Goal: Task Accomplishment & Management: Use online tool/utility

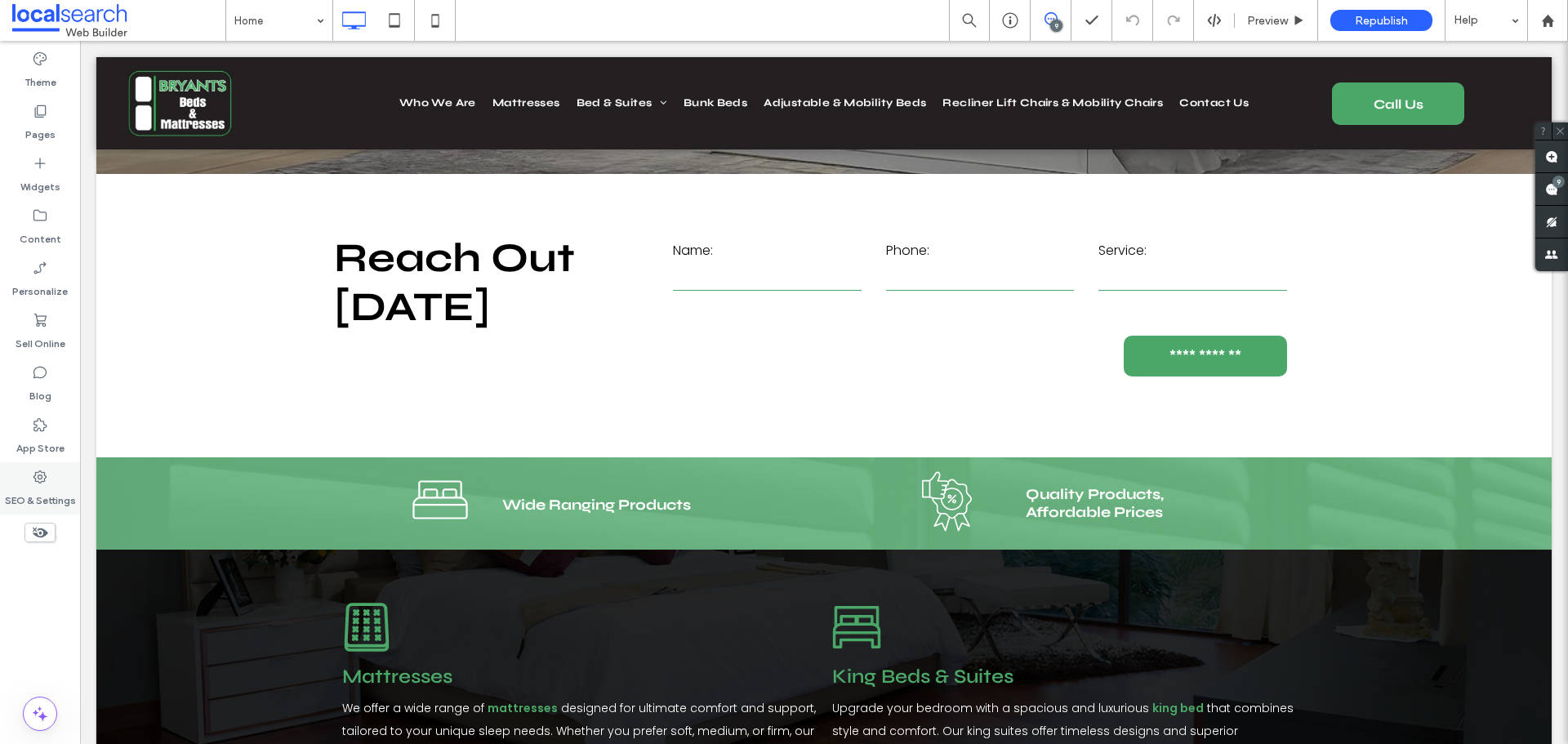
click at [40, 479] on use at bounding box center [39, 477] width 13 height 13
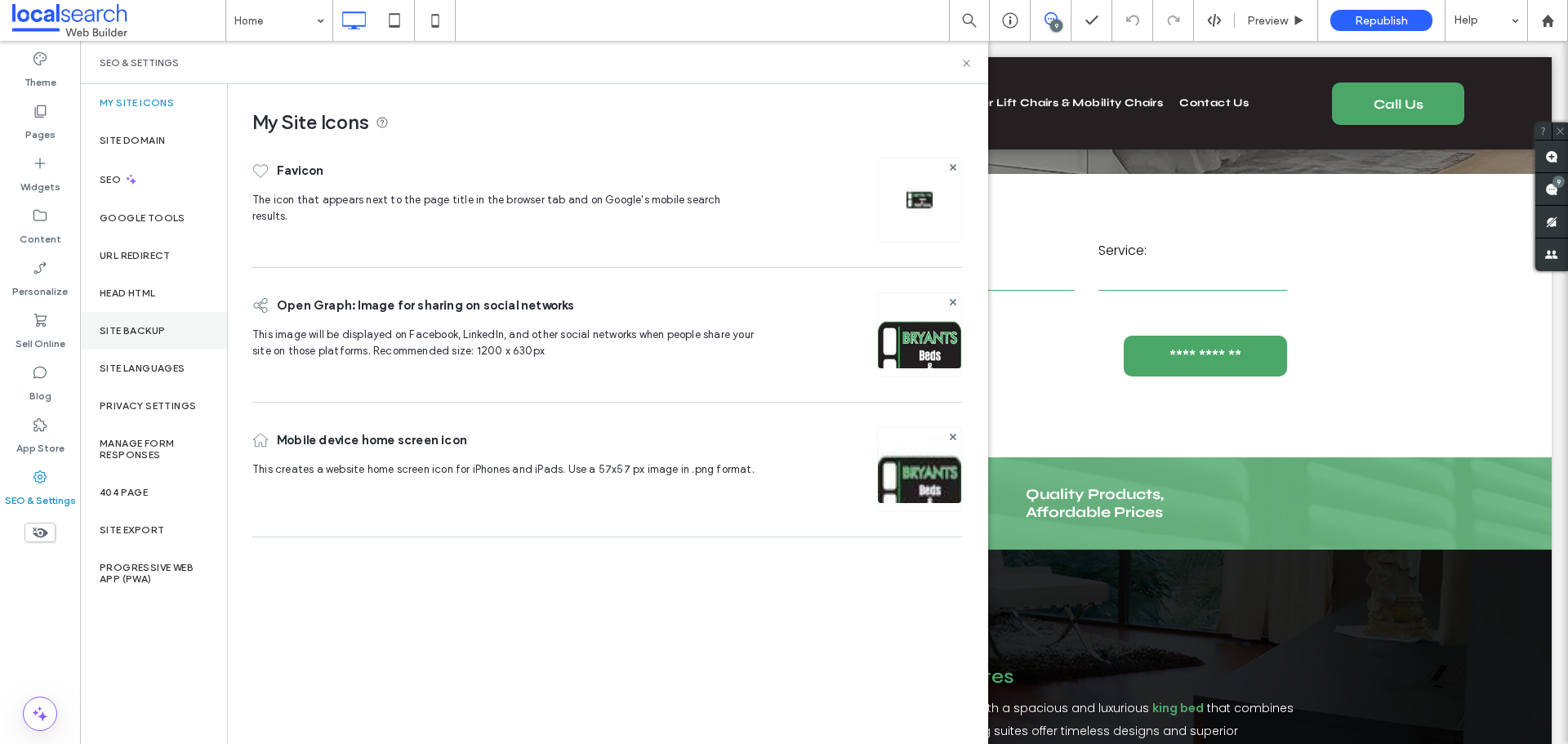
click at [131, 336] on div "Site Backup" at bounding box center [153, 330] width 147 height 37
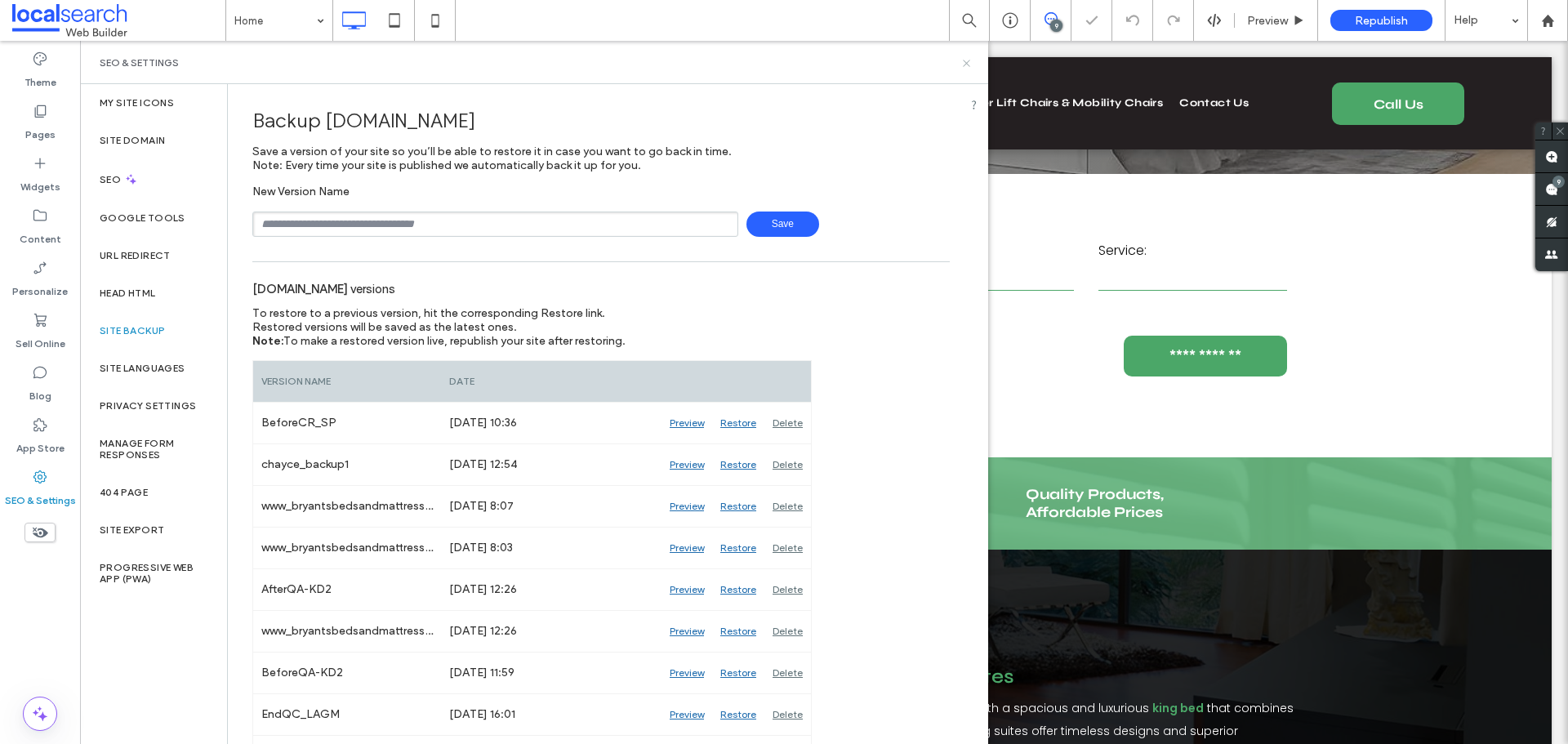
click at [967, 60] on icon at bounding box center [966, 64] width 12 height 12
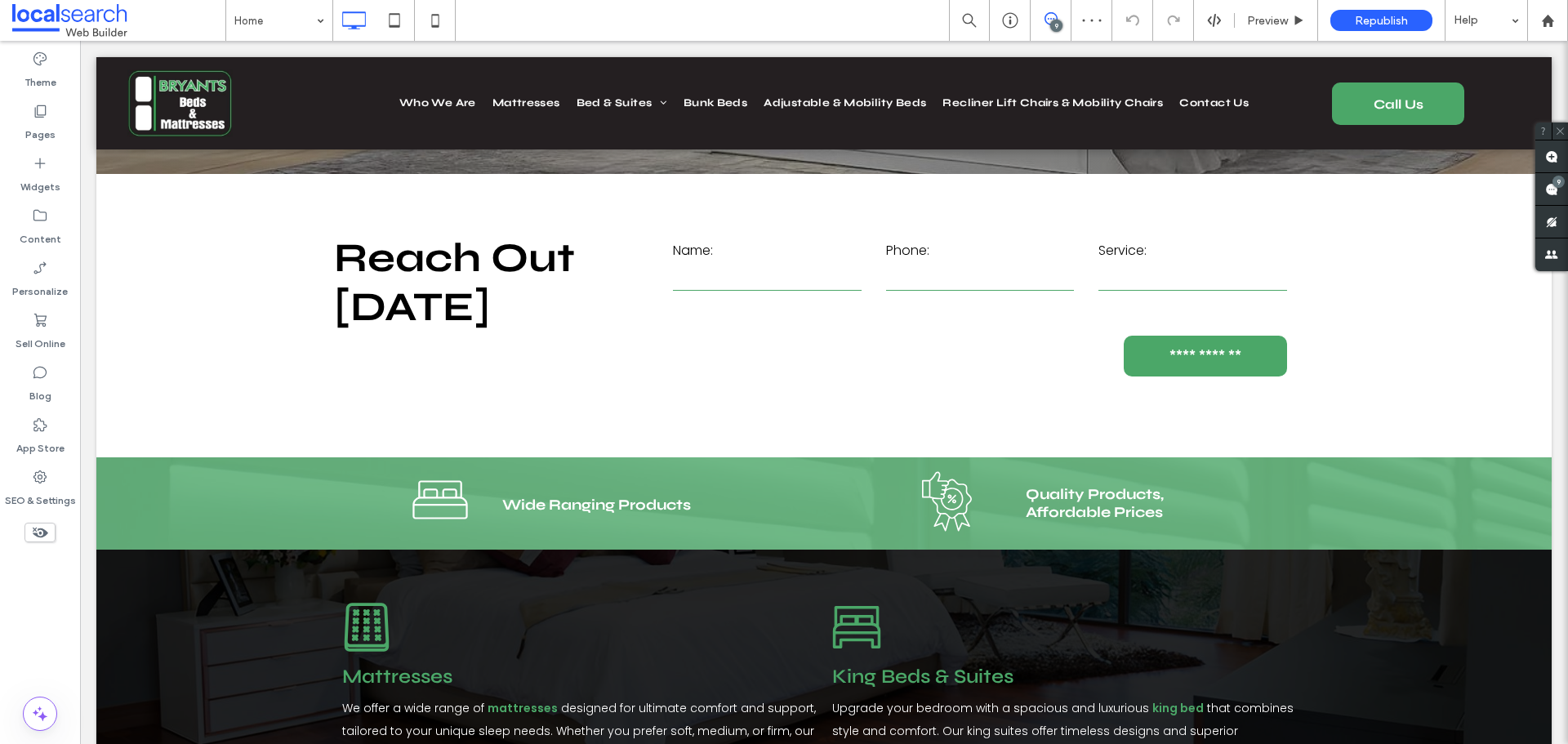
click at [1057, 18] on use at bounding box center [1051, 18] width 13 height 13
click at [1050, 16] on icon at bounding box center [1051, 18] width 13 height 13
click at [1558, 196] on span at bounding box center [1551, 189] width 32 height 32
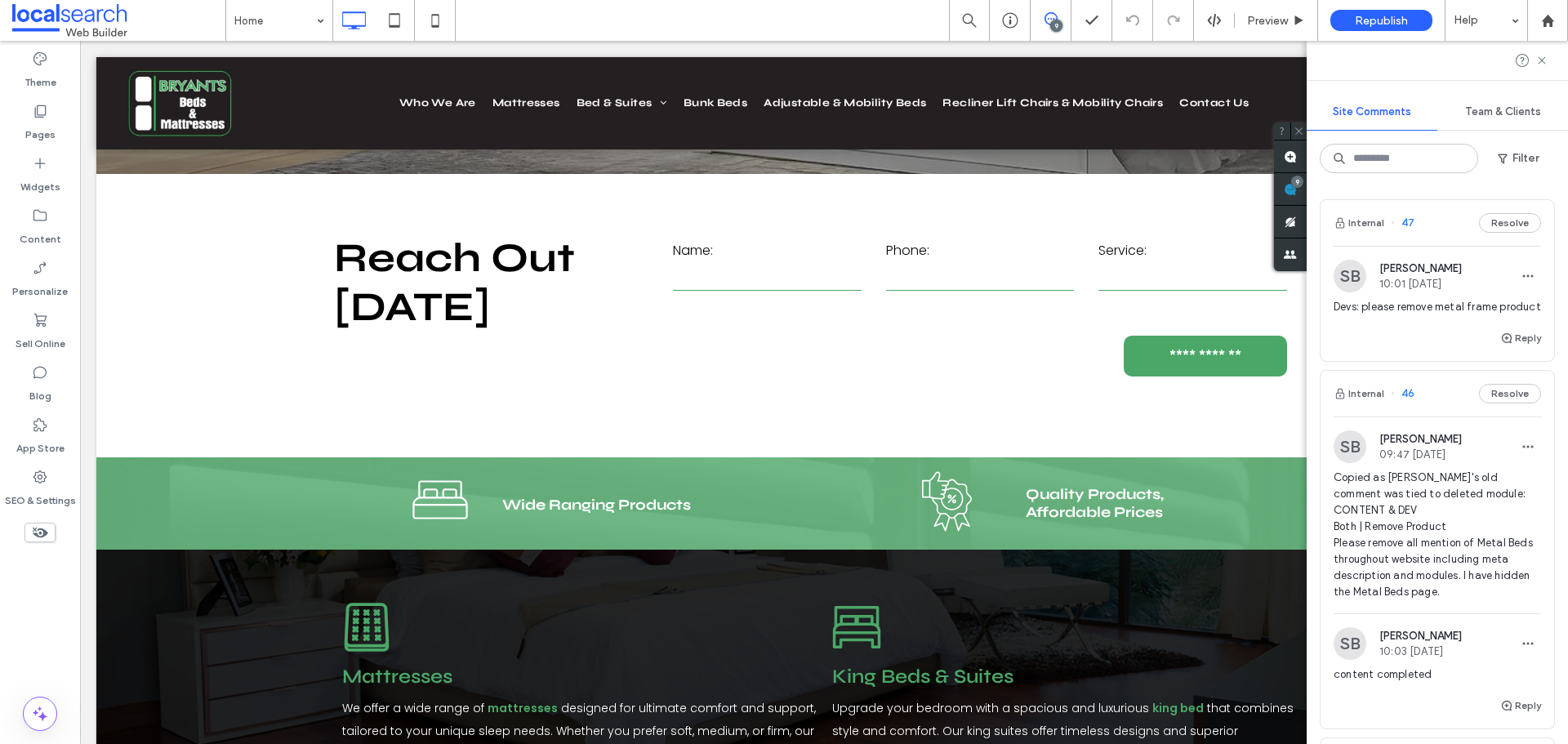
click at [1438, 227] on div "Internal 47 Resolve" at bounding box center [1437, 223] width 233 height 45
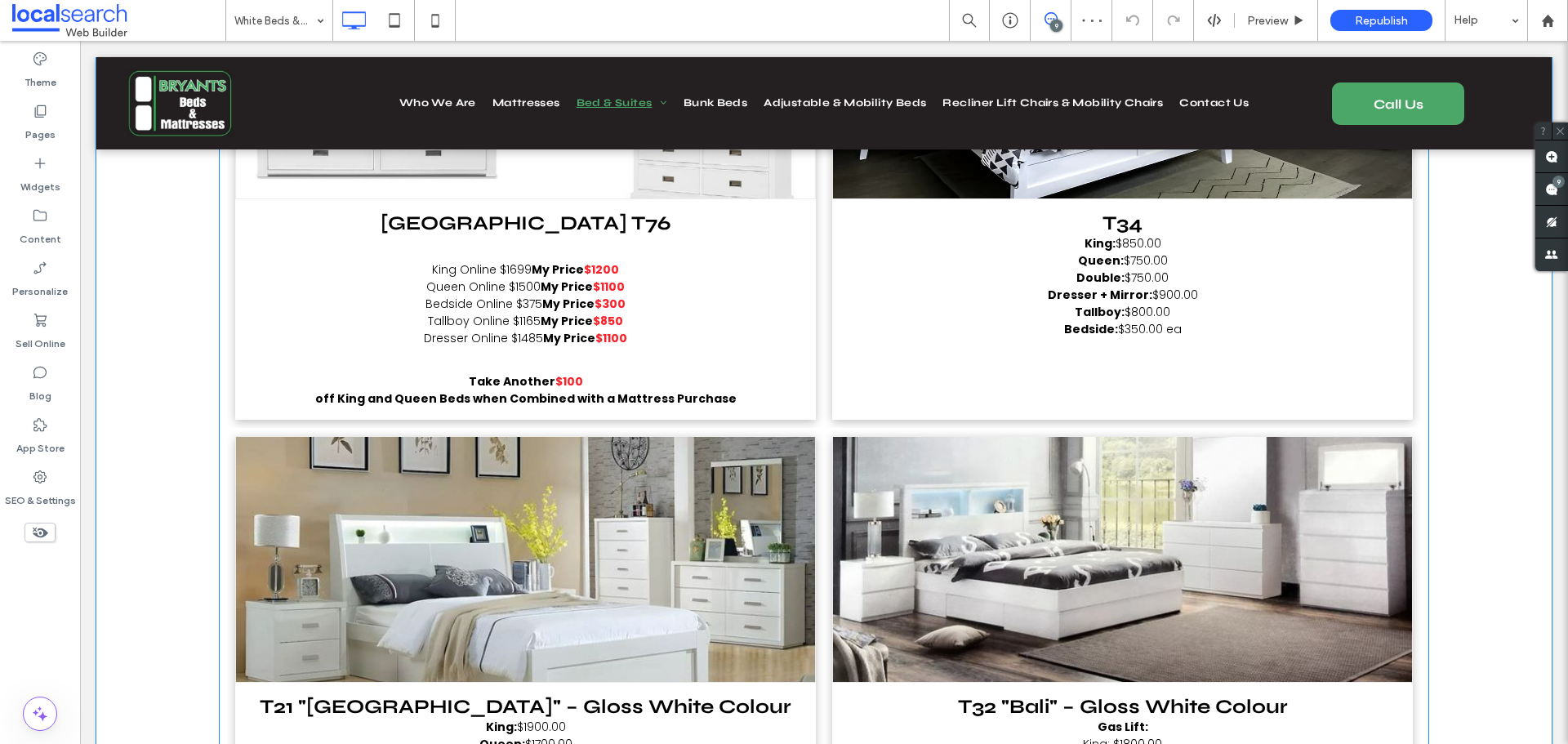
scroll to position [515, 0]
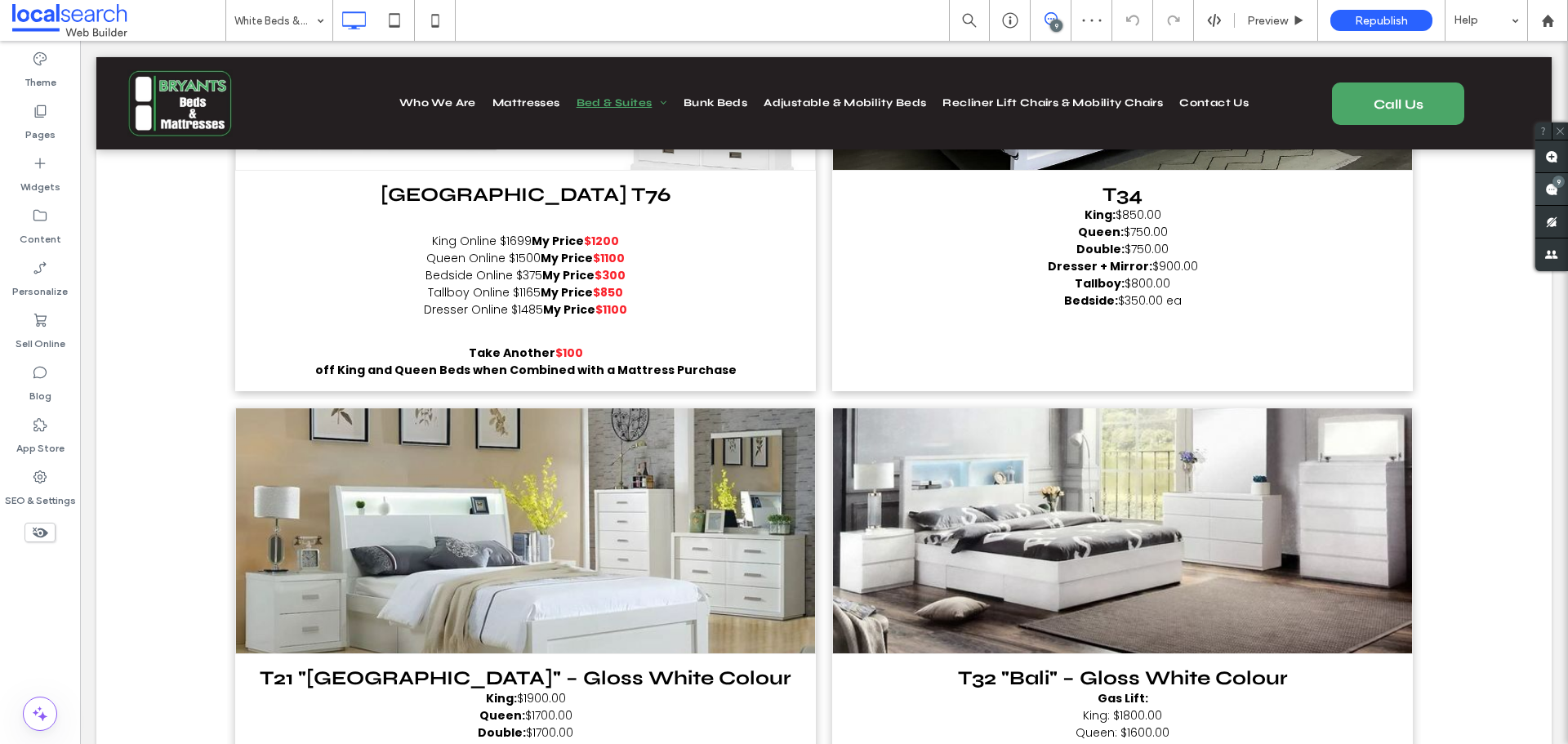
click at [1551, 179] on div "9" at bounding box center [1551, 189] width 32 height 32
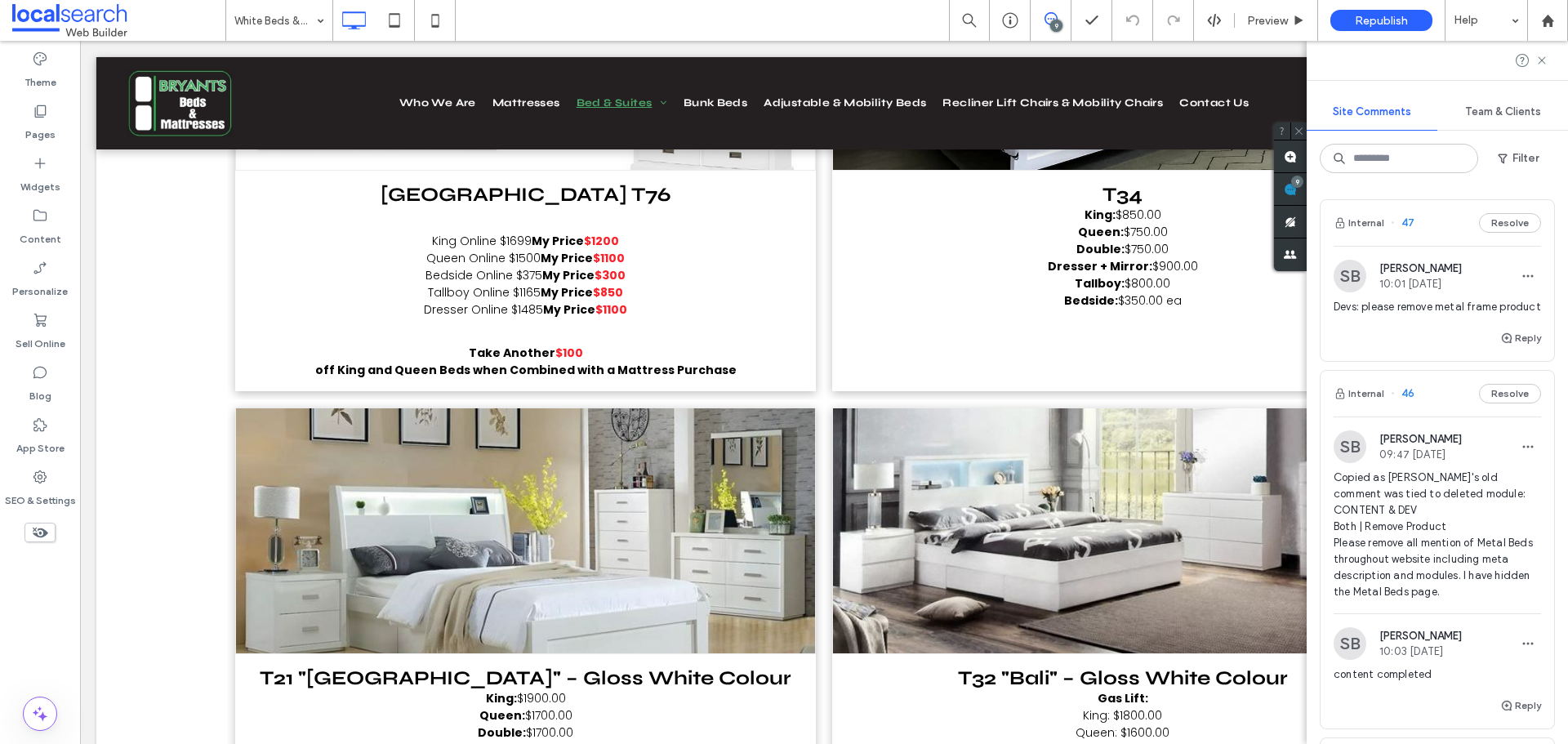
click at [1437, 234] on div "Internal 47 Resolve" at bounding box center [1437, 223] width 233 height 45
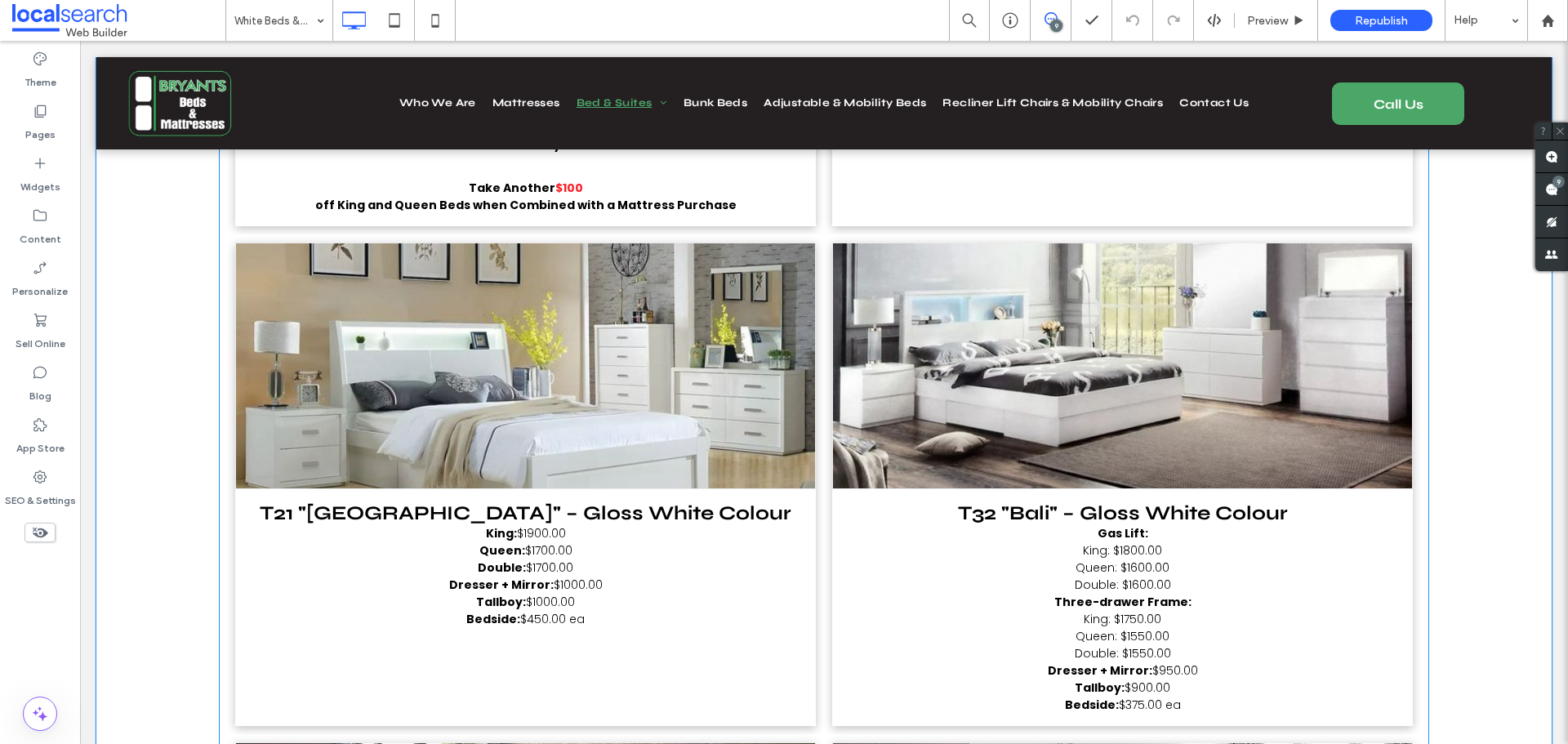
scroll to position [760, 0]
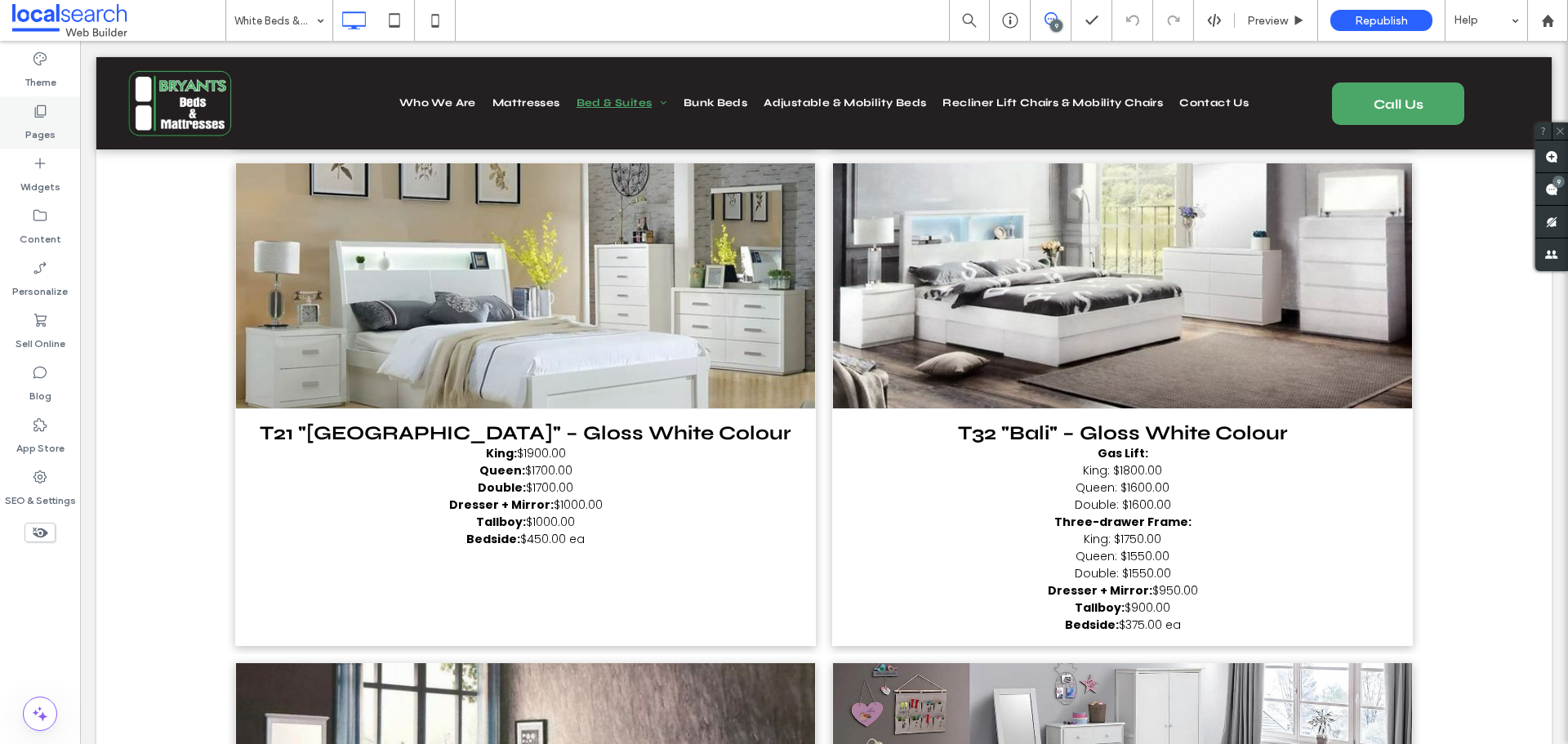
click at [47, 132] on label "Pages" at bounding box center [40, 131] width 30 height 23
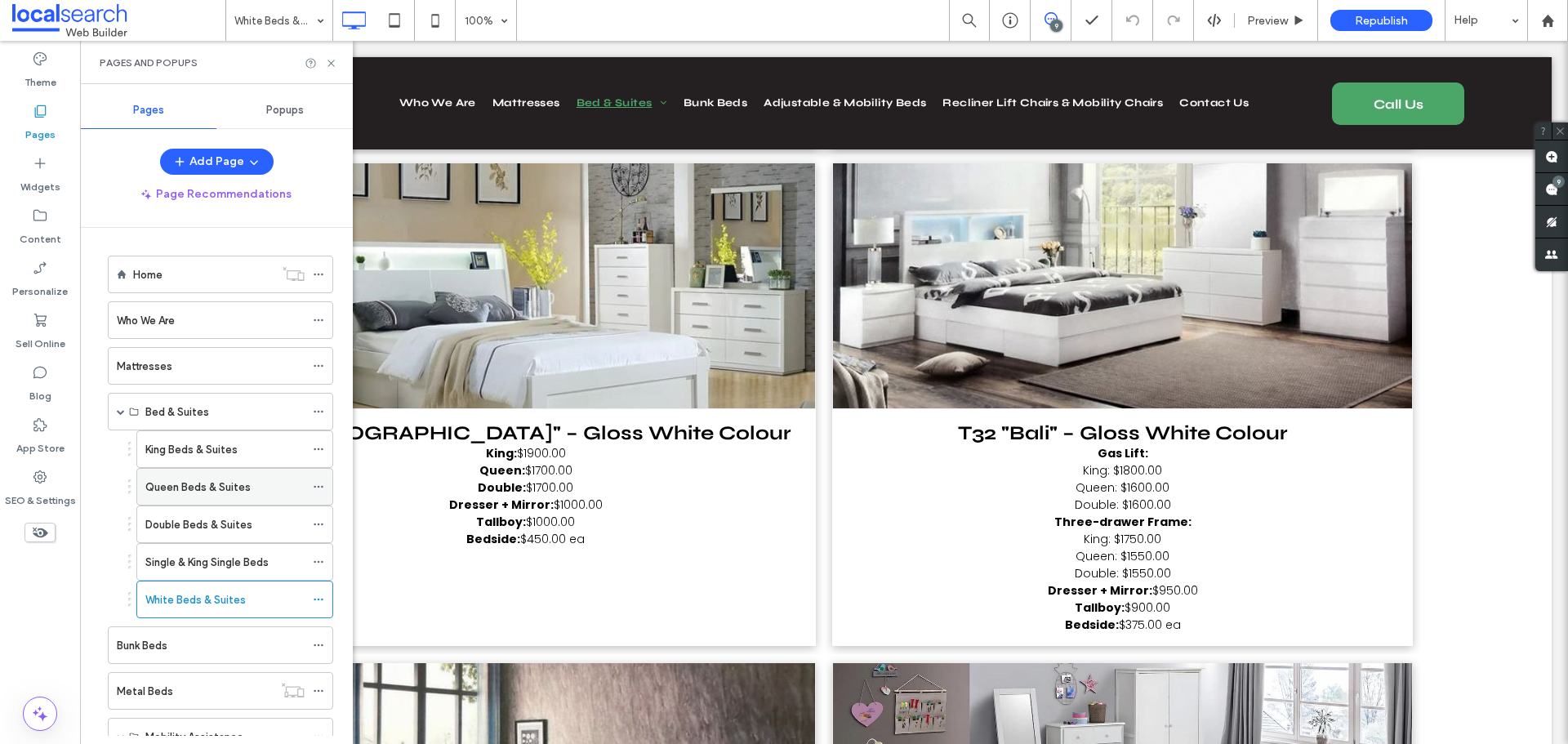
scroll to position [152, 0]
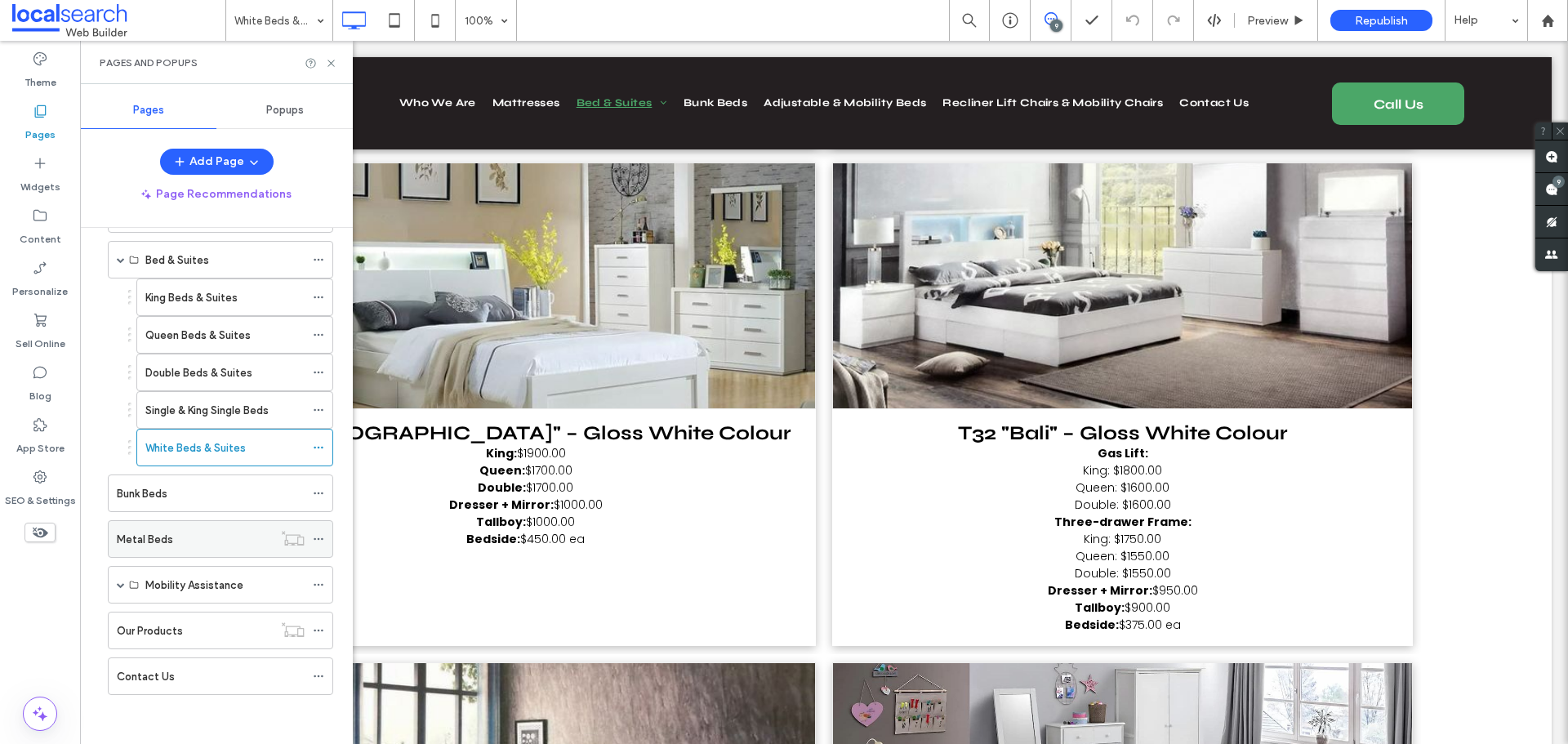
click at [189, 537] on div "Metal Beds" at bounding box center [194, 539] width 156 height 17
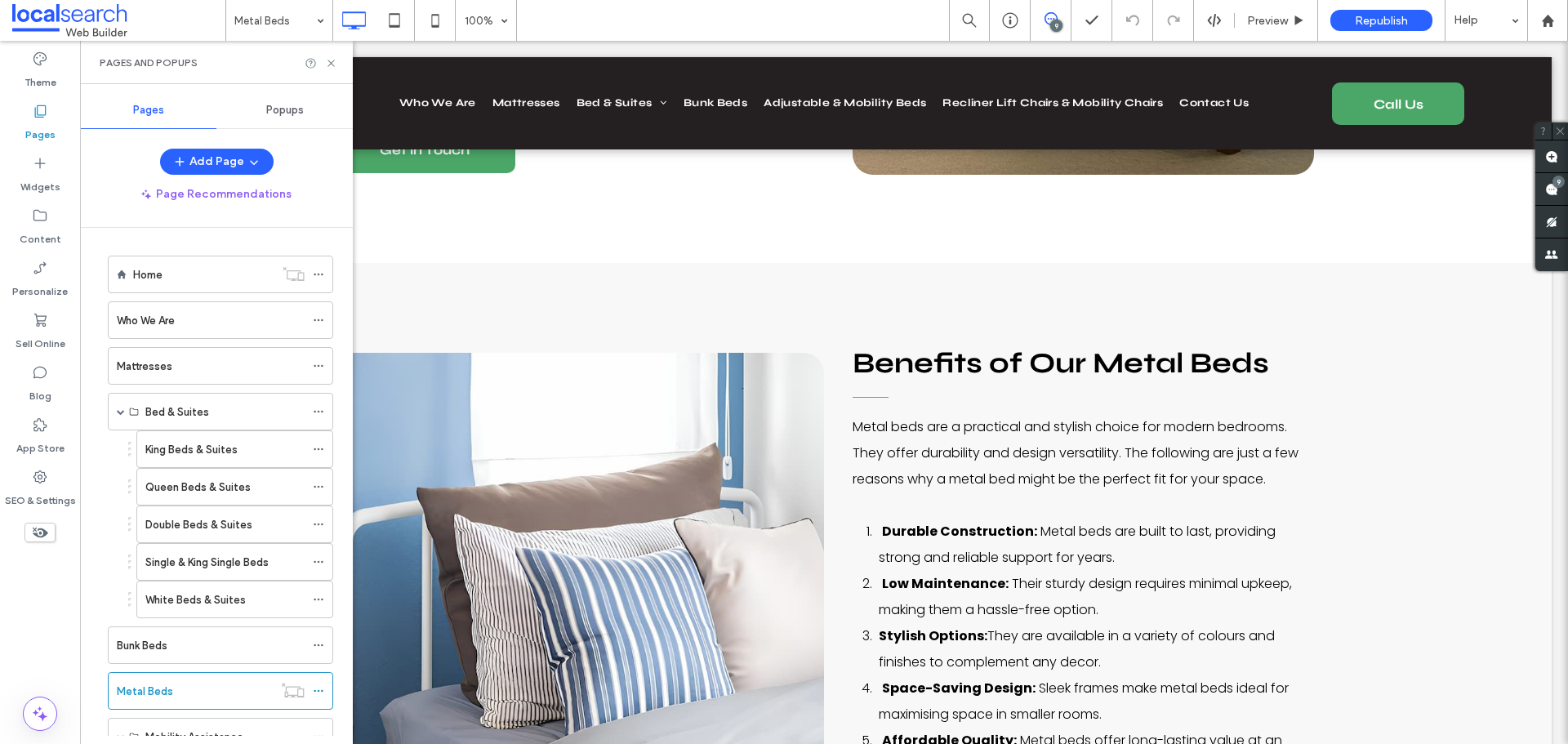
click at [1049, 13] on use at bounding box center [1051, 18] width 13 height 13
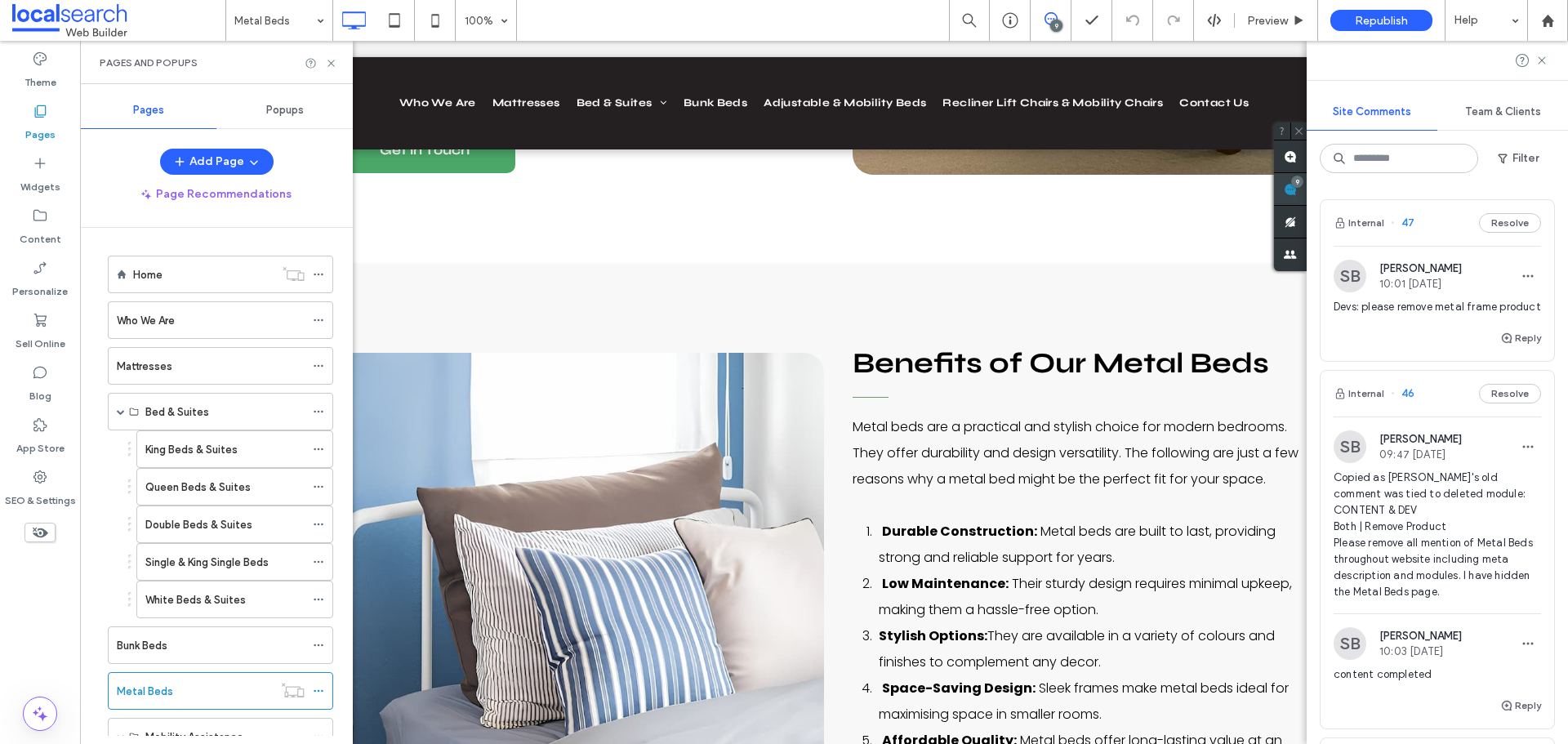
click at [1307, 193] on span at bounding box center [1289, 189] width 32 height 32
click at [1427, 220] on div "Internal 47 Resolve" at bounding box center [1437, 223] width 233 height 45
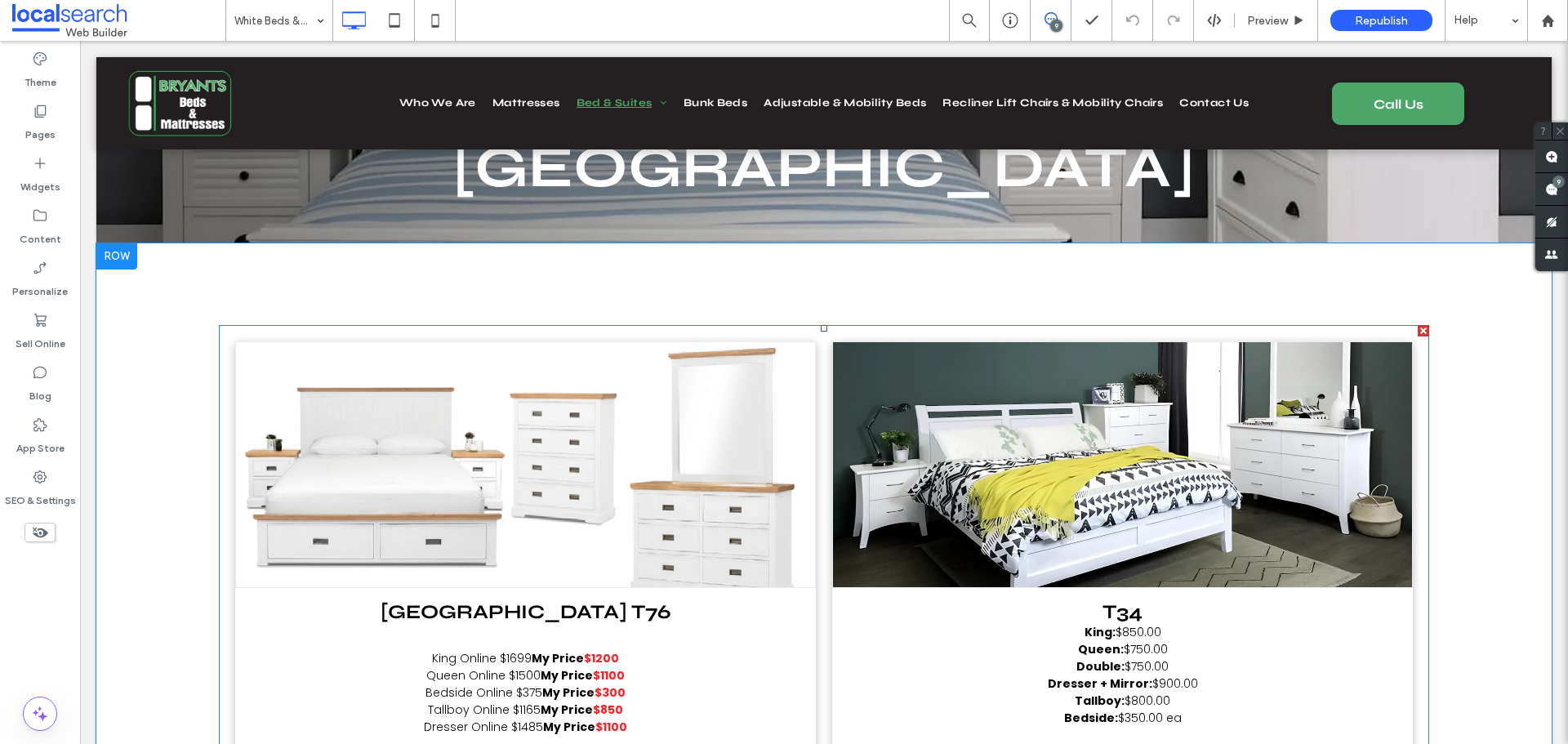
scroll to position [245, 0]
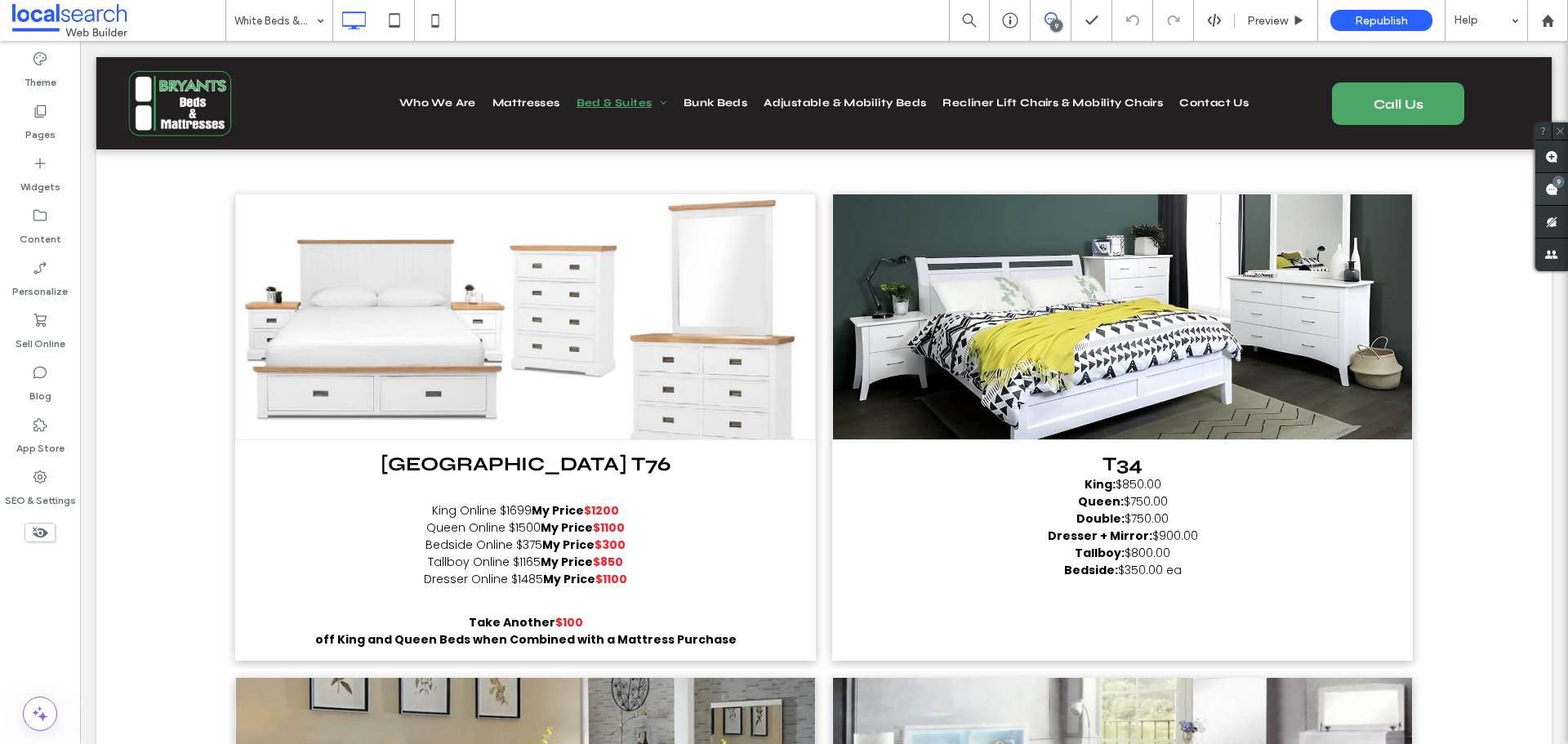
click at [1551, 191] on use at bounding box center [1551, 189] width 13 height 13
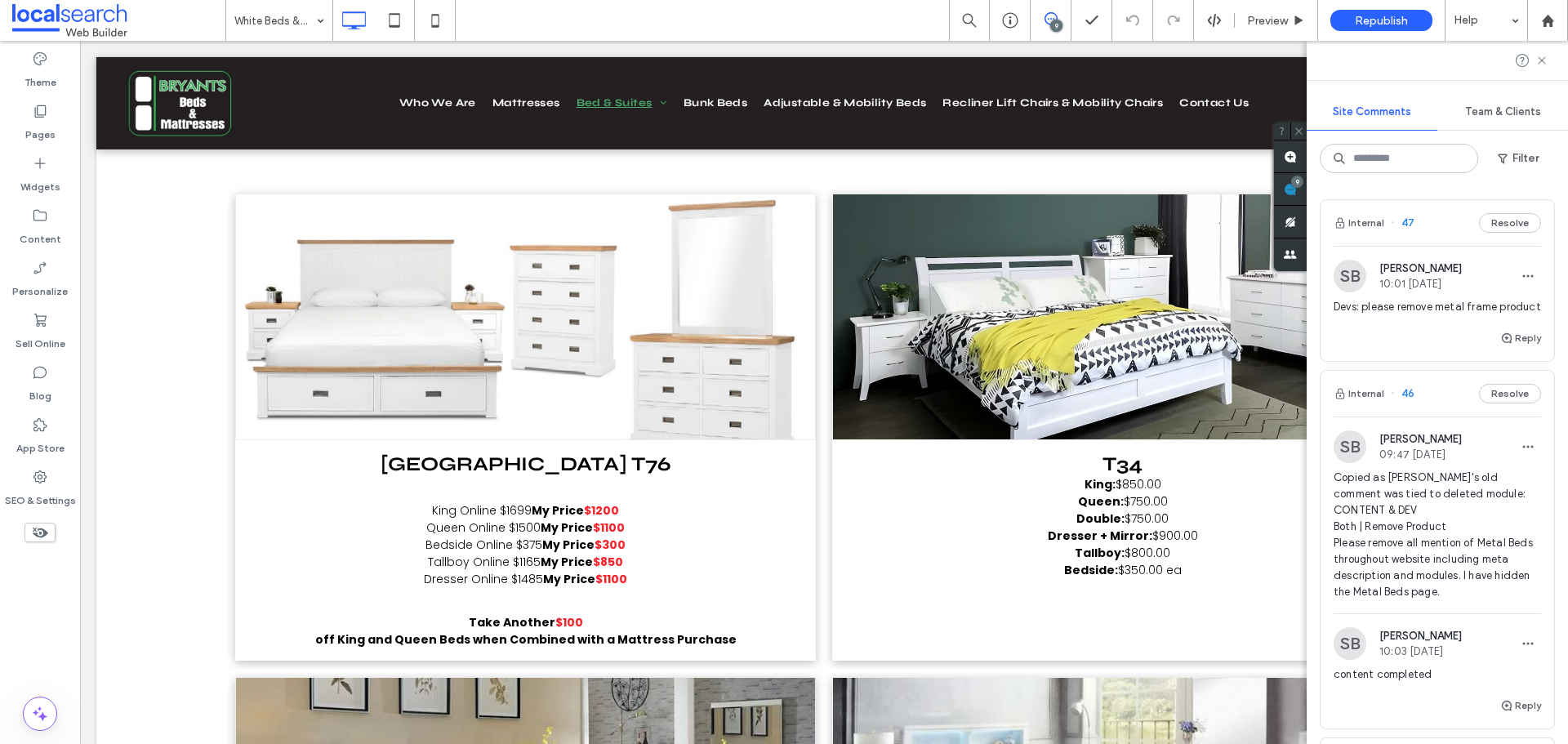
click at [1483, 287] on div "SB Samuel Bergmark 10:01 Aug 14 2025" at bounding box center [1437, 275] width 207 height 32
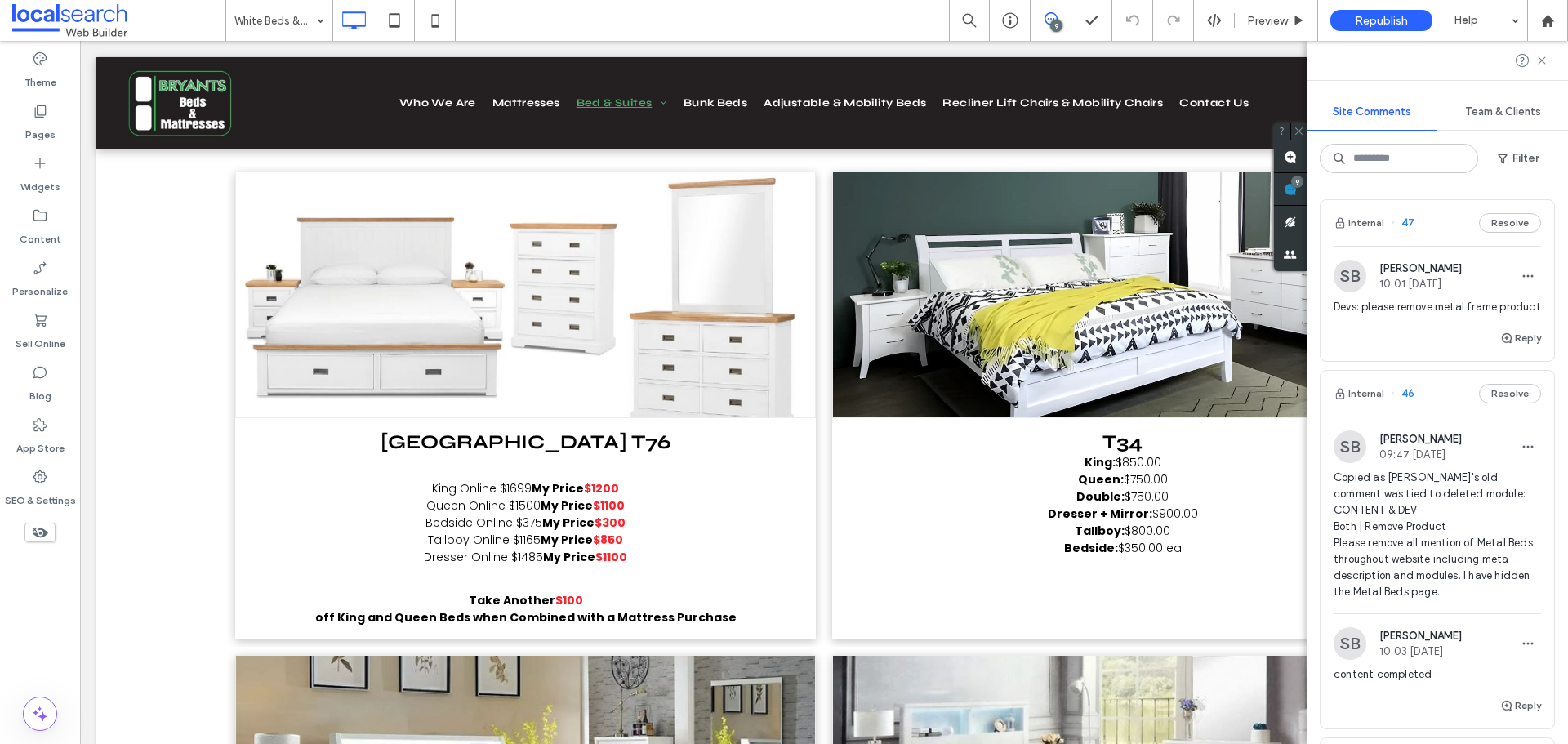
scroll to position [269, 0]
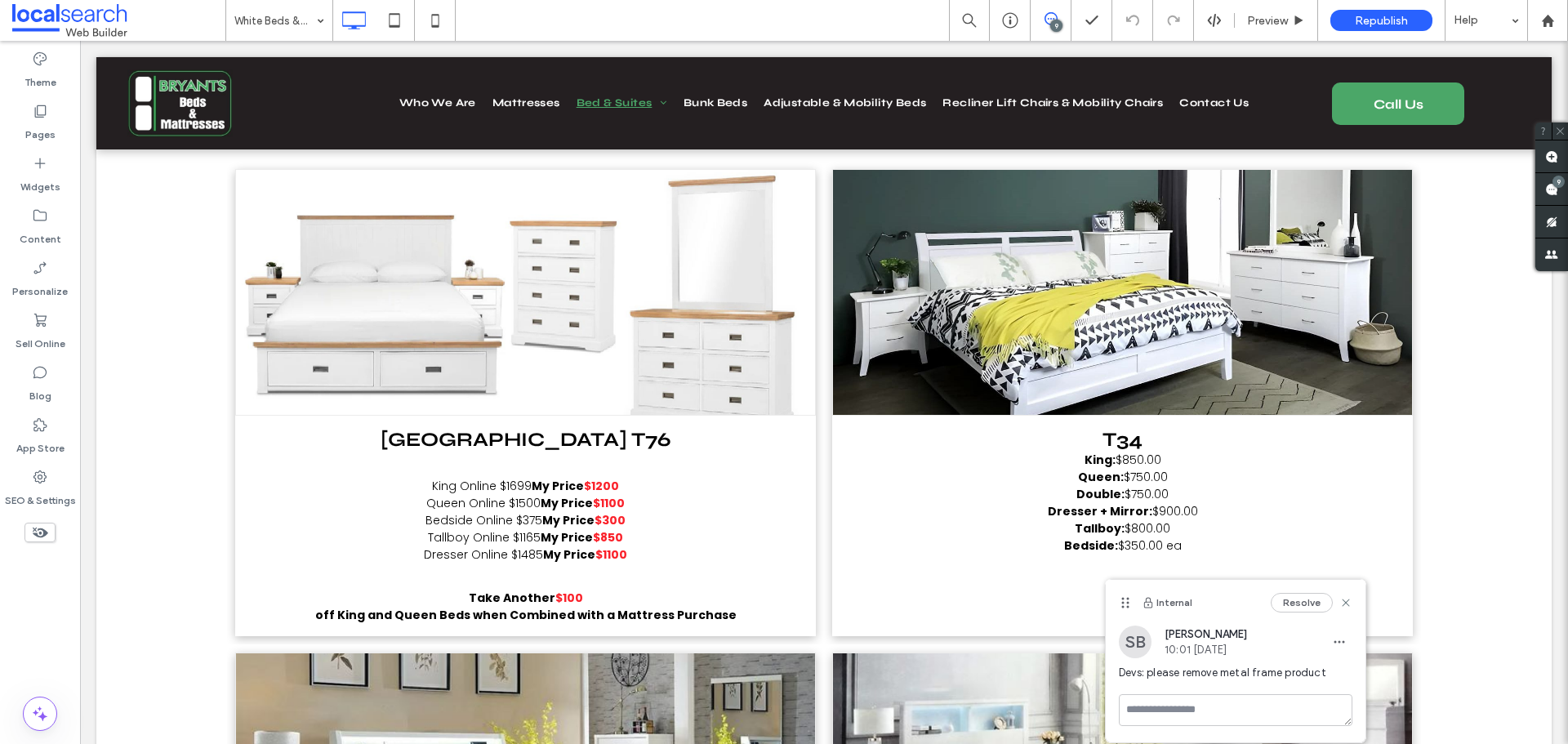
drag, startPoint x: 966, startPoint y: 595, endPoint x: 1126, endPoint y: 603, distance: 160.2
click at [1126, 603] on use at bounding box center [1125, 603] width 7 height 10
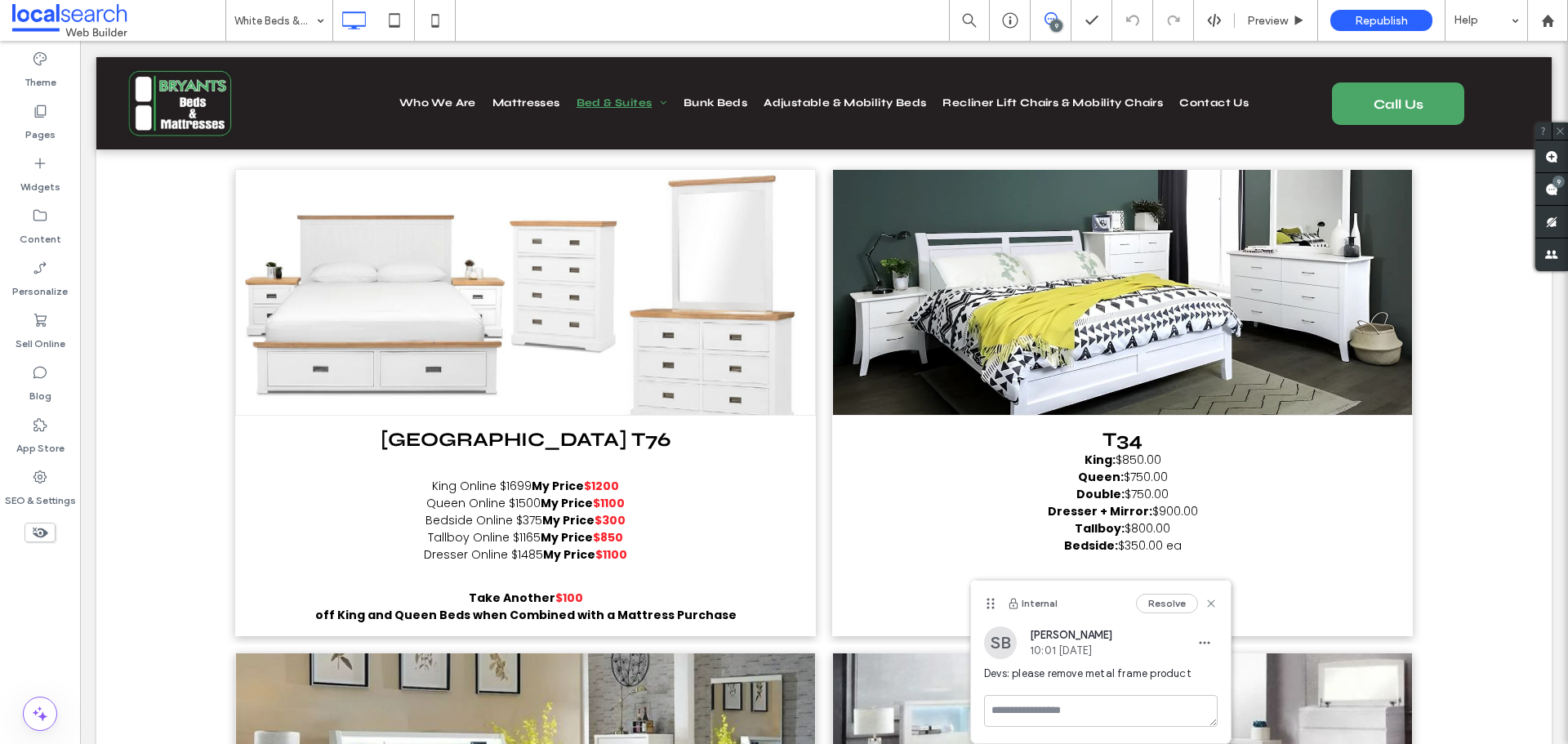
drag, startPoint x: 1125, startPoint y: 602, endPoint x: 990, endPoint y: 609, distance: 135.2
click at [990, 609] on icon at bounding box center [990, 603] width 13 height 13
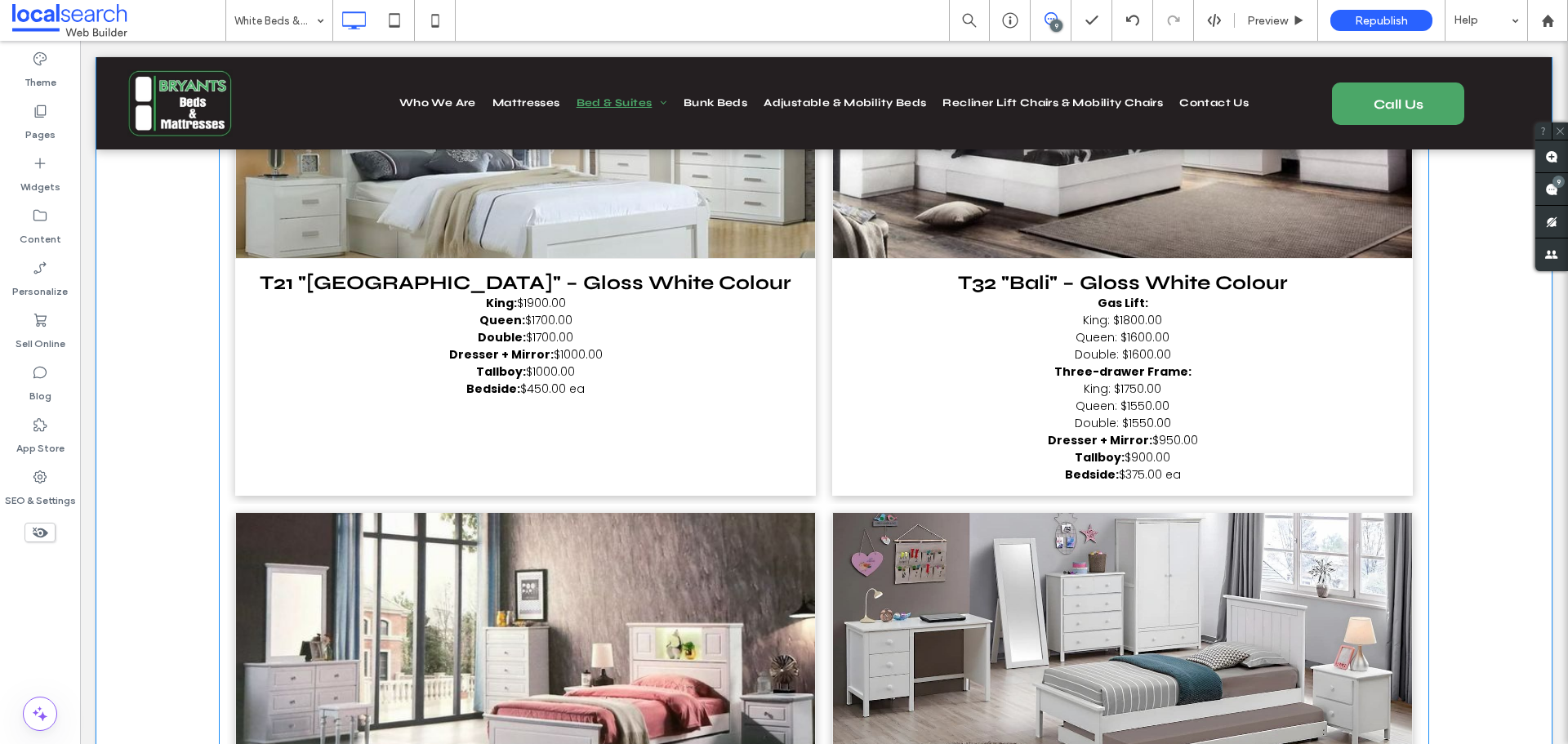
scroll to position [816, 0]
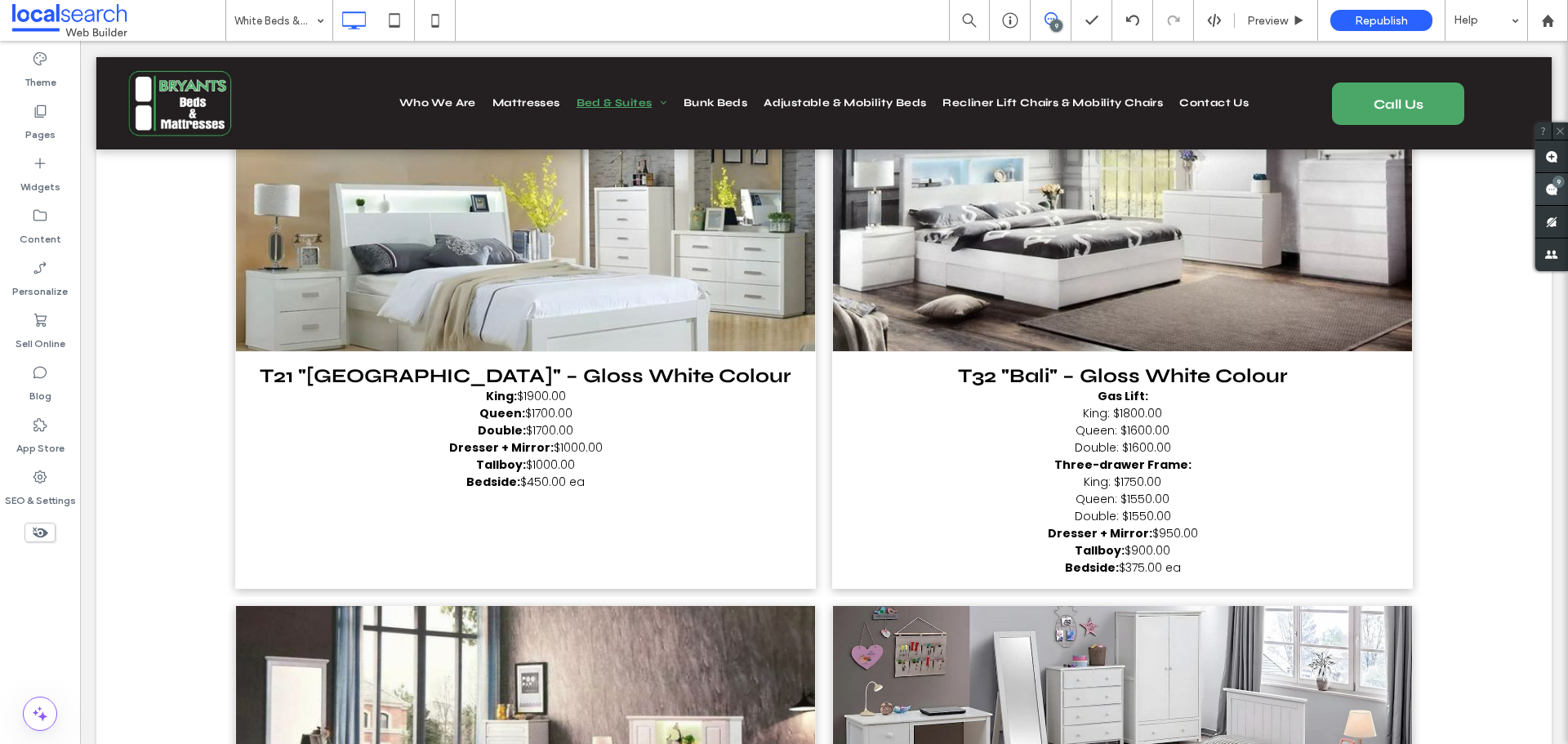
click at [1552, 191] on use at bounding box center [1551, 189] width 13 height 13
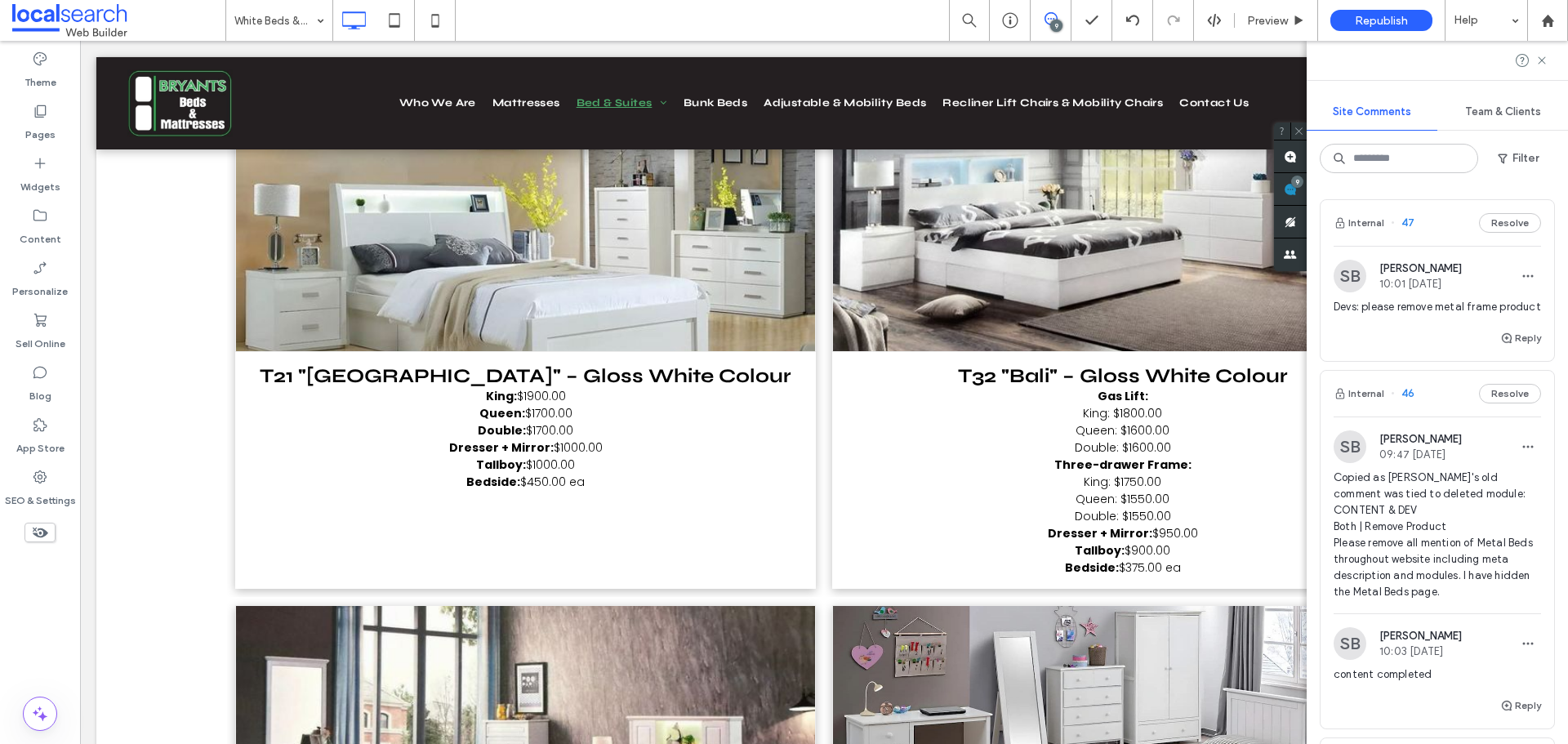
click at [1435, 226] on div "Internal 47 Resolve" at bounding box center [1437, 223] width 233 height 45
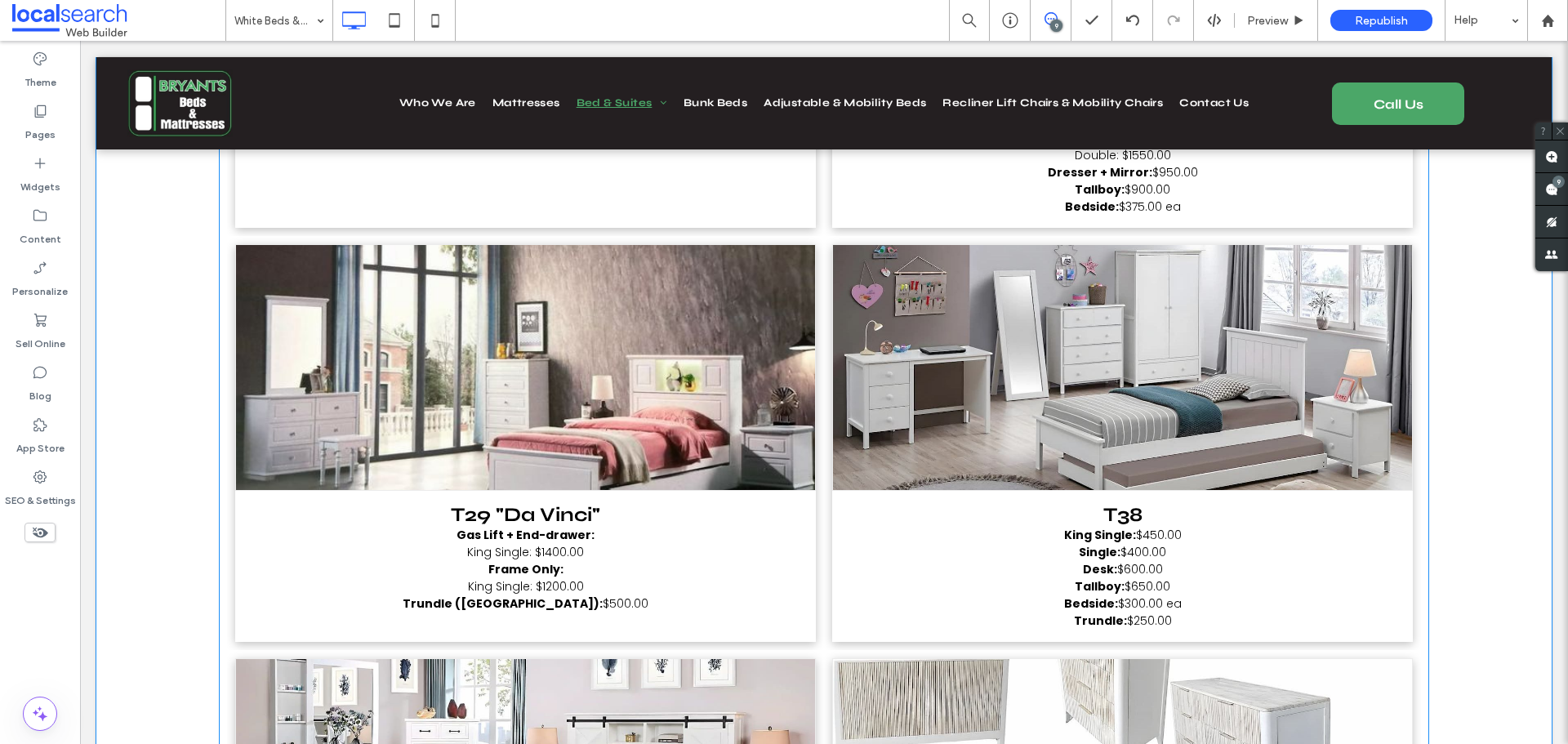
scroll to position [1331, 0]
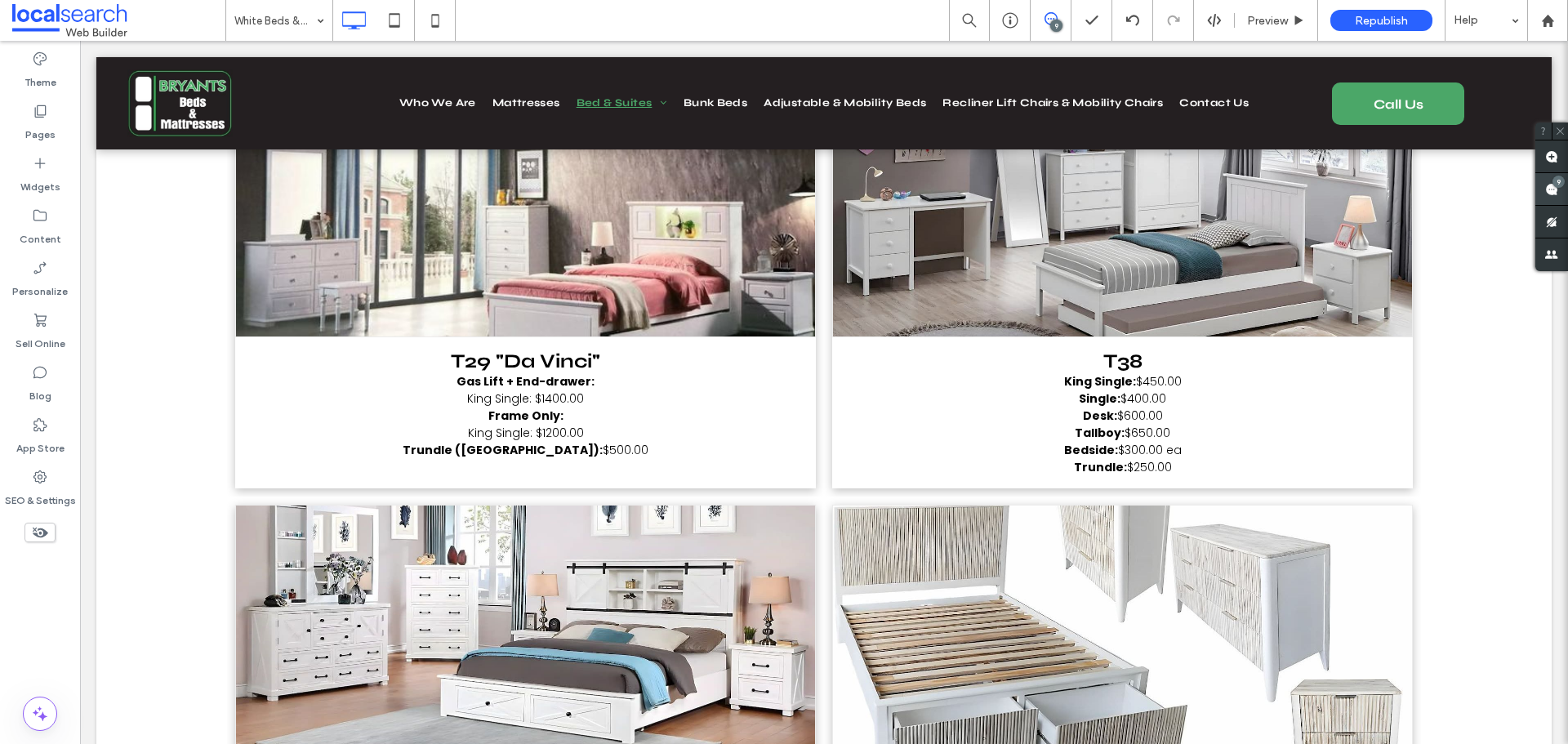
click at [1552, 191] on use at bounding box center [1551, 189] width 13 height 13
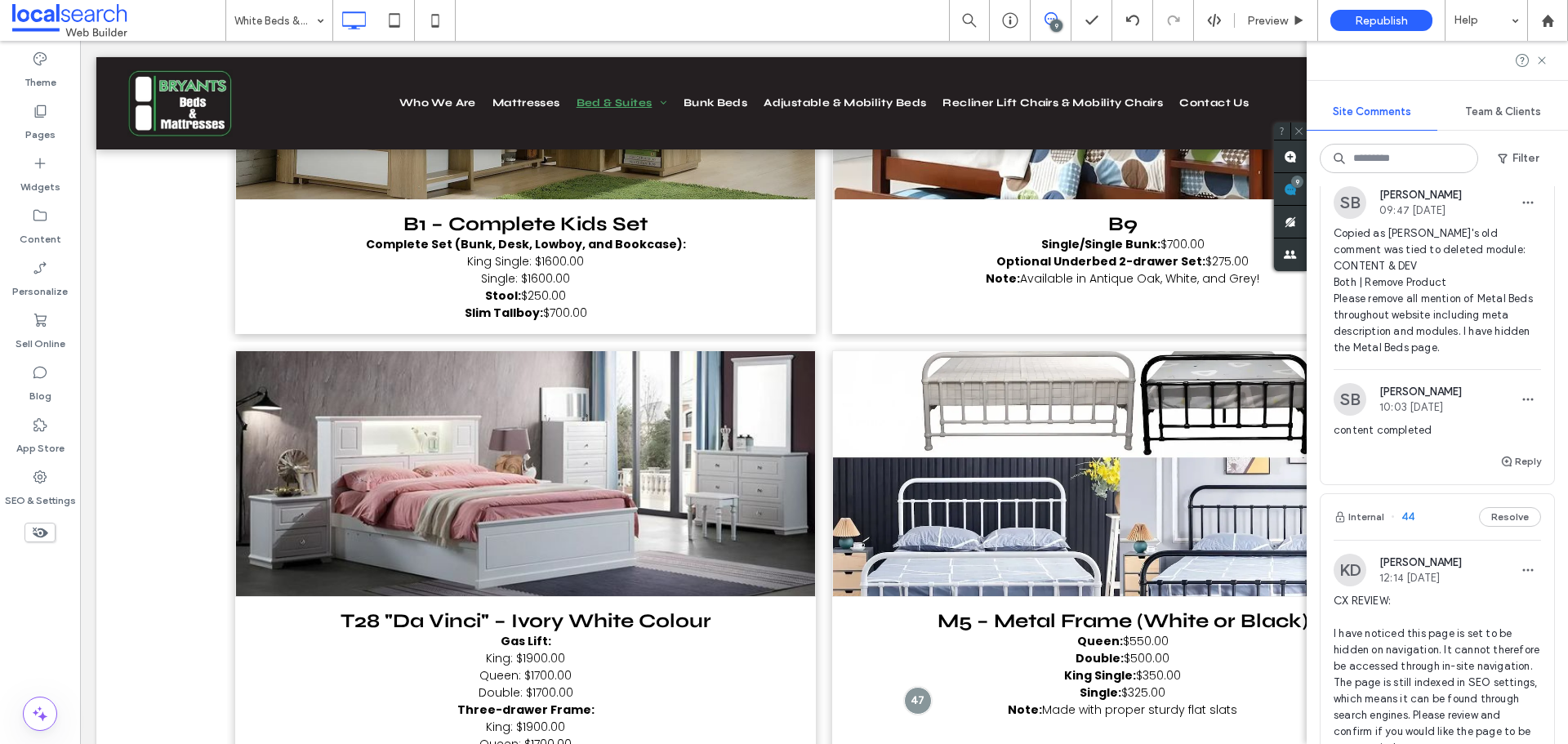
scroll to position [245, 0]
click at [1504, 470] on button "Reply" at bounding box center [1520, 460] width 41 height 19
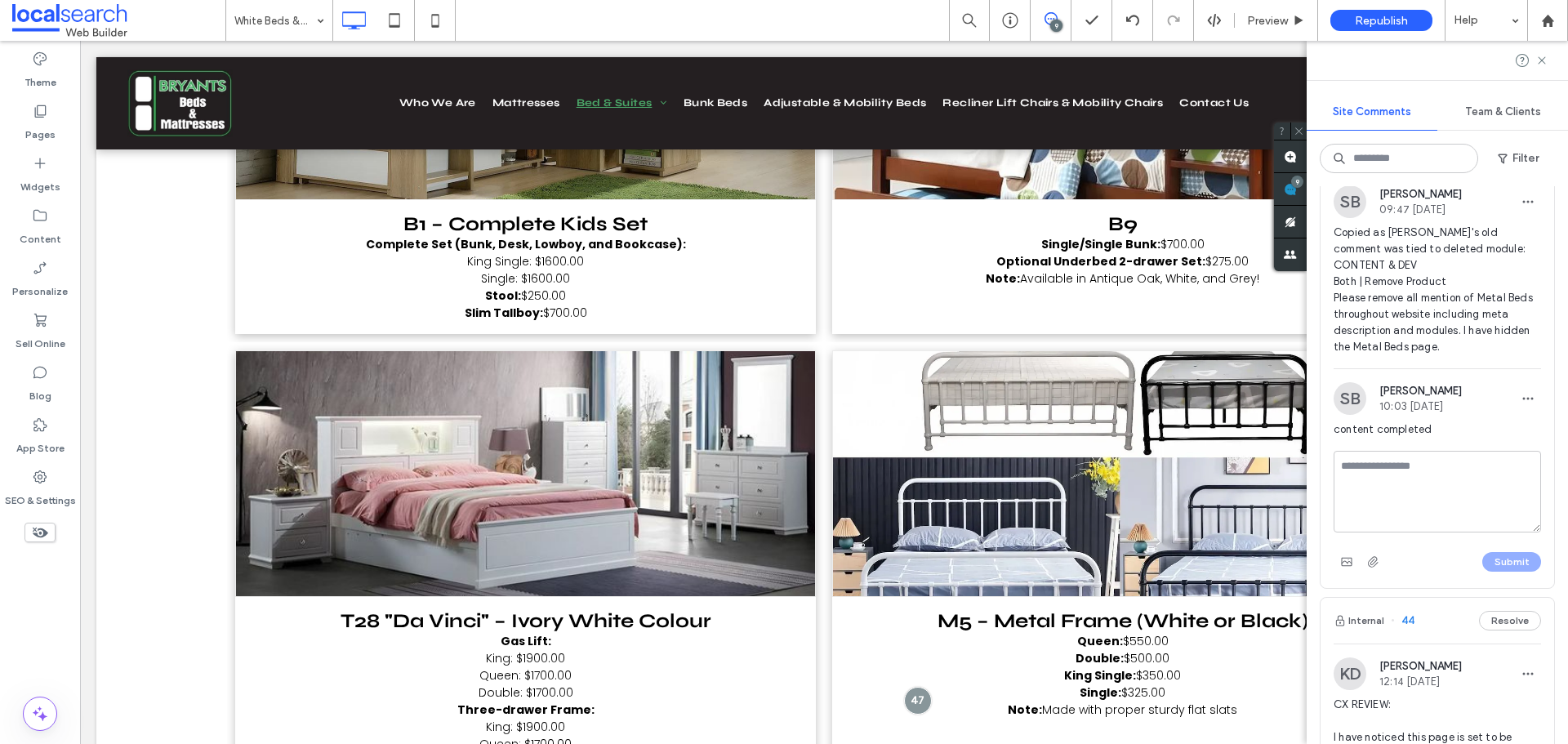
click at [1426, 515] on textarea at bounding box center [1437, 491] width 207 height 82
type textarea "**********"
click at [1509, 571] on button "Submit" at bounding box center [1511, 562] width 58 height 19
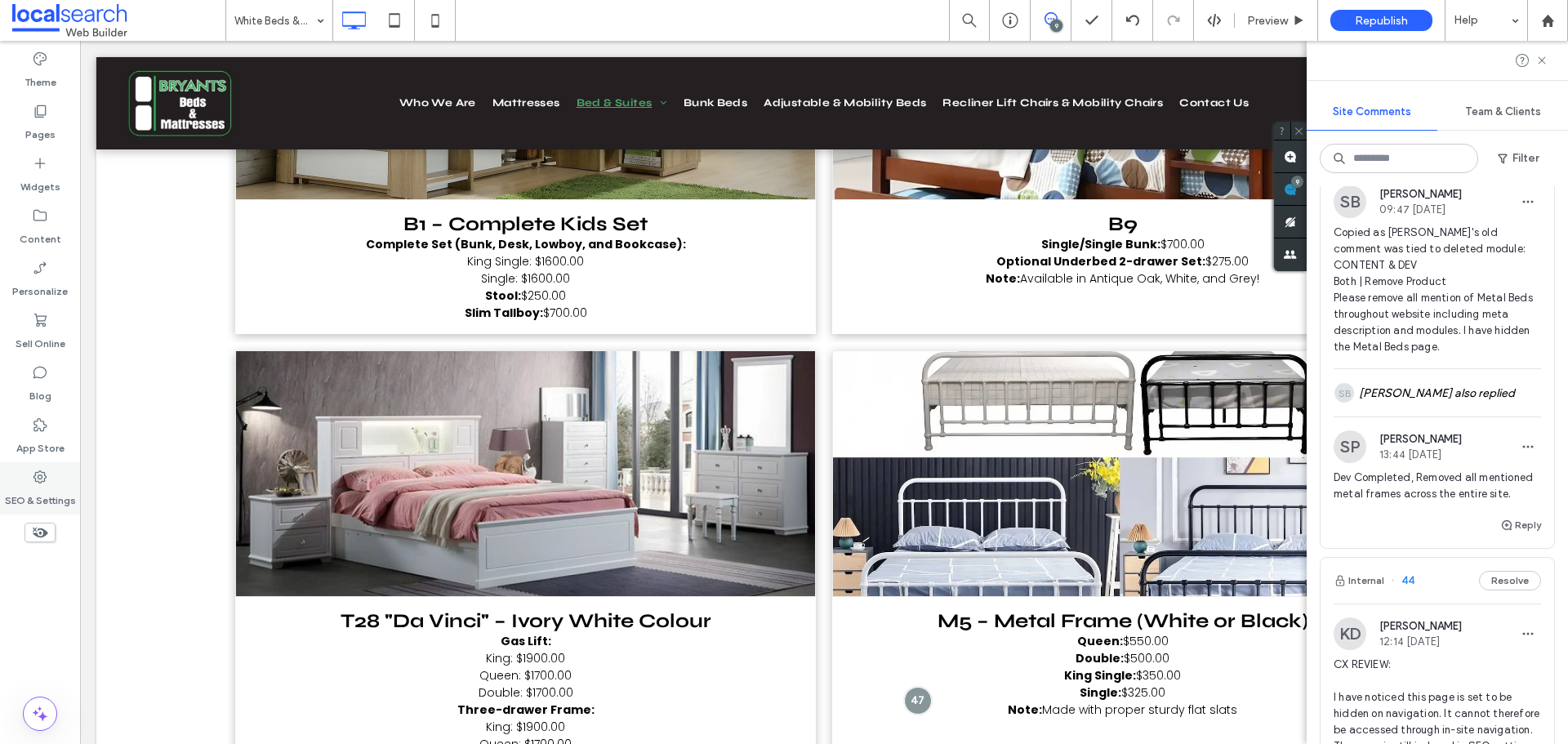
click at [49, 511] on div "SEO & Settings" at bounding box center [40, 489] width 80 height 52
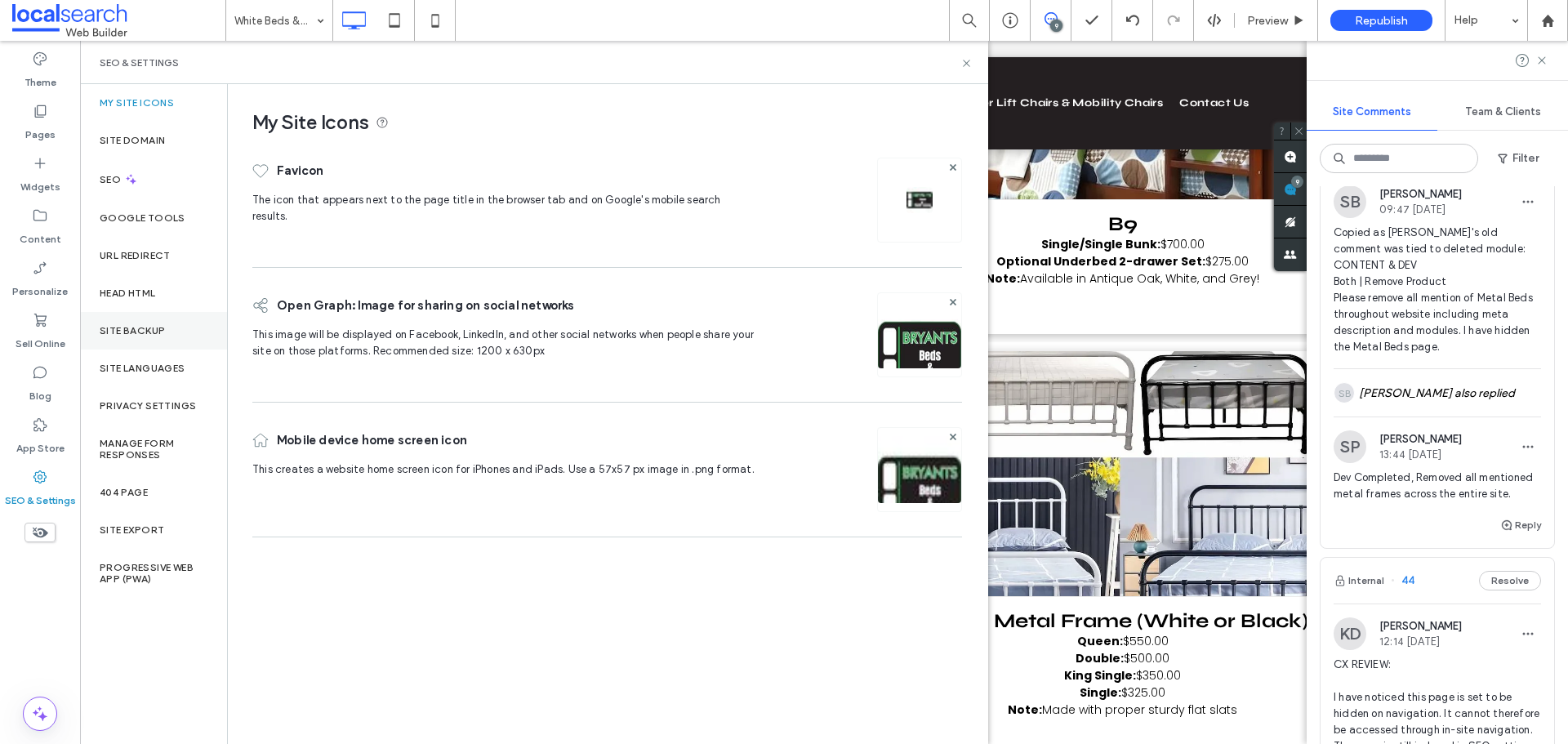
click at [157, 327] on label "Site Backup" at bounding box center [132, 330] width 65 height 11
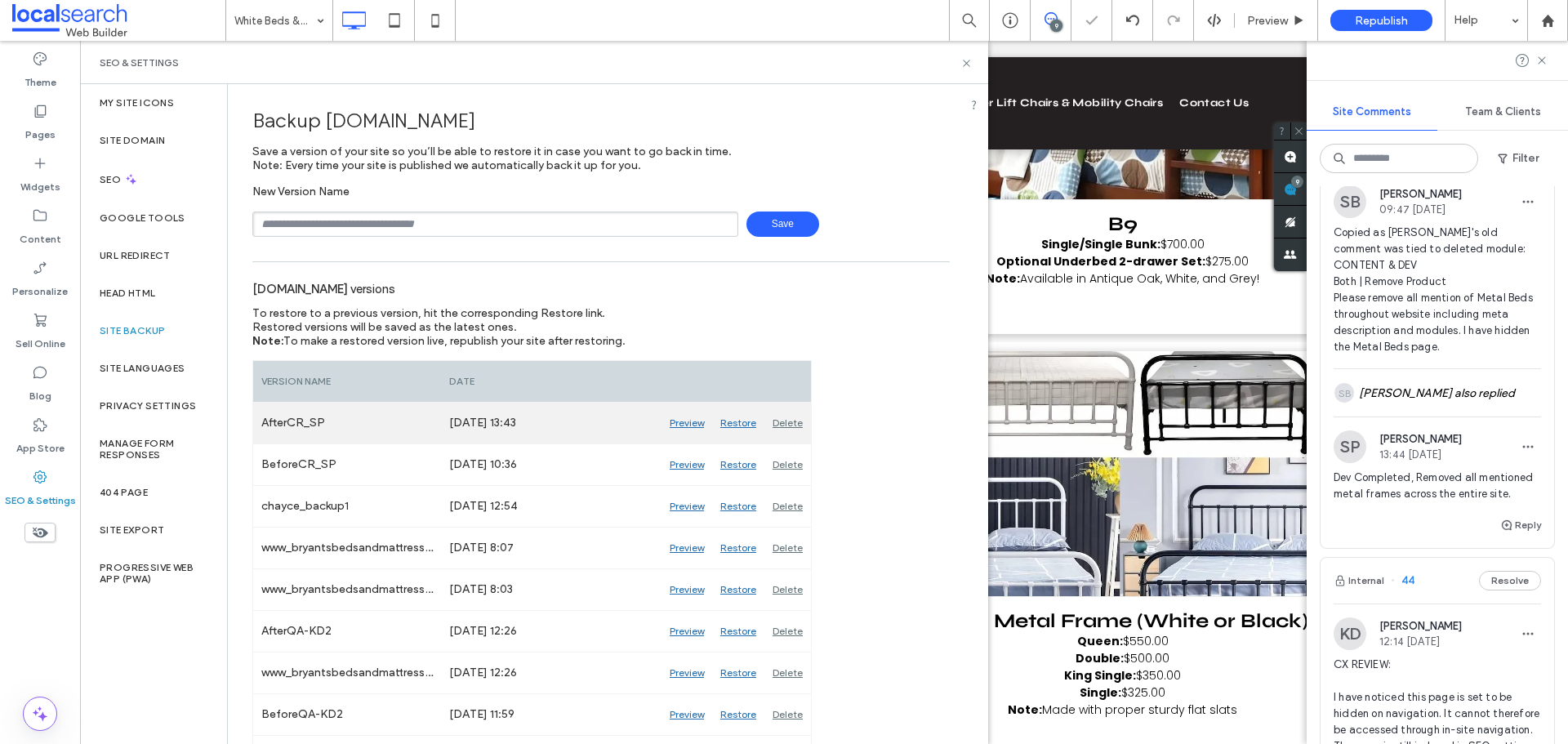
click at [794, 421] on div "Delete" at bounding box center [787, 423] width 46 height 41
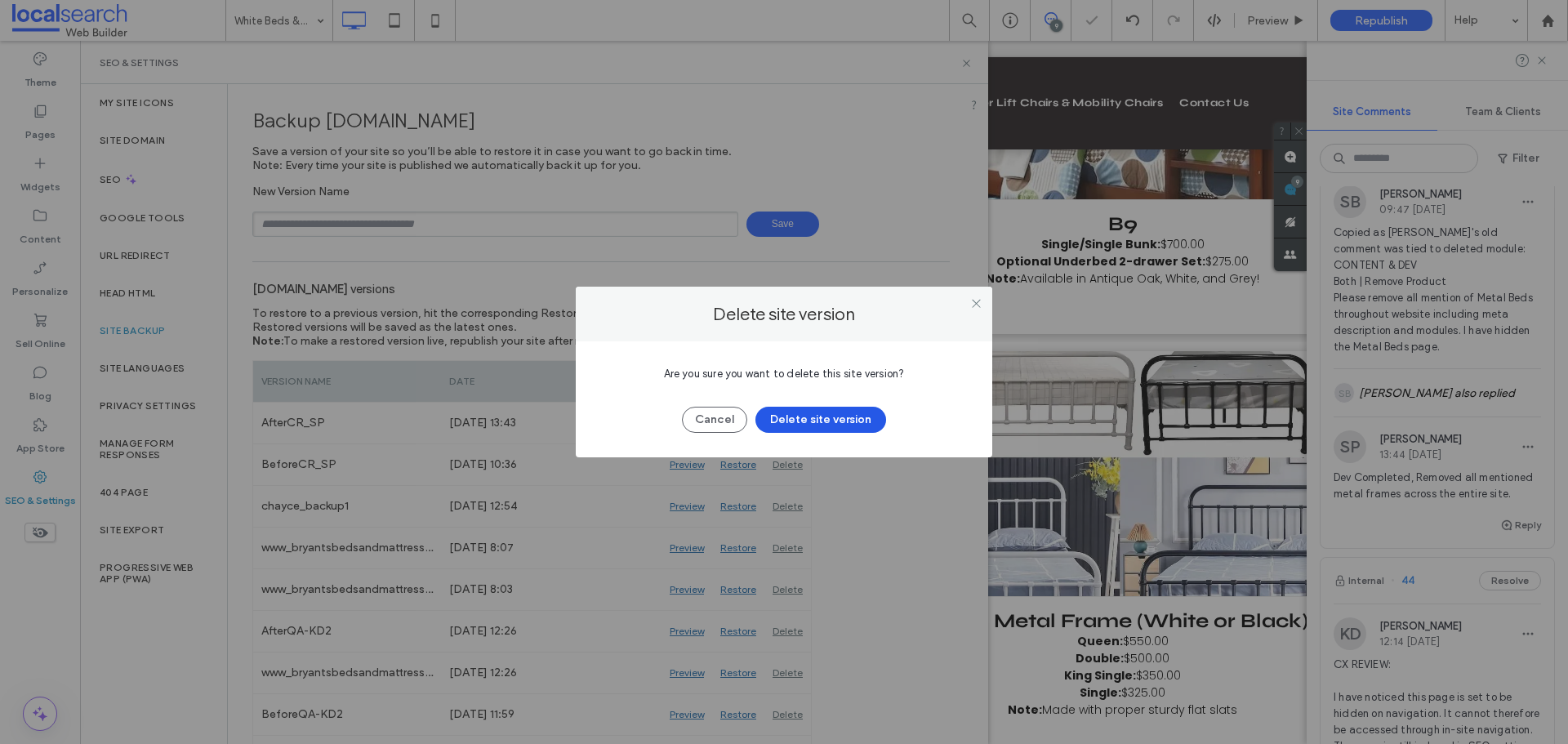
click at [814, 416] on button "Delete site version" at bounding box center [821, 420] width 131 height 26
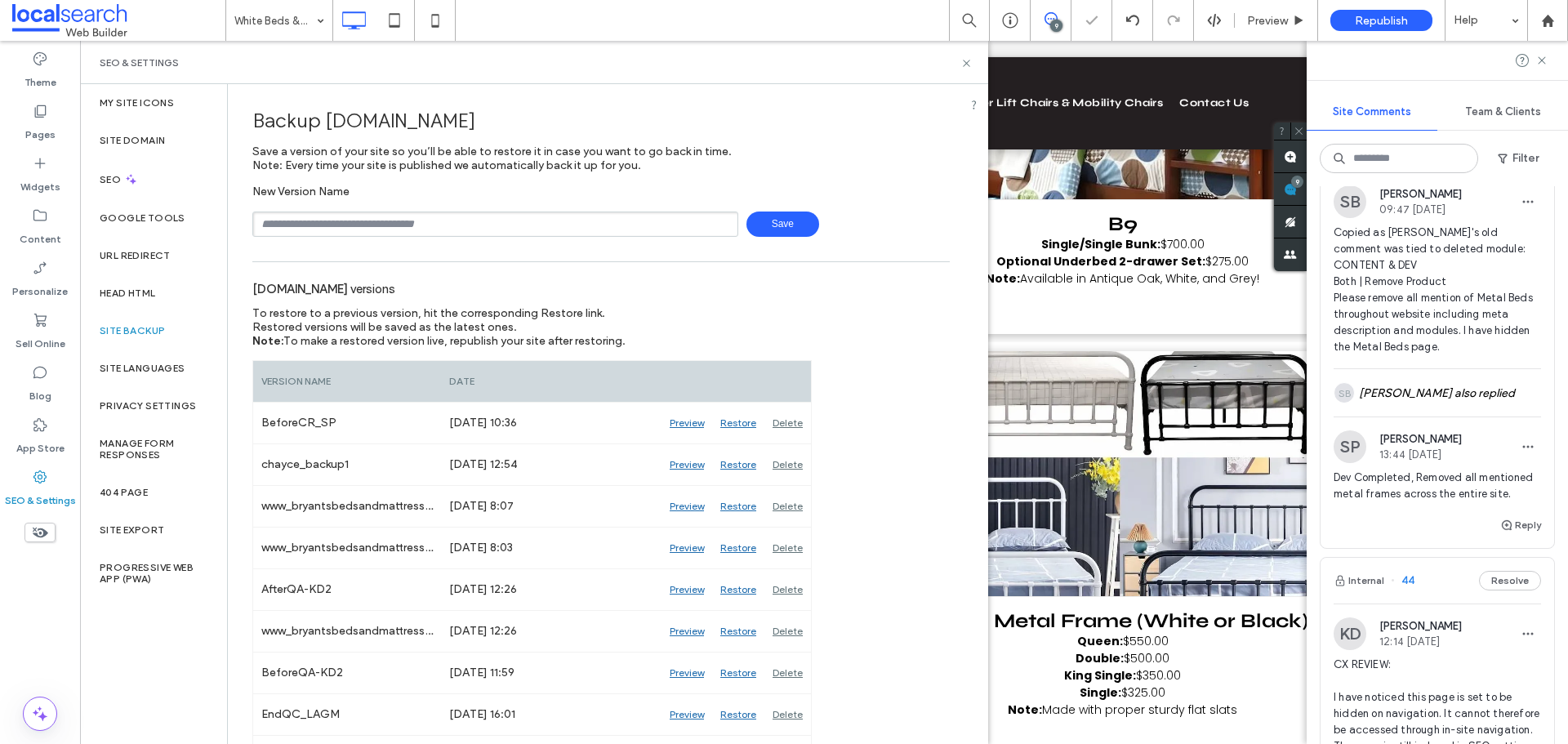
click at [455, 222] on input "text" at bounding box center [496, 224] width 486 height 25
type input "**********"
click at [765, 224] on span "Save" at bounding box center [782, 224] width 72 height 25
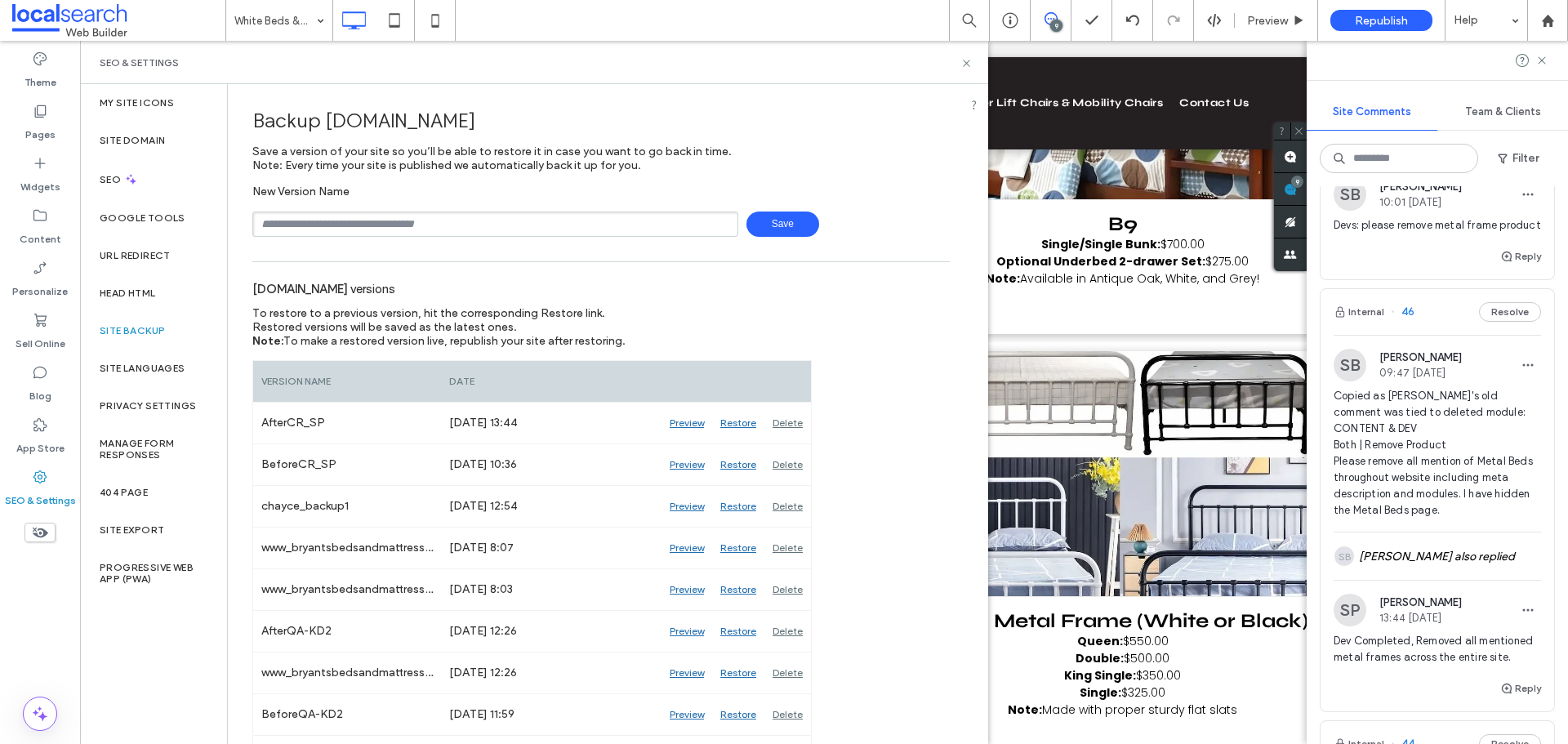
scroll to position [0, 0]
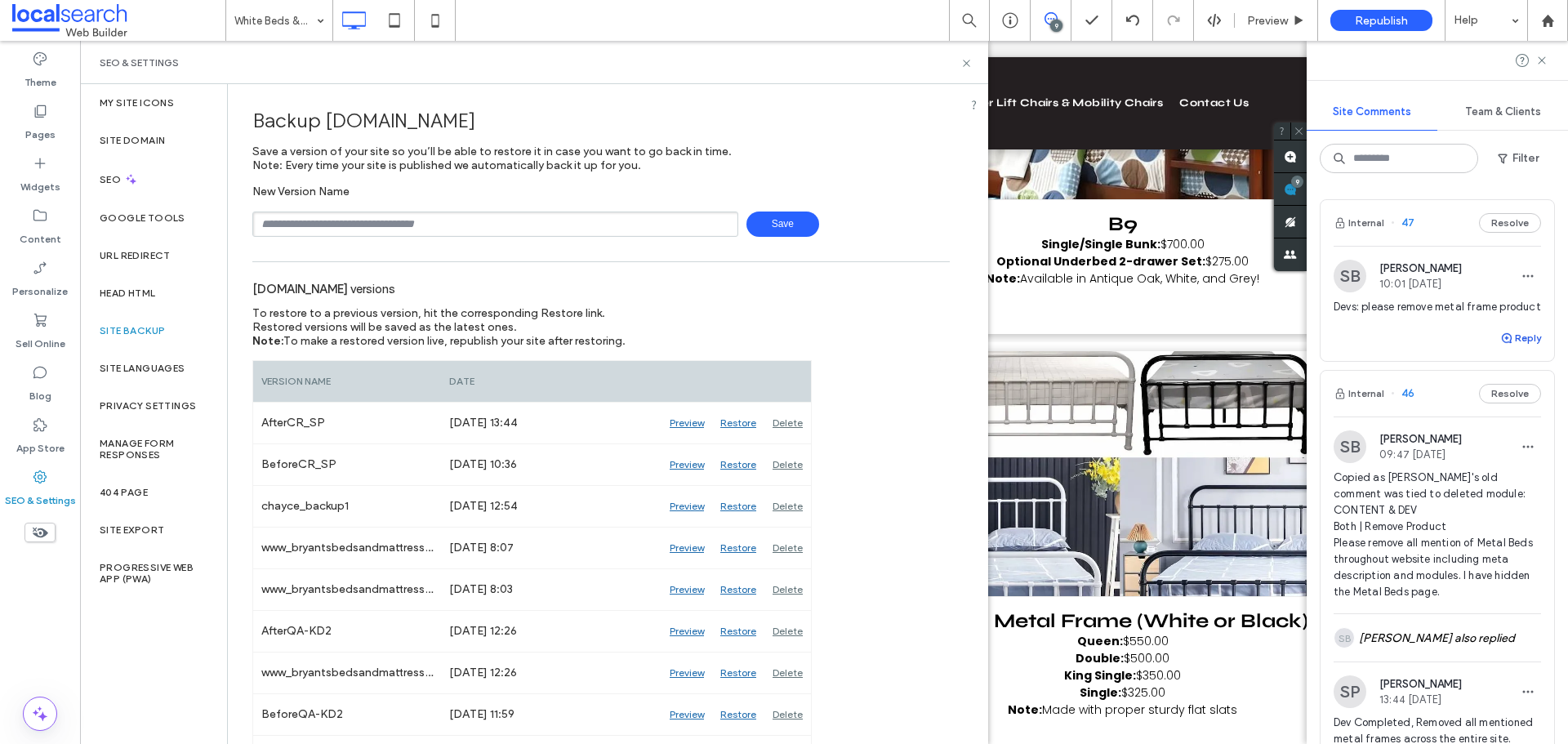
click at [1503, 348] on button "Reply" at bounding box center [1520, 338] width 41 height 19
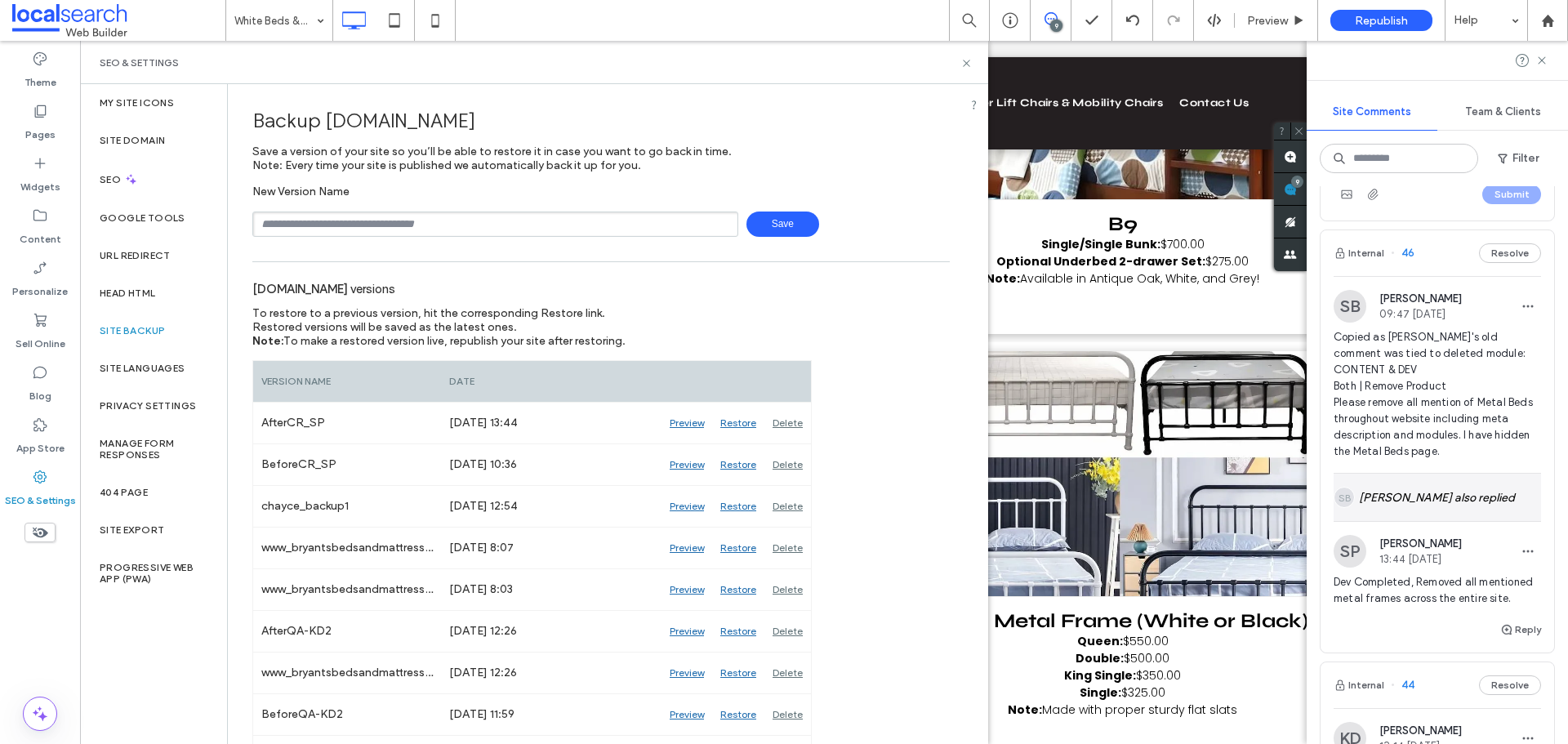
scroll to position [327, 0]
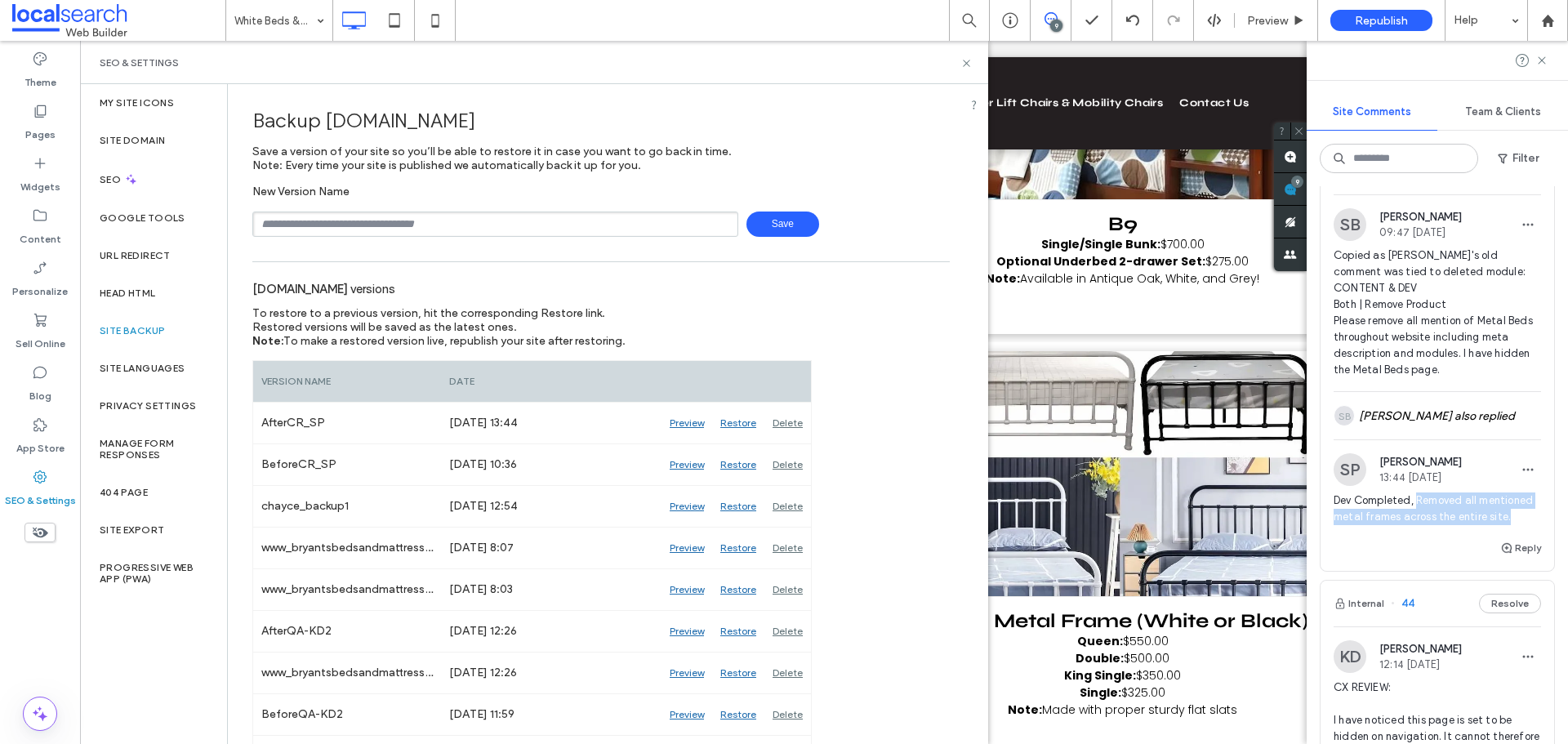
drag, startPoint x: 1403, startPoint y: 555, endPoint x: 1416, endPoint y: 522, distance: 35.5
click at [1416, 522] on span "Dev Completed, Removed all mentioned metal frames across the entire site." at bounding box center [1437, 508] width 207 height 32
copy span "Removed all mentioned metal frames across the entire site."
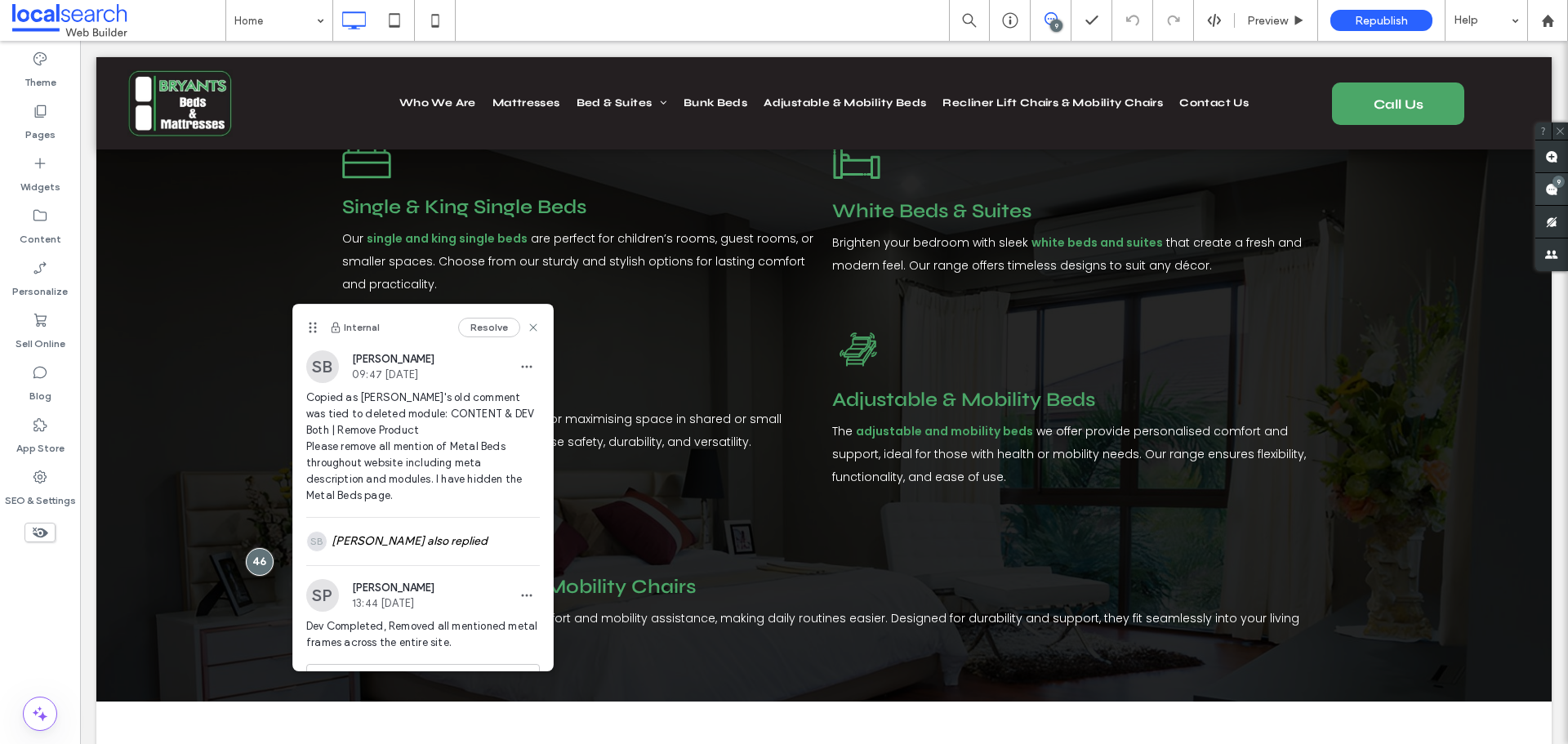
click at [1551, 185] on use at bounding box center [1551, 189] width 13 height 13
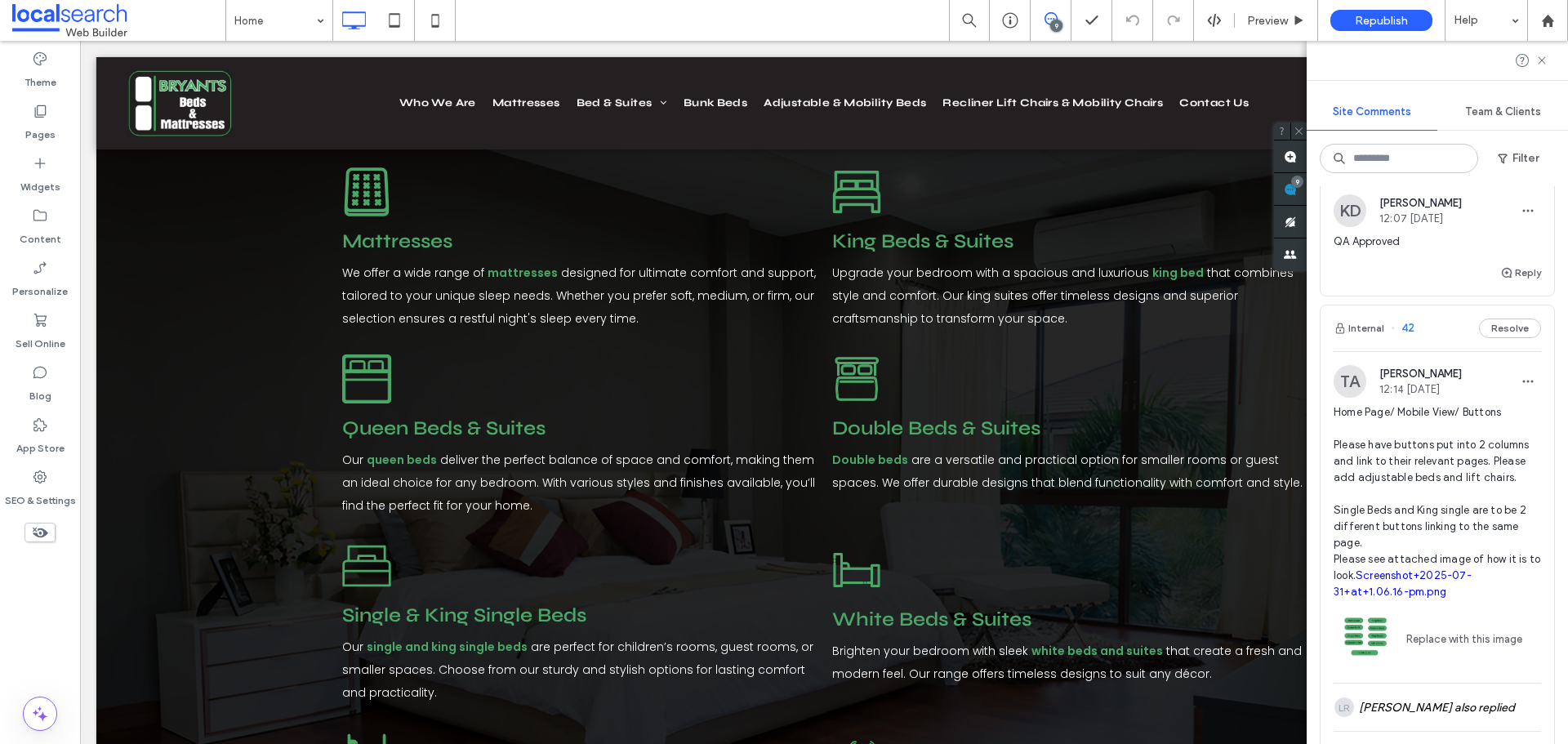
scroll to position [1307, 0]
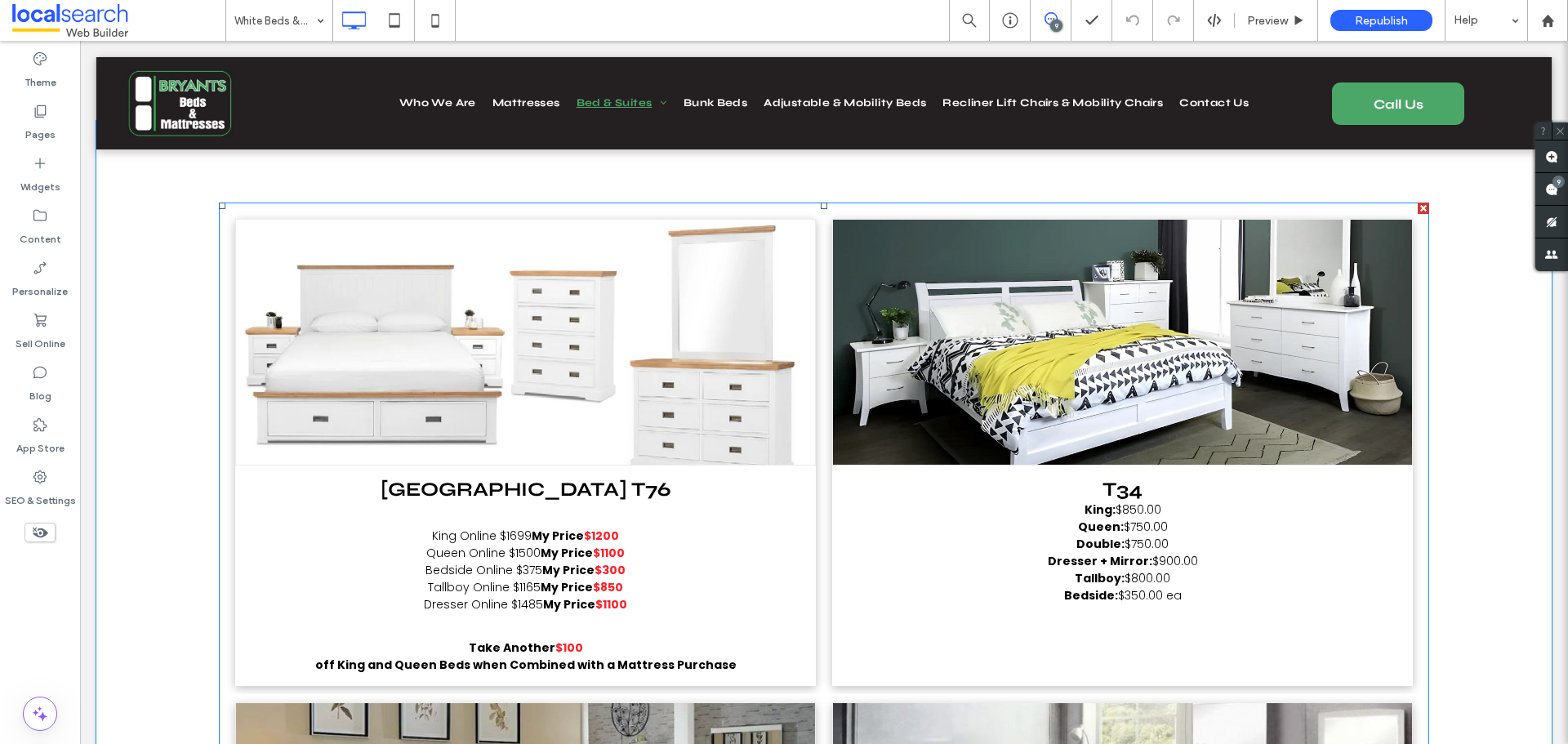
scroll to position [245, 0]
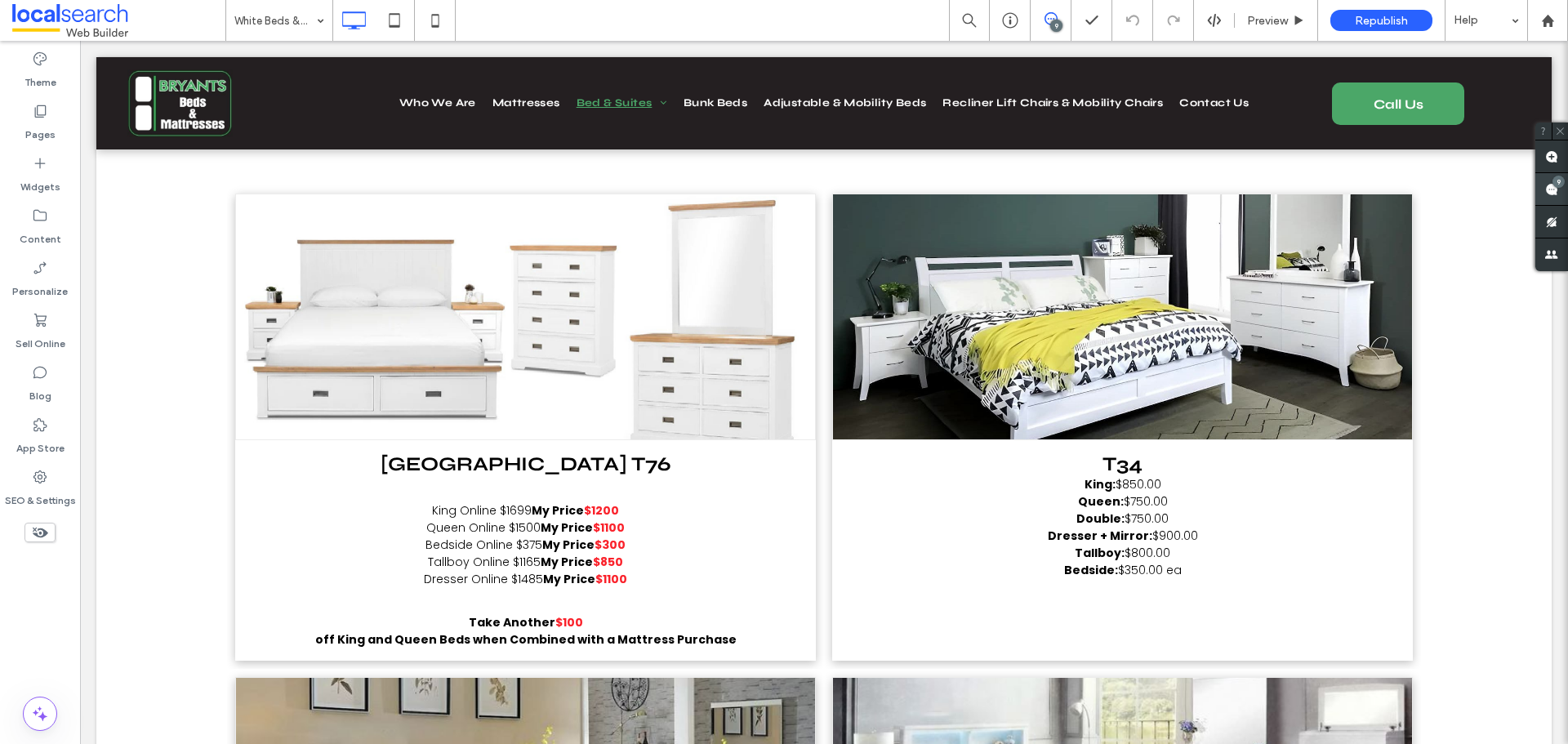
click at [1554, 186] on div "9" at bounding box center [1558, 182] width 12 height 12
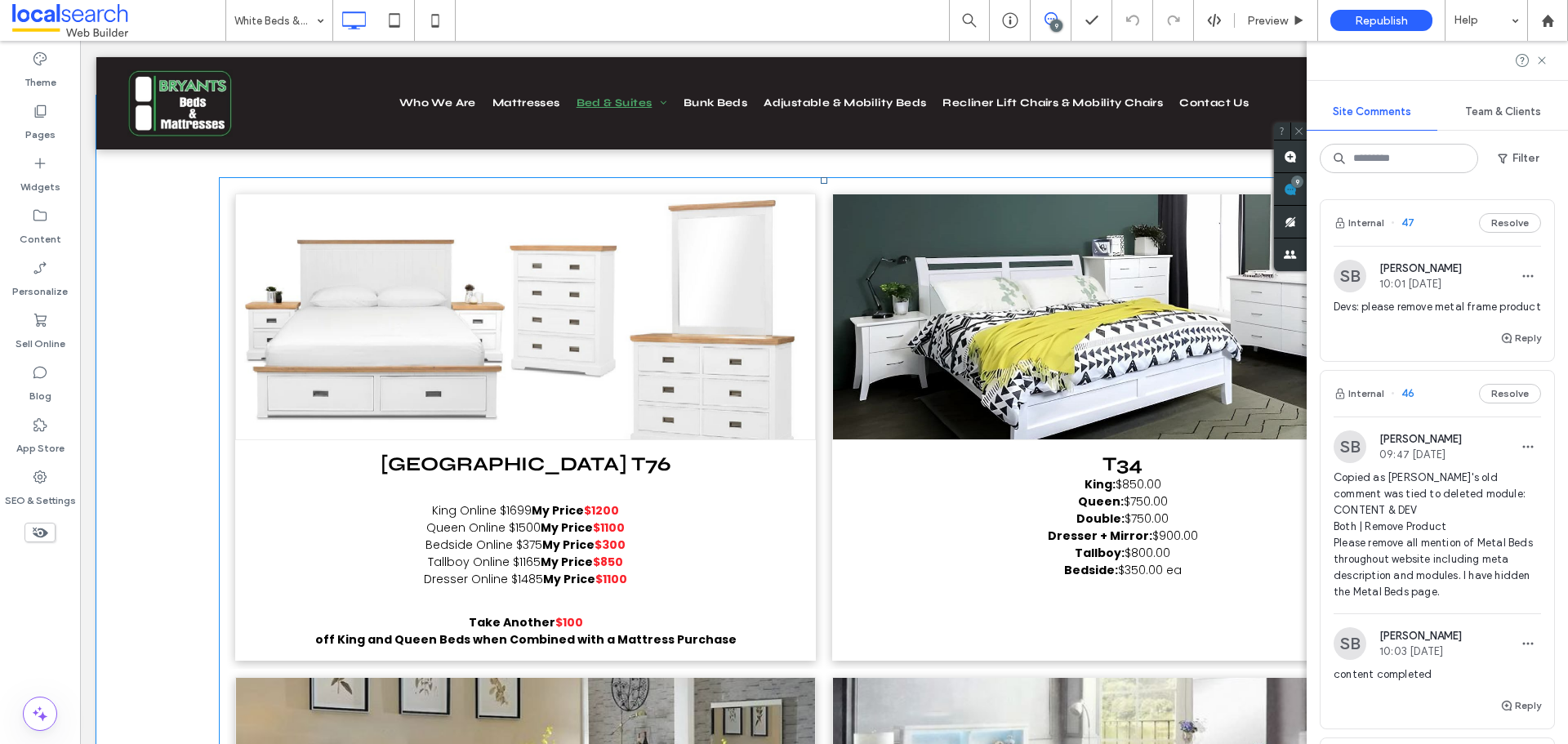
click at [340, 519] on p "Queen Online $1500 My Price $1100" at bounding box center [526, 528] width 422 height 17
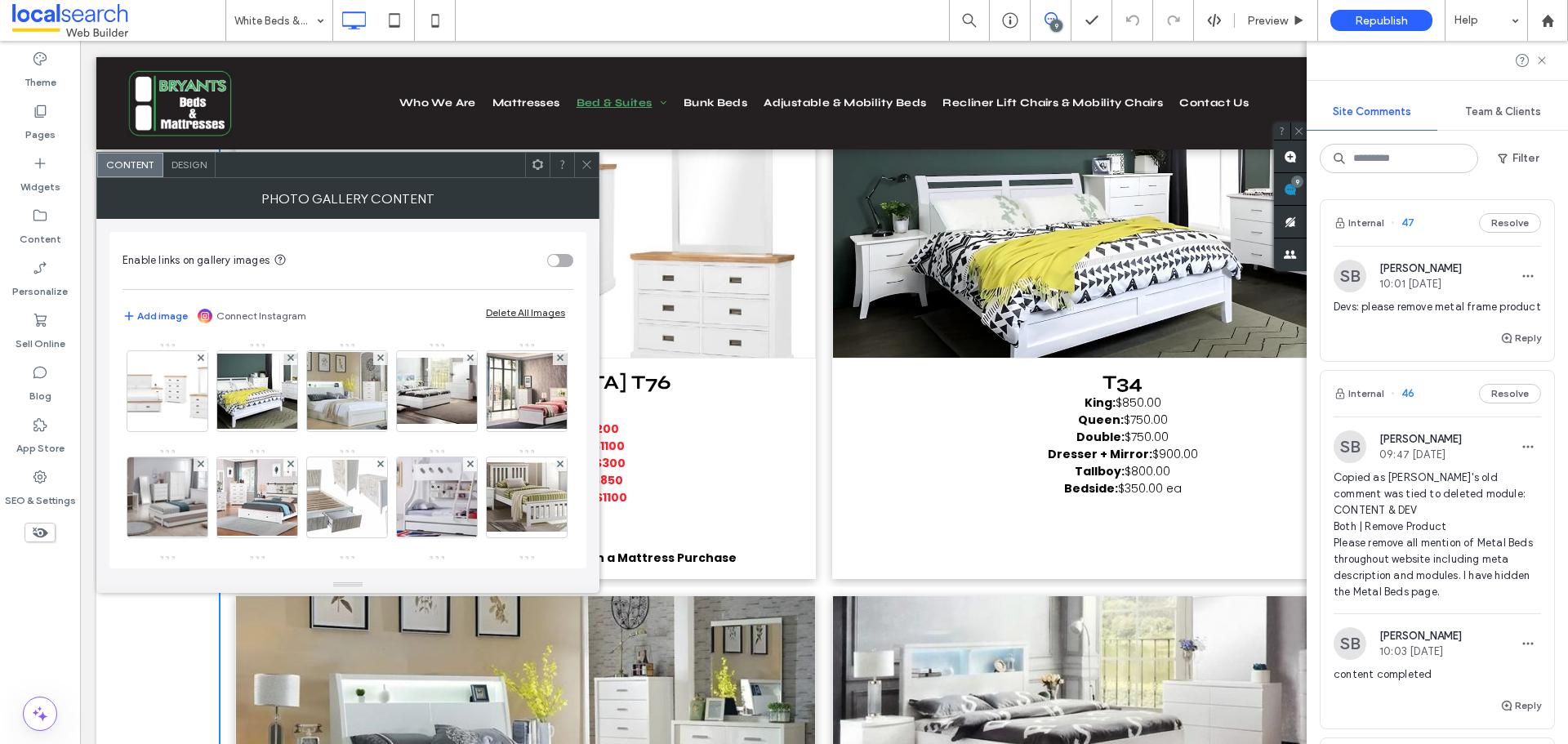
scroll to position [409, 0]
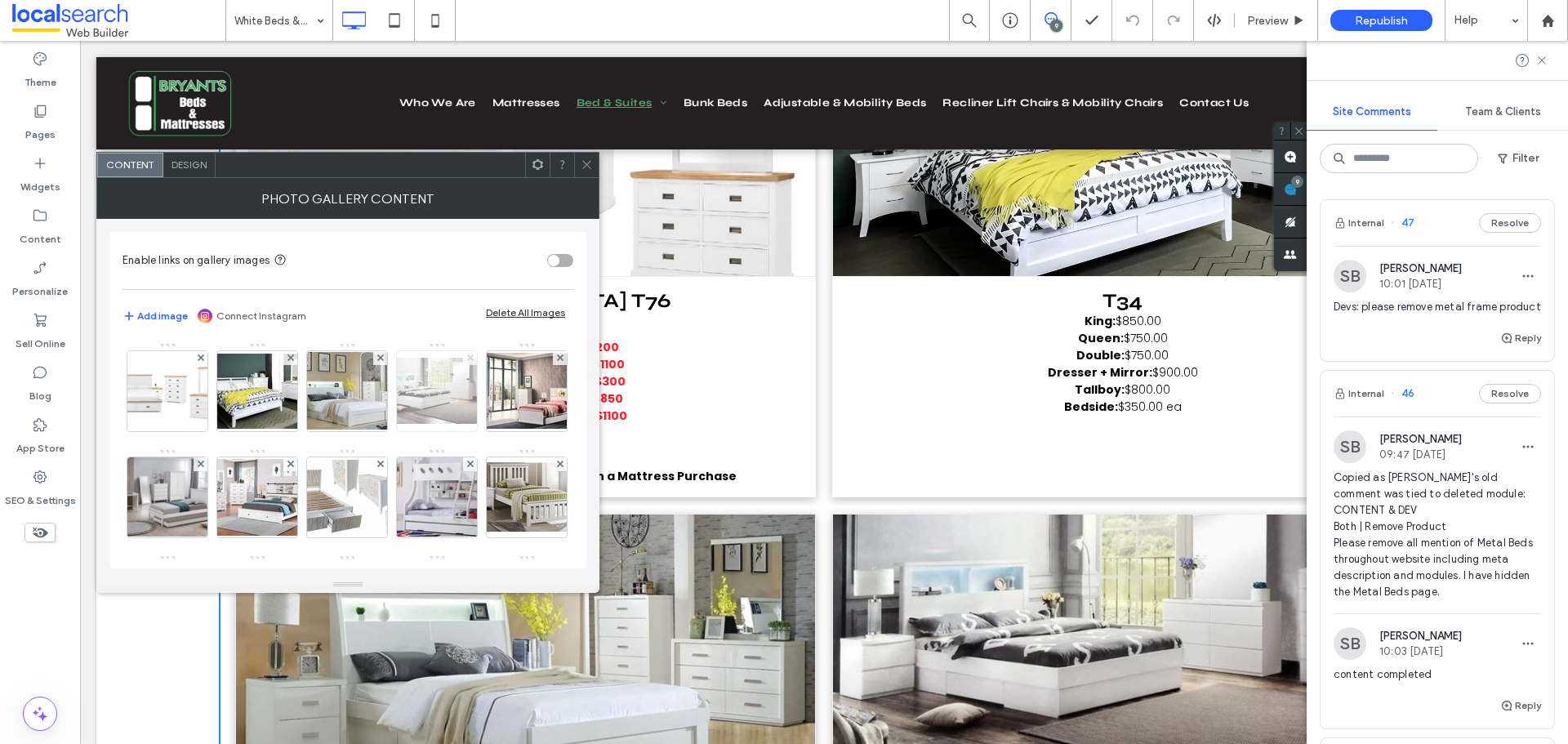
click at [473, 359] on icon at bounding box center [470, 357] width 6 height 6
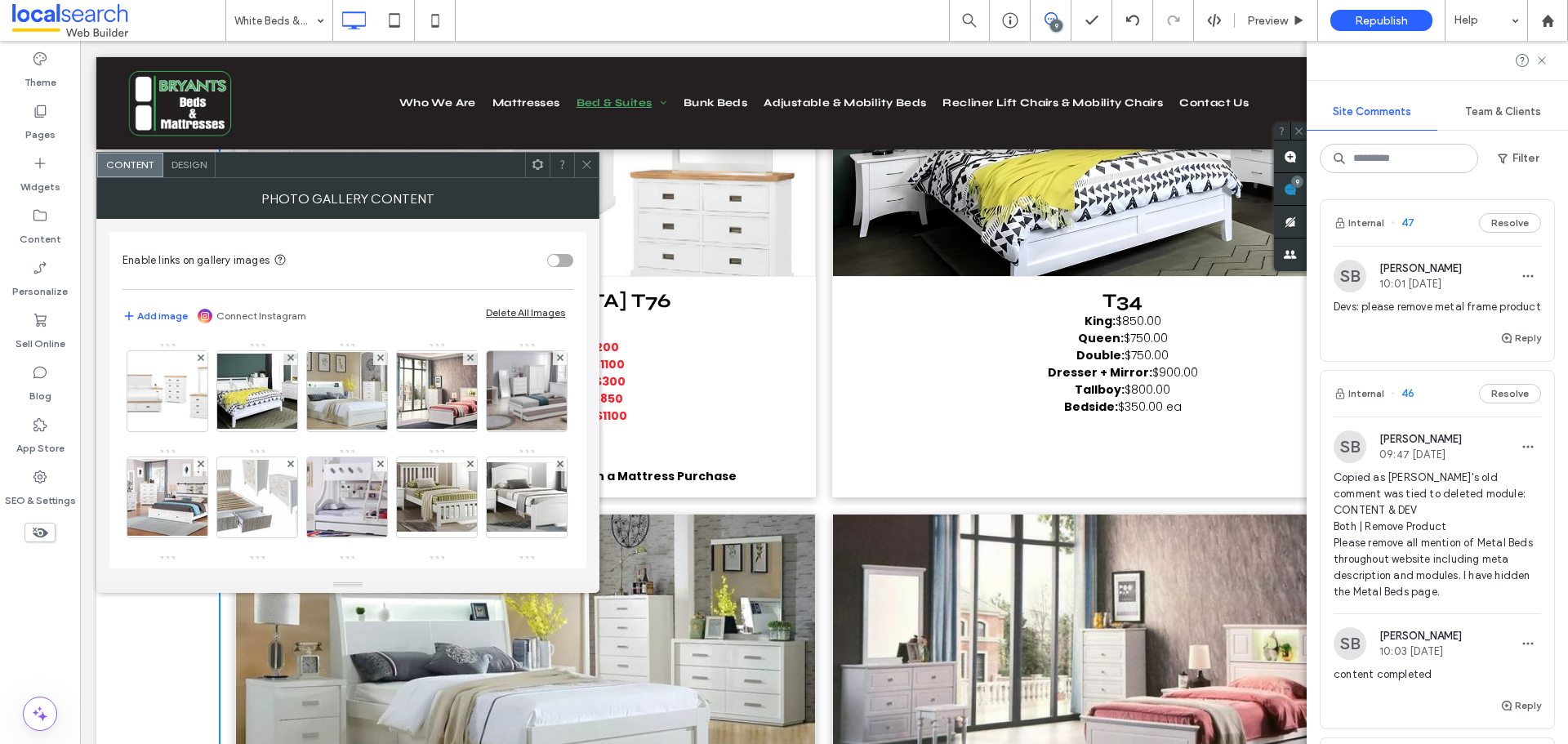
click at [1425, 236] on div "Internal 47 Resolve" at bounding box center [1437, 223] width 233 height 45
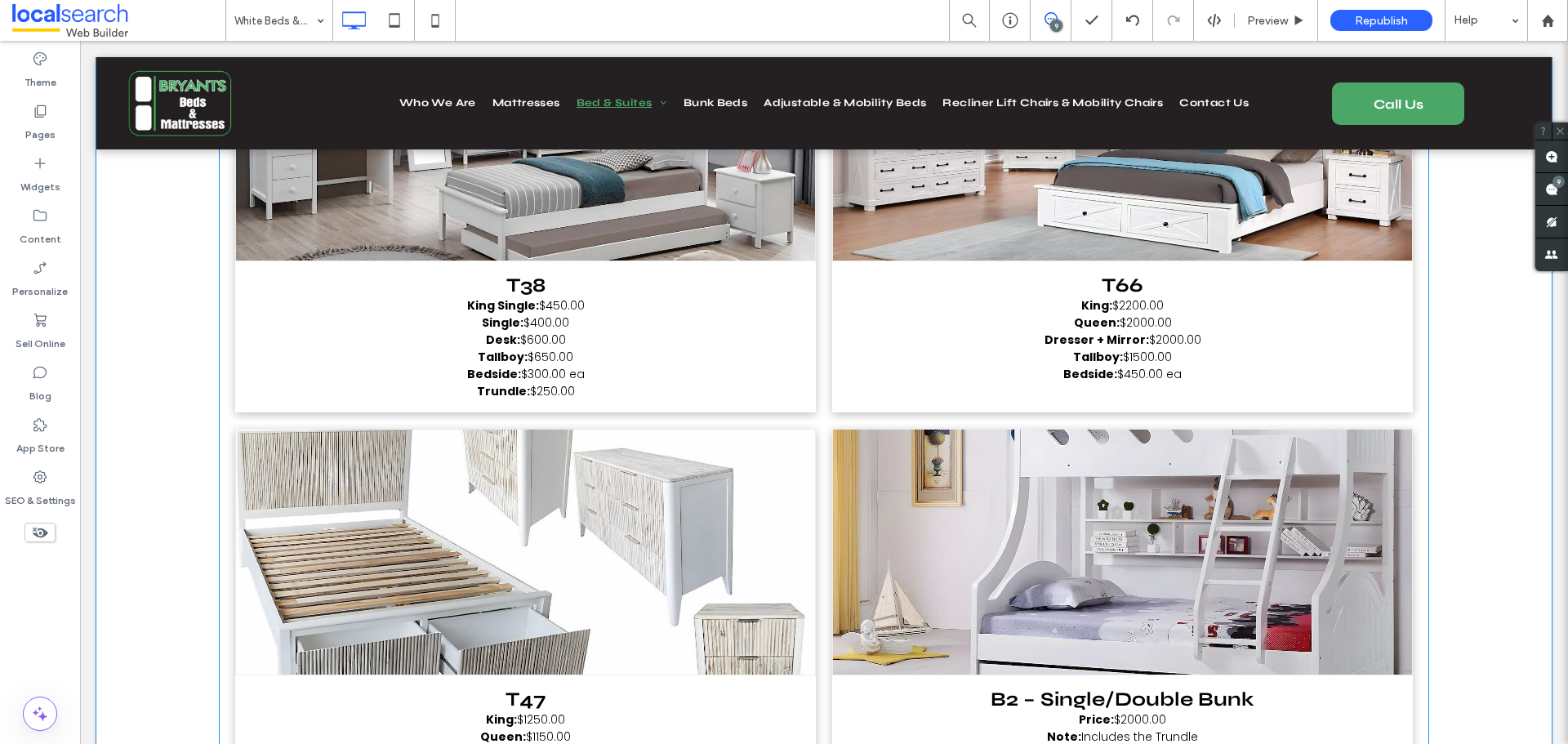
scroll to position [1413, 0]
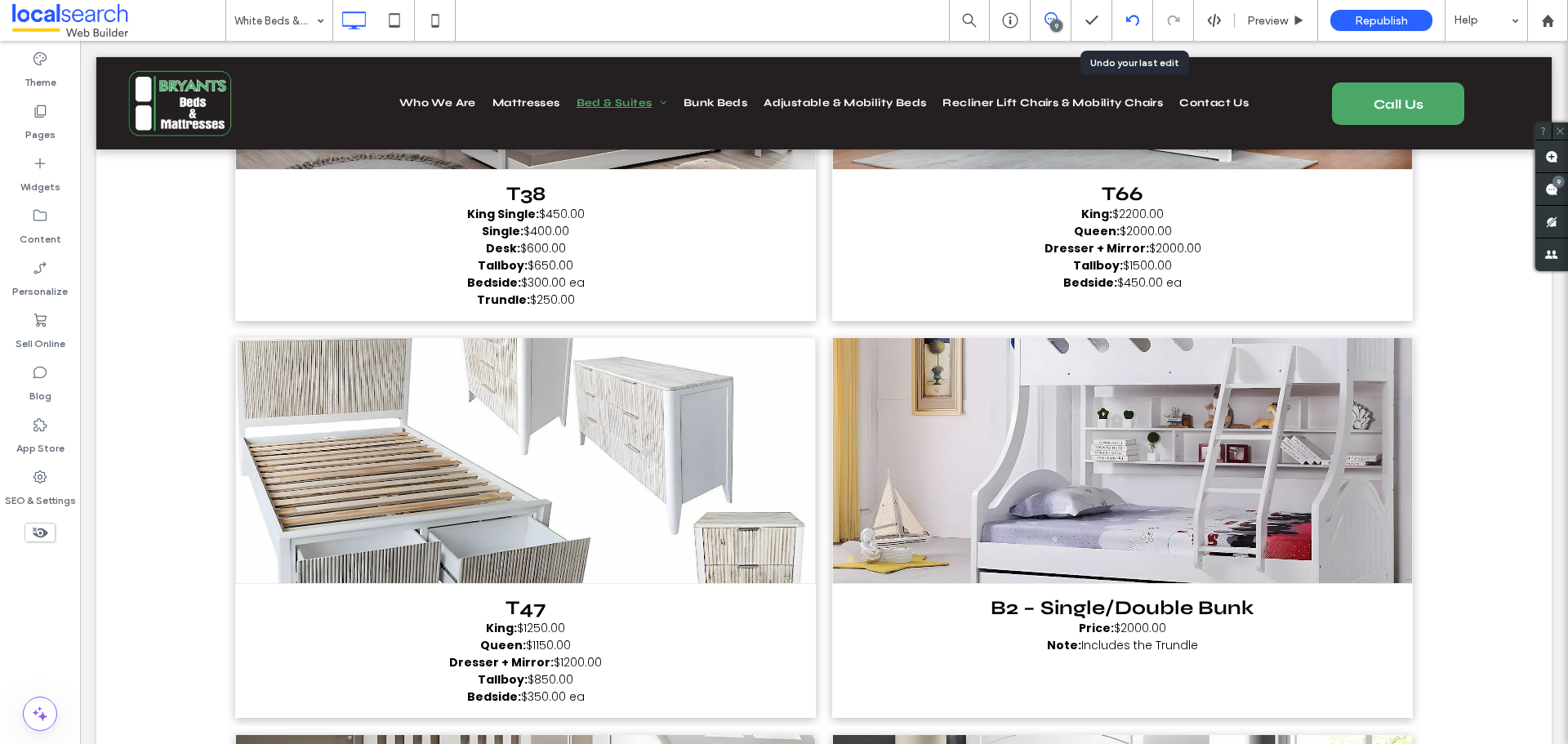
click at [1125, 21] on div at bounding box center [1132, 20] width 40 height 13
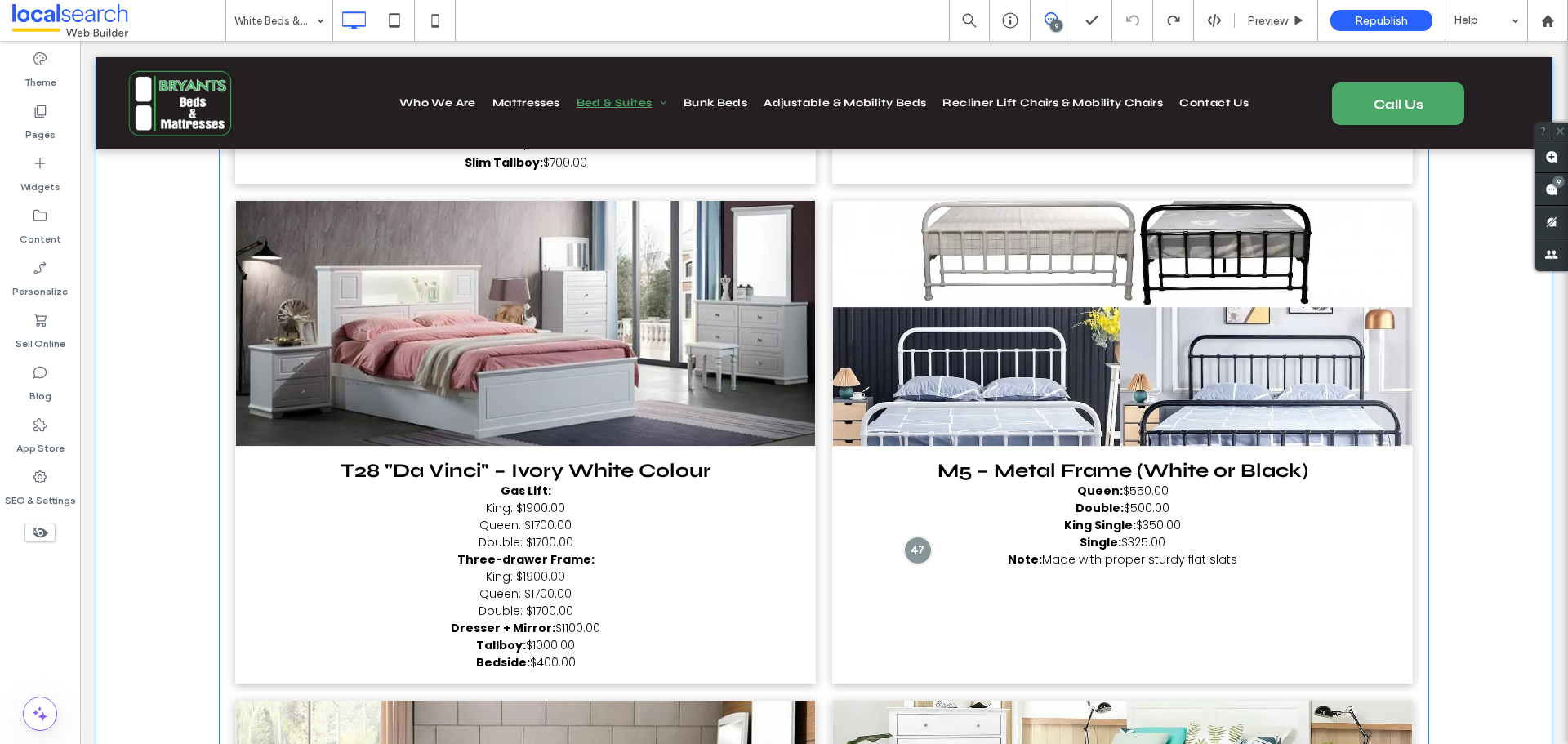
scroll to position [5144, 0]
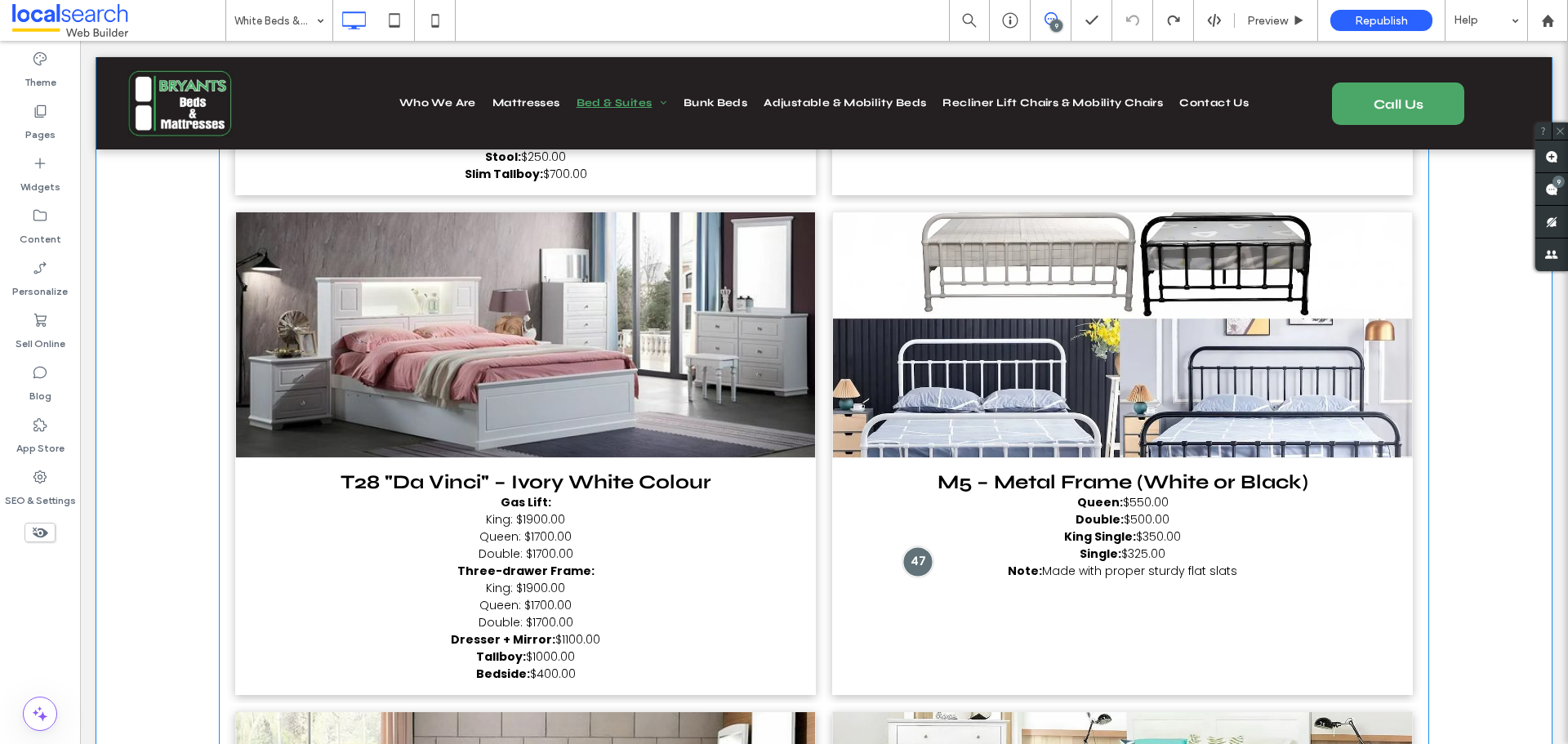
click at [915, 546] on div at bounding box center [917, 561] width 30 height 30
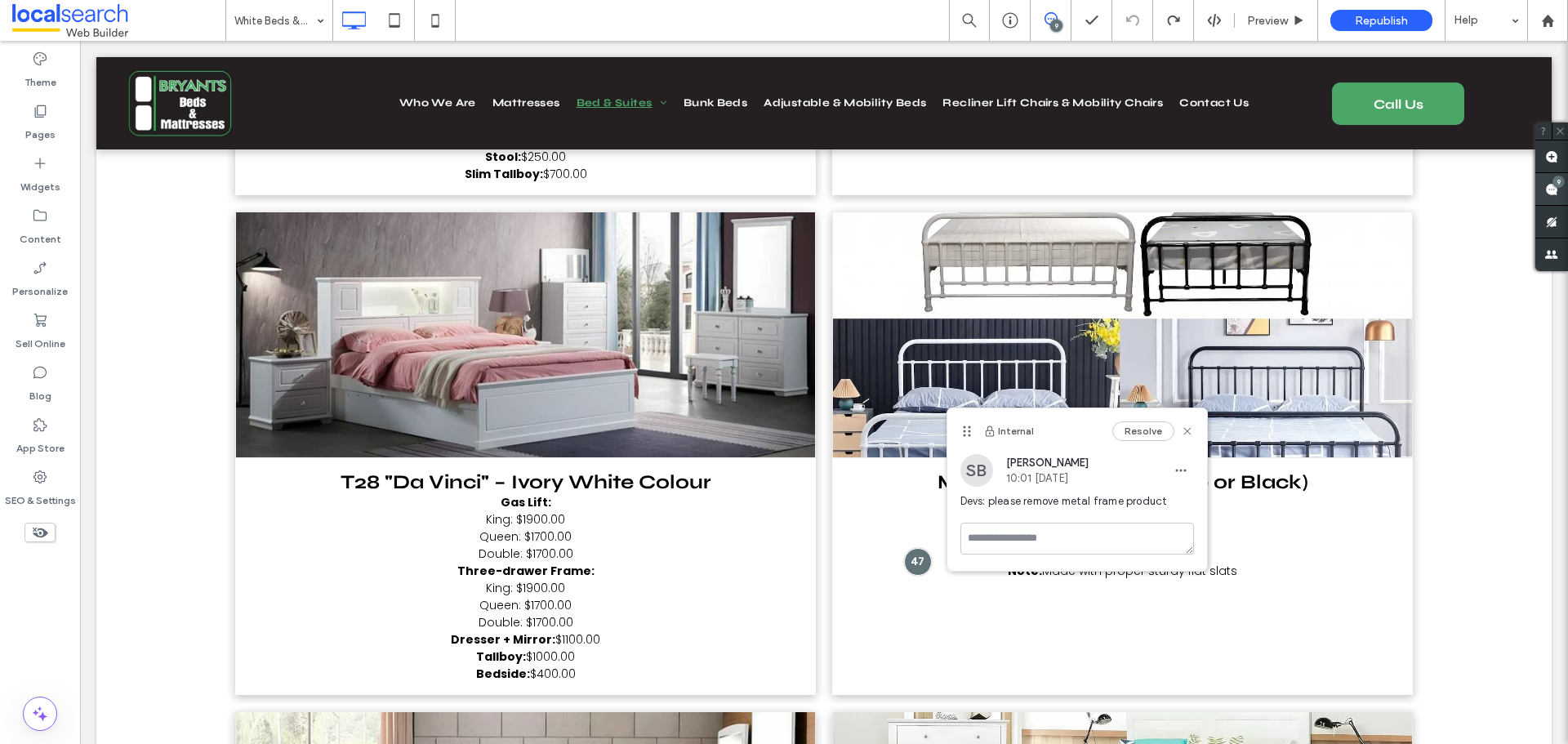
click at [1552, 190] on use at bounding box center [1551, 189] width 13 height 13
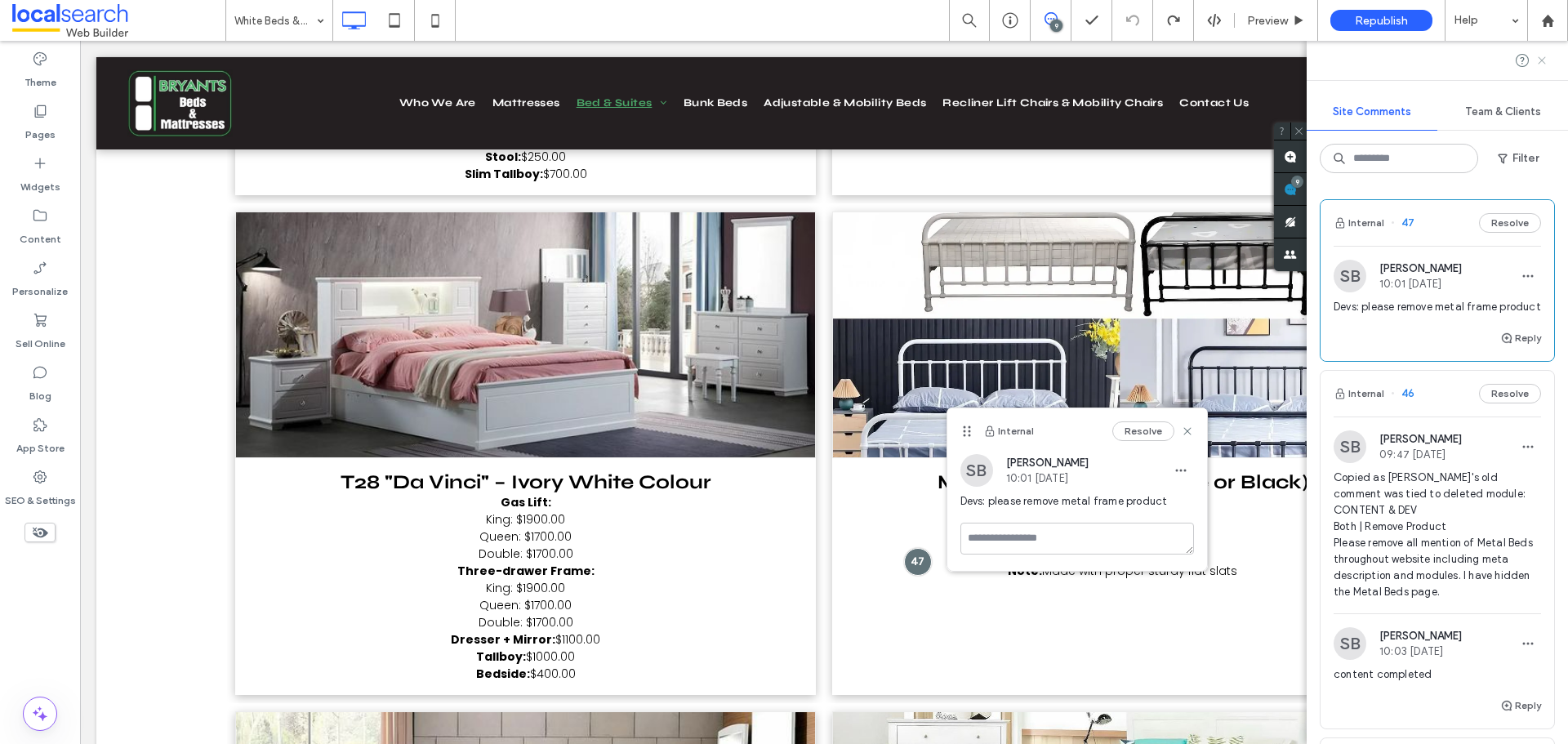
click at [1541, 59] on use at bounding box center [1541, 60] width 7 height 7
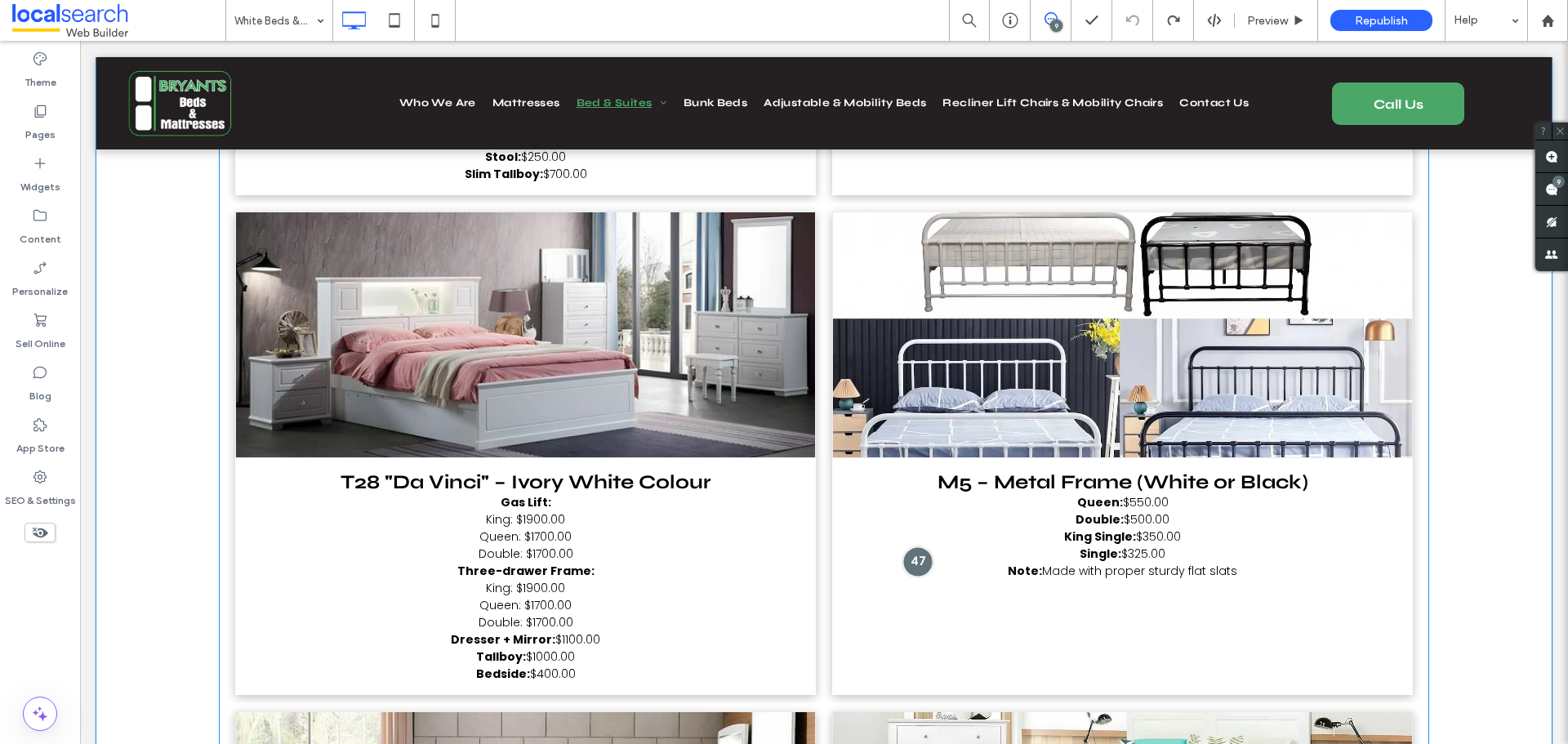
click at [913, 546] on div at bounding box center [917, 561] width 30 height 30
click at [259, 301] on link at bounding box center [525, 335] width 579 height 245
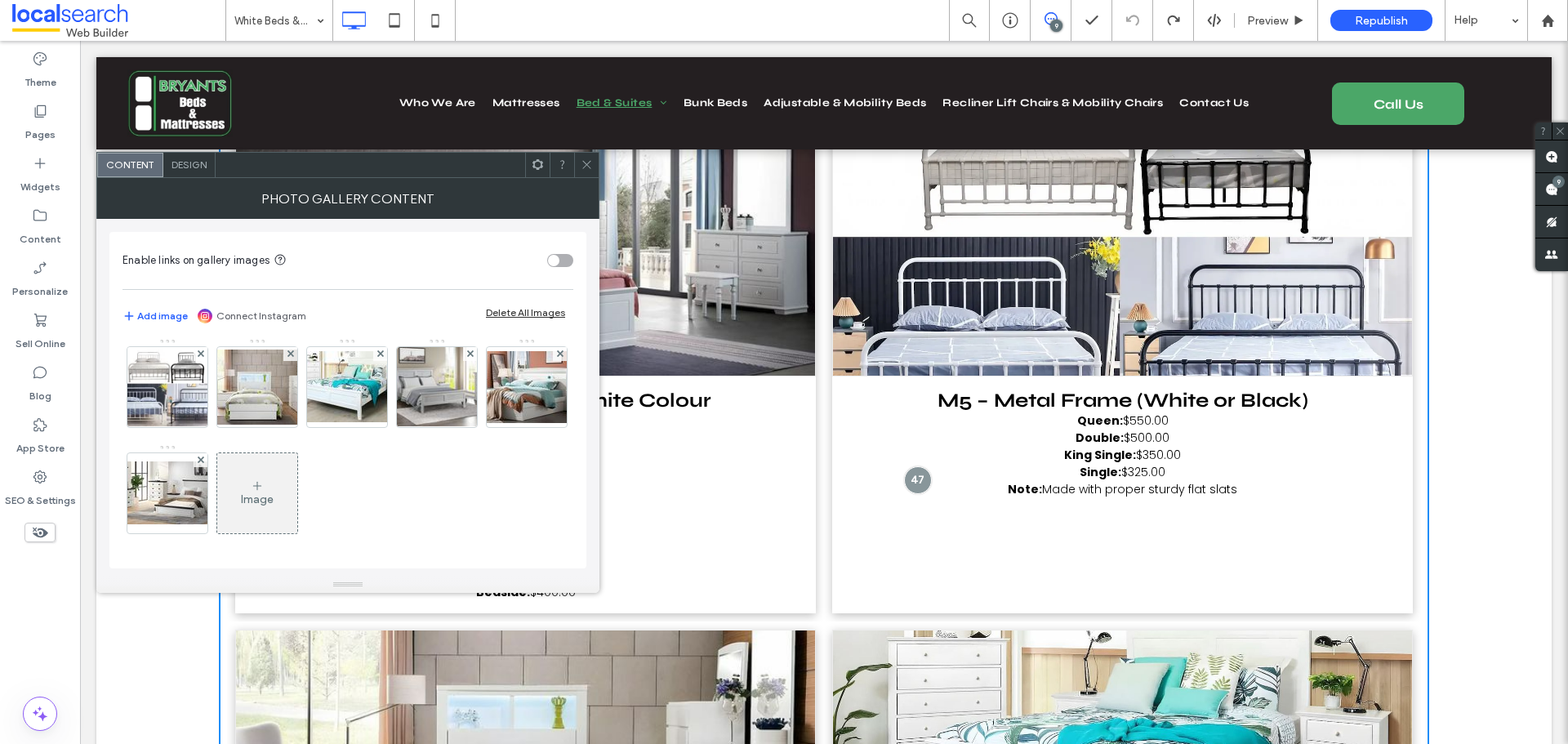
scroll to position [5308, 0]
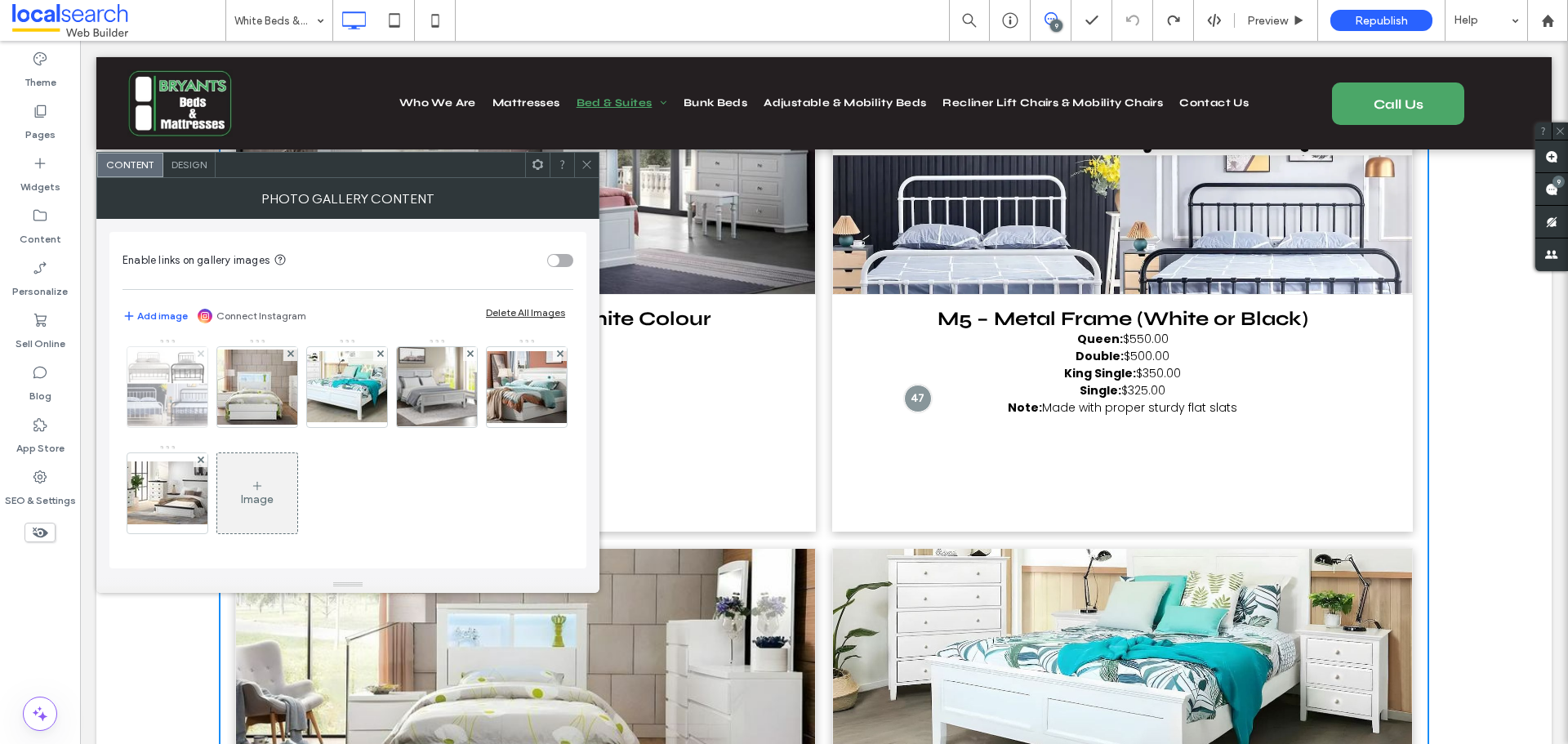
click at [204, 354] on icon at bounding box center [200, 353] width 6 height 6
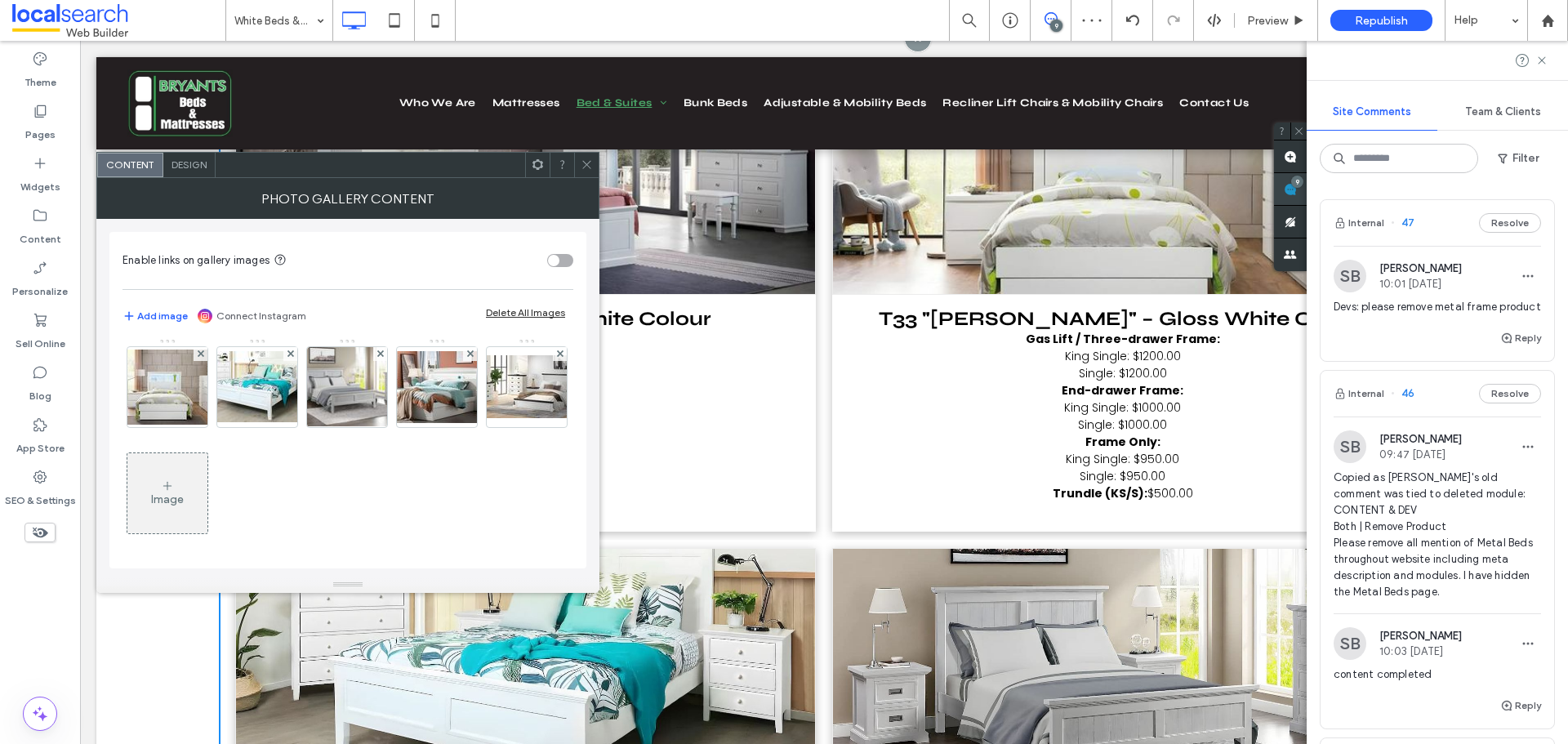
click at [1297, 192] on use at bounding box center [1290, 189] width 13 height 13
click at [1511, 348] on button "Reply" at bounding box center [1520, 338] width 41 height 19
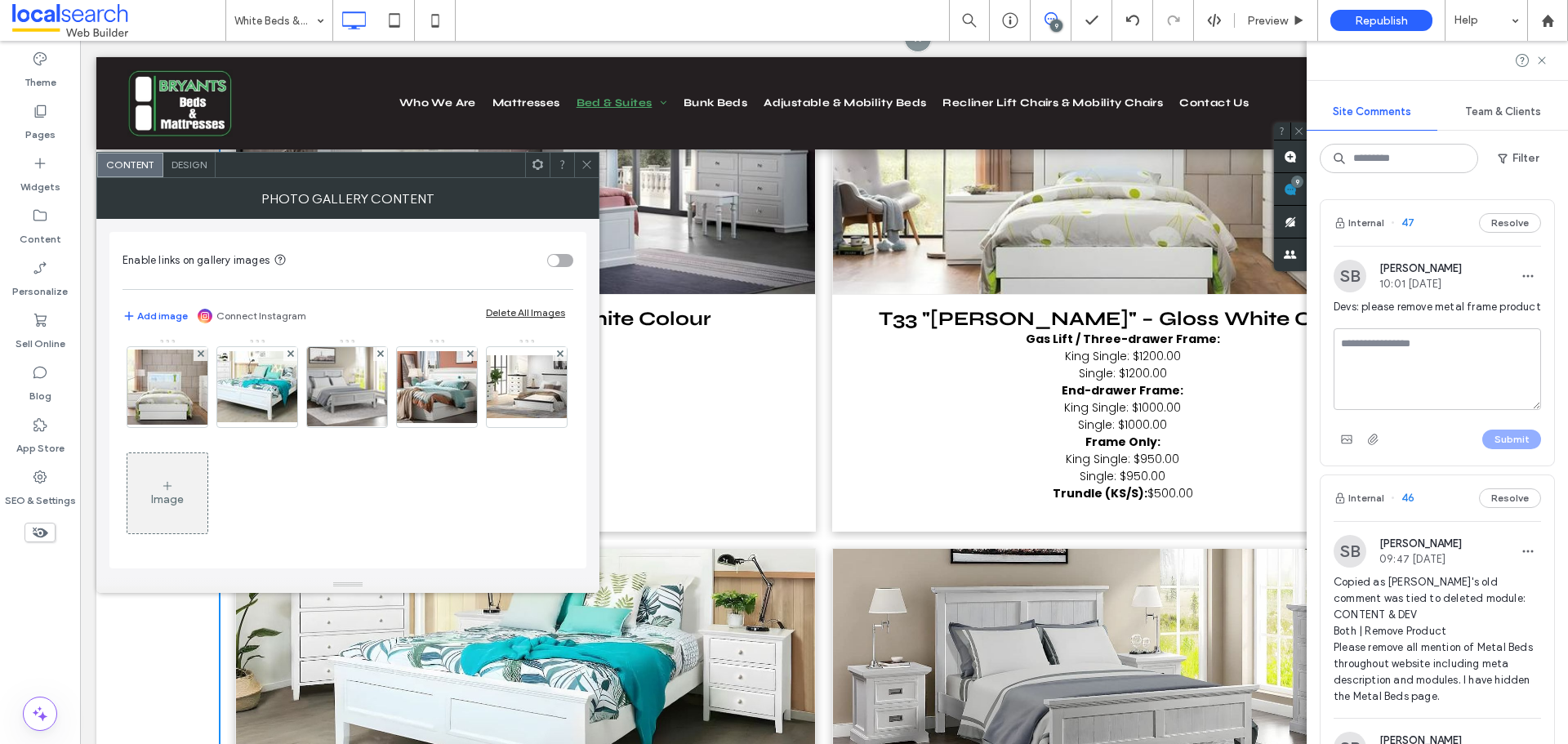
click at [1417, 384] on textarea at bounding box center [1437, 369] width 207 height 82
type textarea "**********"
click at [1348, 446] on icon "button" at bounding box center [1346, 439] width 13 height 13
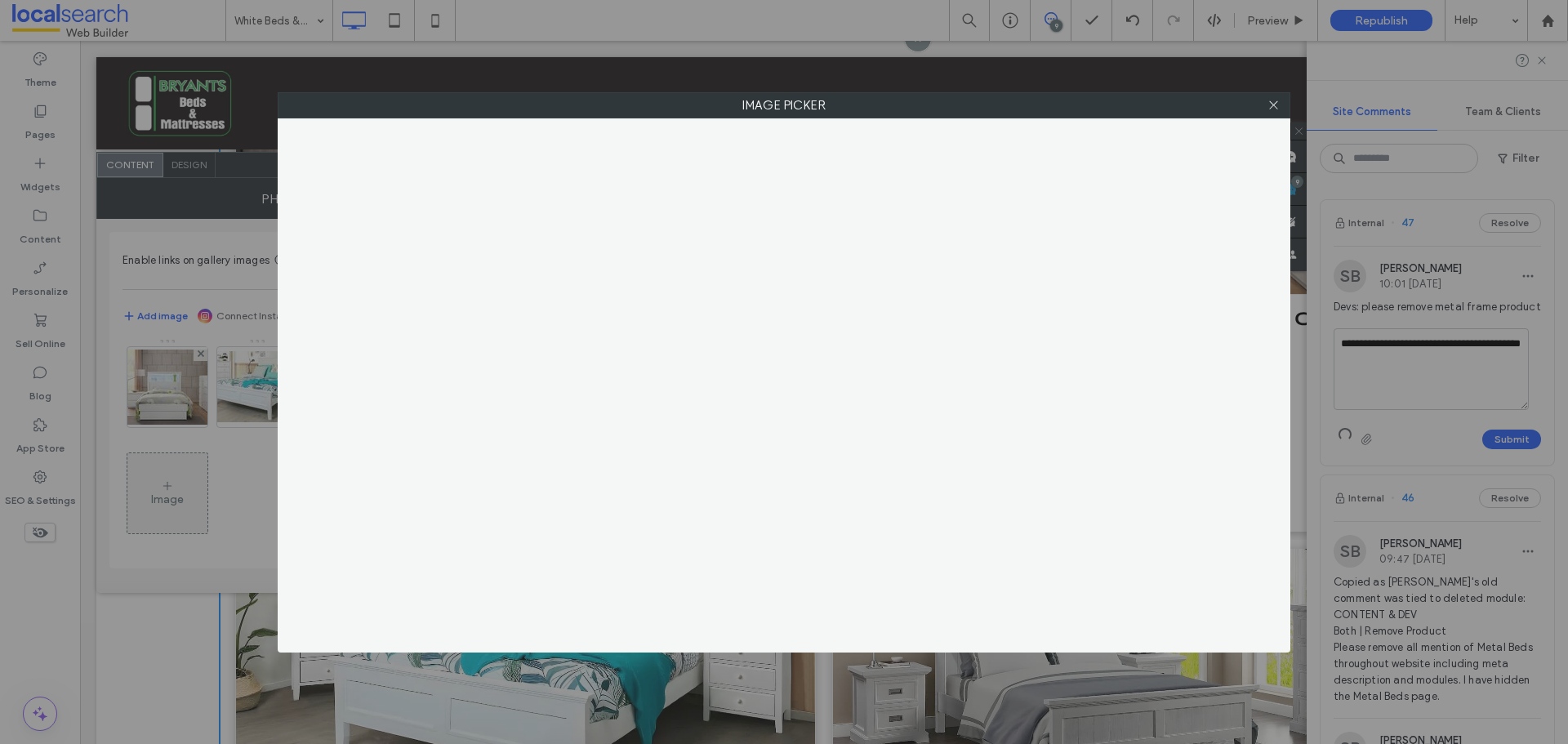
scroll to position [269, 0]
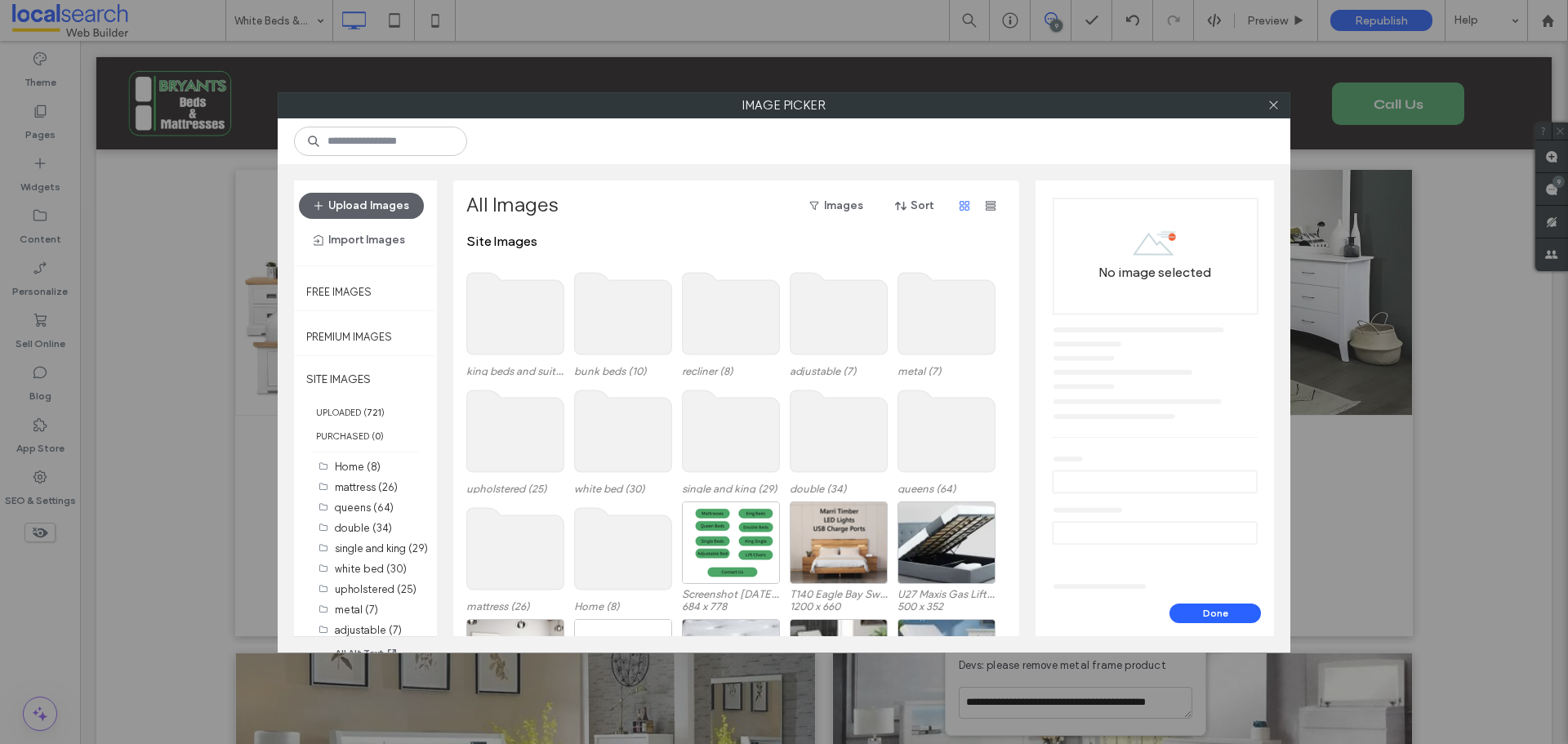
click at [358, 191] on div "Upload Images Import Images" at bounding box center [365, 222] width 143 height 85
click at [359, 196] on button "Upload Images" at bounding box center [361, 206] width 125 height 26
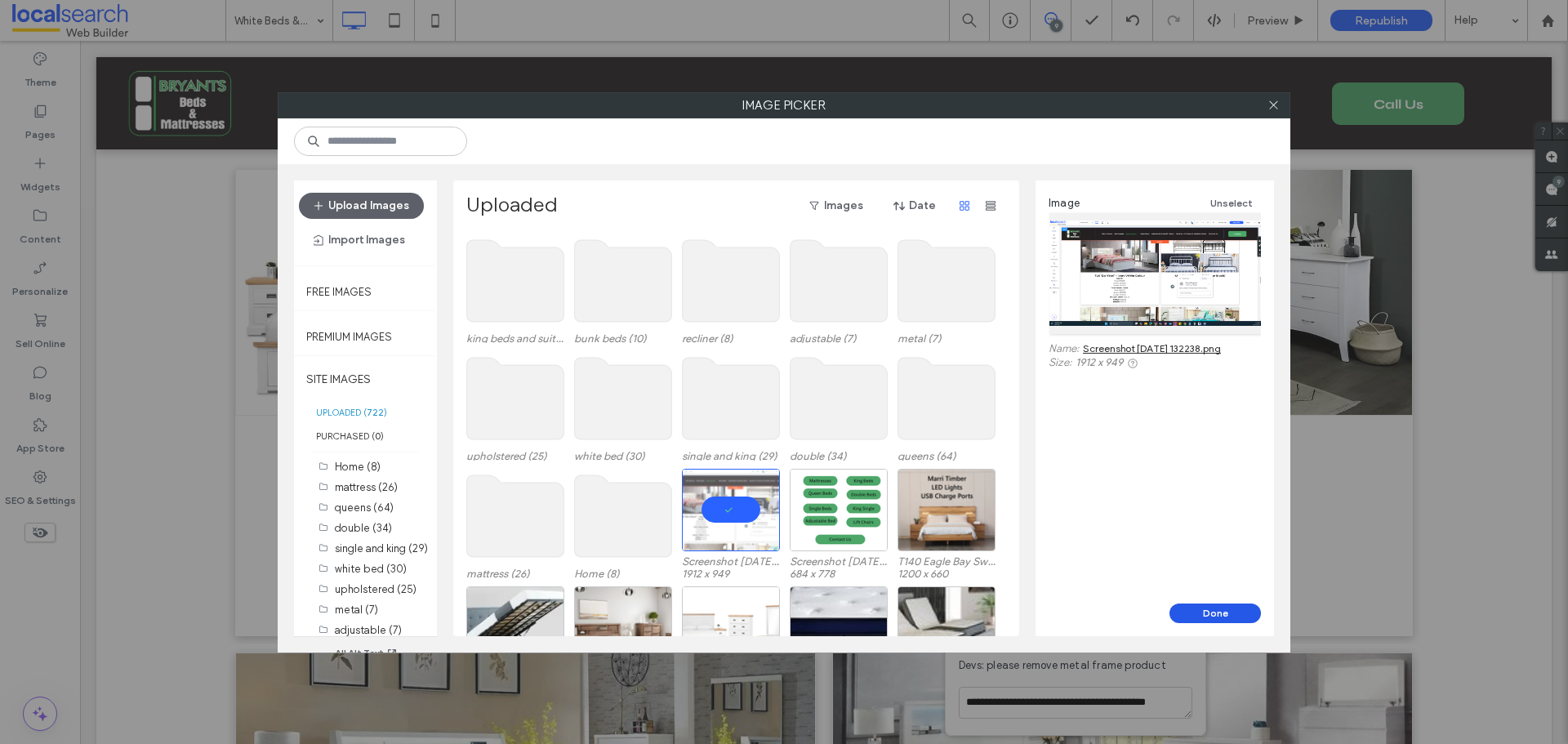
click at [1234, 605] on button "Done" at bounding box center [1214, 613] width 91 height 19
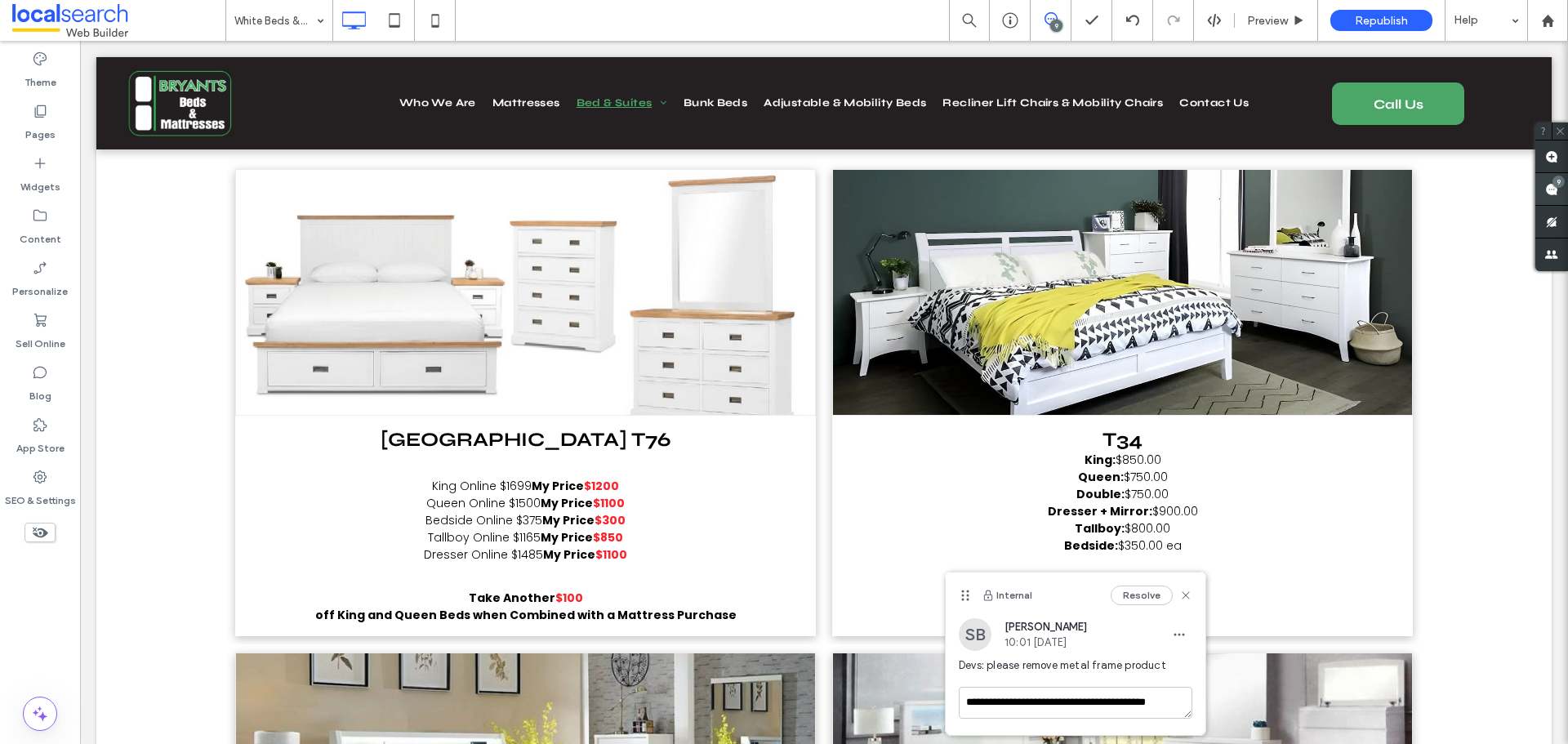
click at [1551, 186] on use at bounding box center [1551, 189] width 13 height 13
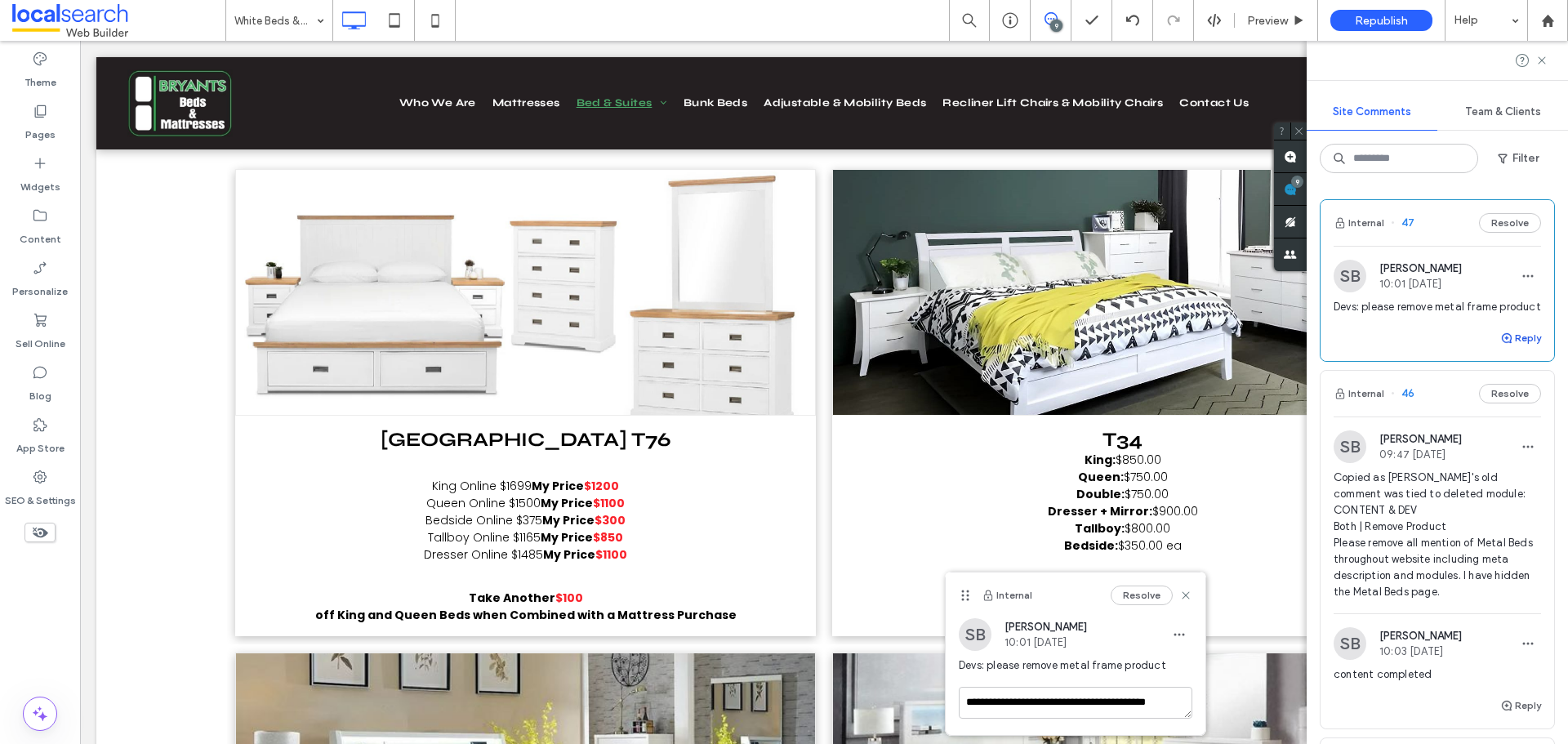
click at [1505, 348] on button "Reply" at bounding box center [1520, 338] width 41 height 19
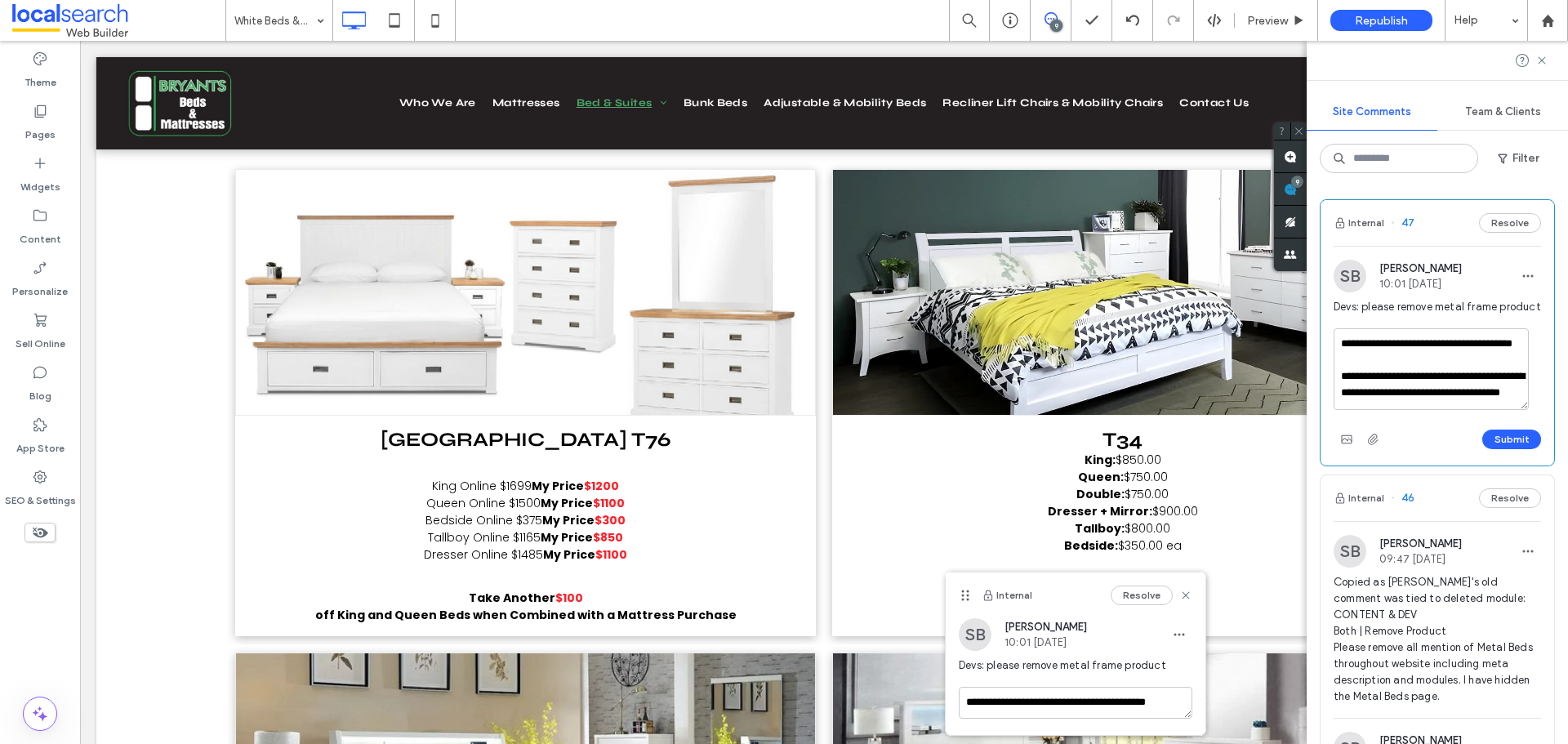
scroll to position [0, 0]
drag, startPoint x: 1445, startPoint y: 379, endPoint x: 1425, endPoint y: 358, distance: 29.0
click at [1425, 358] on textarea "**********" at bounding box center [1431, 369] width 195 height 82
drag, startPoint x: 1375, startPoint y: 407, endPoint x: 1329, endPoint y: 375, distance: 56.0
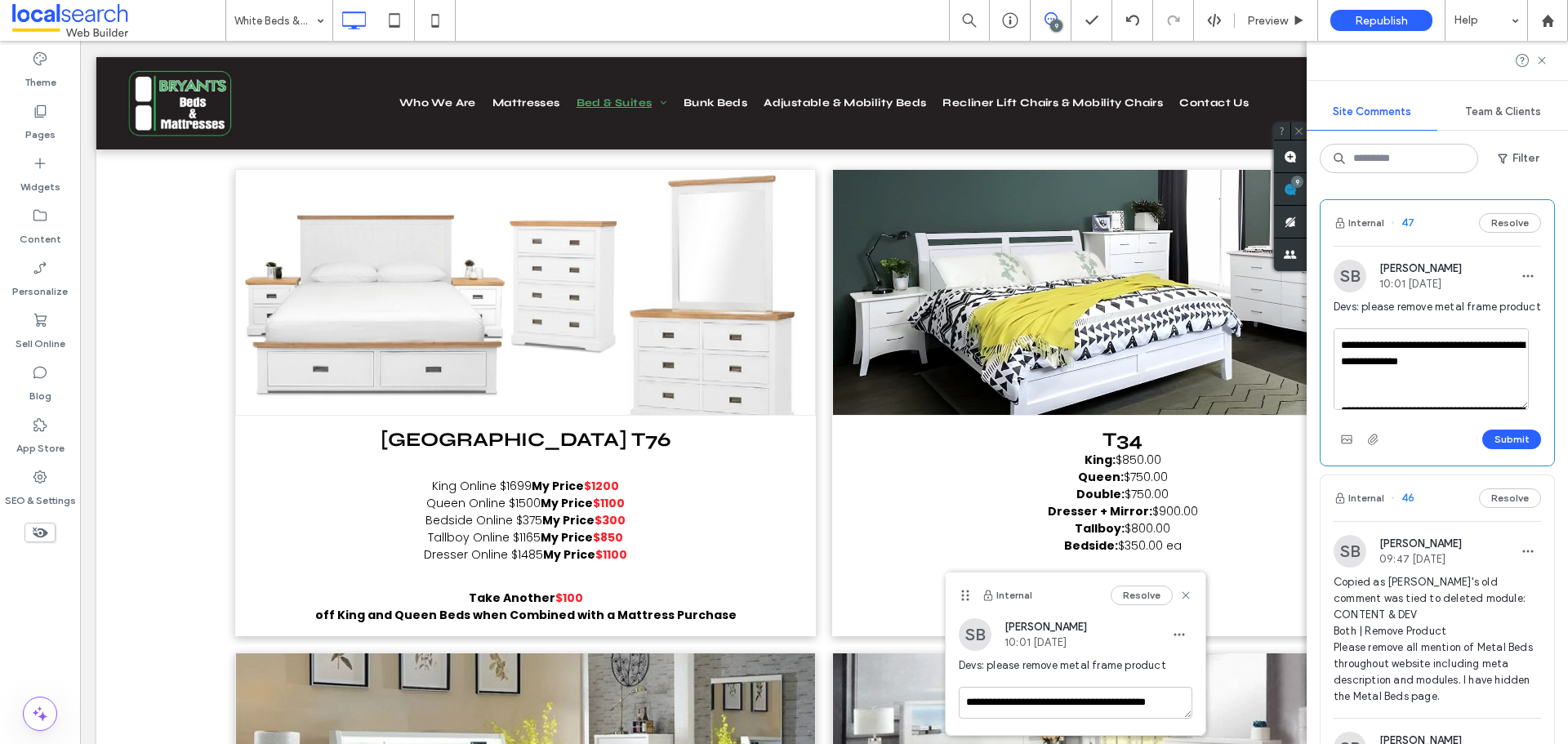
click at [1329, 375] on div "**********" at bounding box center [1437, 396] width 233 height 137
drag, startPoint x: 1382, startPoint y: 362, endPoint x: 1427, endPoint y: 360, distance: 45.0
click at [1427, 360] on textarea "**********" at bounding box center [1431, 369] width 195 height 82
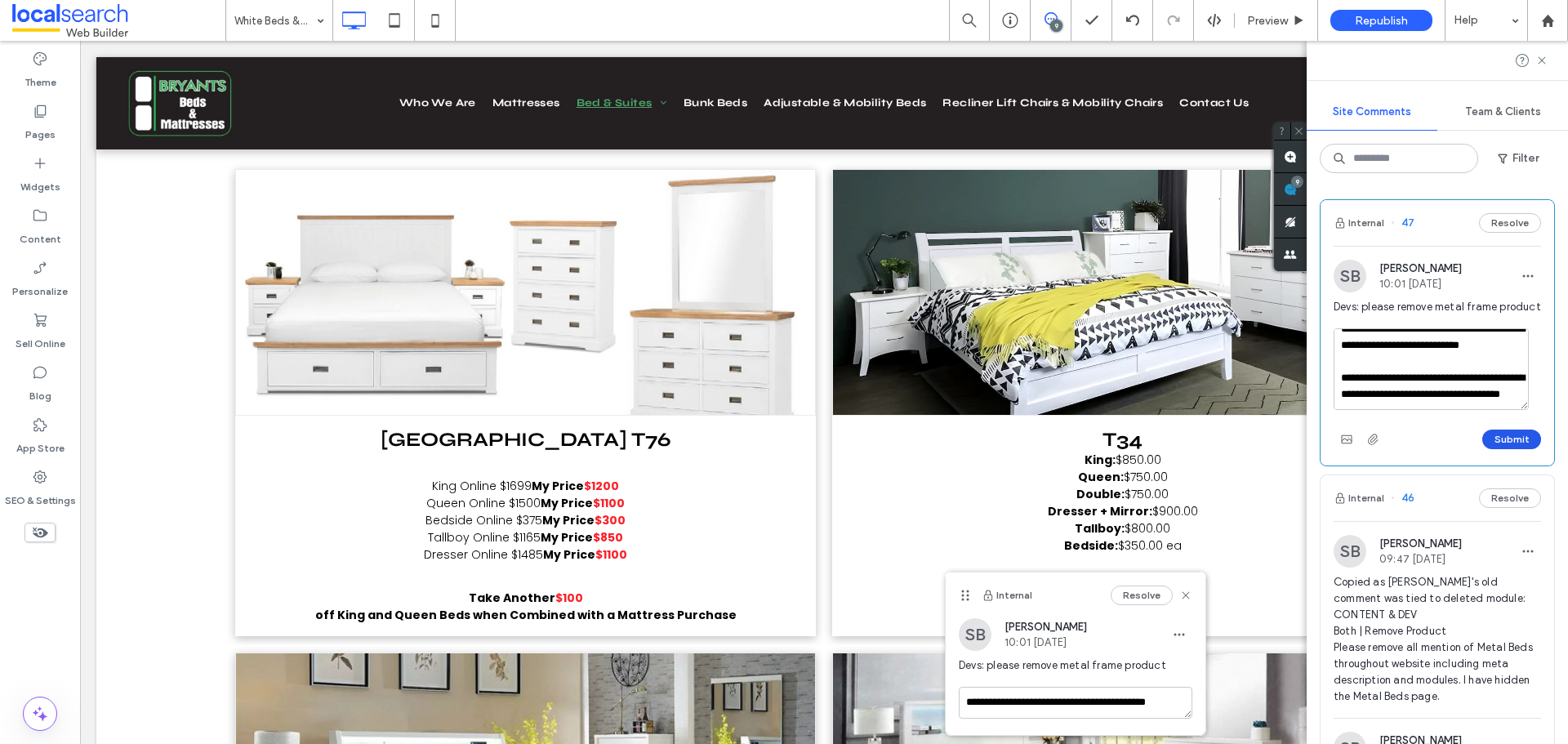
type textarea "**********"
click at [1504, 450] on button "Submit" at bounding box center [1511, 439] width 58 height 19
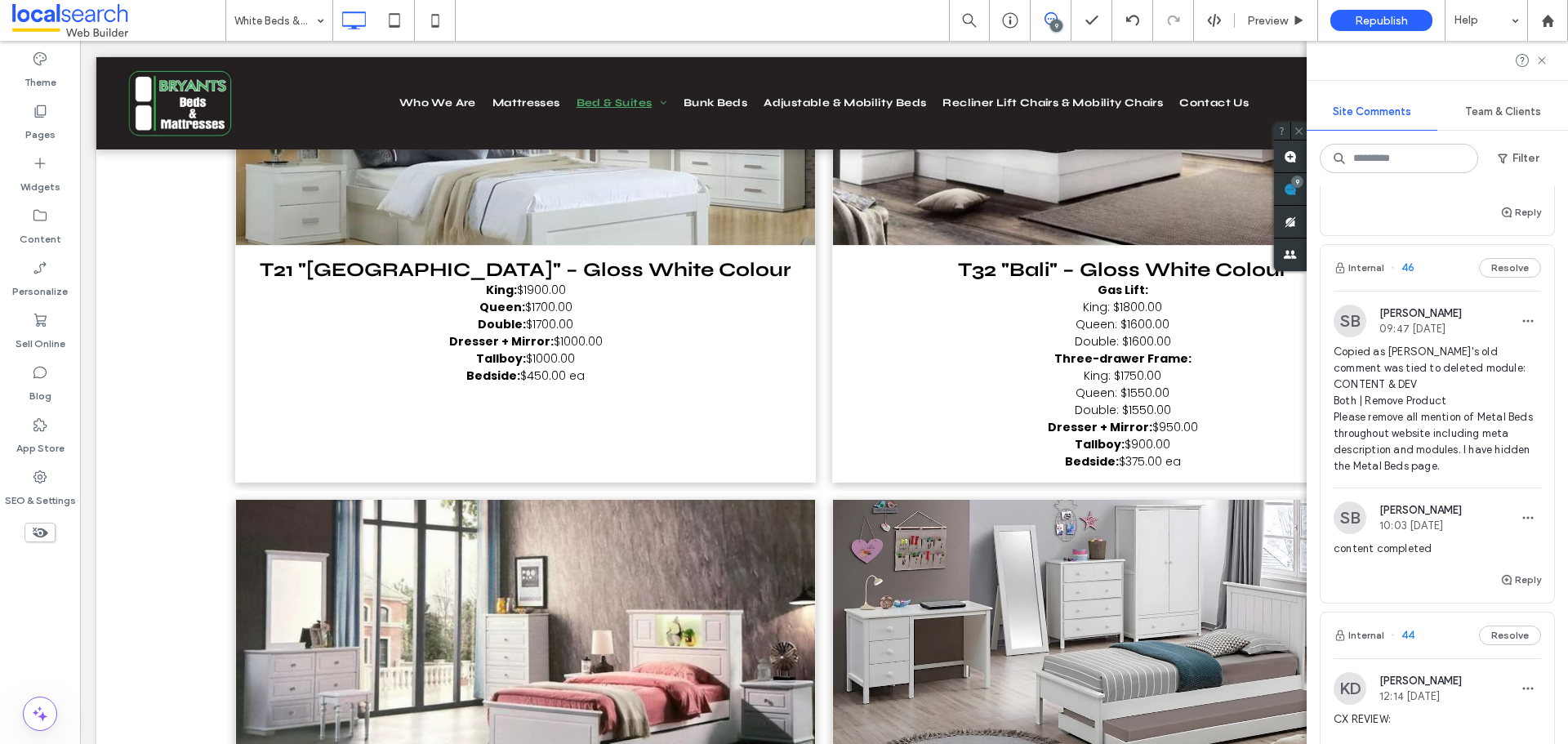
scroll to position [245, 0]
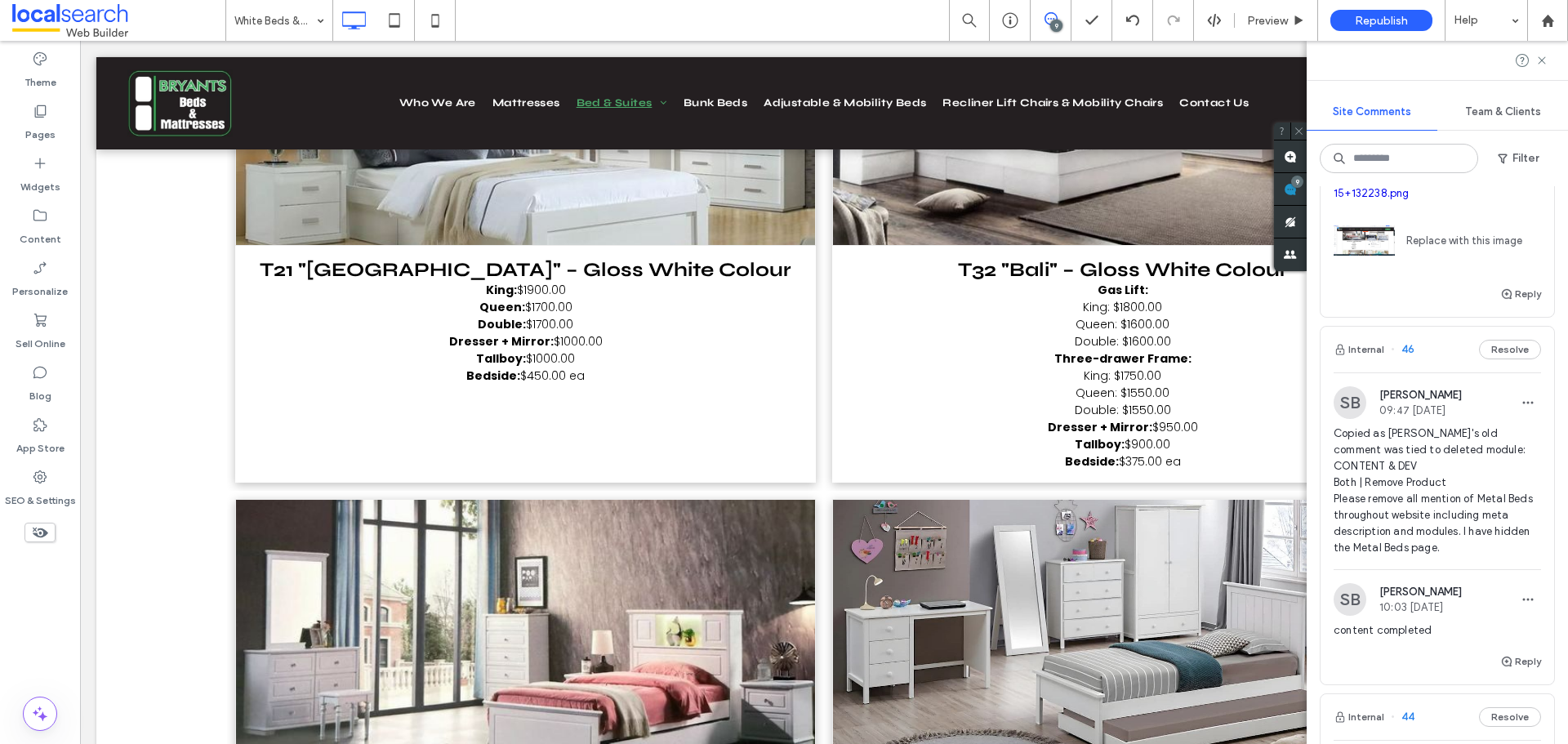
click at [1418, 200] on link "Screenshot+2025-08-15+132238.png" at bounding box center [1416, 185] width 166 height 29
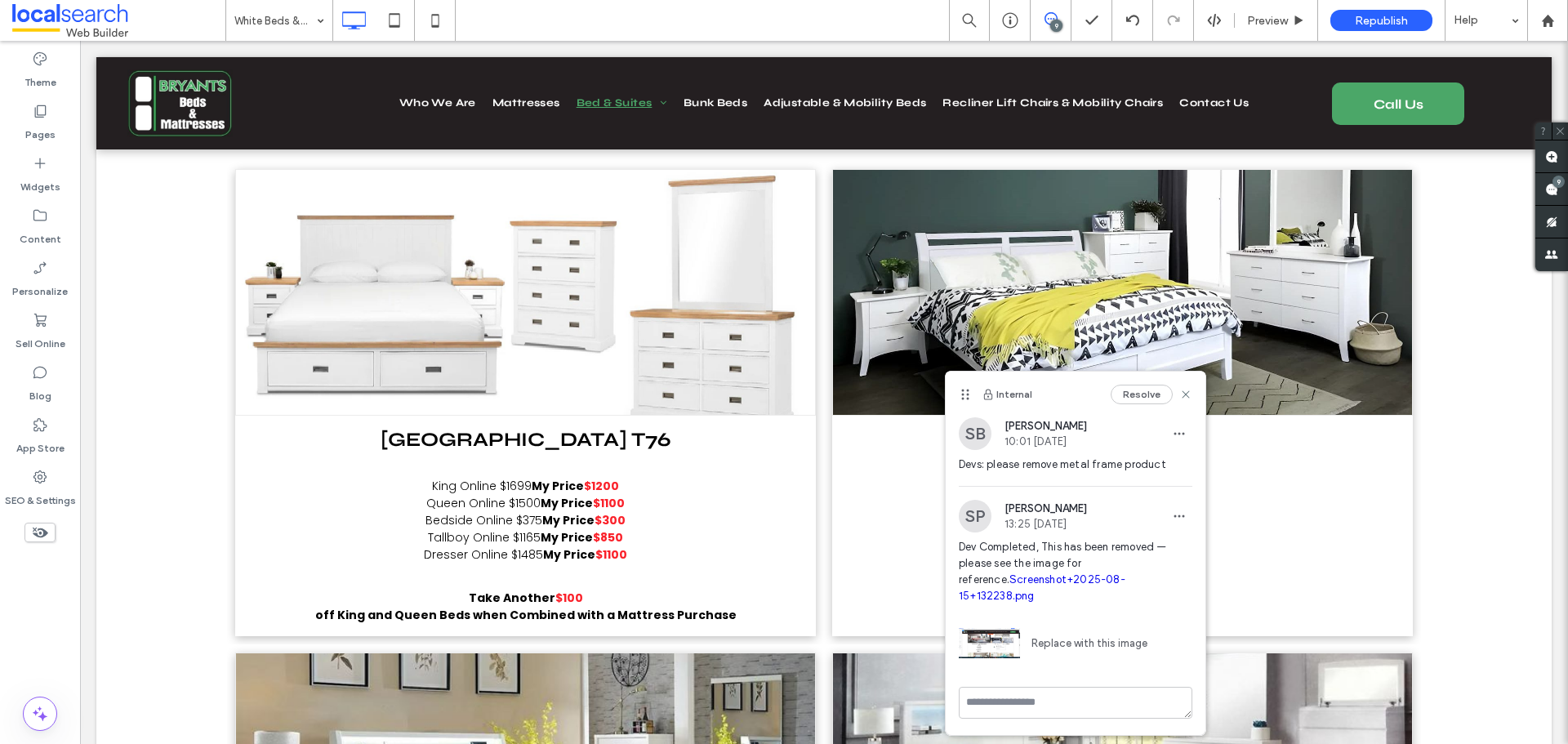
scroll to position [0, 0]
click at [62, 489] on label "SEO & Settings" at bounding box center [41, 497] width 71 height 23
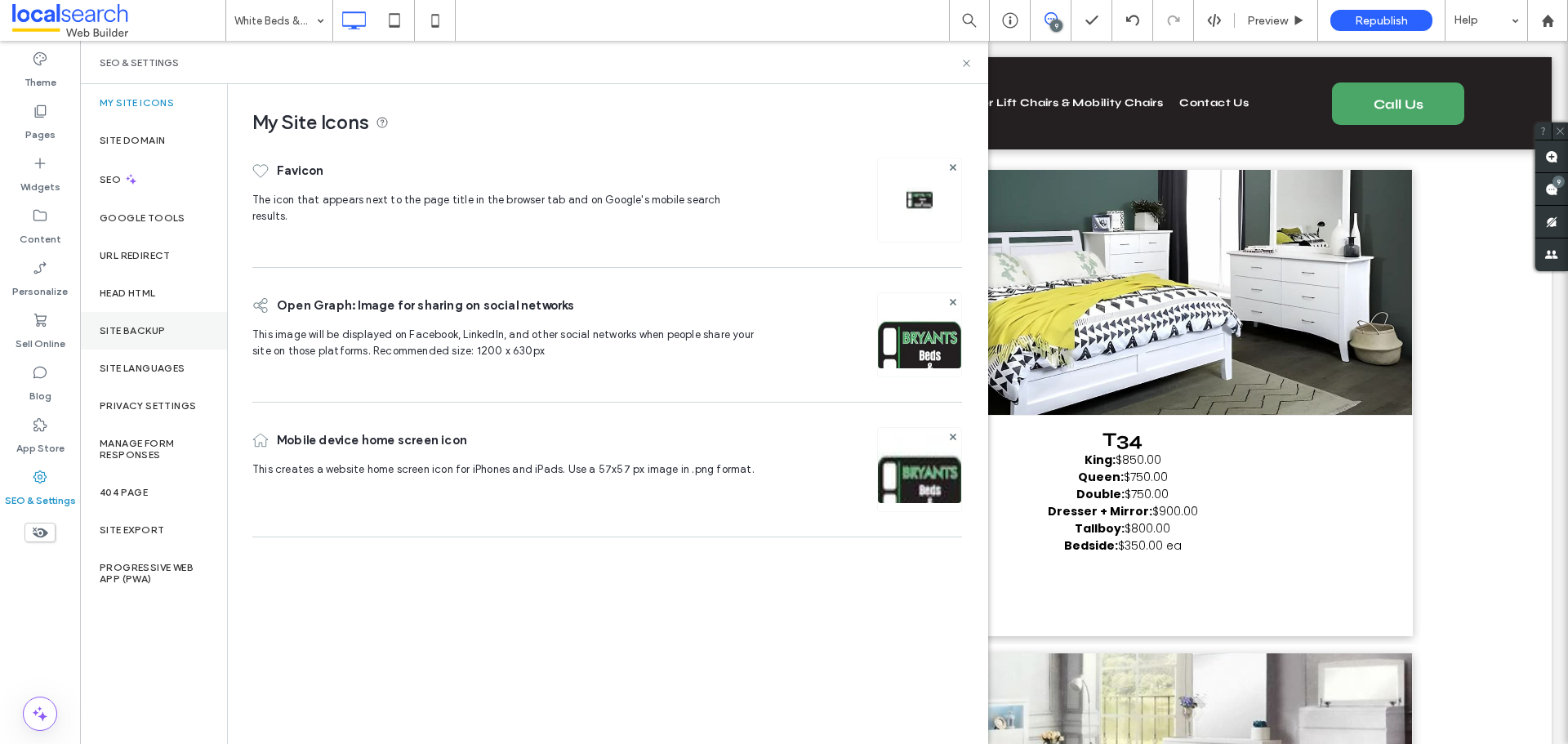
click at [153, 331] on label "Site Backup" at bounding box center [132, 330] width 65 height 11
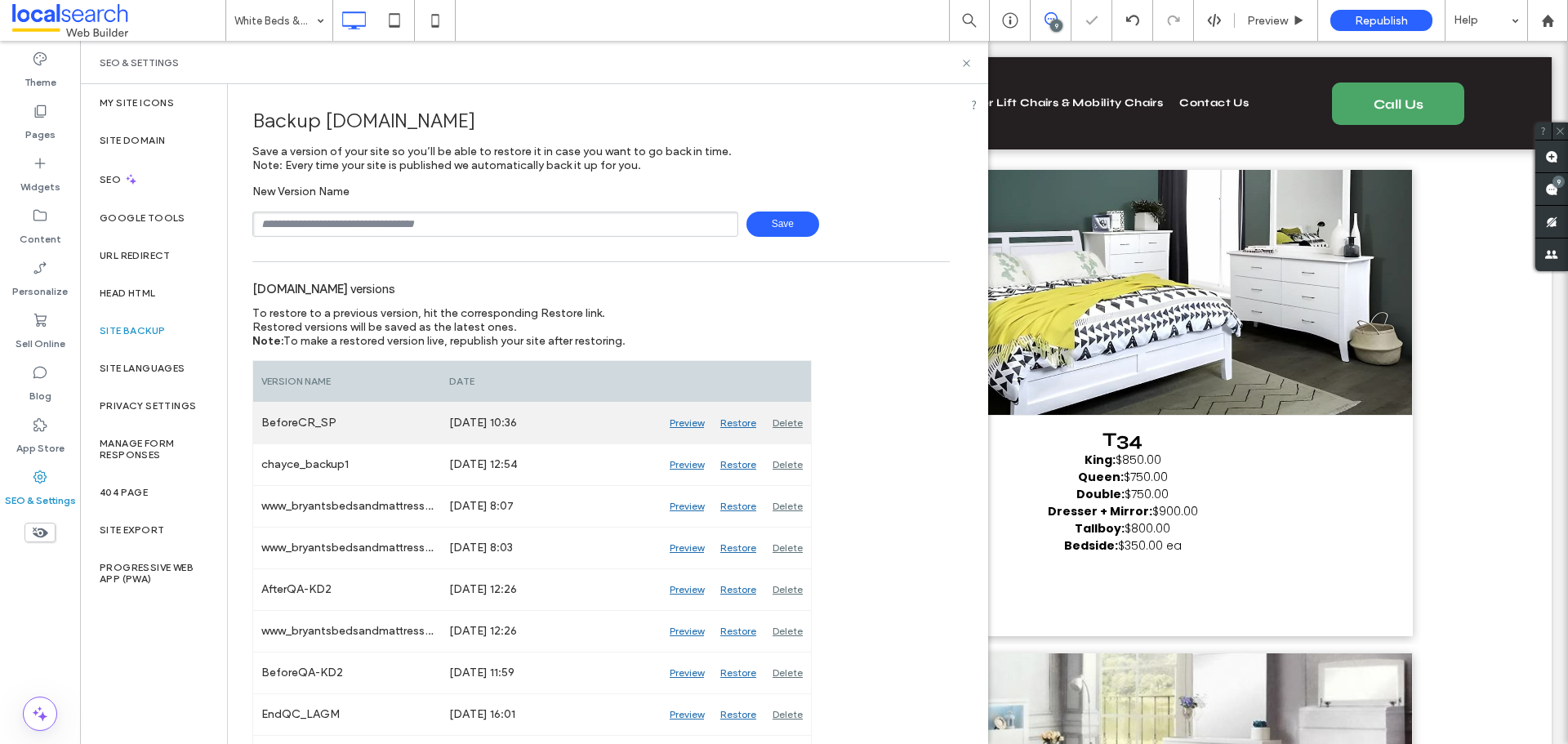
click at [682, 423] on div "Preview" at bounding box center [686, 423] width 51 height 41
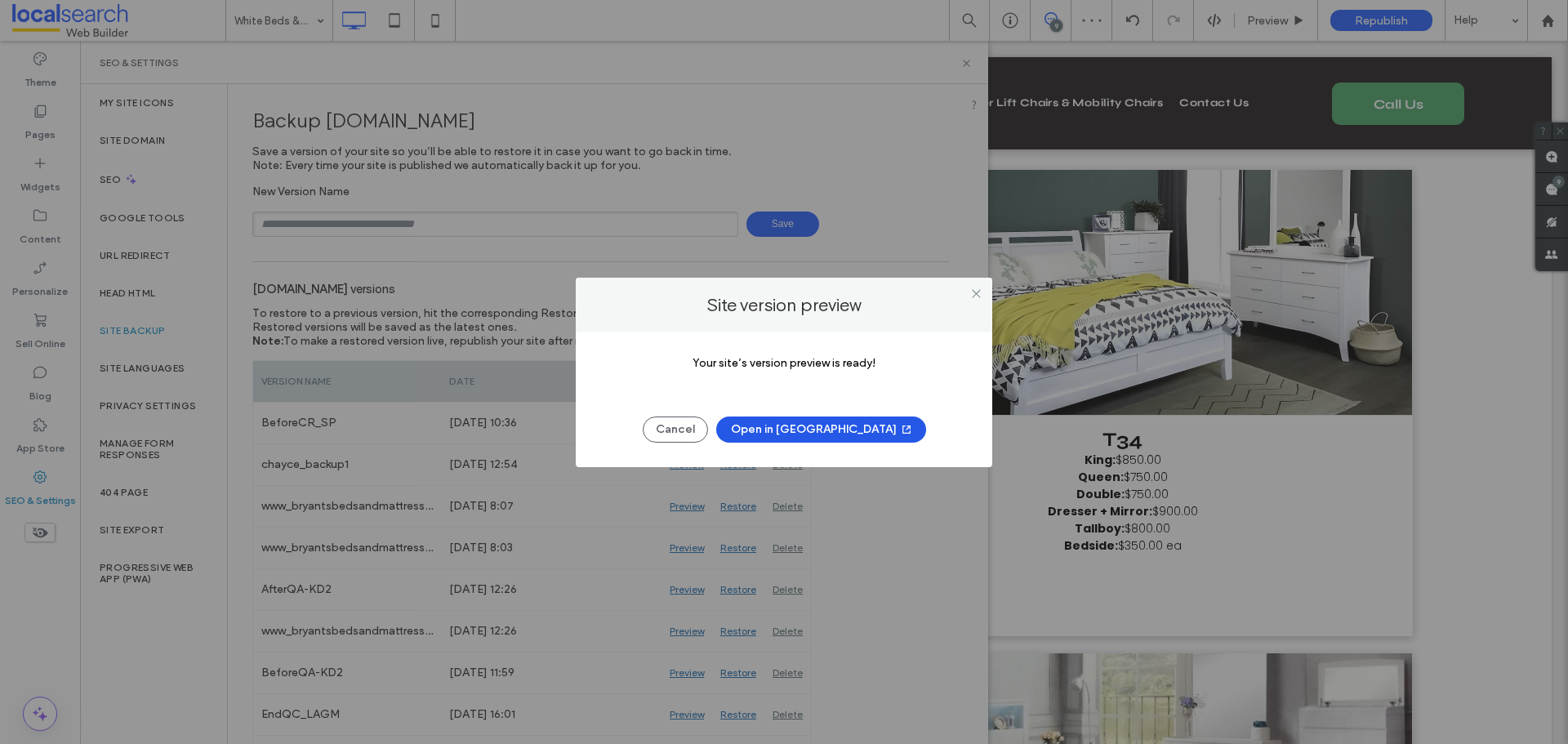
click at [822, 427] on button "Open in New Tab" at bounding box center [821, 429] width 210 height 26
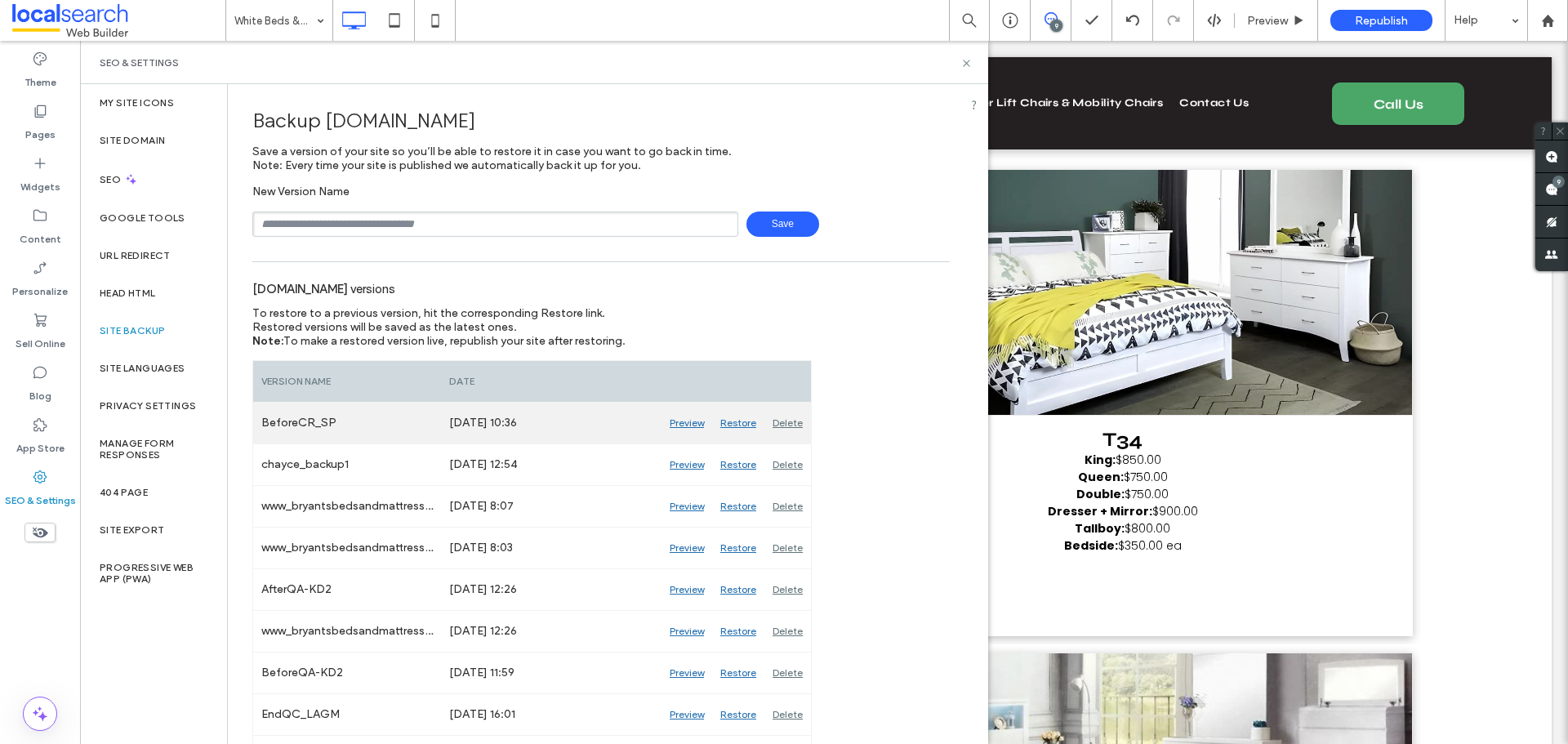
click at [693, 422] on div "Preview" at bounding box center [686, 423] width 51 height 41
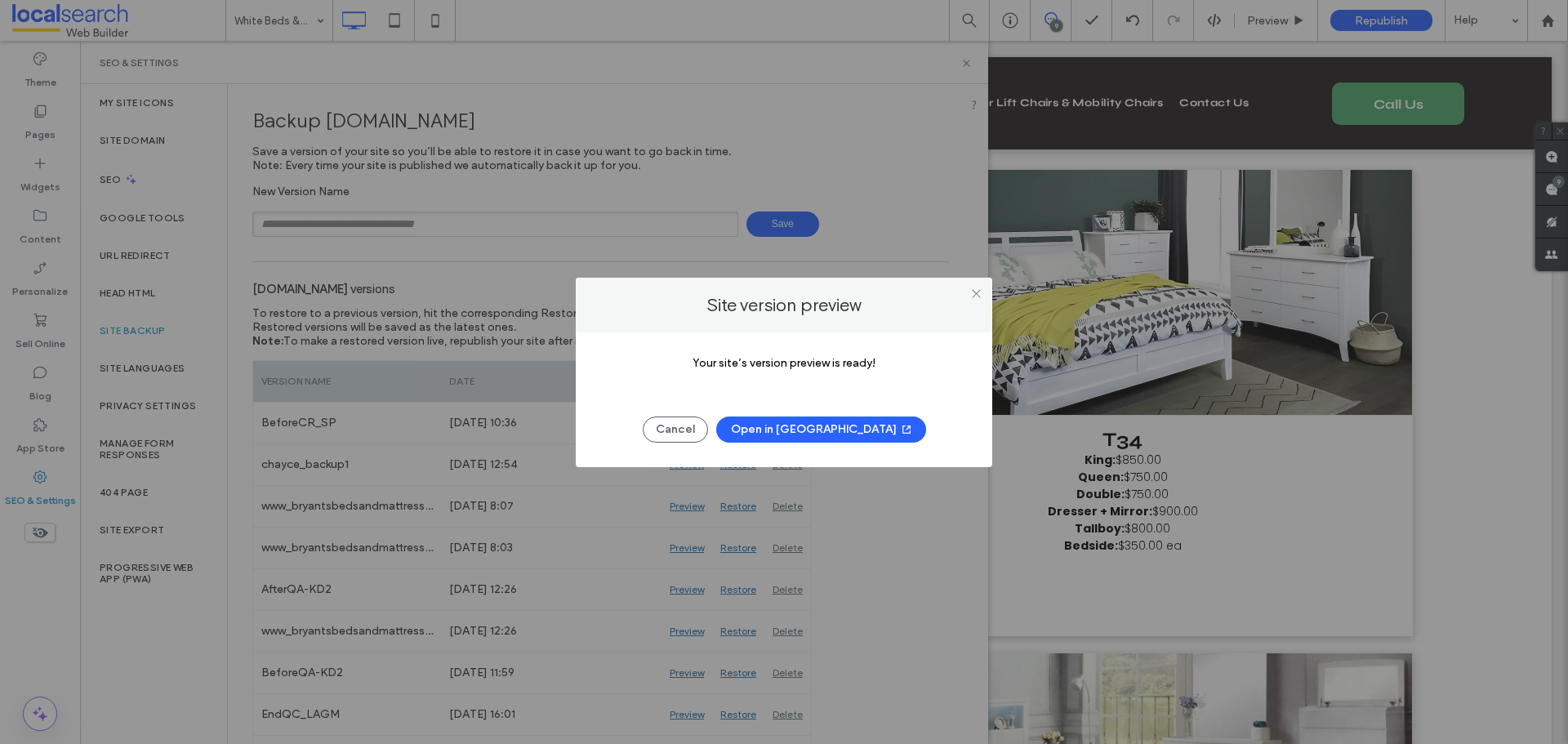
click at [161, 638] on div "Site version preview Your site’s version preview is ready! Cancel Open in New T…" at bounding box center [784, 372] width 1568 height 744
click at [973, 294] on icon at bounding box center [977, 294] width 12 height 12
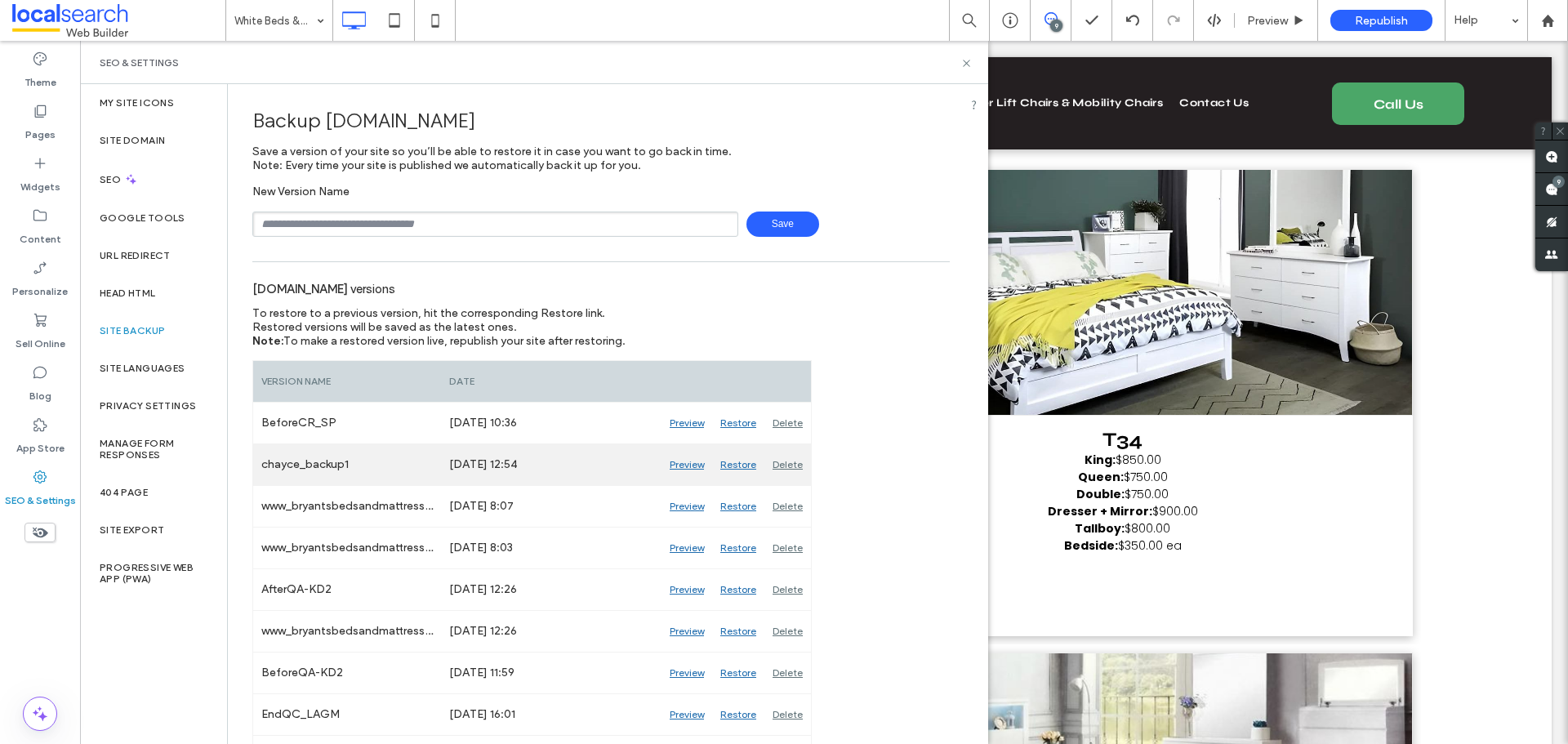
click at [687, 464] on div "Preview" at bounding box center [686, 464] width 51 height 41
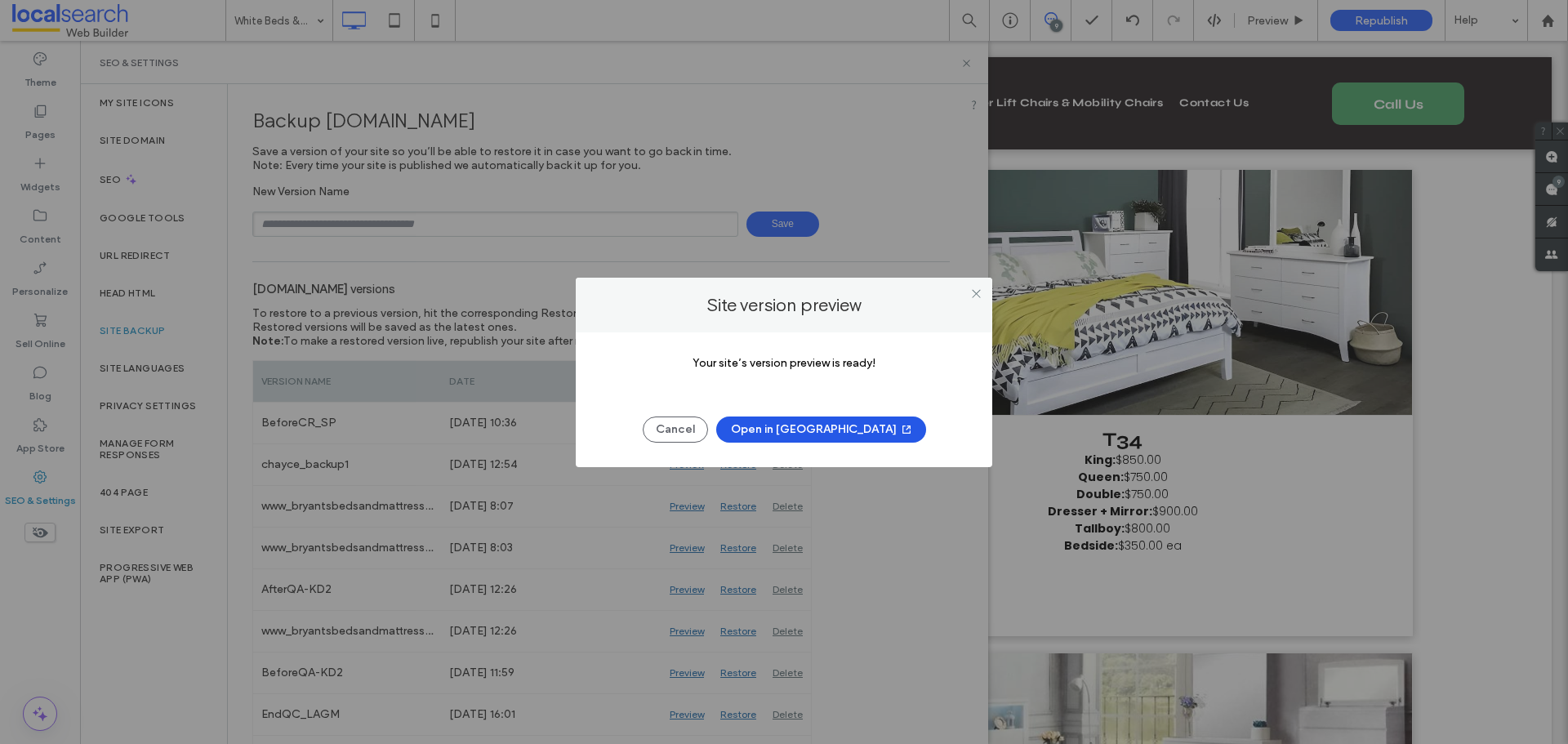
click at [828, 423] on button "Open in New Tab" at bounding box center [821, 429] width 210 height 26
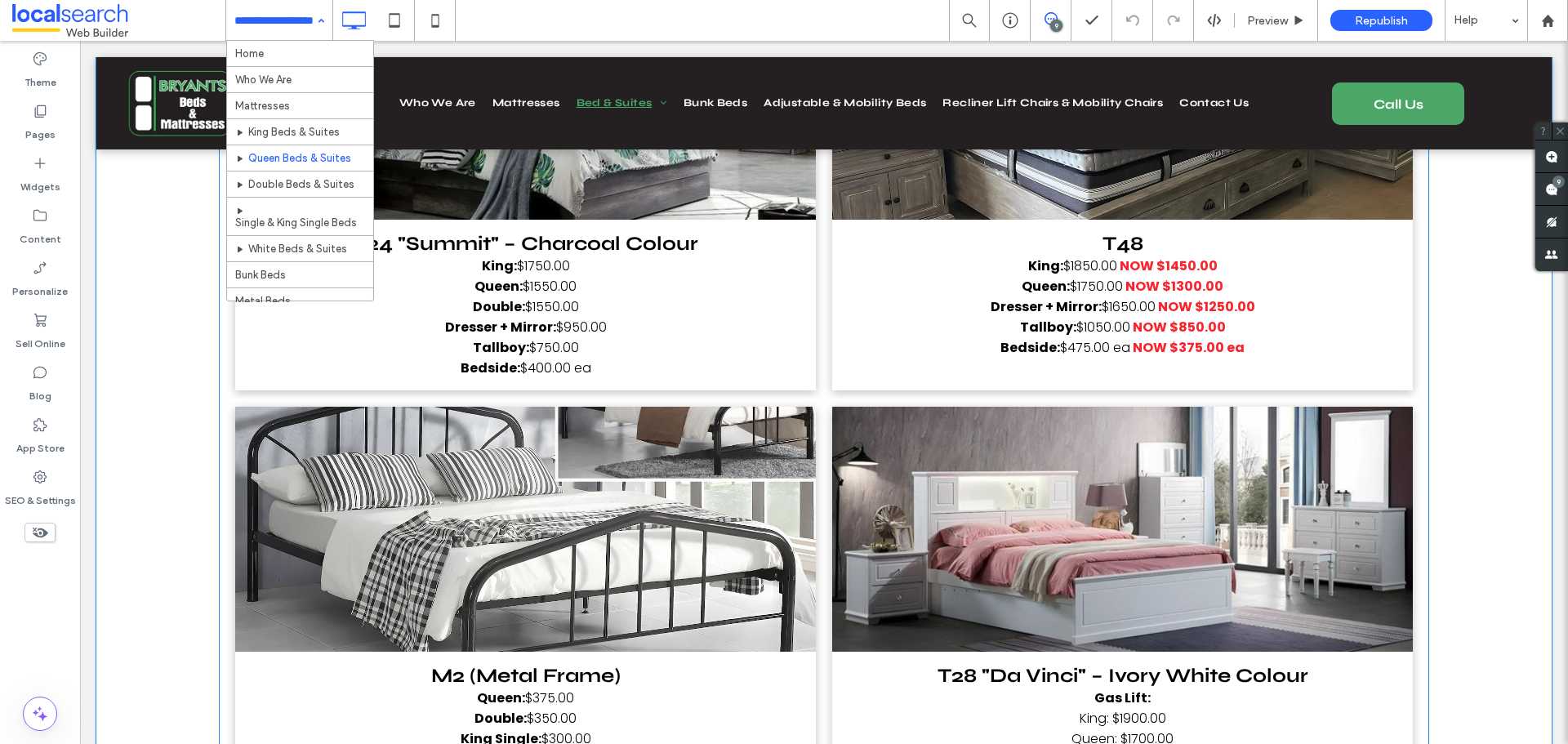
scroll to position [13474, 0]
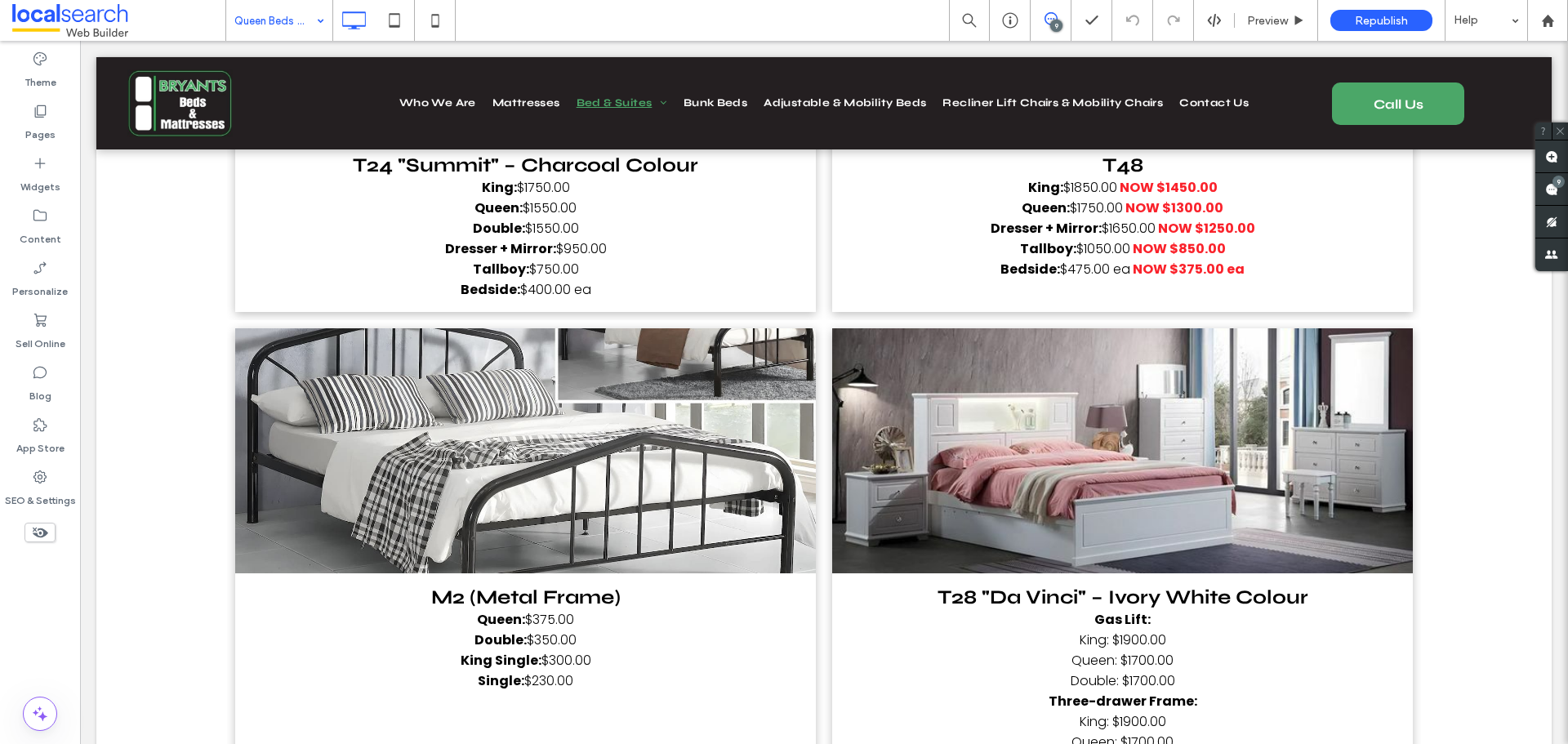
click at [321, 21] on div "Queen Beds & Suites" at bounding box center [280, 20] width 106 height 41
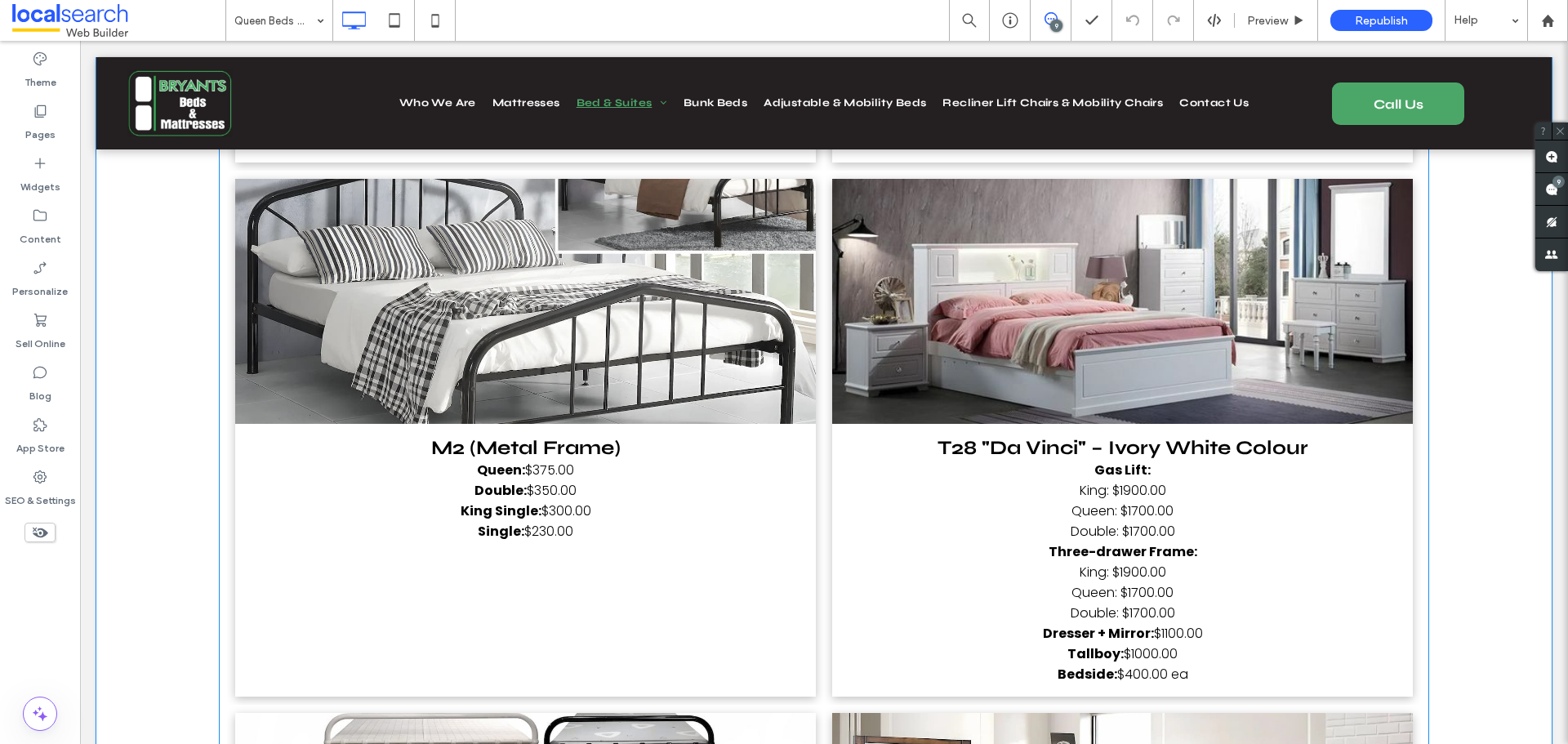
scroll to position [13638, 0]
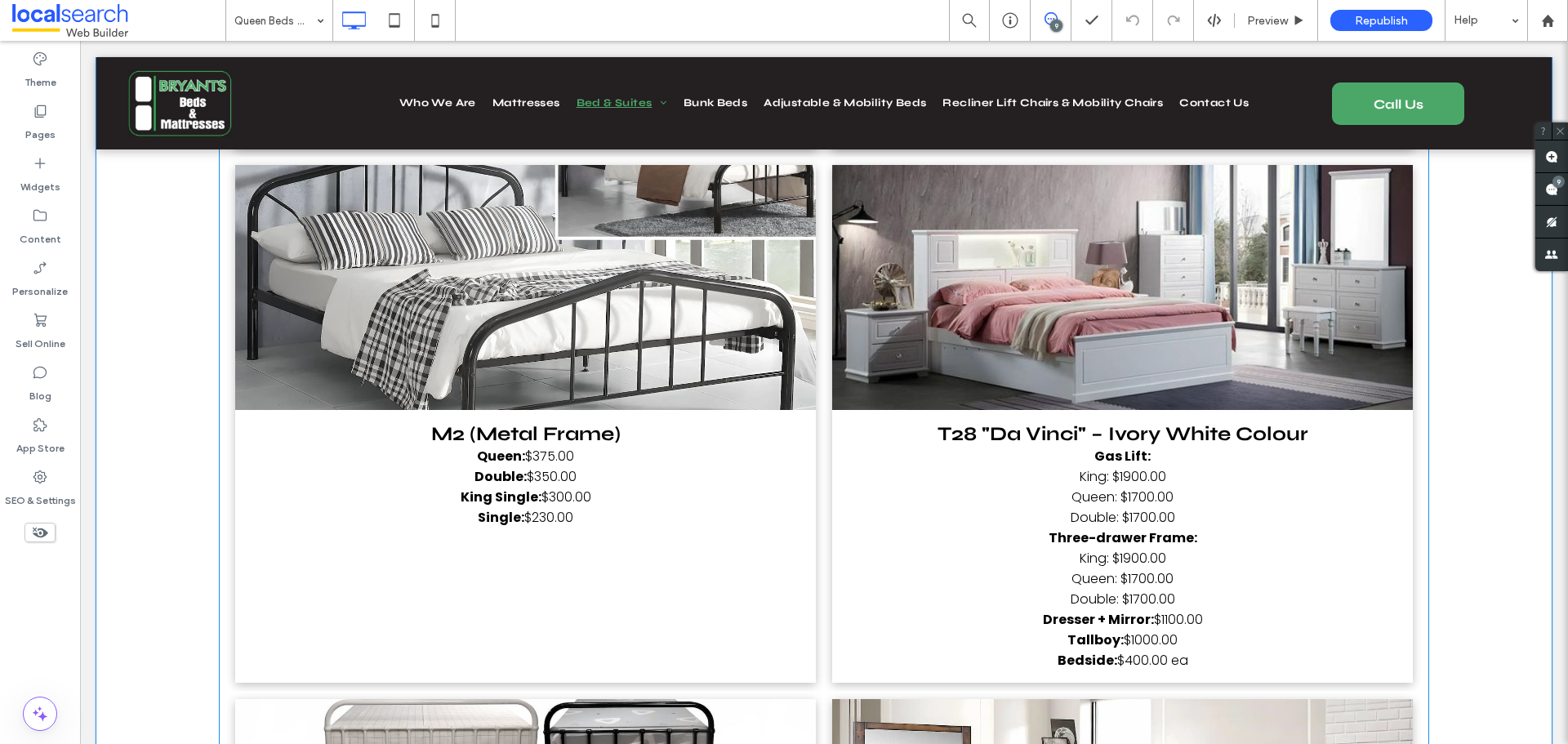
click at [666, 410] on span "M2 (Metal Frame) Queen: $375.00 Double: $350.00 King Single: $300.00 Single: $2…" at bounding box center [525, 546] width 580 height 273
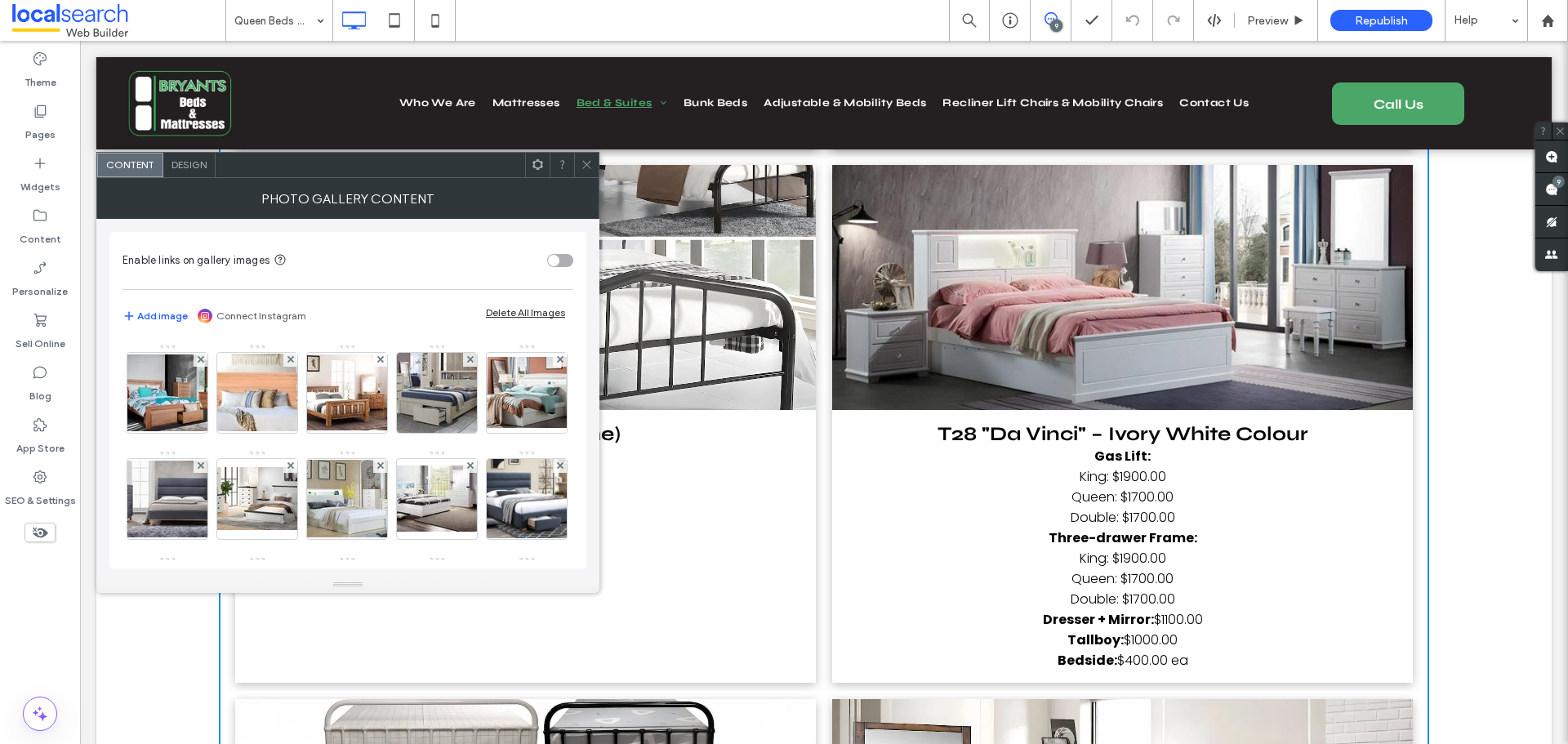
scroll to position [327, 0]
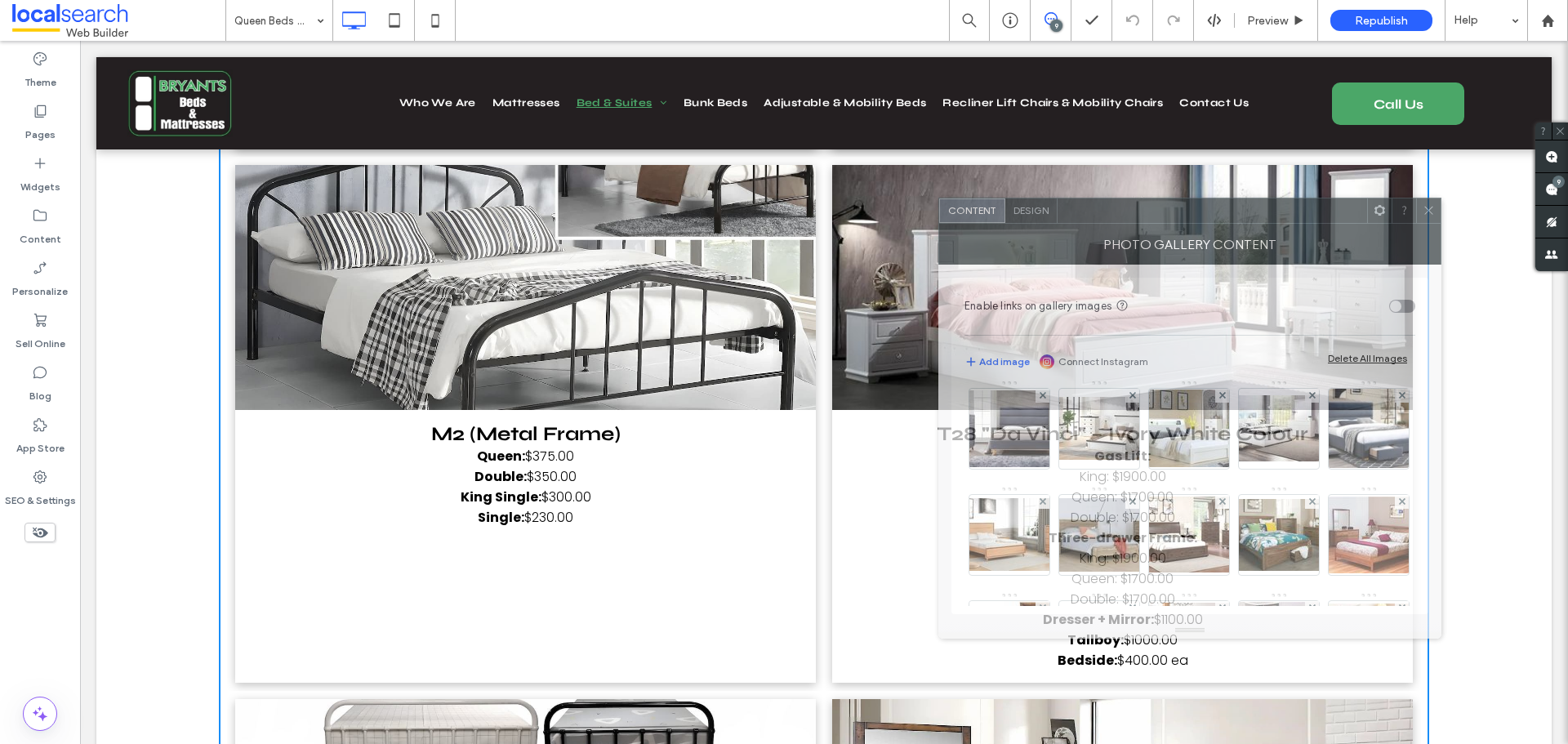
drag, startPoint x: 443, startPoint y: 168, endPoint x: 1246, endPoint y: 228, distance: 805.2
click at [1246, 223] on div at bounding box center [1212, 211] width 309 height 24
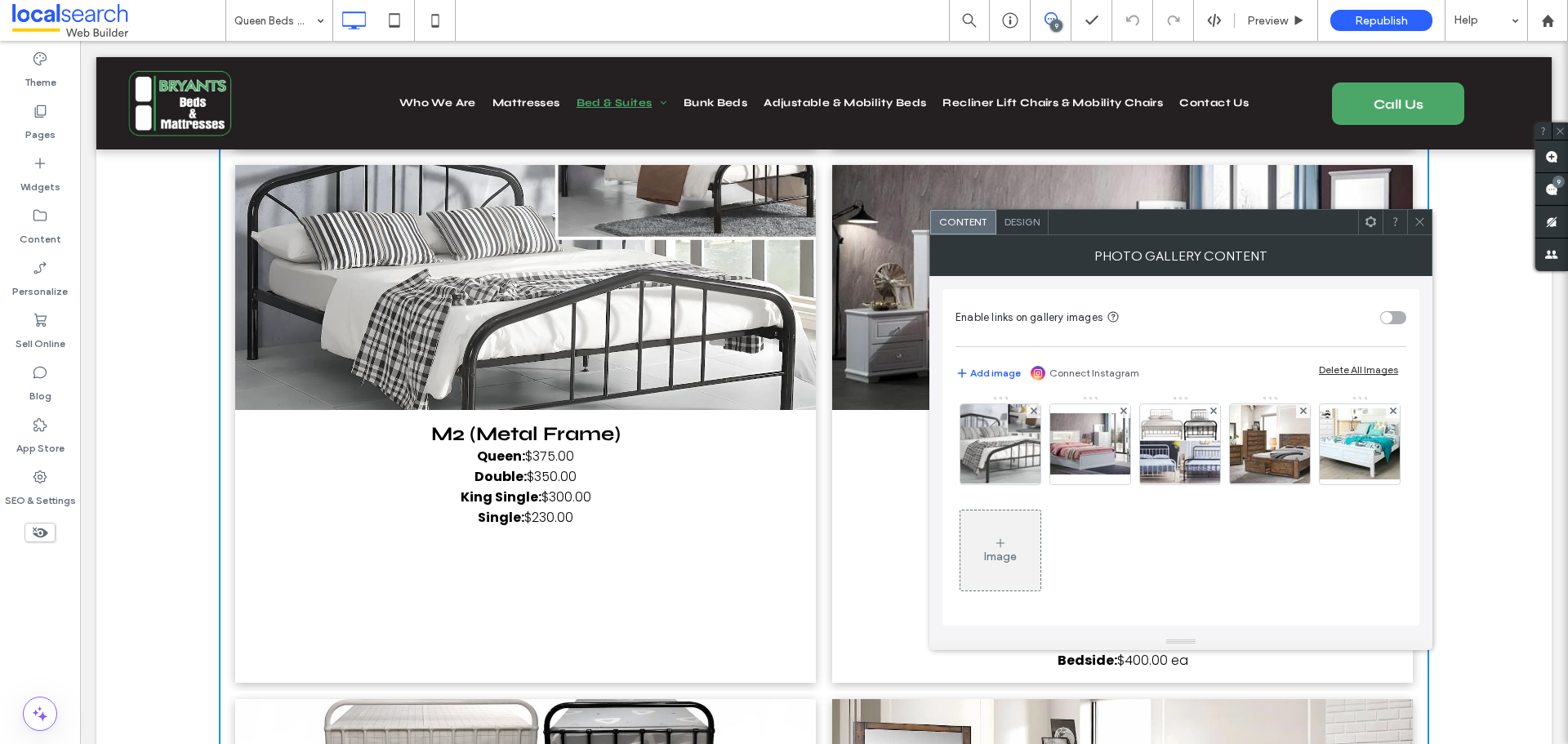
scroll to position [1552, 0]
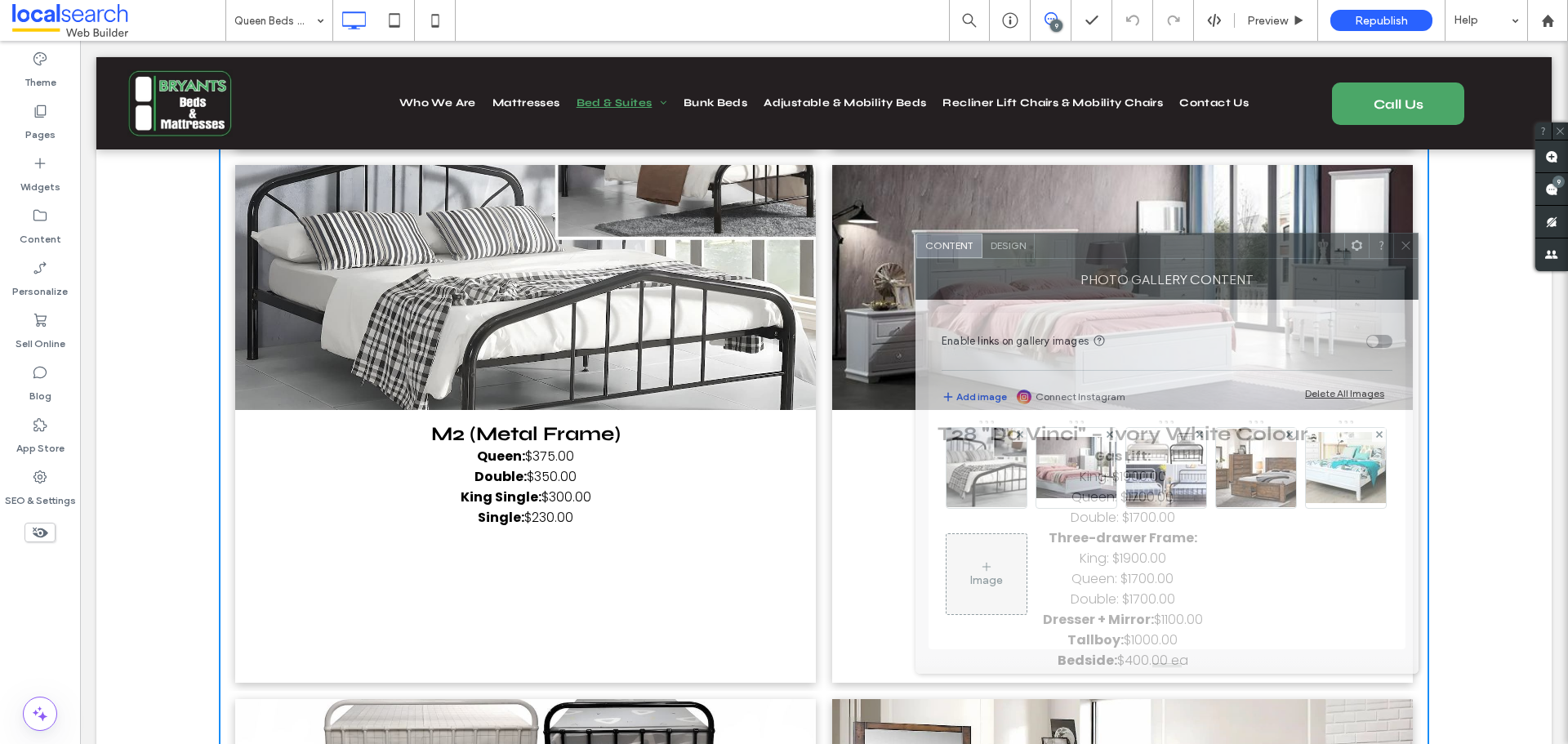
drag, startPoint x: 1170, startPoint y: 230, endPoint x: 1153, endPoint y: 254, distance: 29.4
click at [1153, 254] on div at bounding box center [1189, 246] width 309 height 24
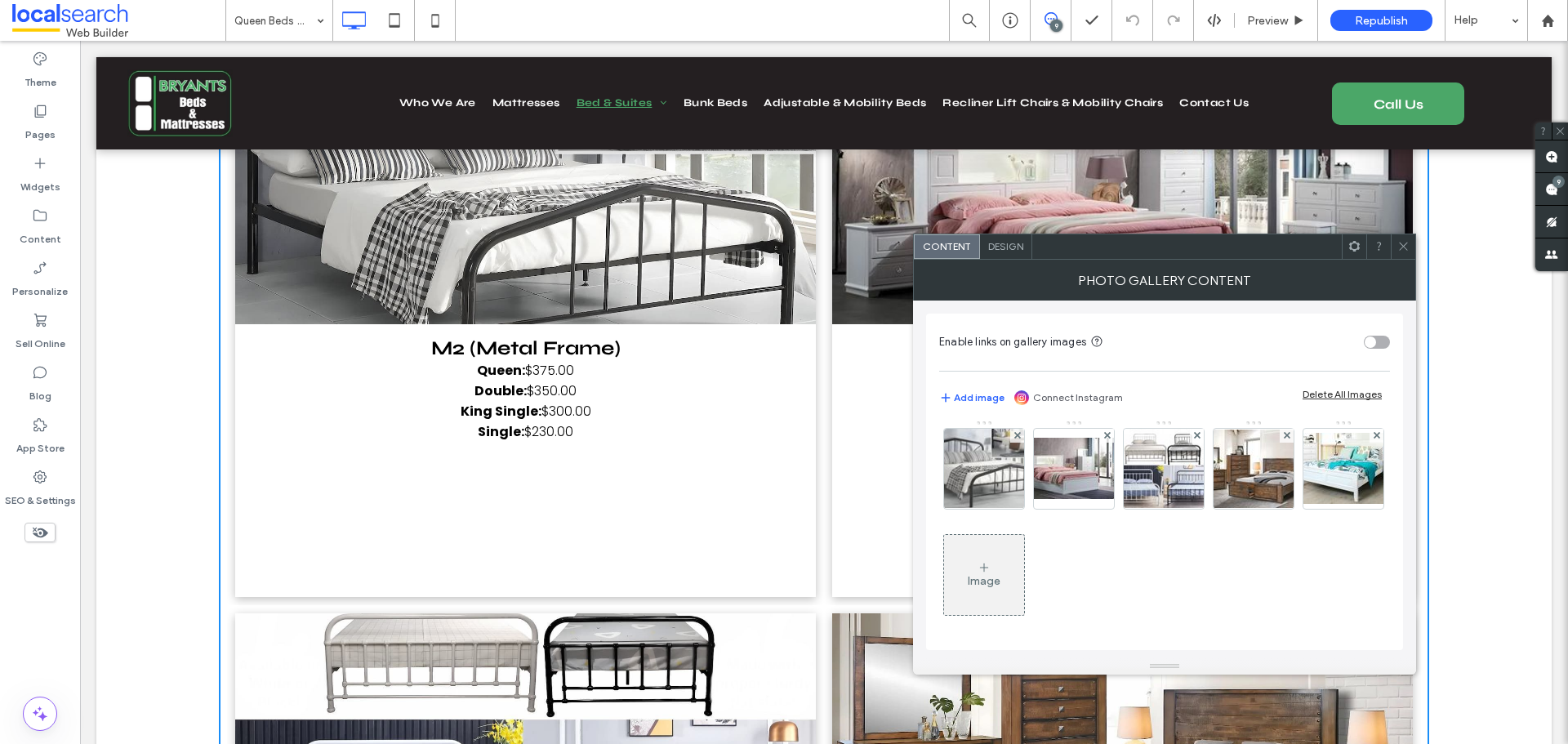
scroll to position [13719, 0]
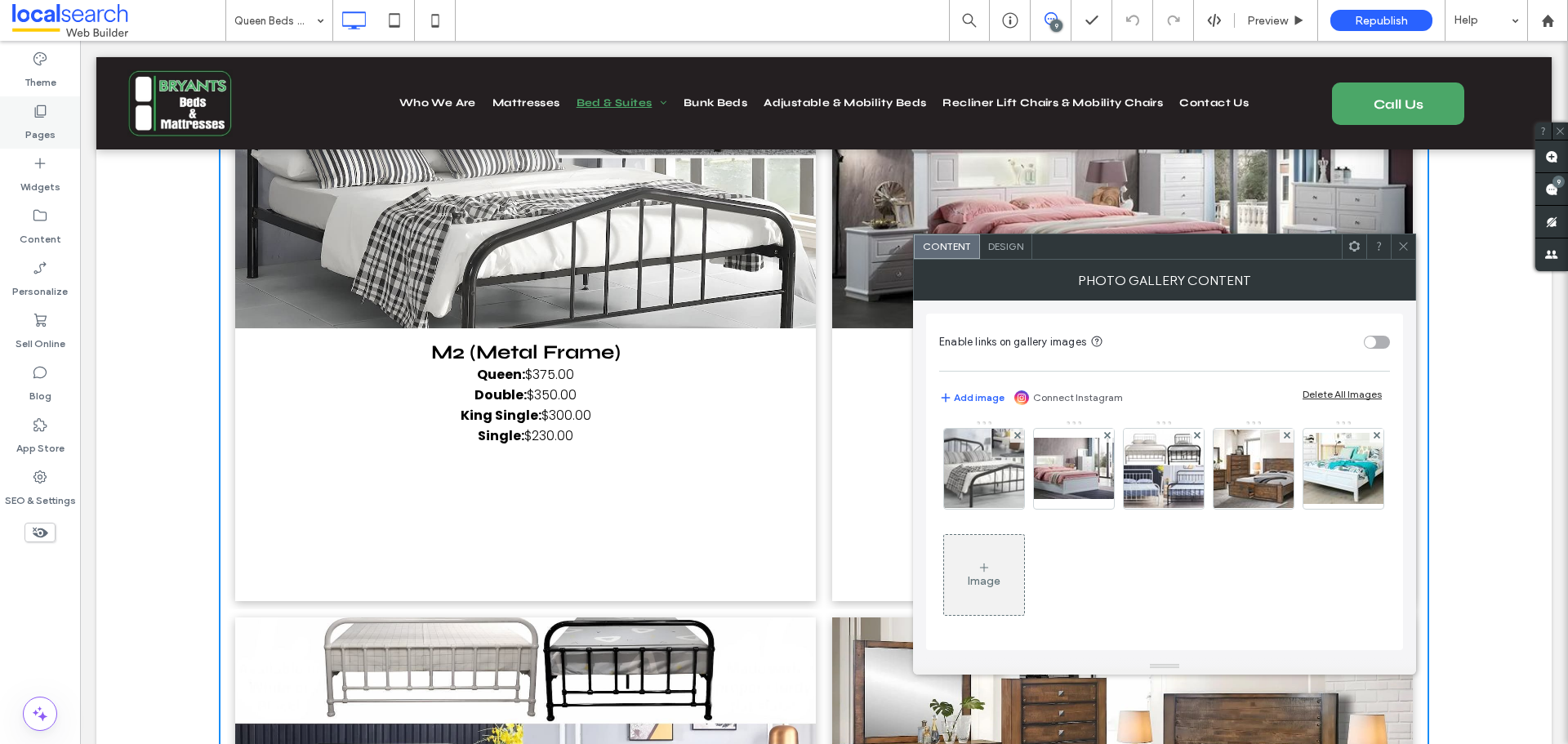
click at [45, 137] on label "Pages" at bounding box center [40, 131] width 30 height 23
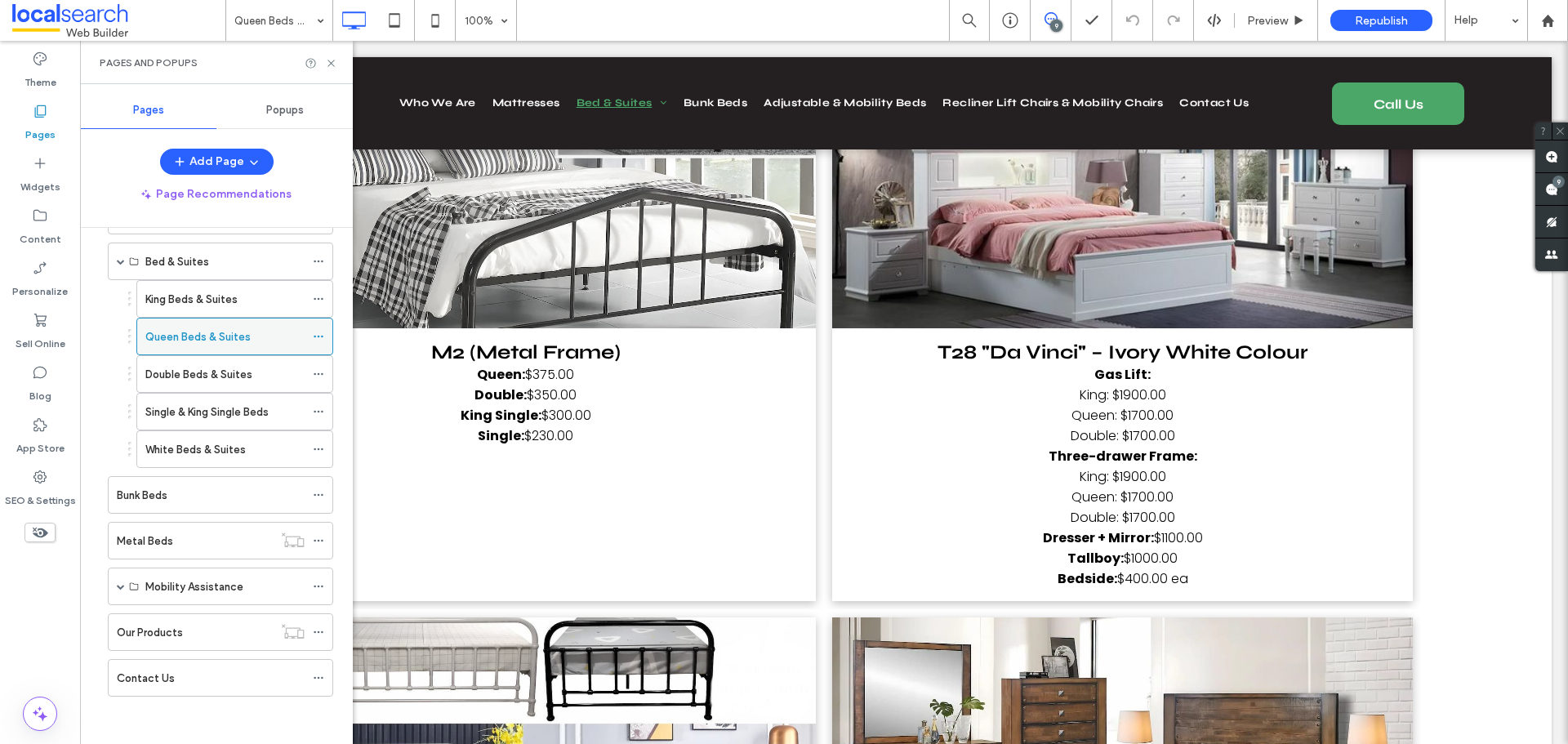
scroll to position [152, 0]
click at [331, 64] on icon at bounding box center [331, 64] width 12 height 12
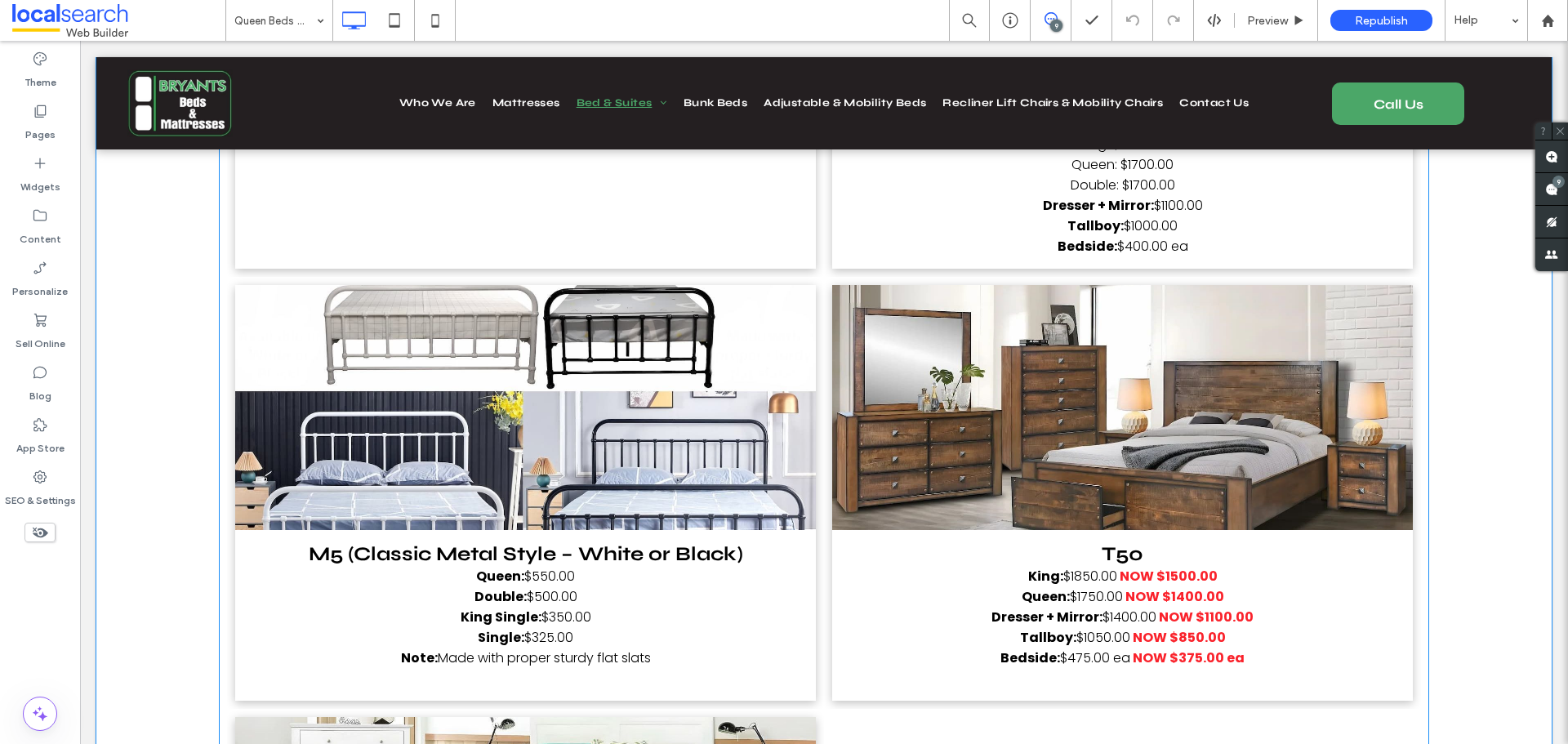
scroll to position [13882, 0]
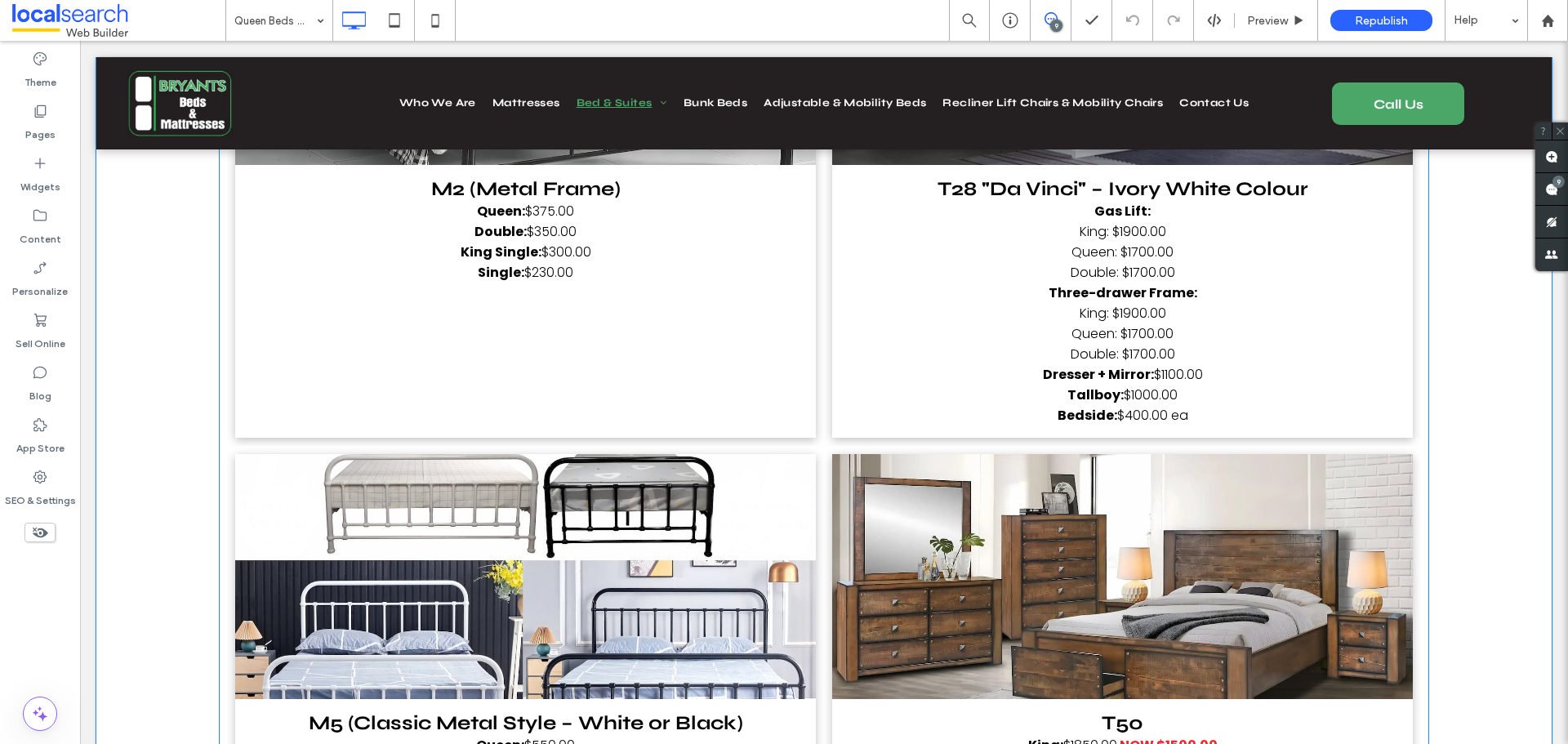
click at [707, 359] on span "M2 (Metal Frame) Queen: $375.00 Double: $350.00 King Single: $300.00 Single: $2…" at bounding box center [525, 301] width 580 height 273
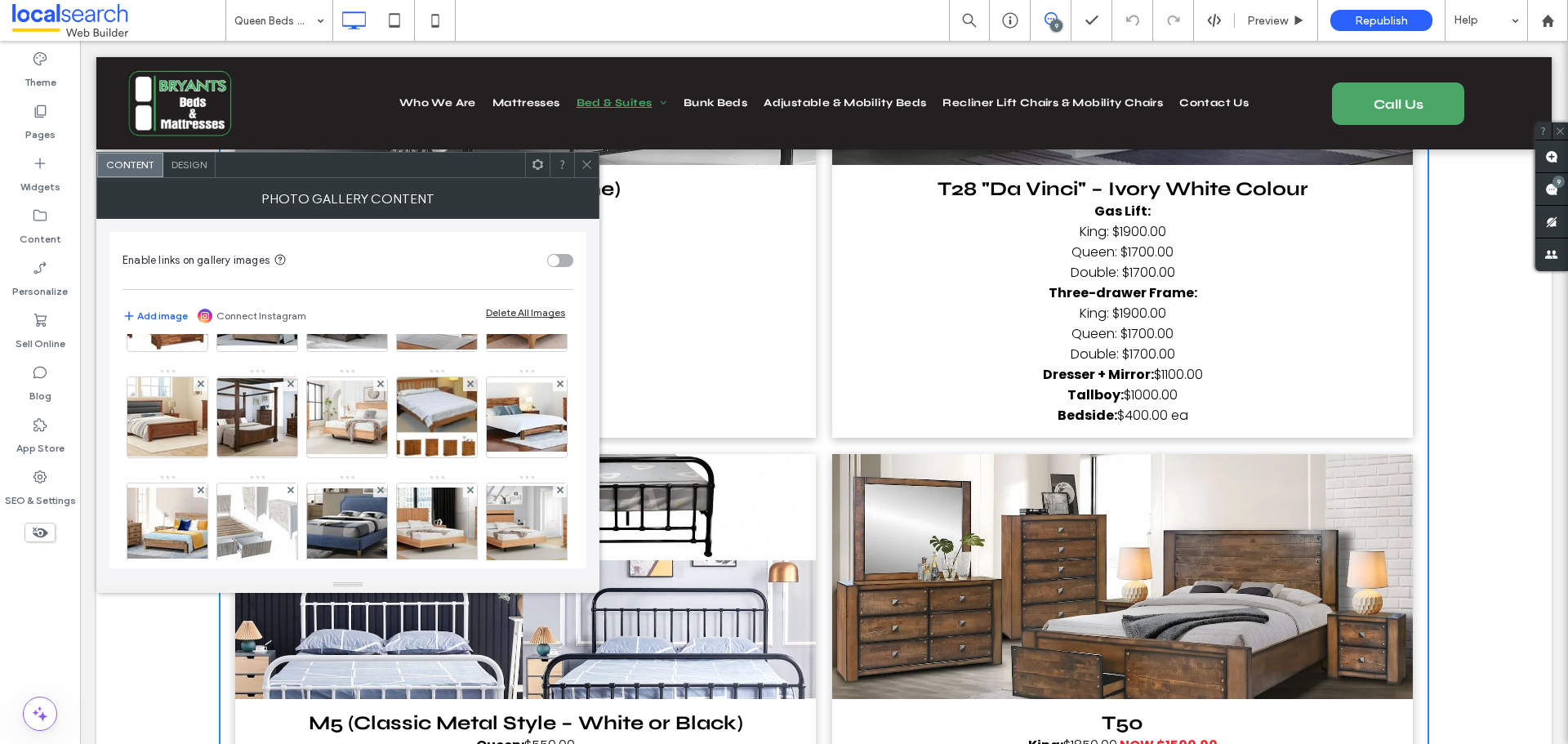
scroll to position [735, 0]
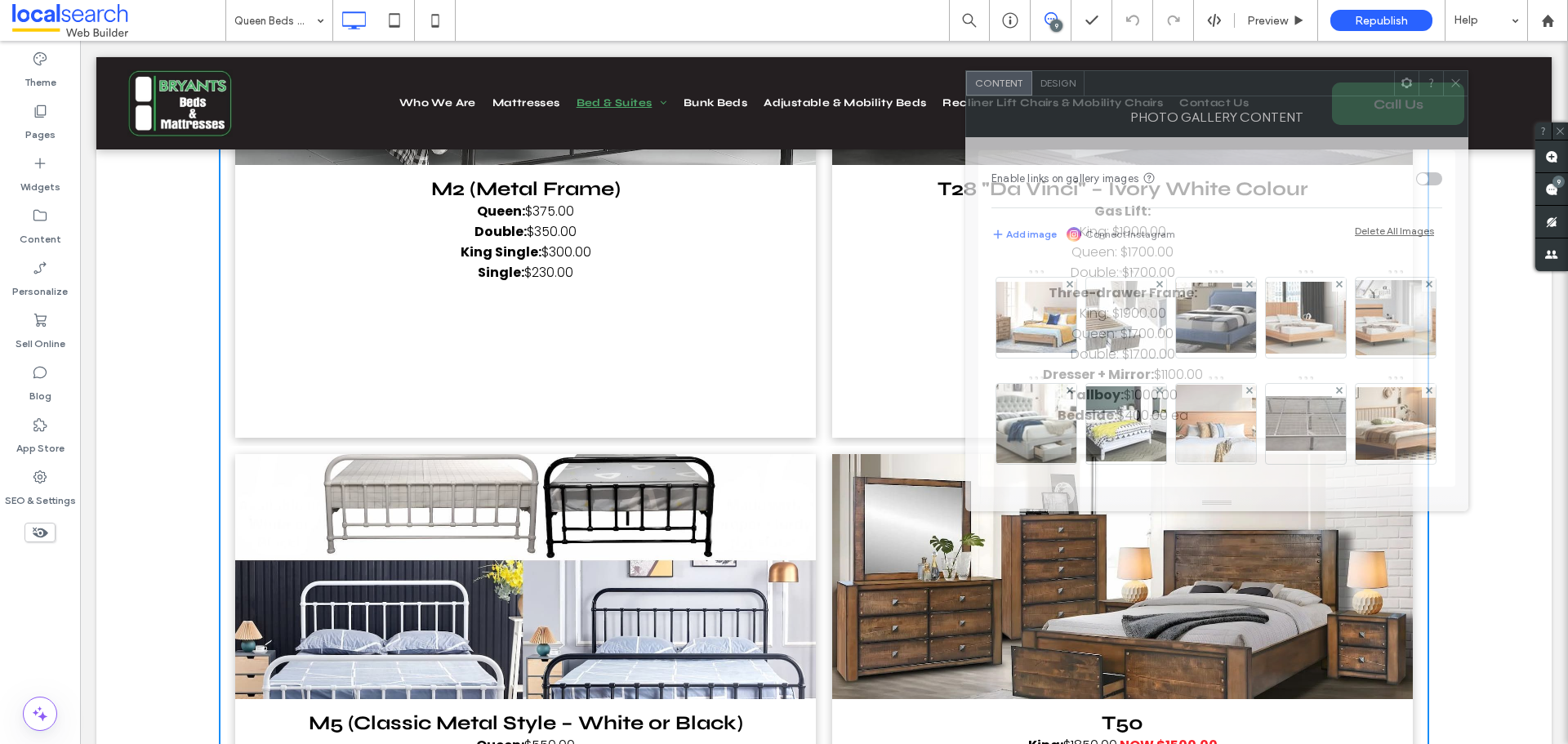
drag, startPoint x: 332, startPoint y: 170, endPoint x: 1211, endPoint y: 91, distance: 882.5
click at [1211, 91] on div at bounding box center [1239, 84] width 309 height 24
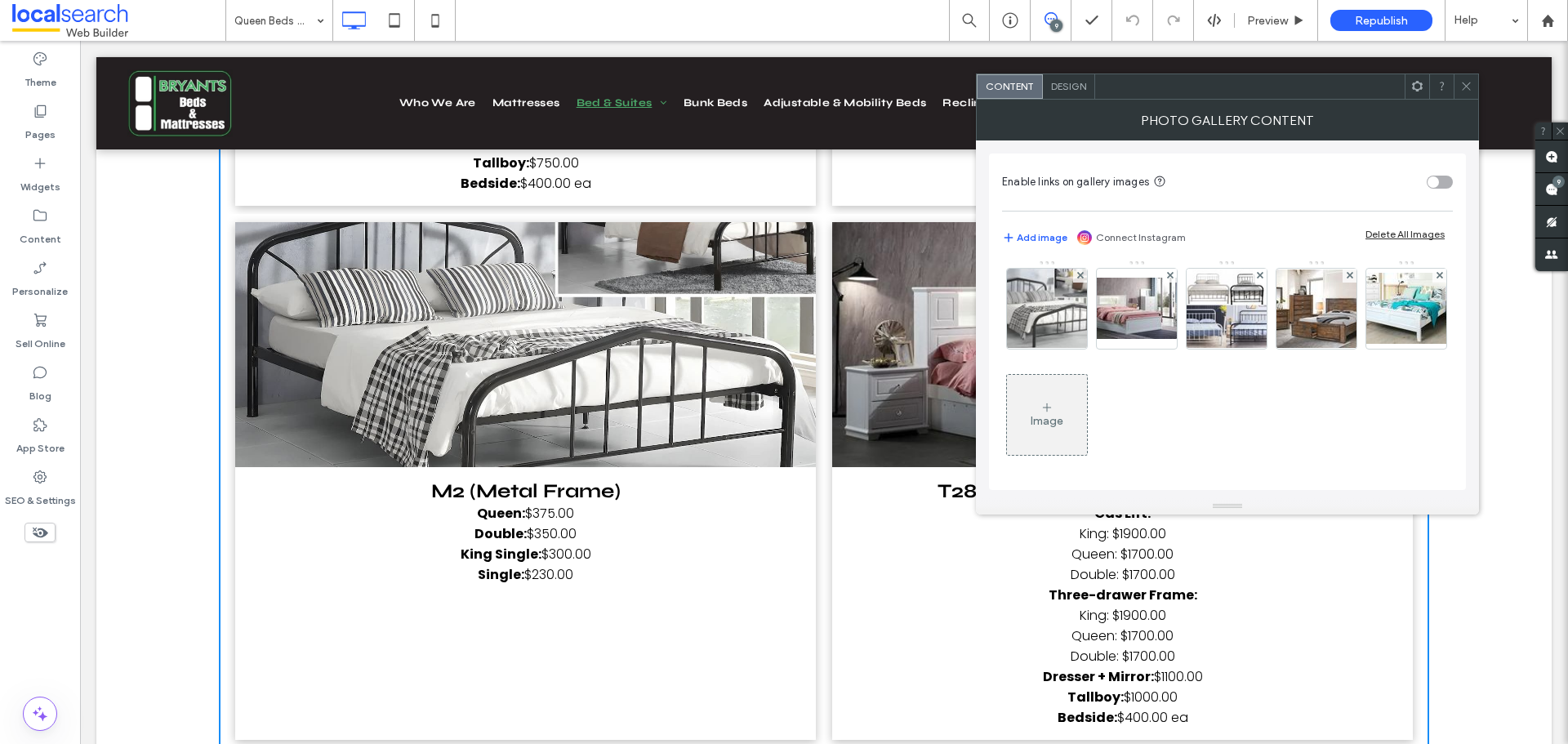
scroll to position [13556, 0]
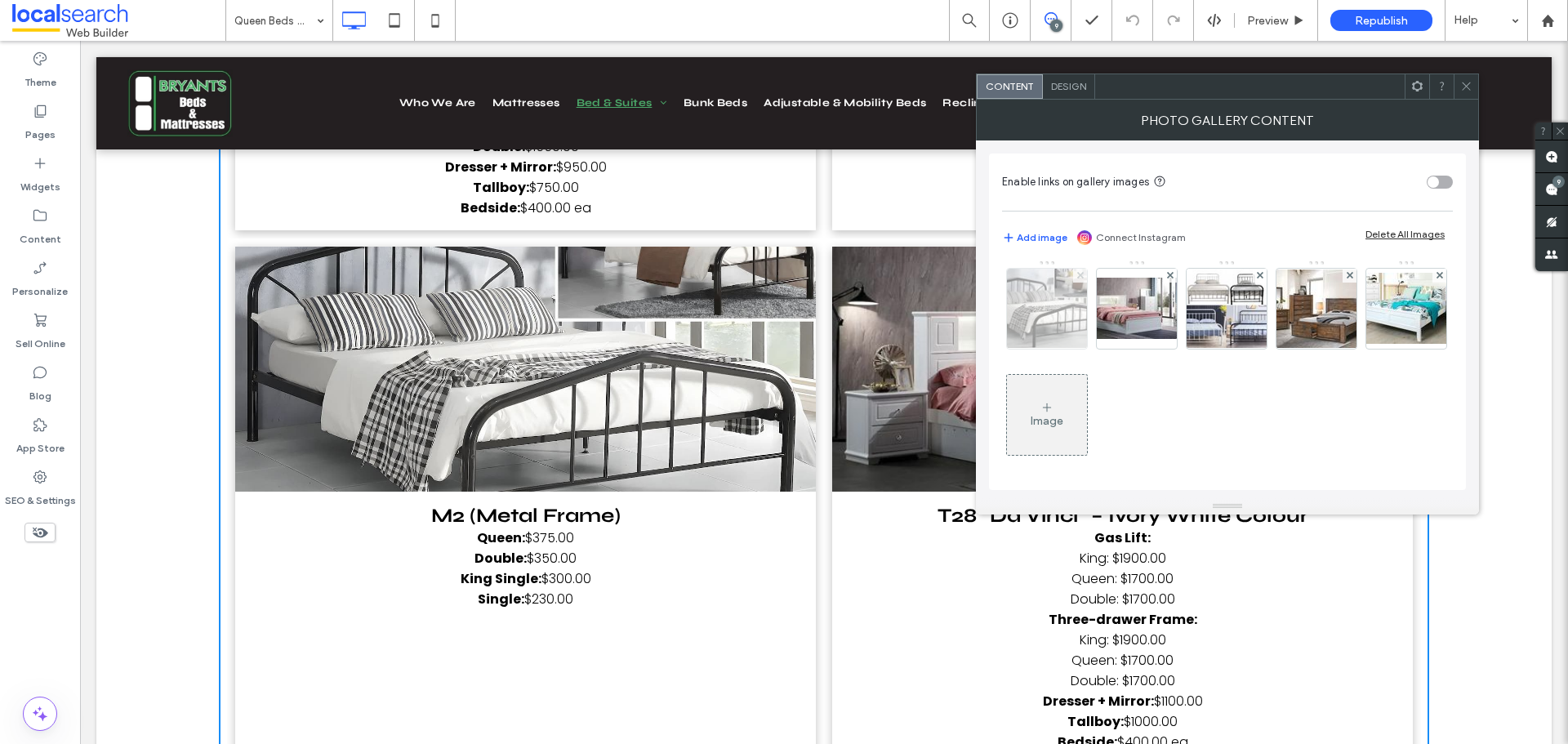
click at [1081, 279] on icon at bounding box center [1079, 274] width 6 height 6
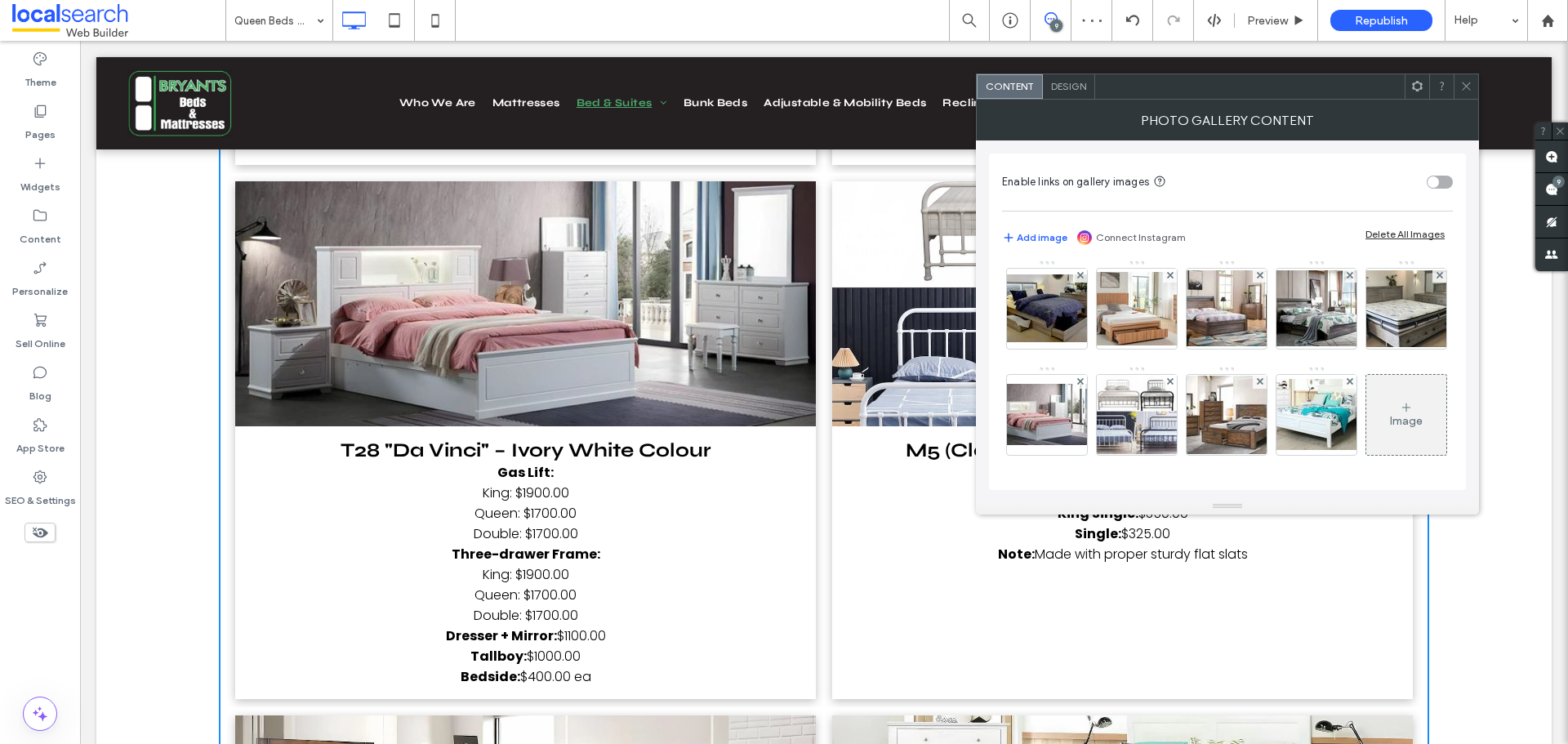
scroll to position [13719, 0]
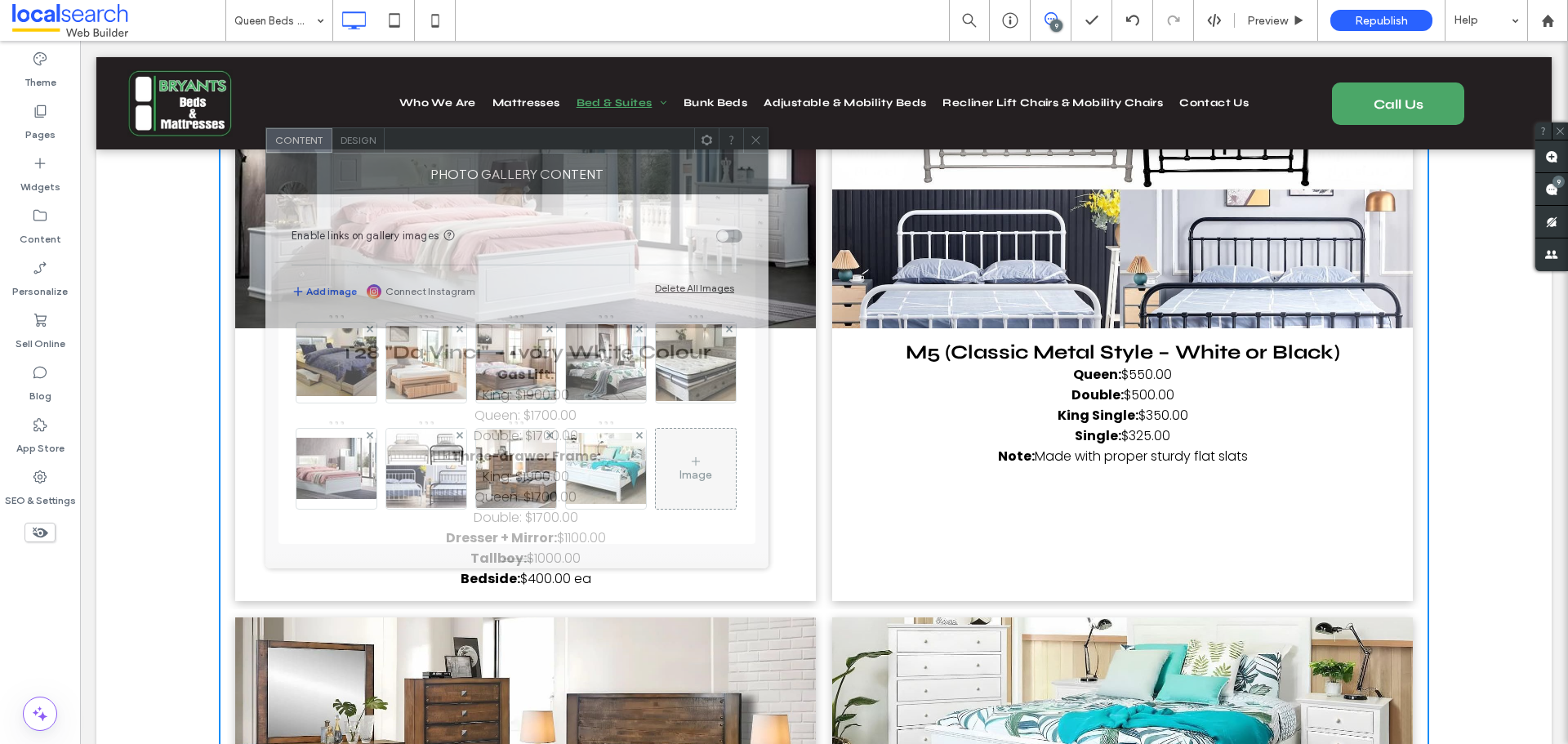
drag, startPoint x: 1172, startPoint y: 94, endPoint x: 462, endPoint y: 148, distance: 712.1
click at [462, 148] on div at bounding box center [538, 140] width 309 height 24
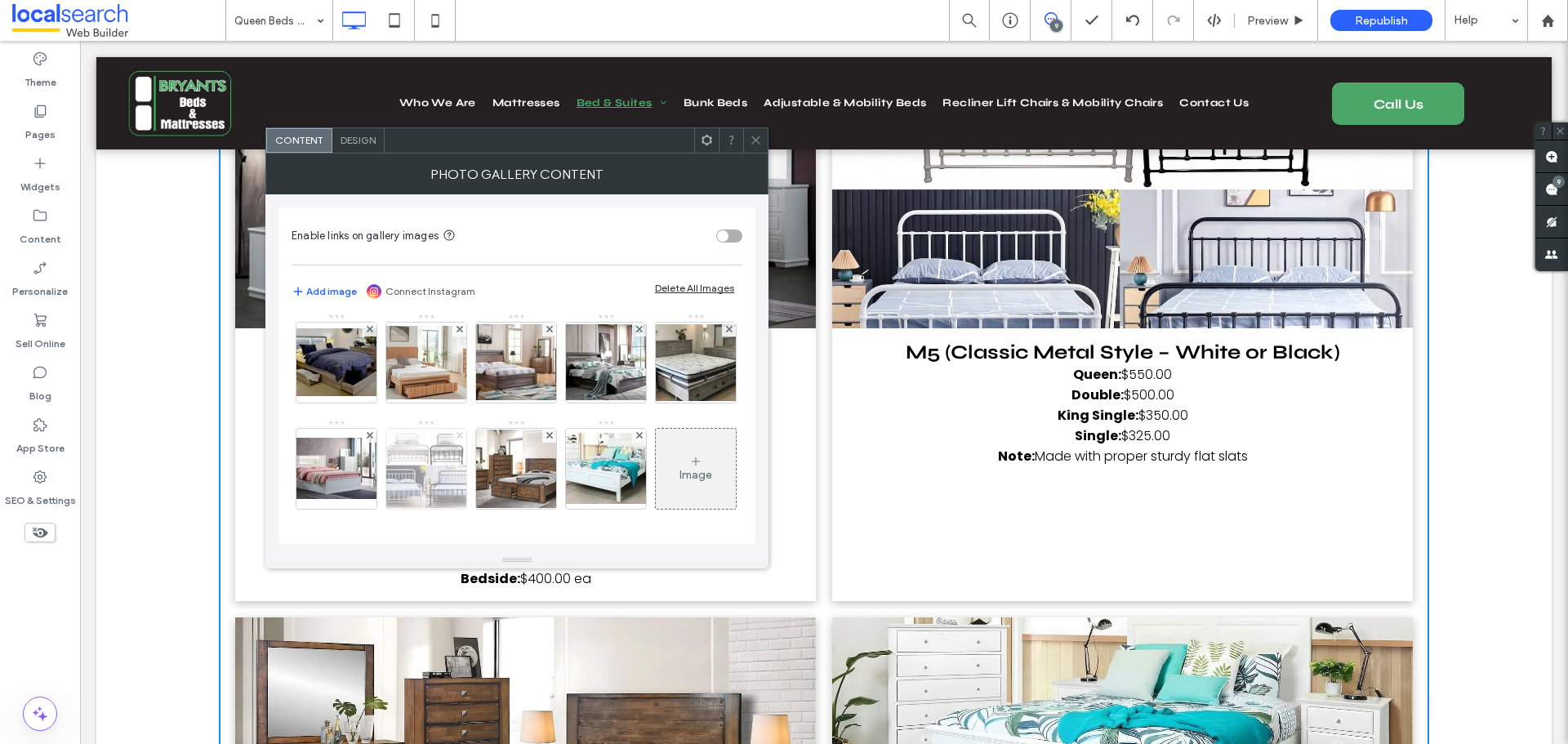
click at [458, 432] on use at bounding box center [458, 435] width 6 height 6
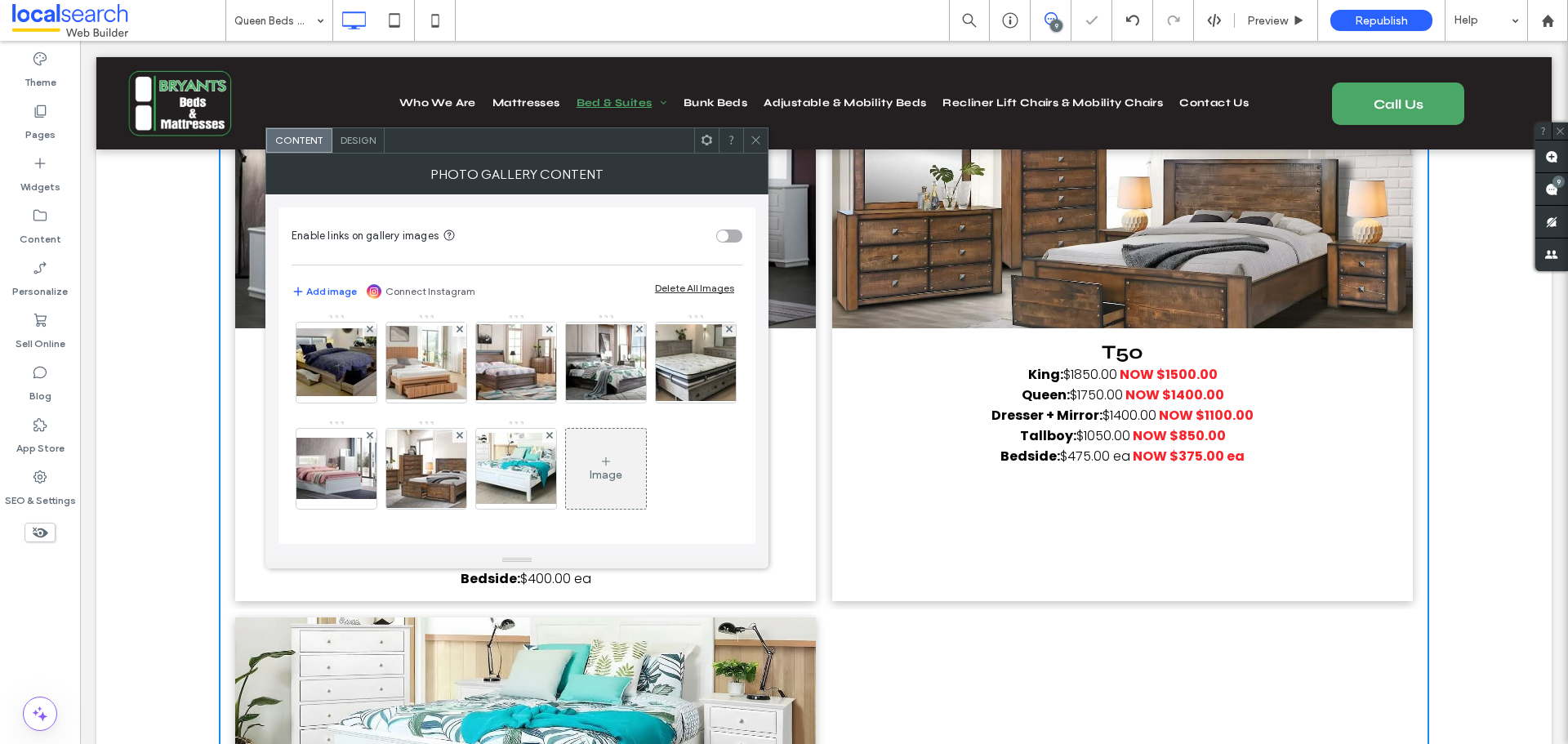
scroll to position [13964, 0]
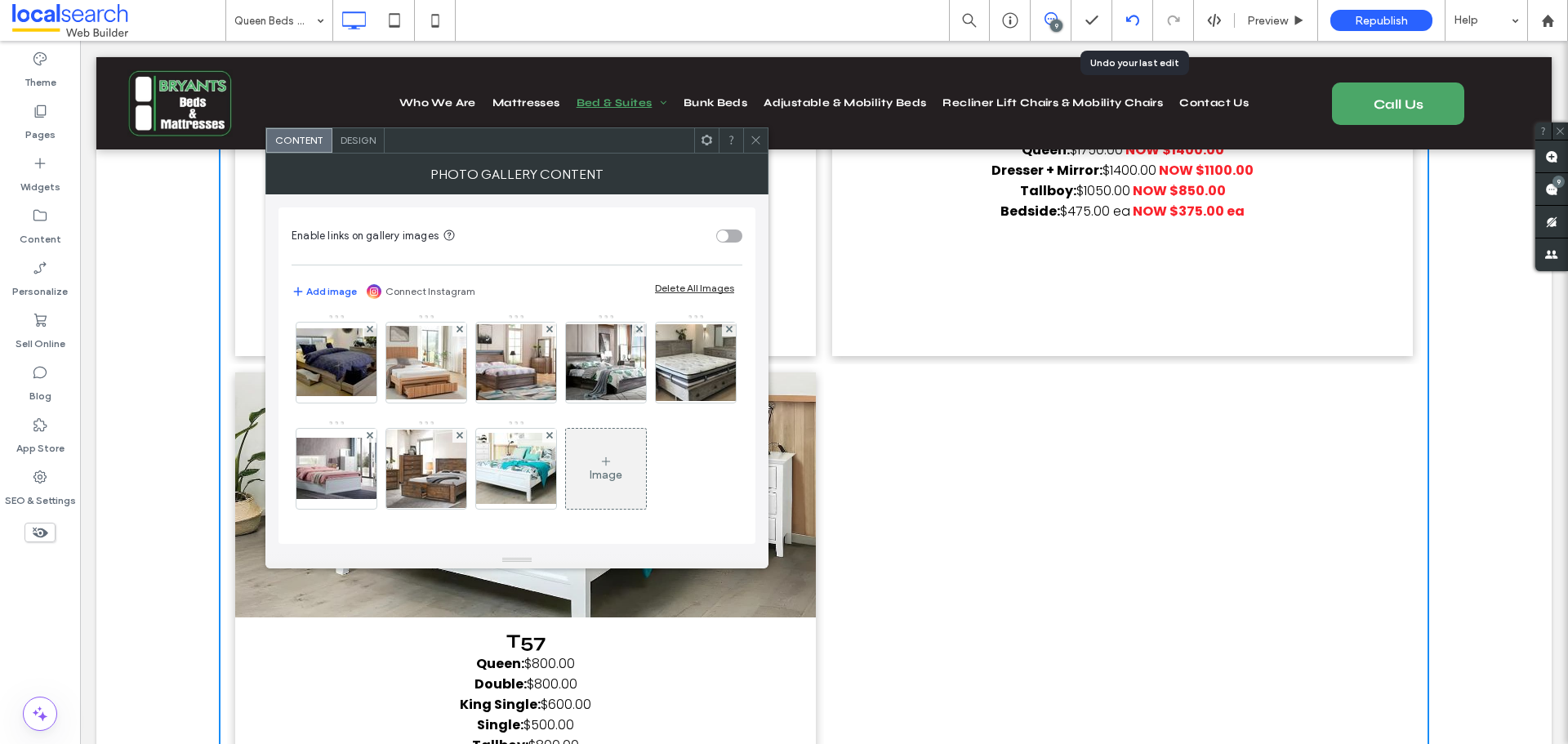
click at [1127, 25] on icon at bounding box center [1132, 20] width 13 height 13
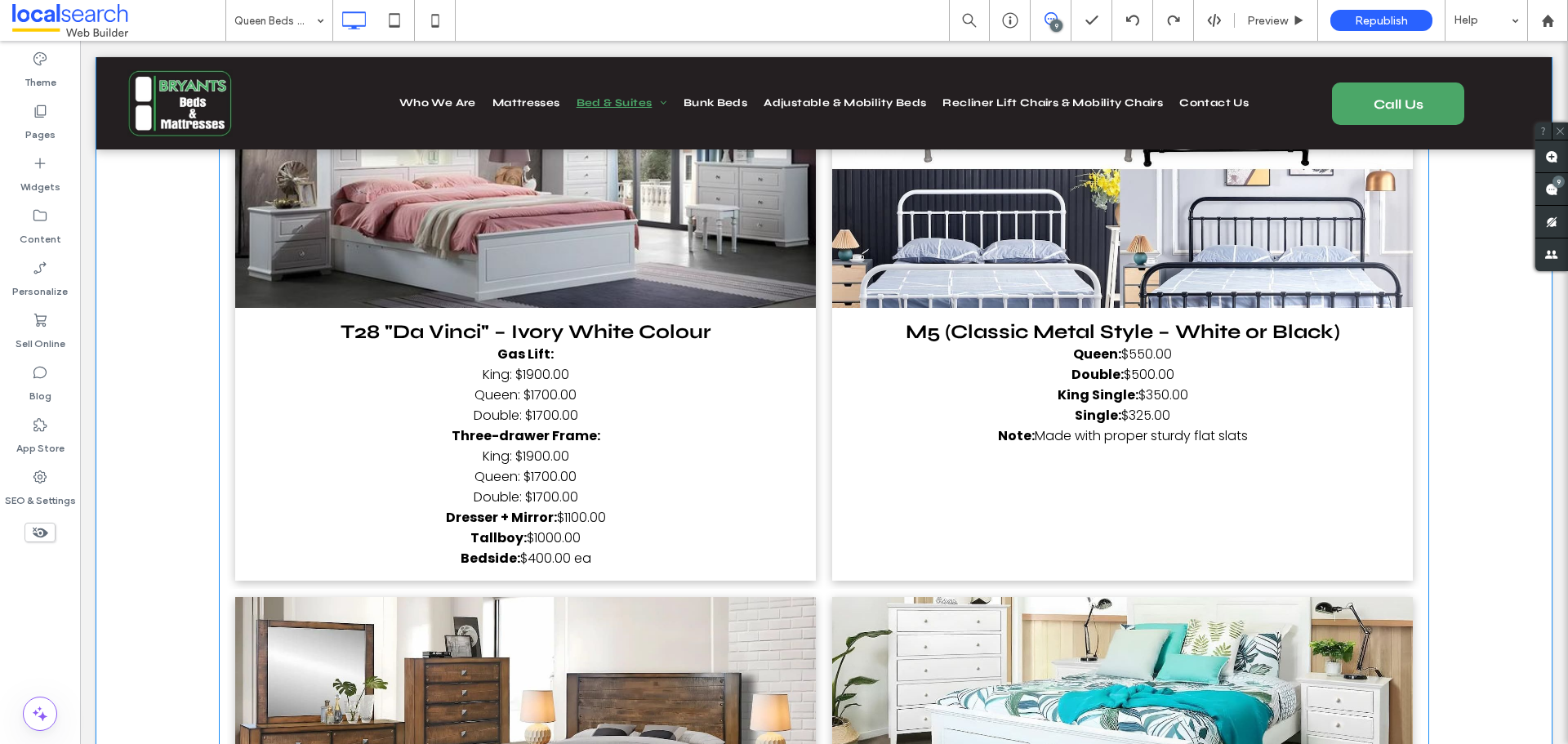
scroll to position [13719, 0]
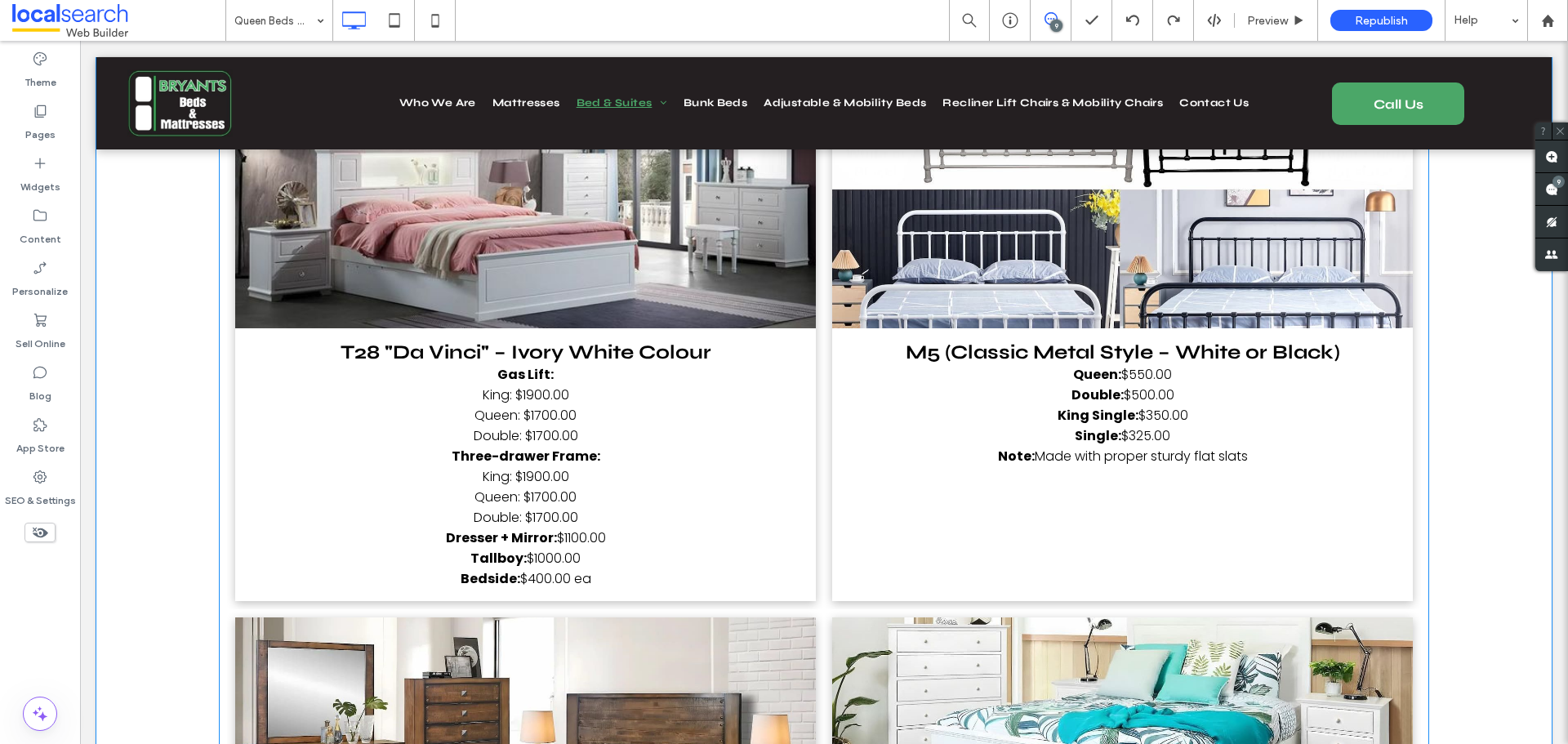
click at [1297, 425] on span "M5 (Classic Metal Style – White or Black) Queen: $550.00 Double: $500.00 King S…" at bounding box center [1122, 464] width 580 height 273
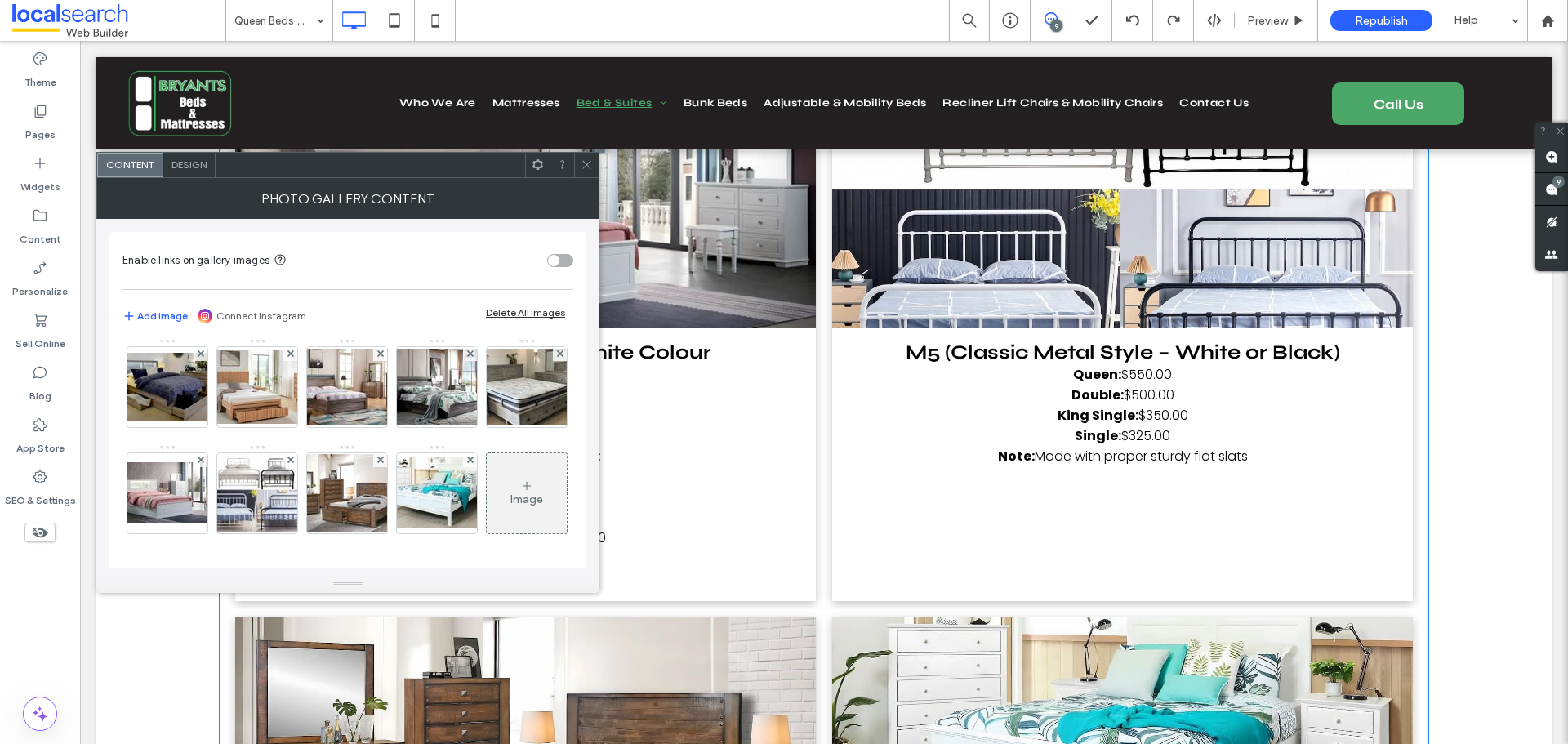
scroll to position [1552, 0]
click at [291, 457] on use at bounding box center [289, 459] width 6 height 6
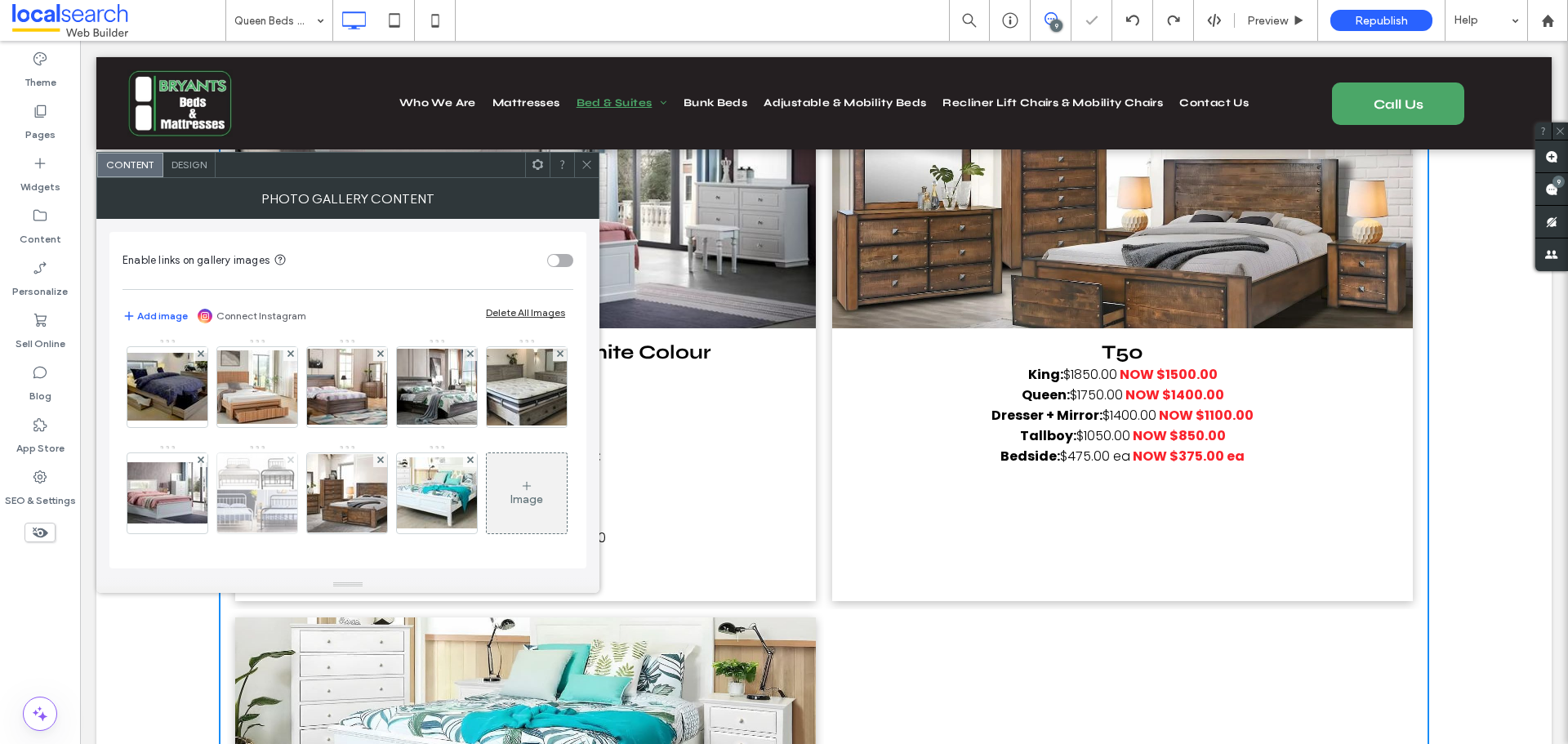
scroll to position [1491, 0]
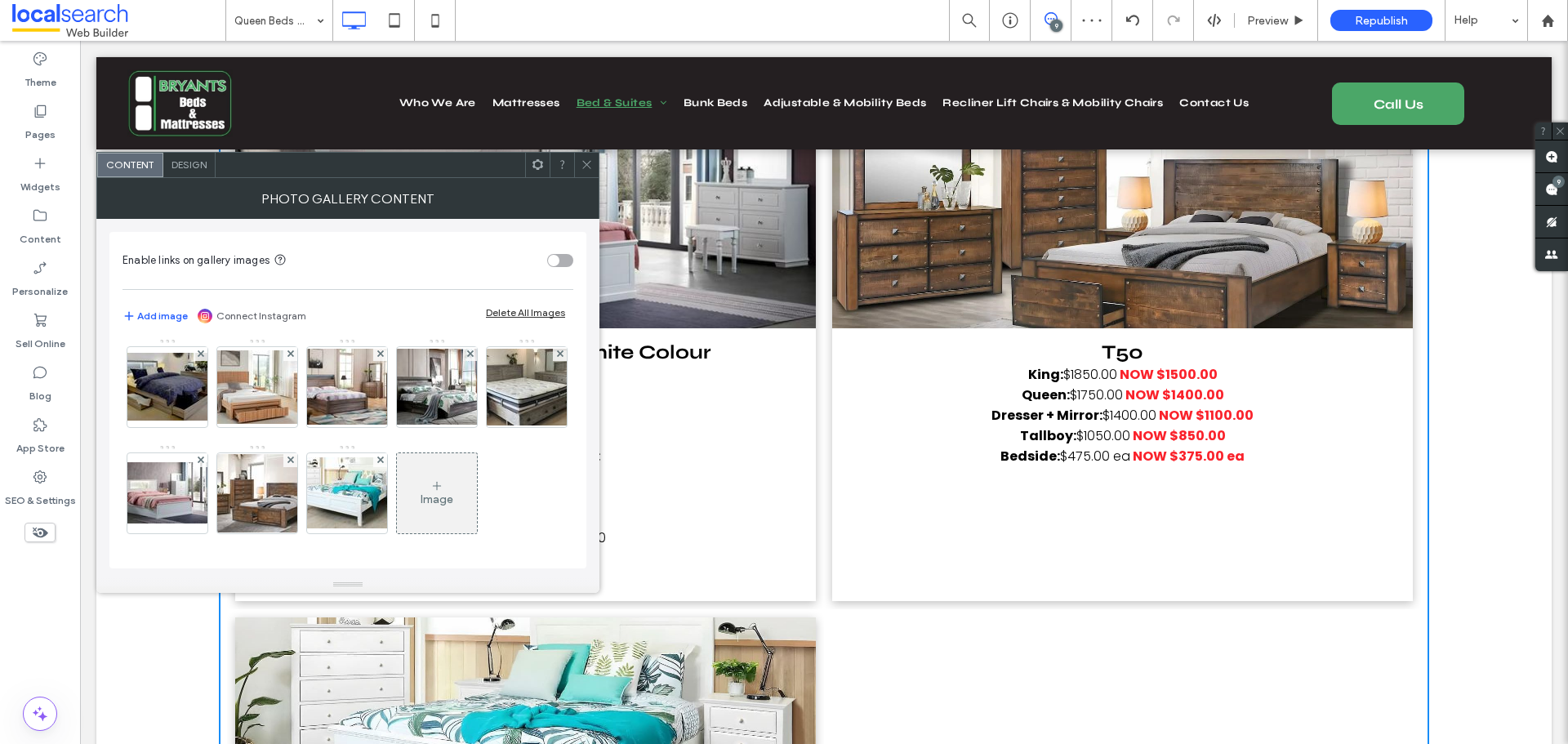
click at [585, 164] on icon at bounding box center [586, 165] width 12 height 12
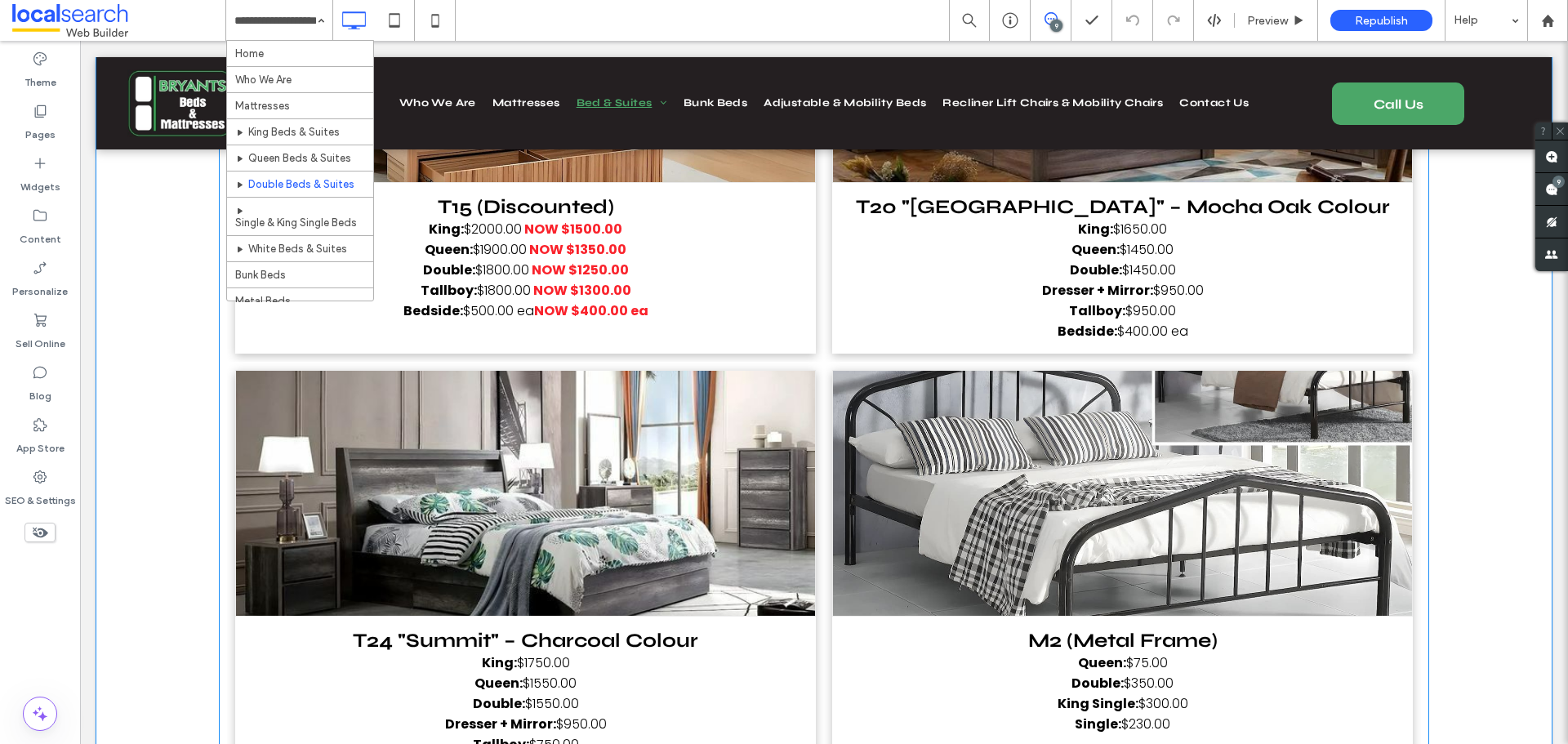
scroll to position [6696, 0]
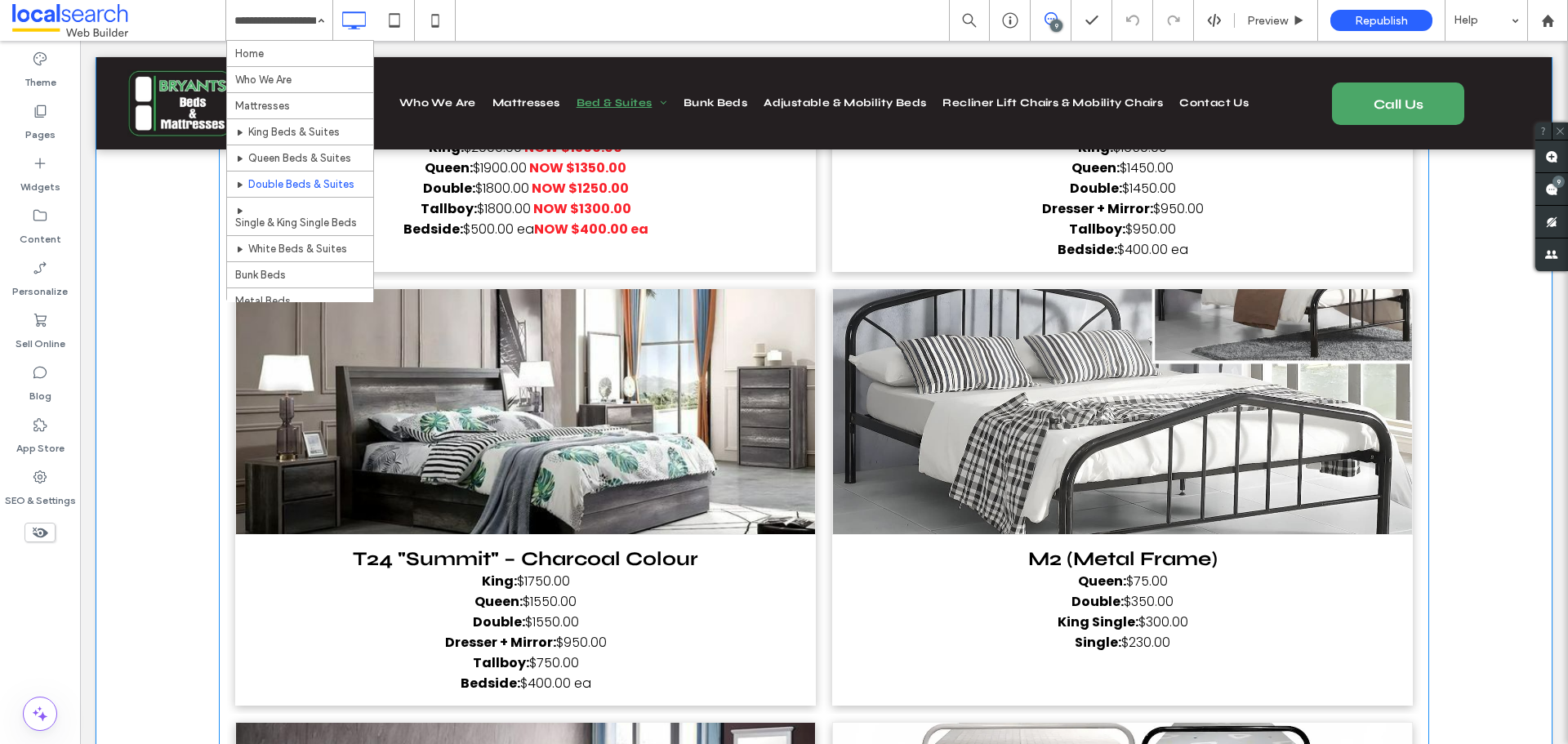
click at [910, 430] on link at bounding box center [1122, 411] width 579 height 245
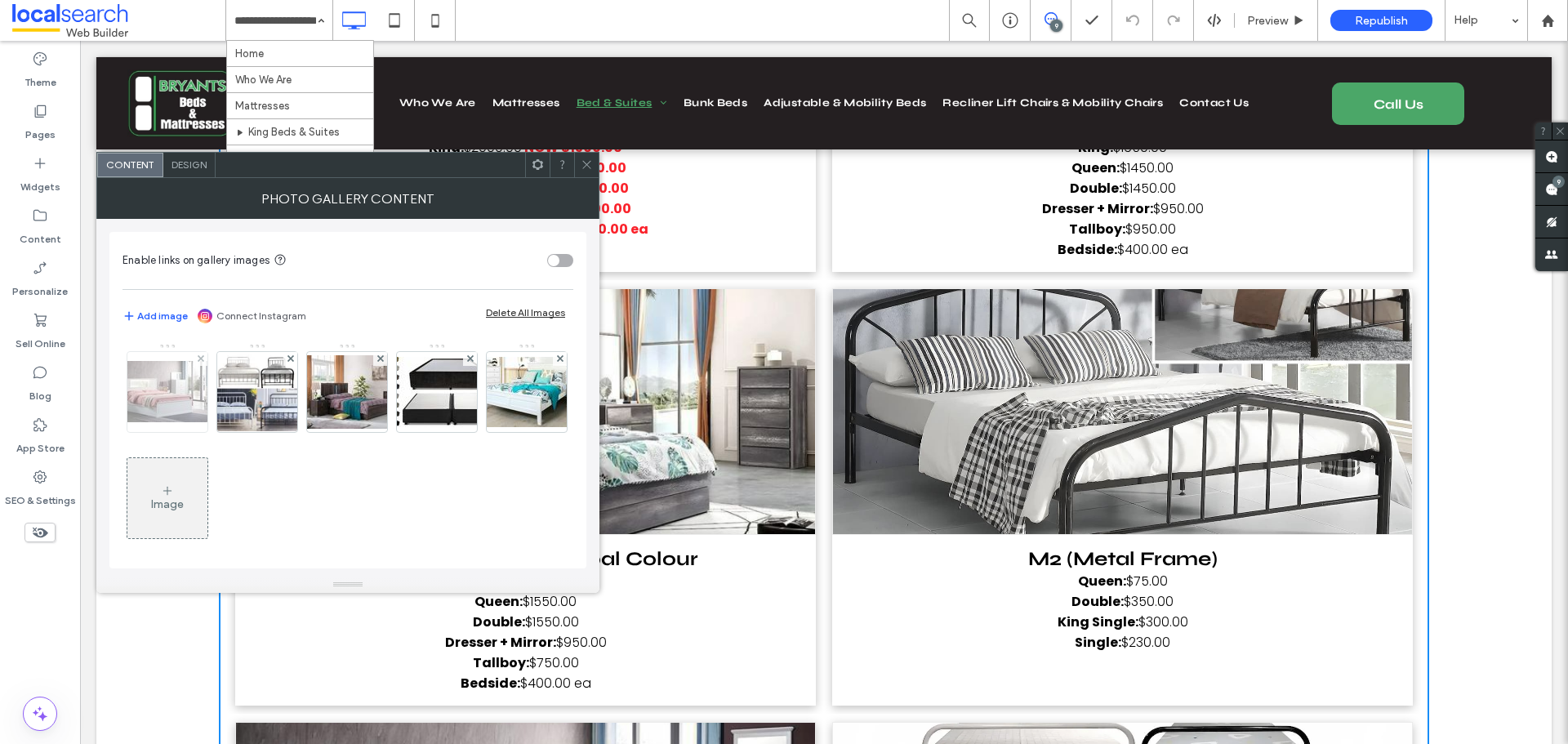
scroll to position [666, 0]
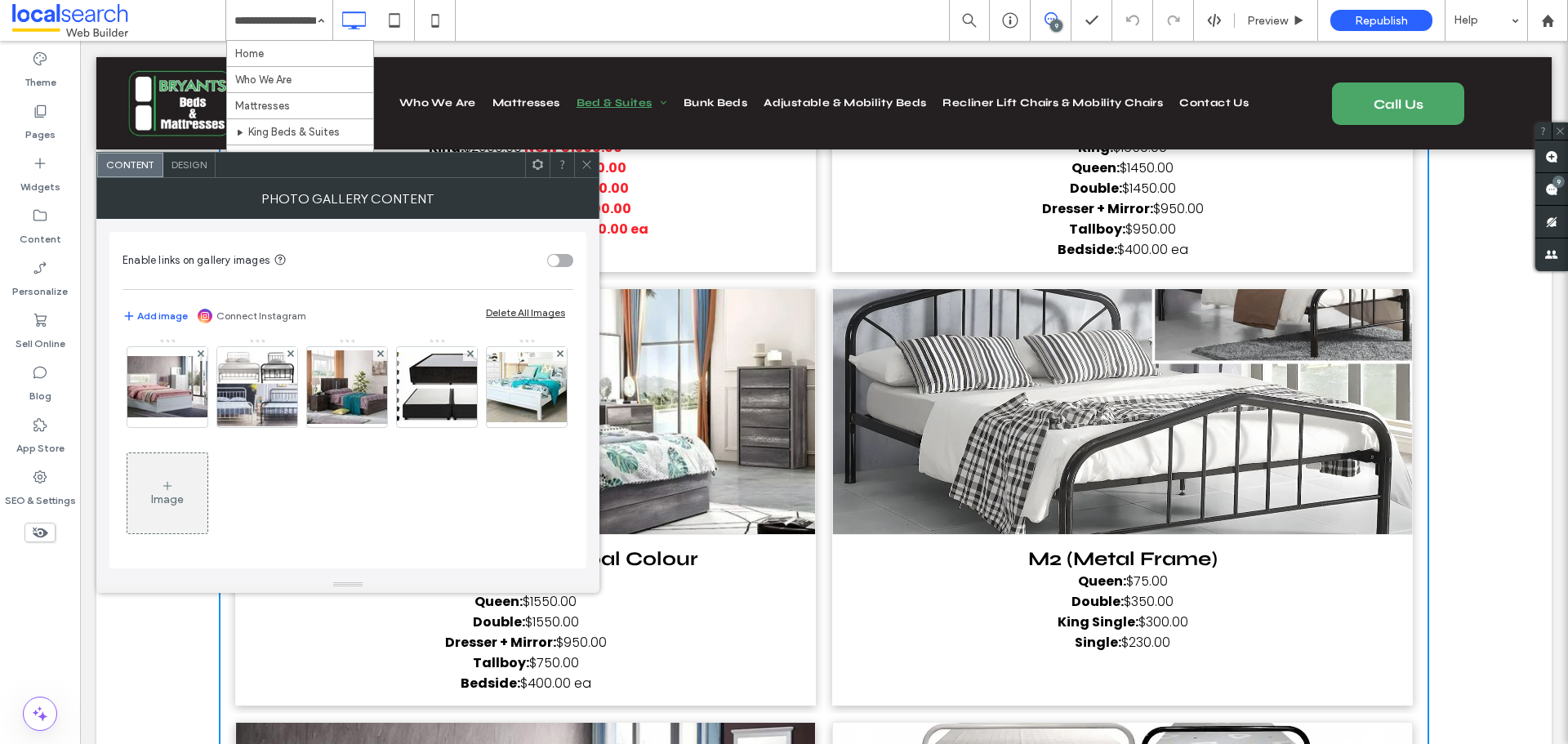
click at [556, 251] on use at bounding box center [558, 247] width 6 height 6
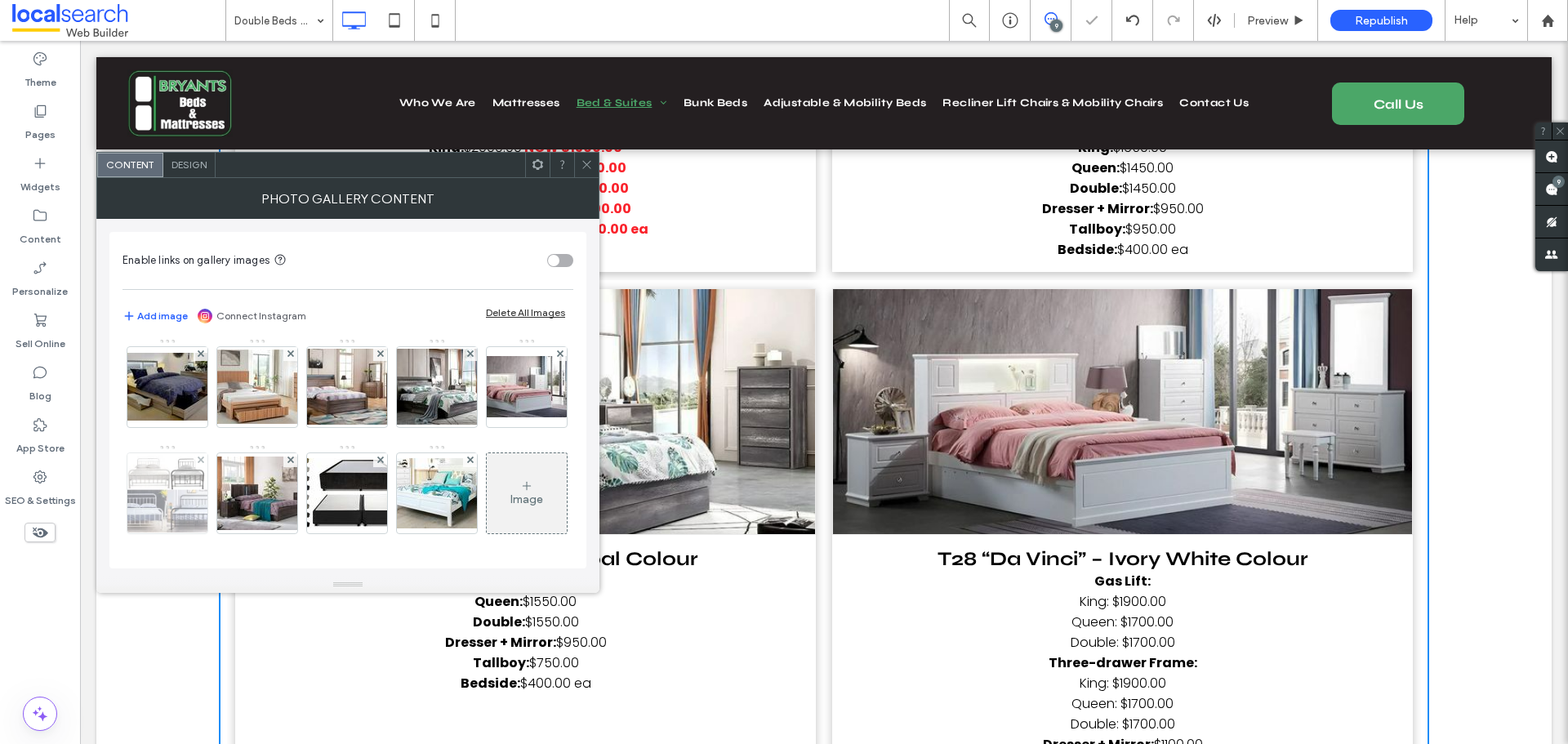
click at [207, 453] on div at bounding box center [200, 460] width 14 height 14
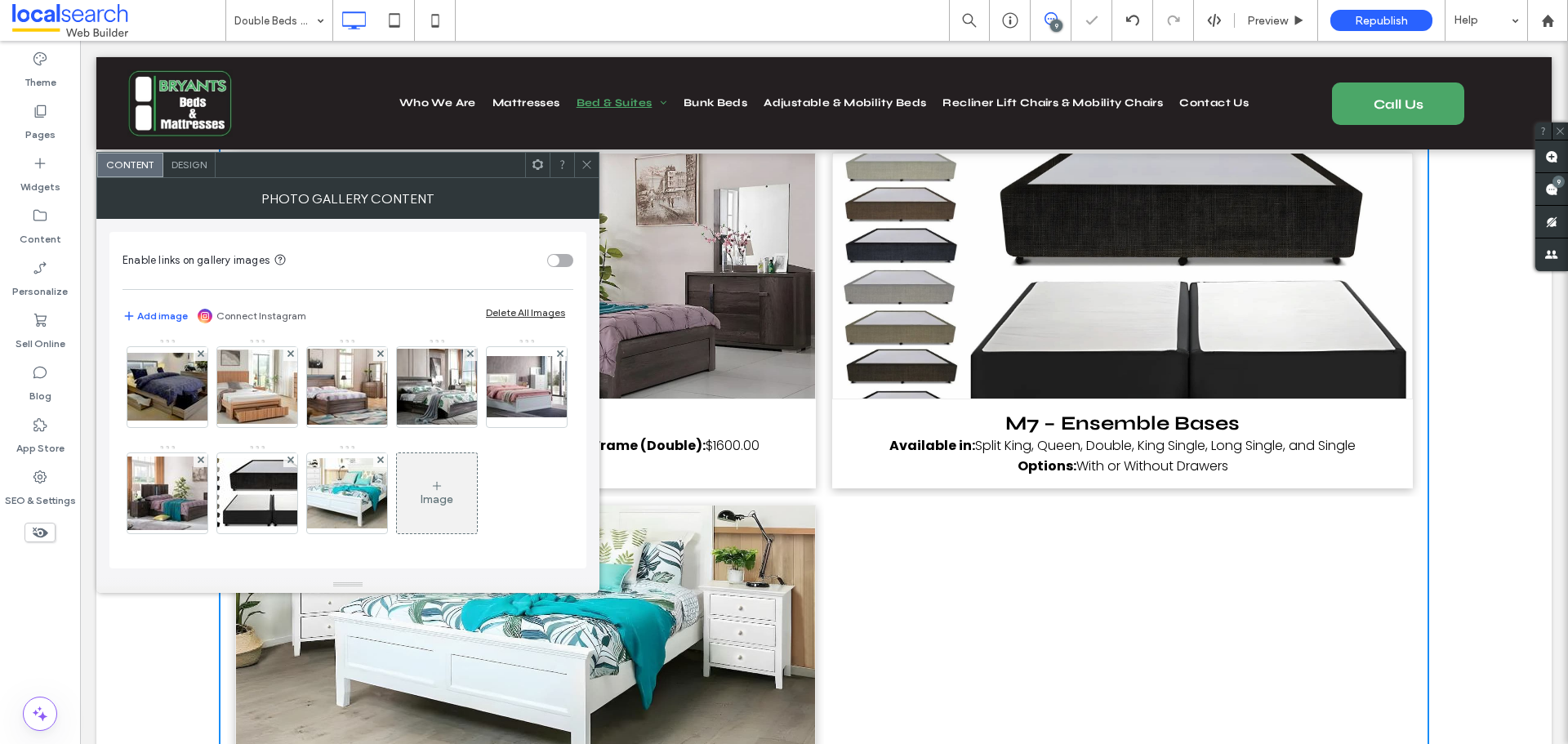
scroll to position [7513, 0]
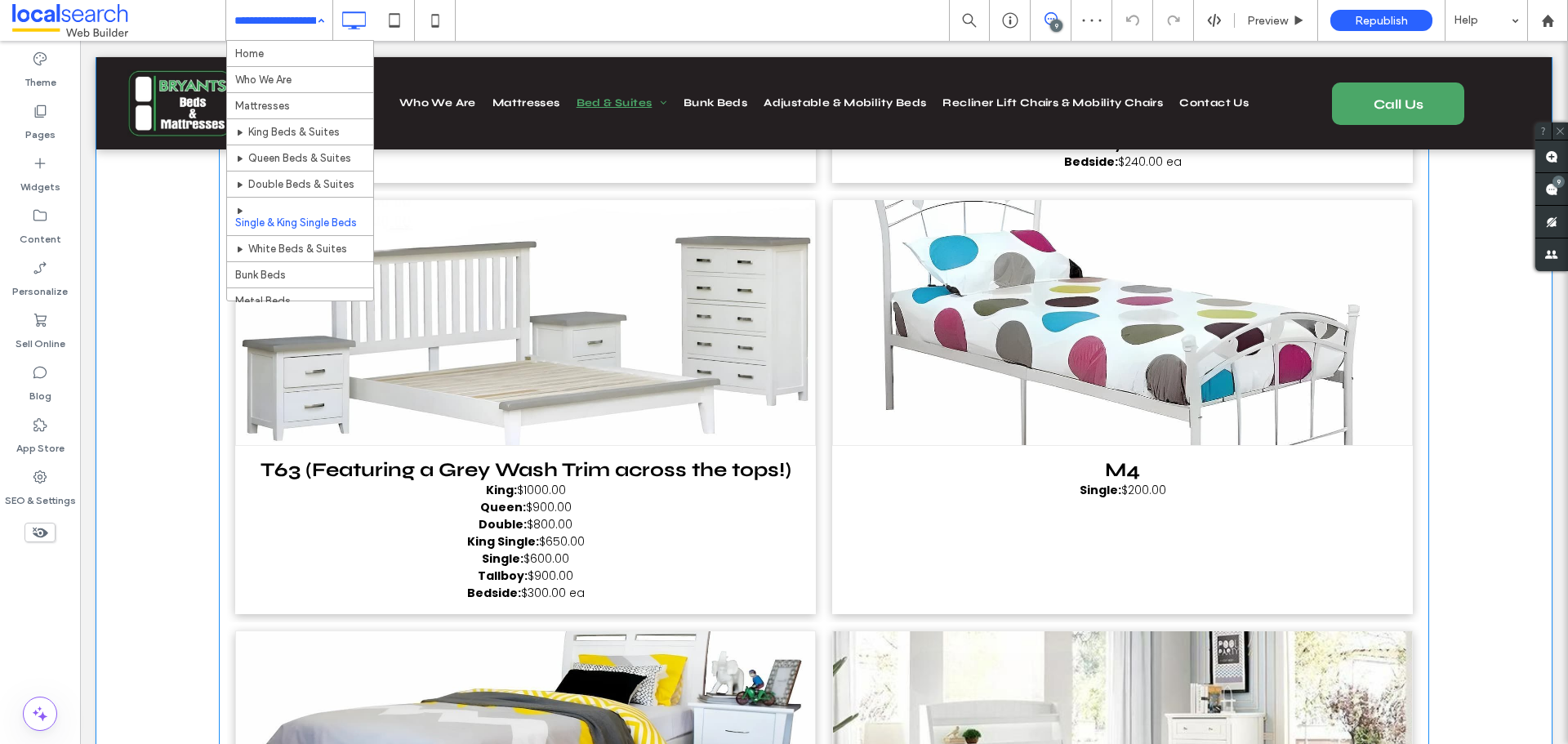
drag, startPoint x: 757, startPoint y: 58, endPoint x: 626, endPoint y: 383, distance: 350.4
click at [626, 383] on link at bounding box center [525, 322] width 579 height 245
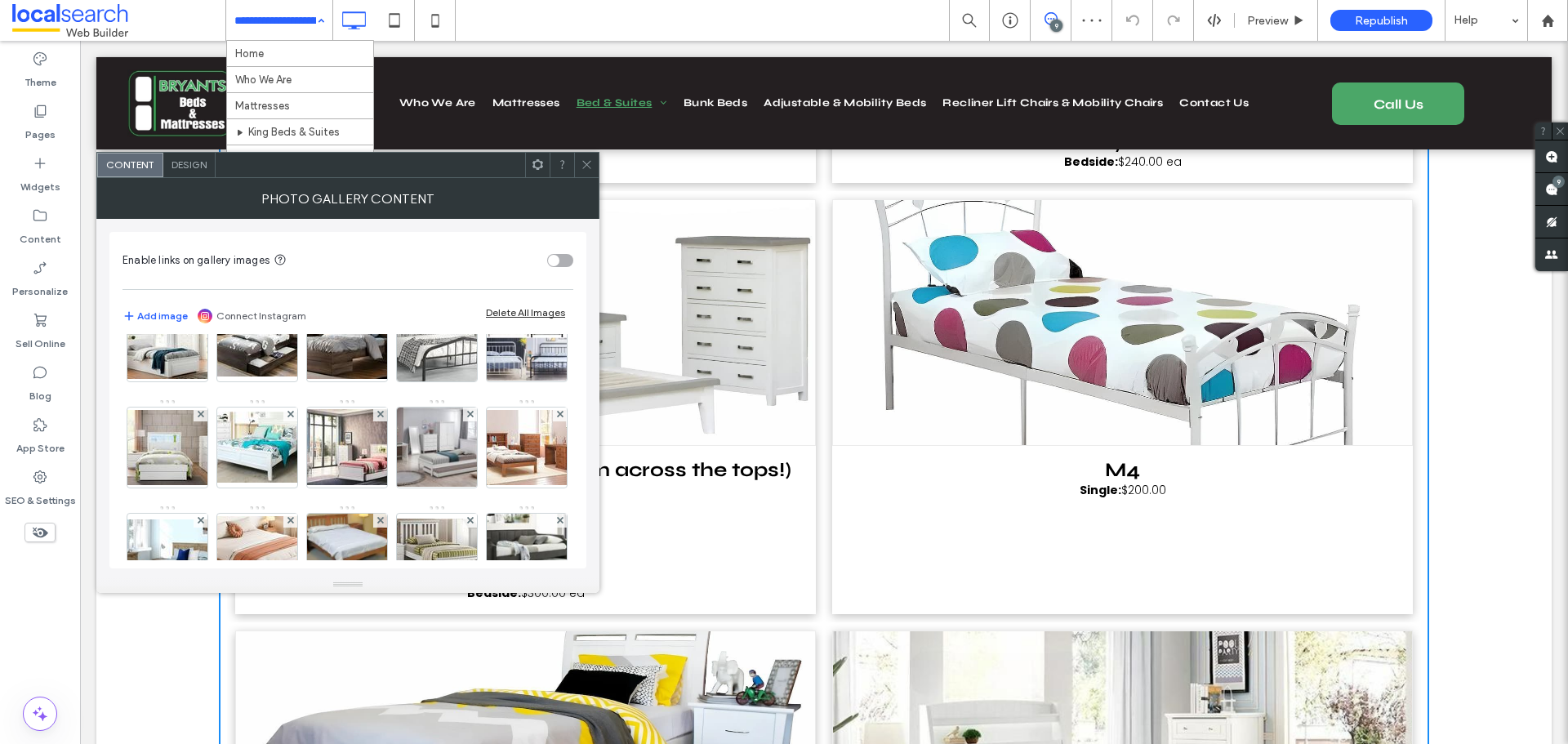
scroll to position [163, 0]
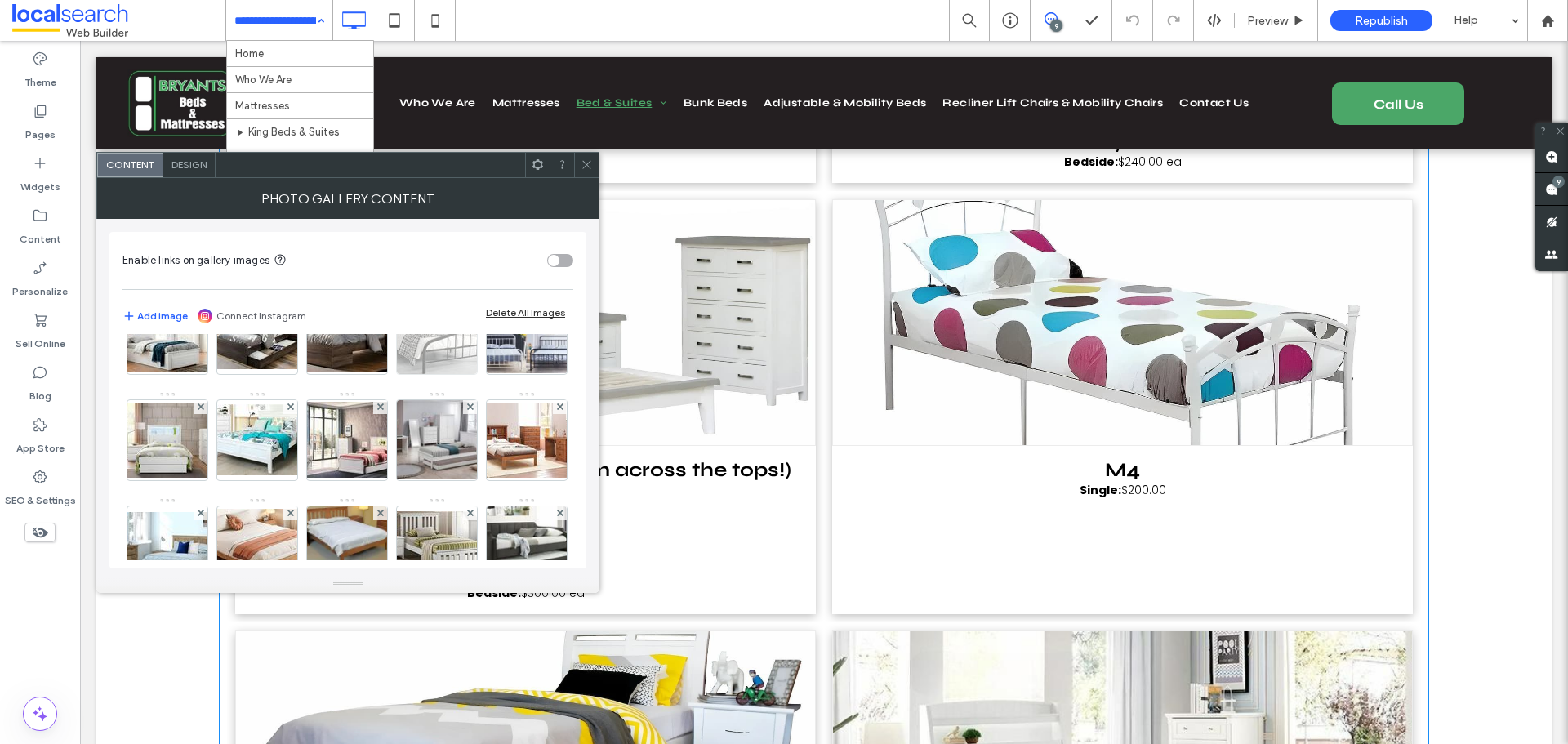
click at [466, 304] on use at bounding box center [469, 300] width 6 height 6
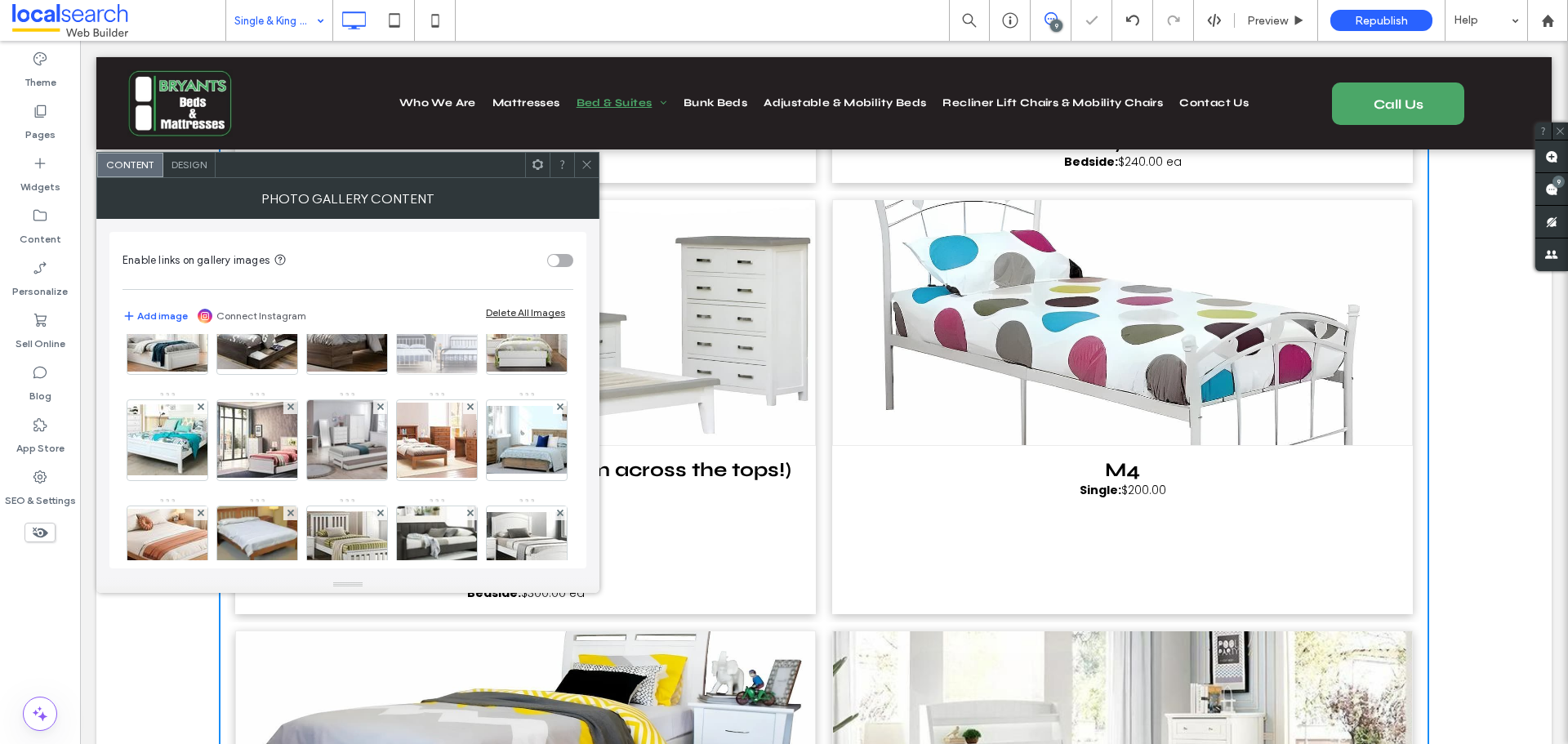
click at [467, 304] on icon at bounding box center [470, 300] width 6 height 6
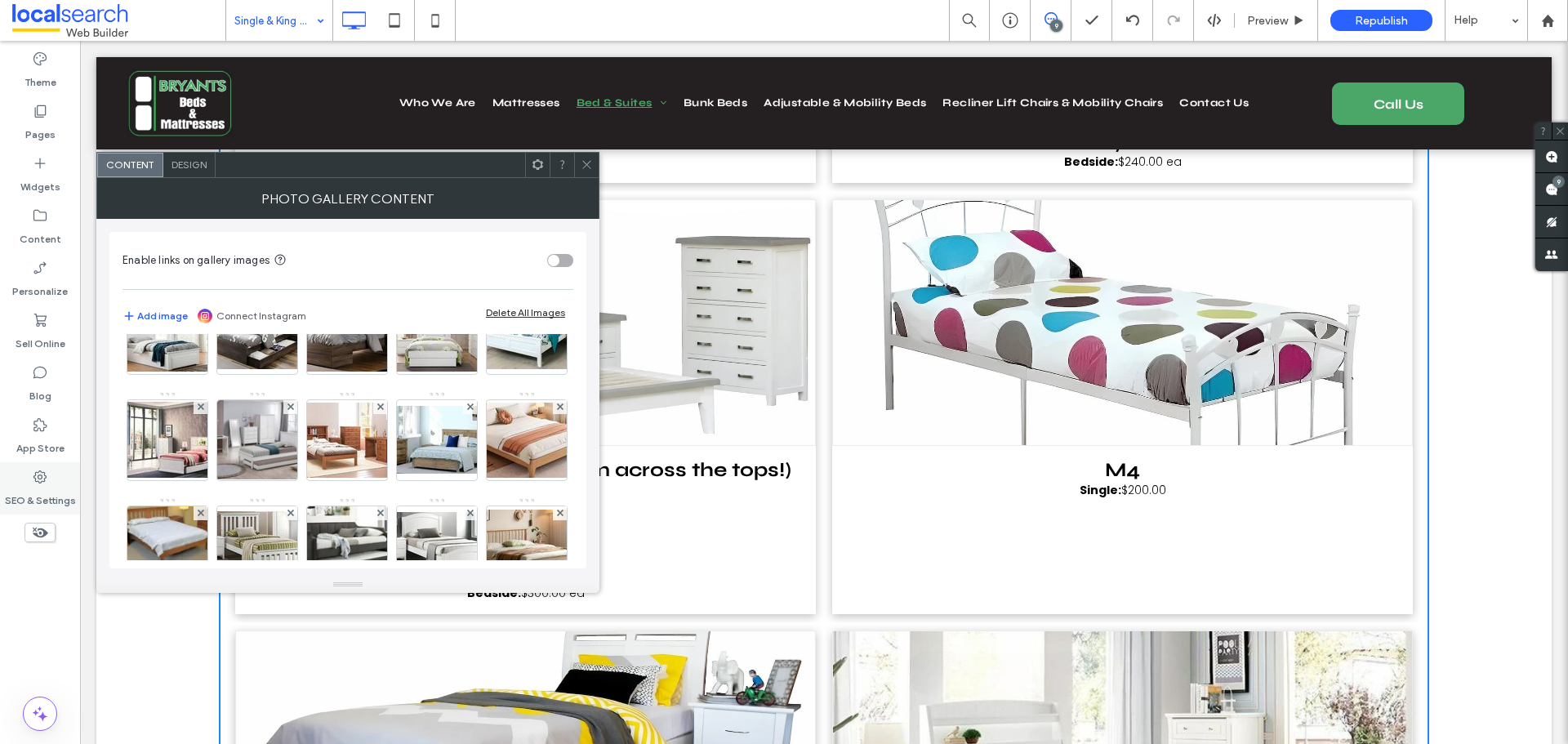
click at [45, 489] on label "SEO & Settings" at bounding box center [41, 497] width 71 height 23
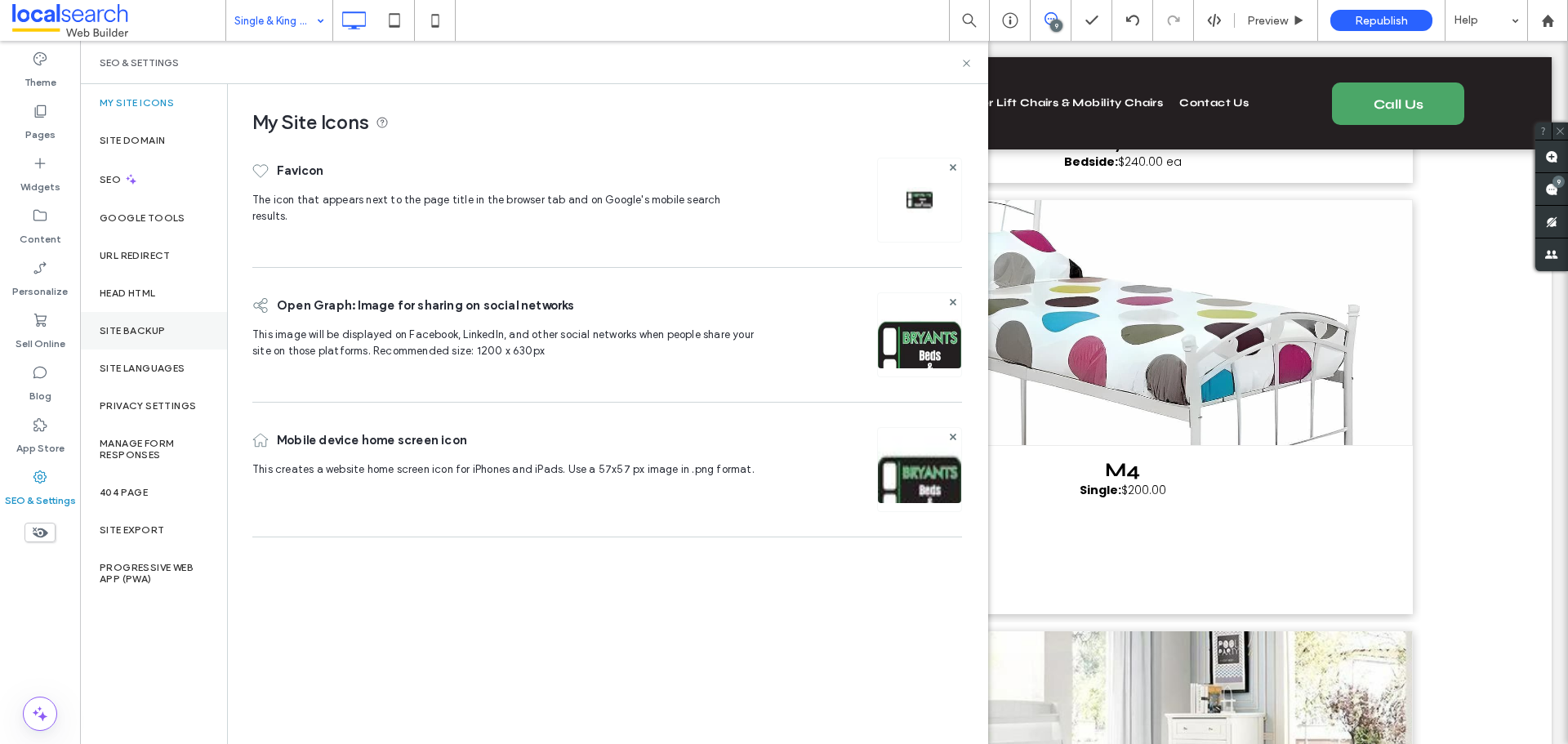
click at [152, 342] on div "Site Backup" at bounding box center [153, 330] width 147 height 37
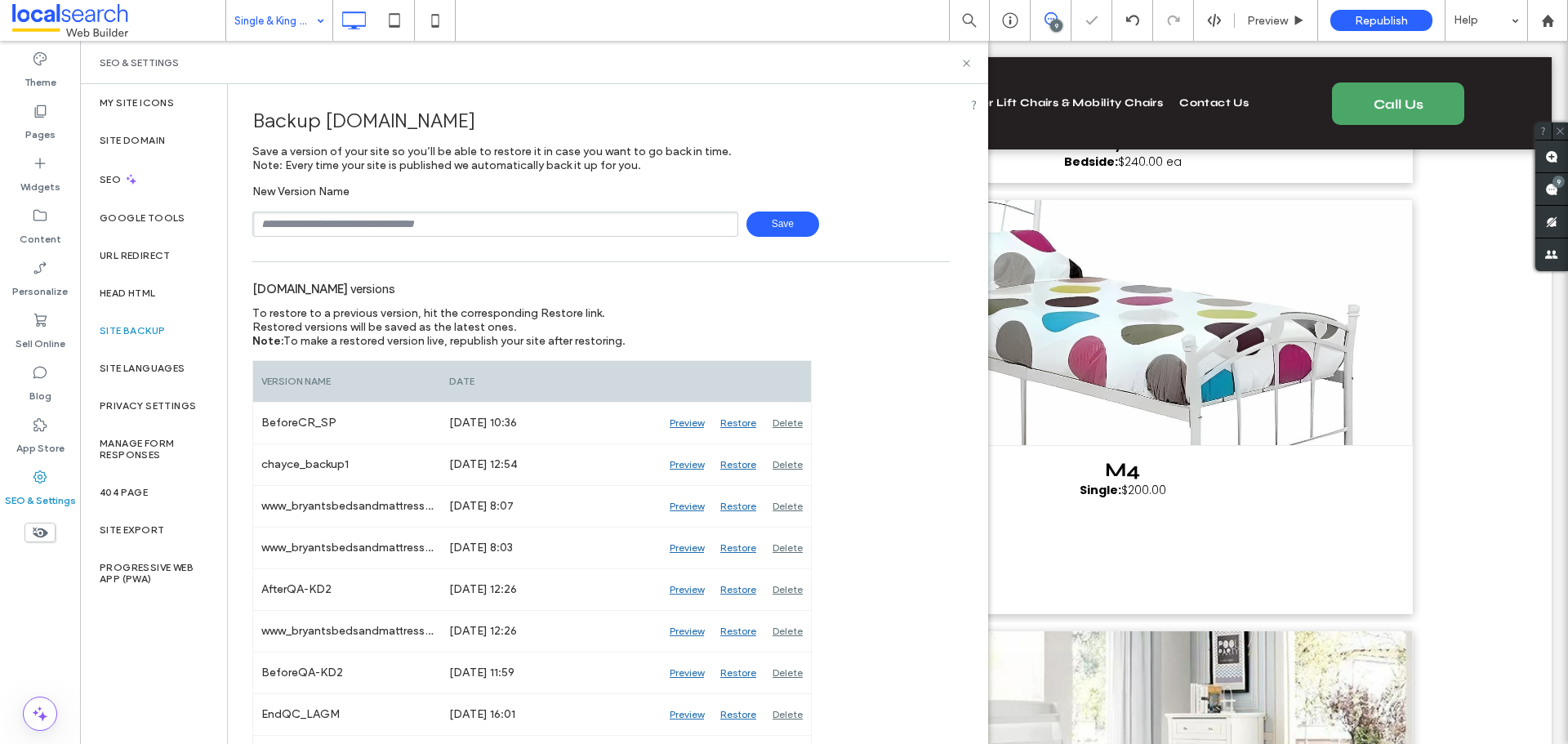
click at [362, 224] on input "text" at bounding box center [496, 224] width 486 height 25
type input "**********"
click at [764, 219] on span "Save" at bounding box center [782, 224] width 72 height 25
click at [1547, 191] on use at bounding box center [1551, 189] width 13 height 13
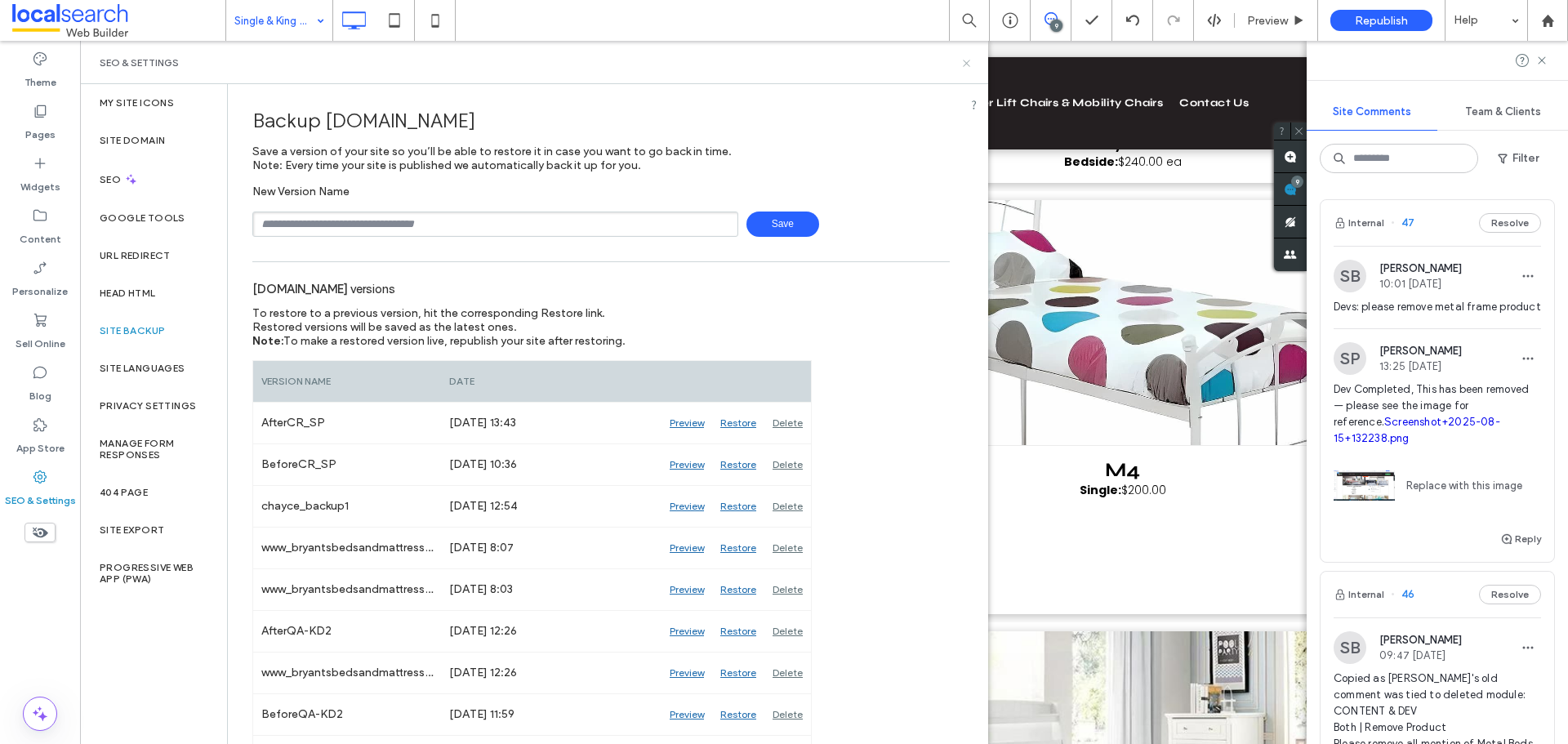
click at [967, 65] on icon at bounding box center [966, 64] width 12 height 12
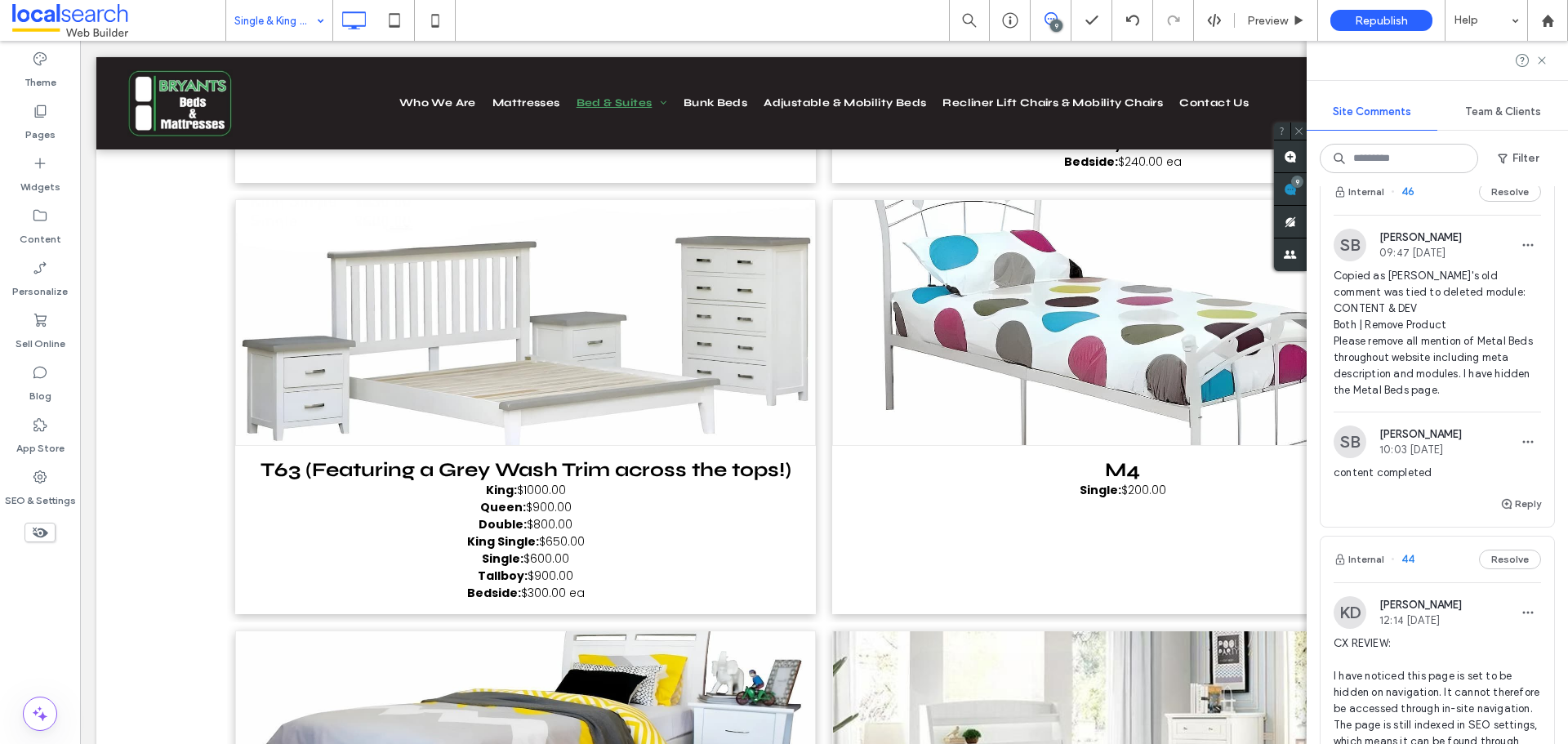
scroll to position [490, 0]
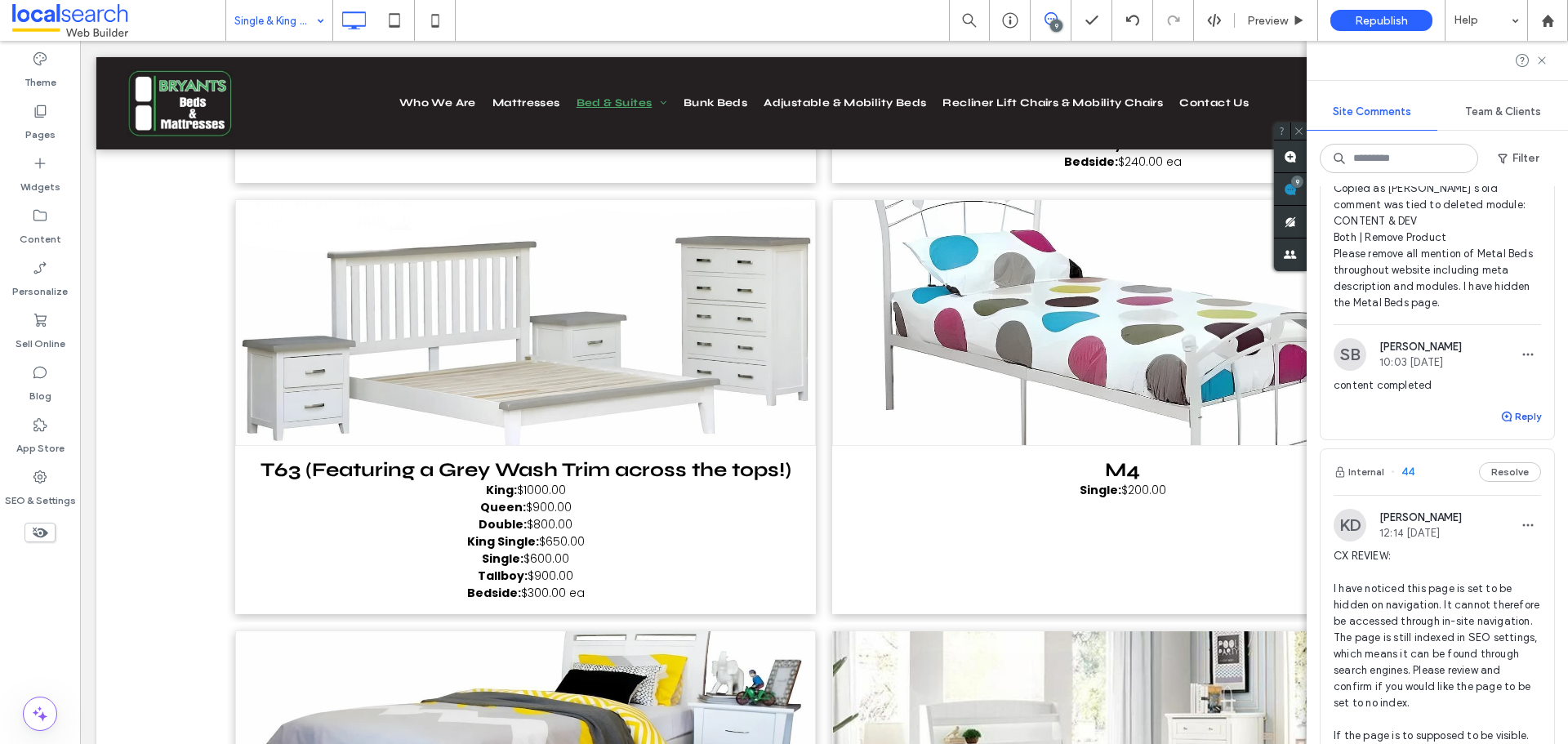
click at [1502, 422] on use "button" at bounding box center [1506, 416] width 10 height 10
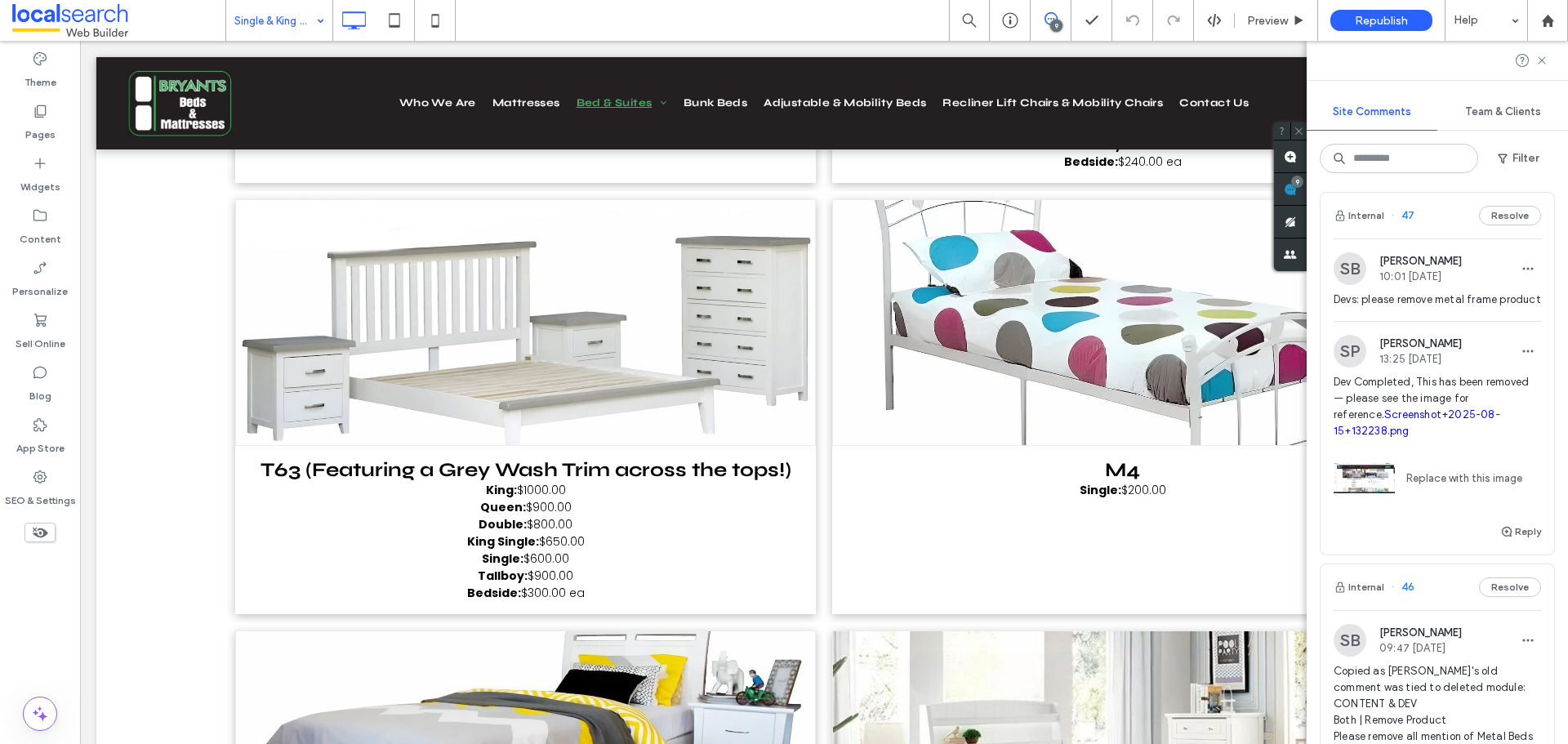
scroll to position [0, 0]
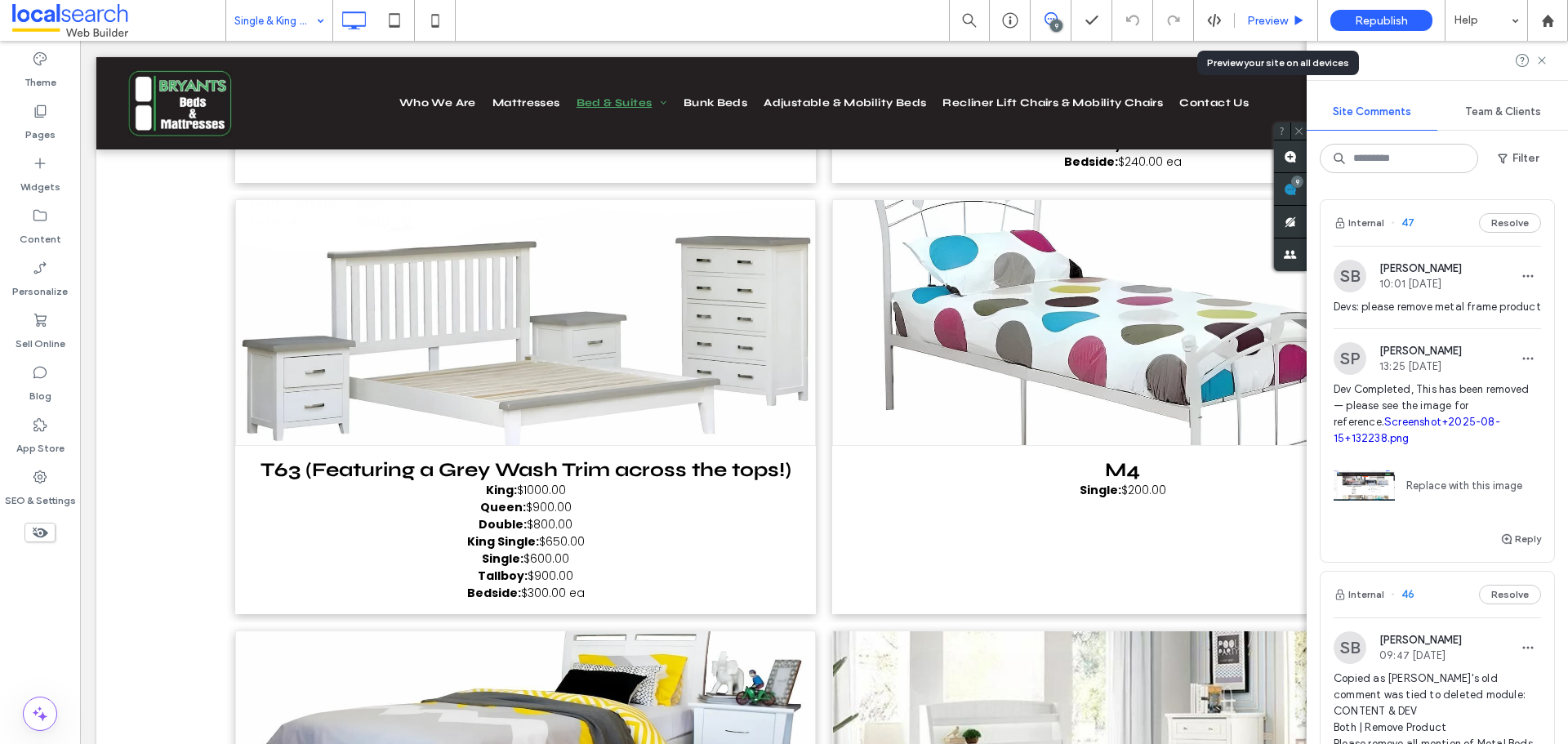
click at [1254, 23] on span "Preview" at bounding box center [1267, 21] width 41 height 14
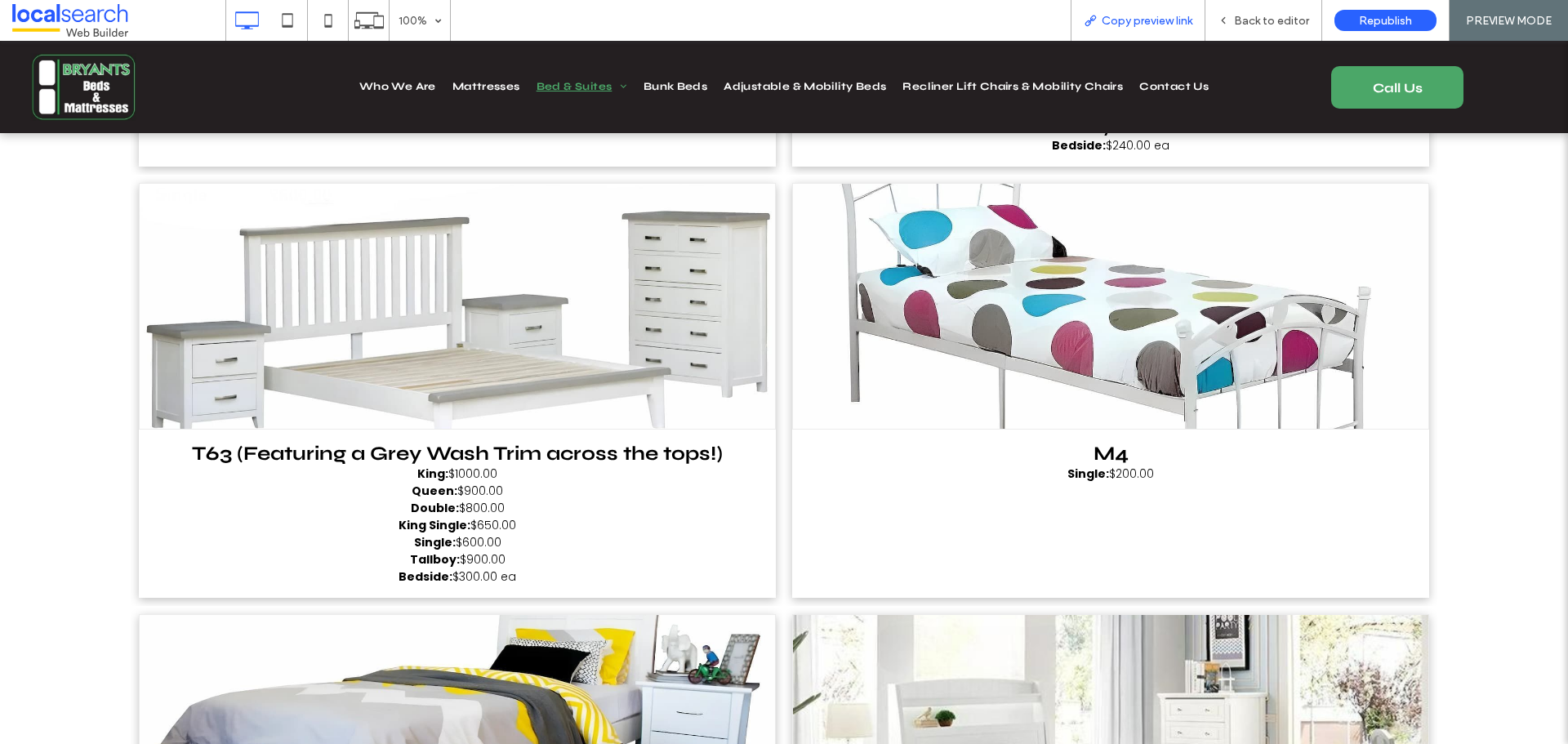
click at [1157, 14] on span "Copy preview link" at bounding box center [1146, 21] width 91 height 14
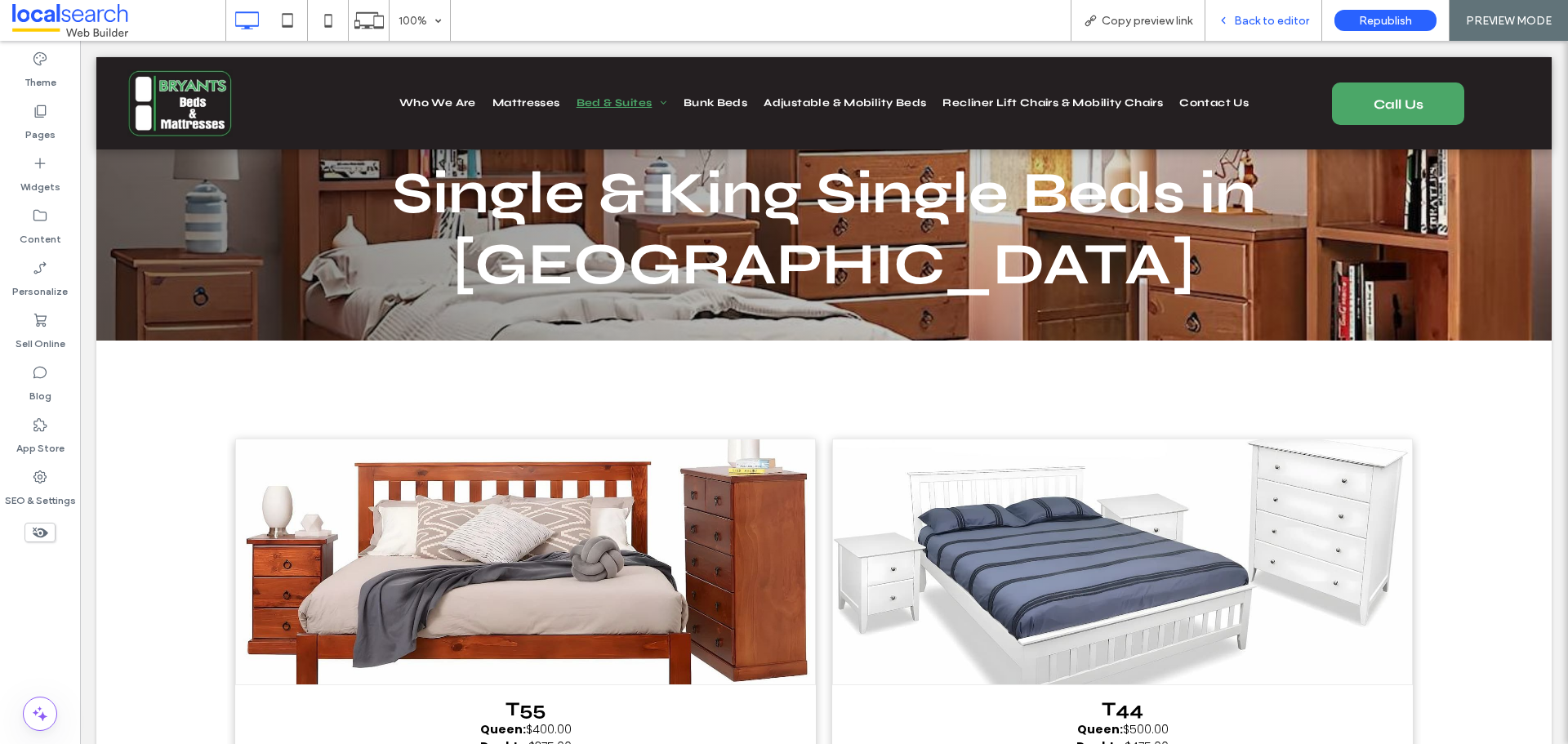
click at [1290, 11] on div "Back to editor" at bounding box center [1264, 20] width 117 height 41
click at [1252, 24] on span "Back to editor" at bounding box center [1271, 21] width 75 height 14
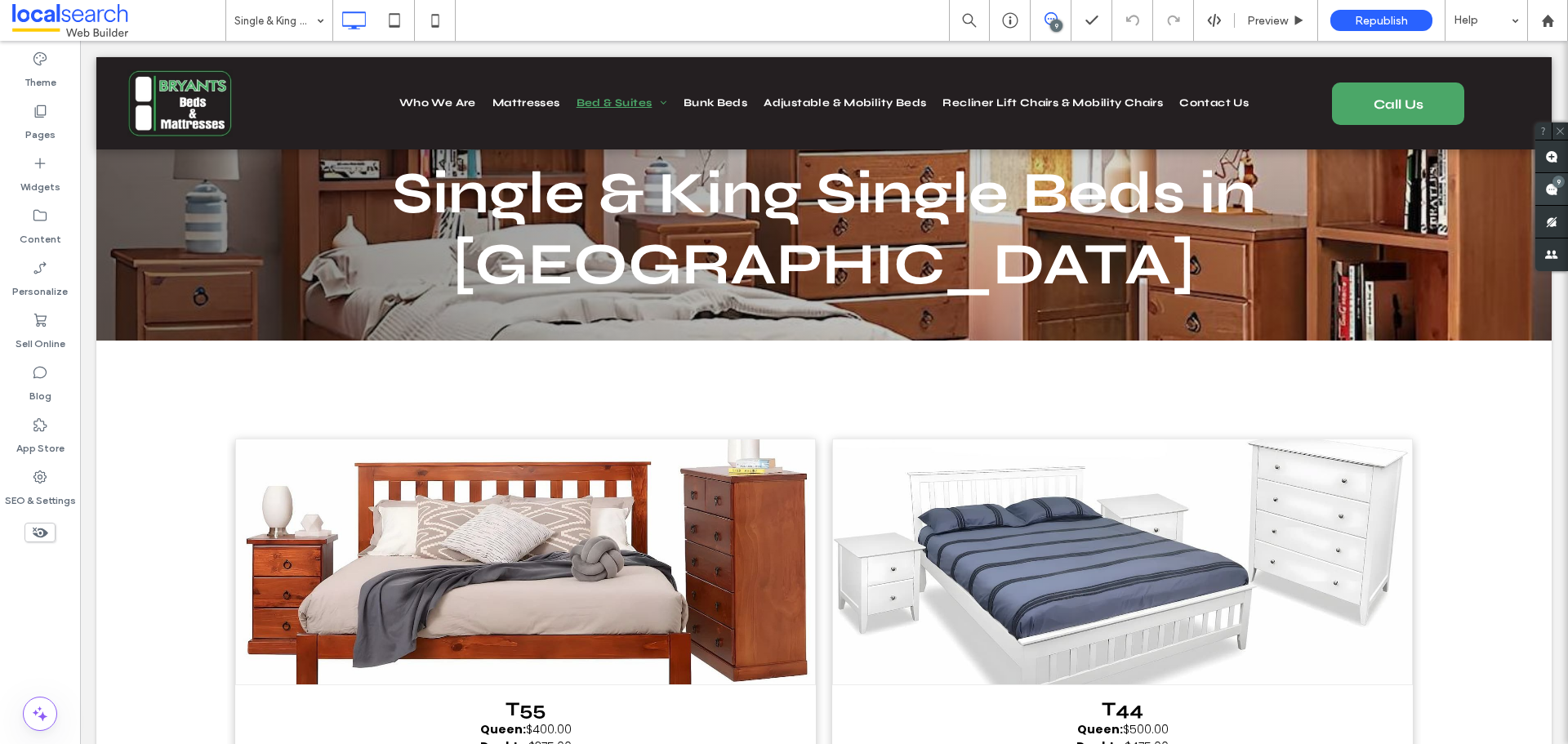
click at [1550, 188] on use at bounding box center [1551, 189] width 13 height 13
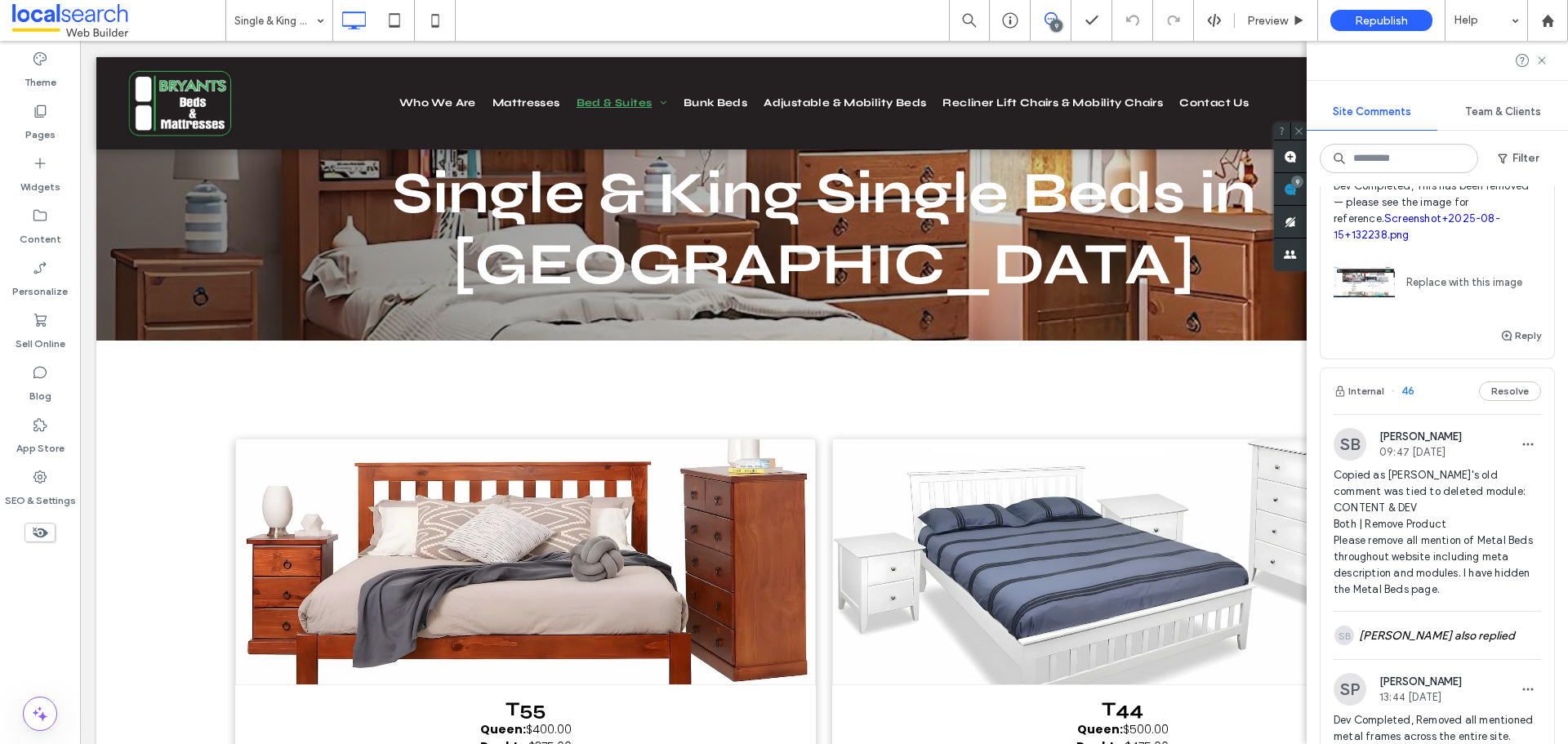
scroll to position [245, 0]
